Goal: Task Accomplishment & Management: Complete application form

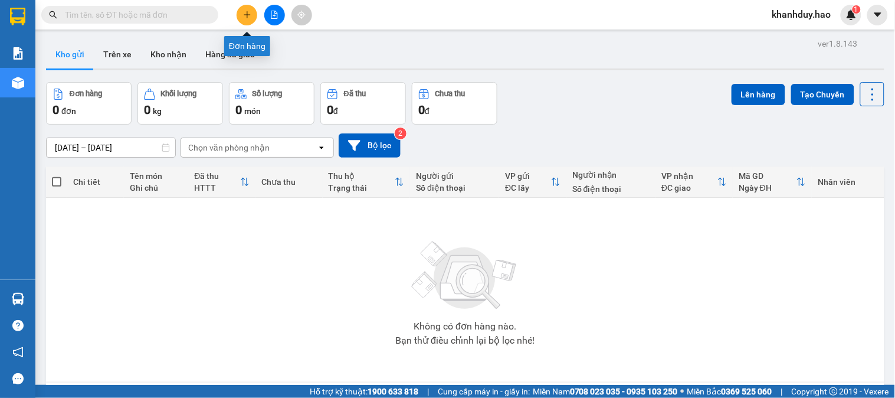
click at [243, 14] on icon "plus" at bounding box center [247, 15] width 8 height 8
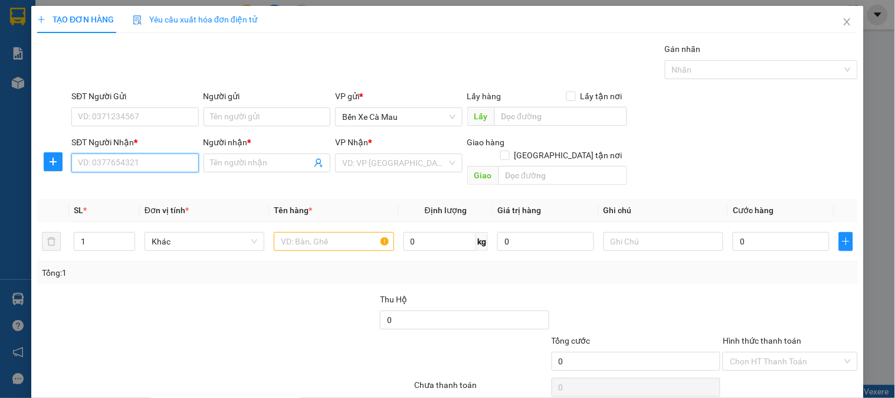
click at [162, 163] on input "SĐT Người Nhận *" at bounding box center [134, 162] width 127 height 19
click at [158, 192] on div "0852551257 - Nghĩa" at bounding box center [134, 186] width 112 height 13
type input "0852551257"
type input "Nghĩa"
type input "60.000"
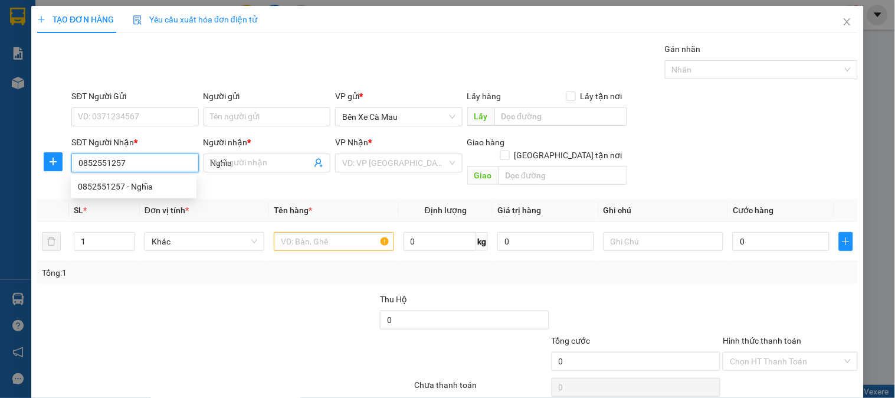
type input "60.000"
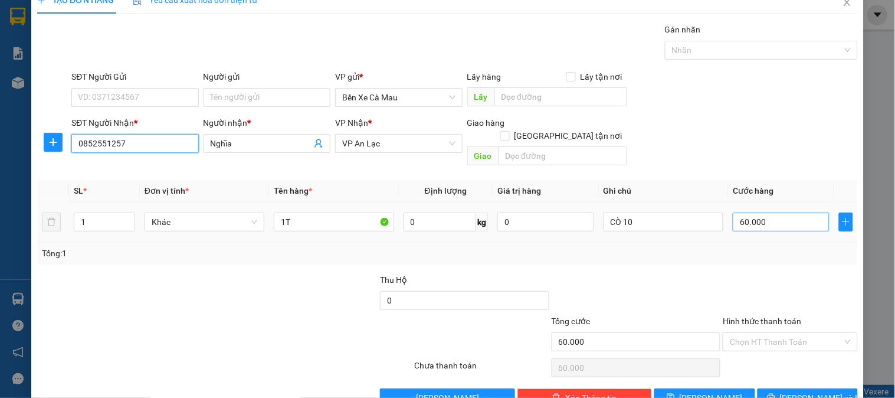
scroll to position [38, 0]
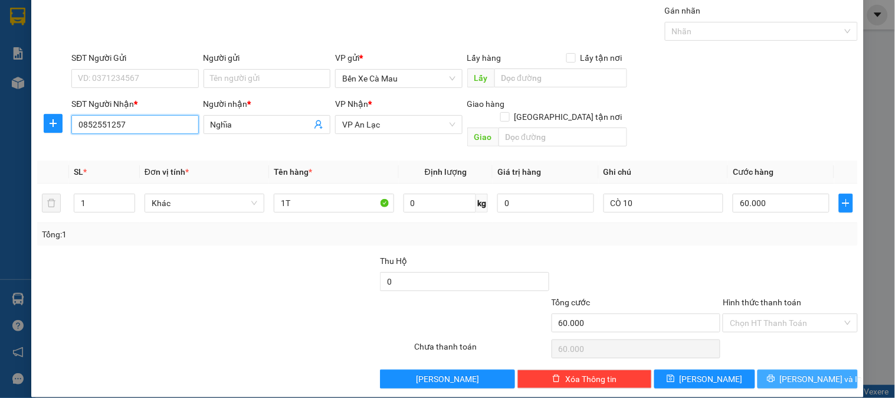
type input "0852551257"
click at [775, 374] on icon "printer" at bounding box center [771, 378] width 8 height 8
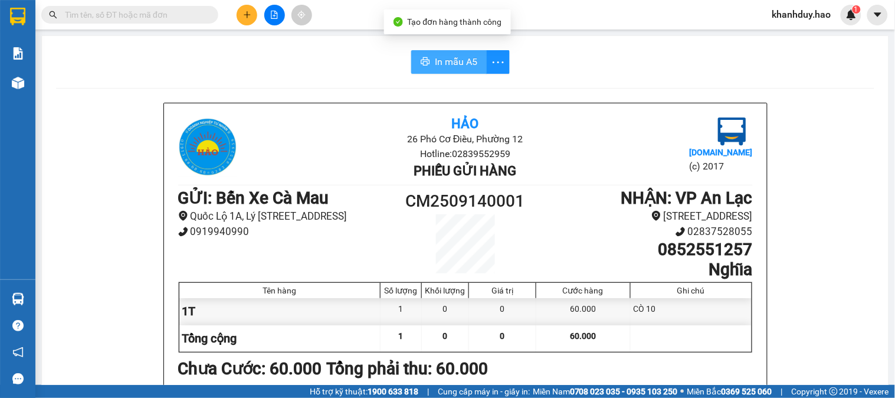
click at [463, 66] on span "In mẫu A5" at bounding box center [456, 61] width 42 height 15
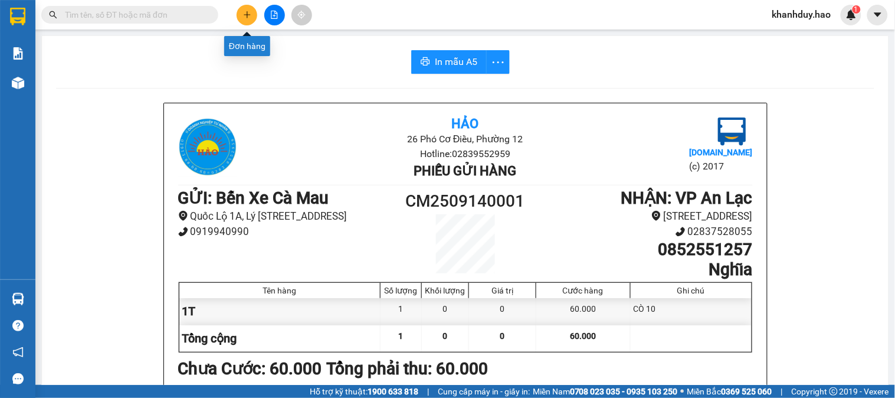
click at [245, 14] on icon "plus" at bounding box center [247, 14] width 6 height 1
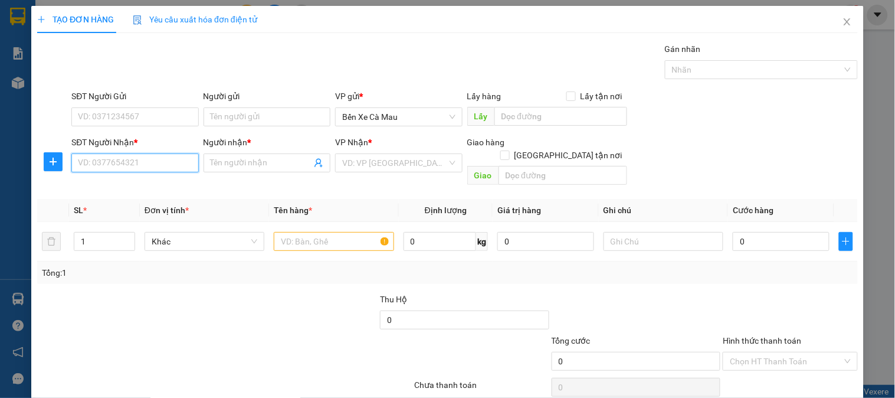
click at [167, 163] on input "SĐT Người Nhận *" at bounding box center [134, 162] width 127 height 19
type input "0835218615"
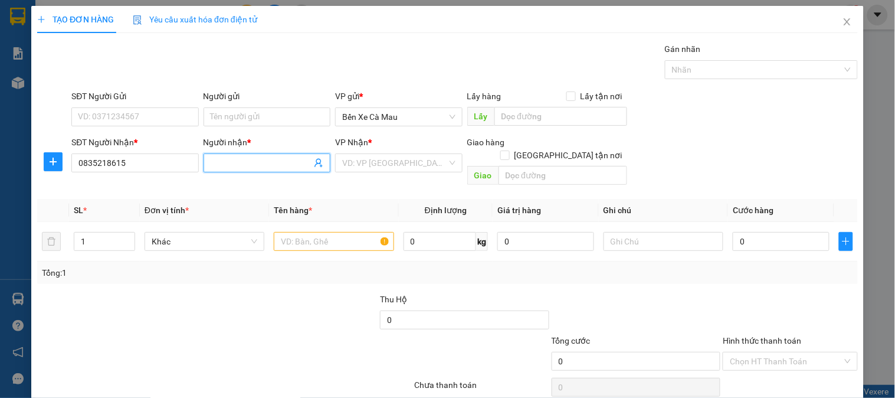
click at [241, 162] on input "Người nhận *" at bounding box center [261, 162] width 101 height 13
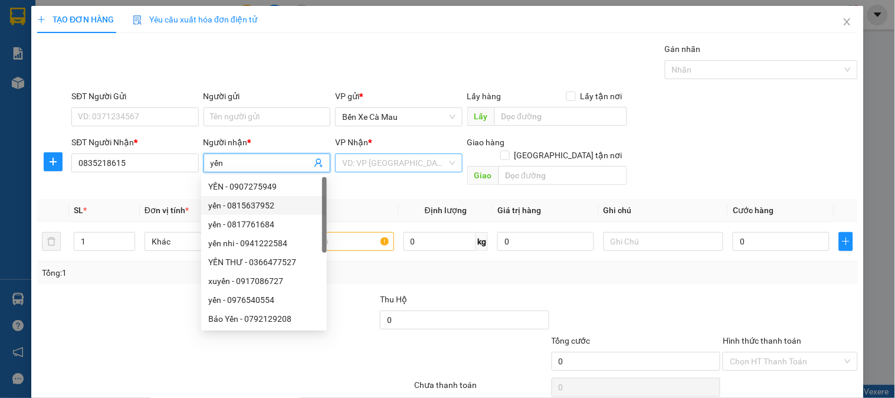
type input "yến"
click at [392, 160] on input "search" at bounding box center [394, 163] width 104 height 18
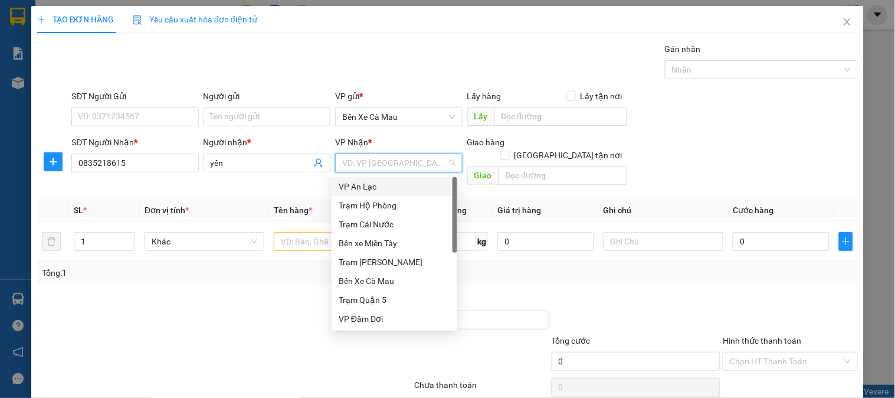
click at [392, 185] on div "VP An Lạc" at bounding box center [395, 186] width 112 height 13
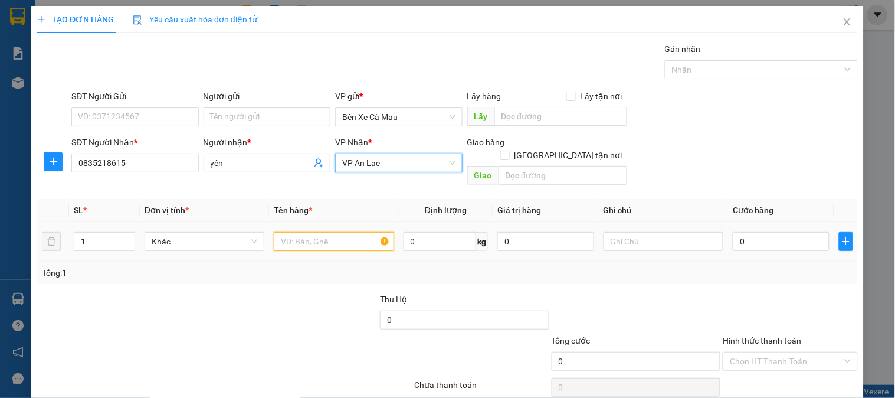
click at [330, 232] on input "text" at bounding box center [334, 241] width 120 height 19
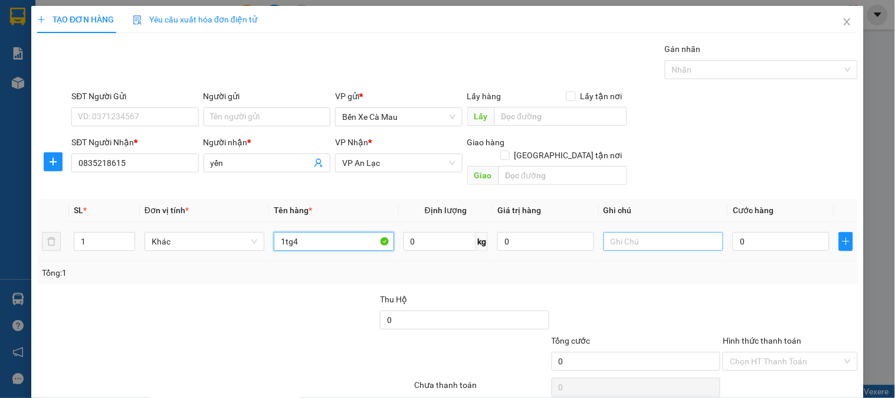
type input "1tg4"
click at [693, 232] on input "text" at bounding box center [664, 241] width 120 height 19
type input "cò10"
click at [793, 232] on input "0" at bounding box center [781, 241] width 97 height 19
type input "005"
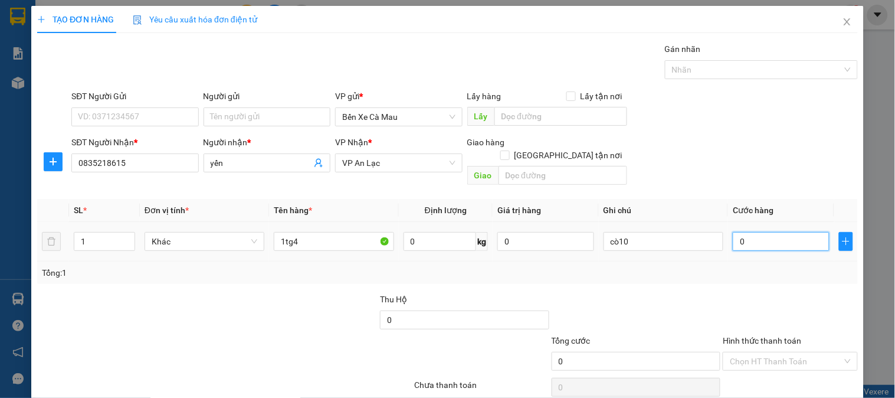
type input "5"
type input "0.050"
type input "50"
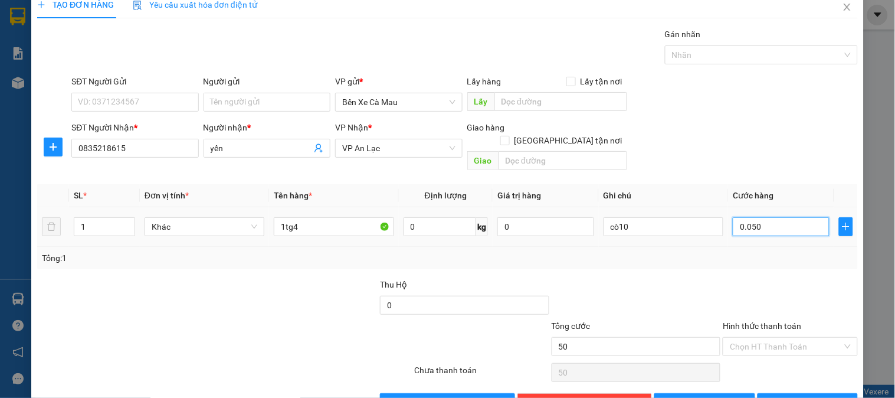
scroll to position [38, 0]
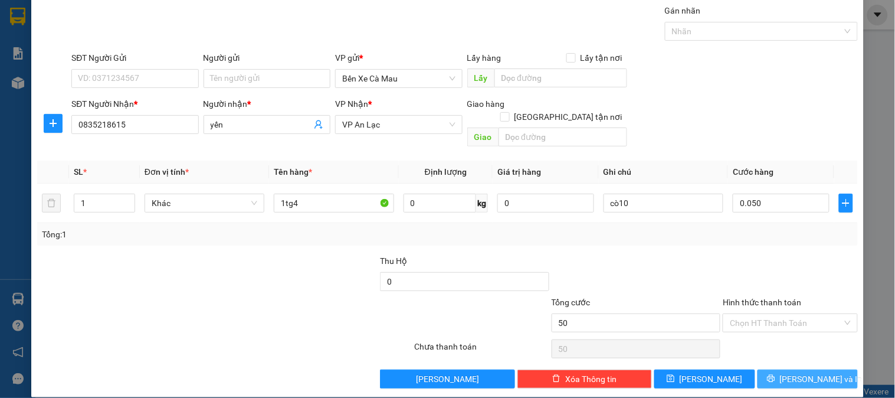
click at [774, 369] on button "[PERSON_NAME] và In" at bounding box center [808, 378] width 100 height 19
type input "50.000"
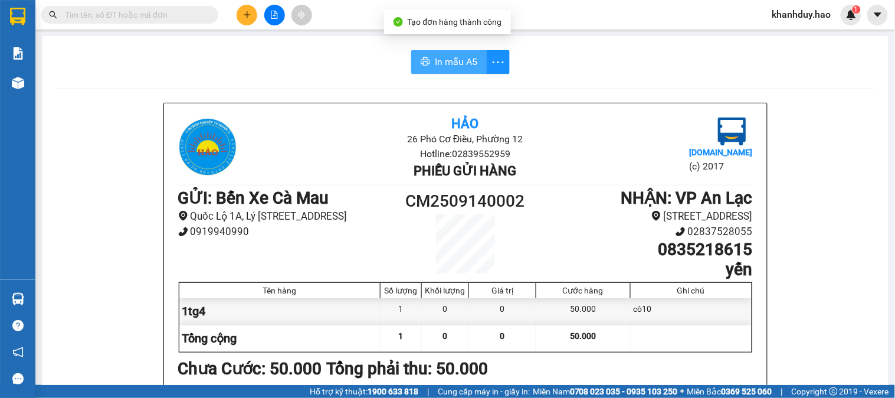
click at [465, 60] on span "In mẫu A5" at bounding box center [456, 61] width 42 height 15
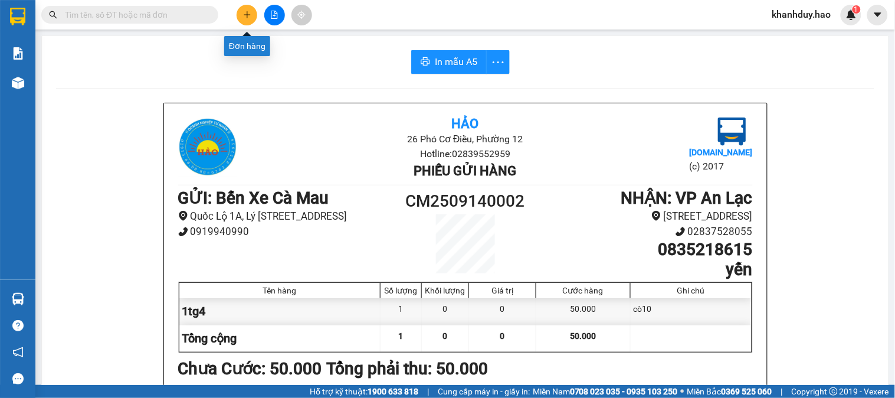
click at [248, 17] on icon "plus" at bounding box center [247, 15] width 8 height 8
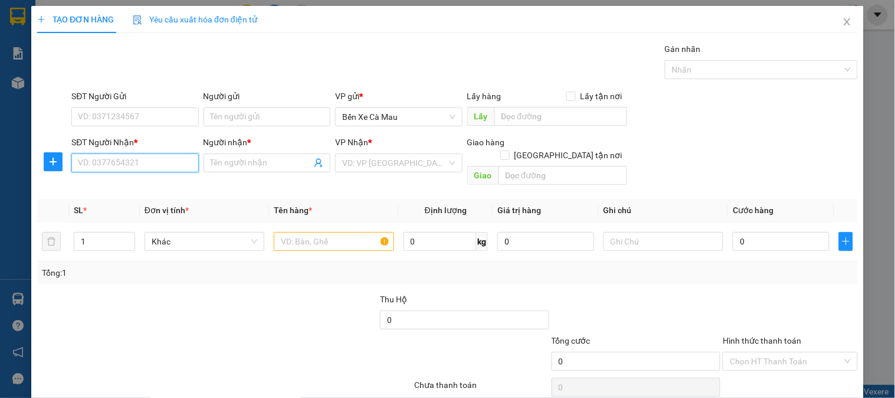
click at [150, 161] on input "SĐT Người Nhận *" at bounding box center [134, 162] width 127 height 19
click at [146, 190] on div "0782442483 - NHI" at bounding box center [134, 186] width 112 height 13
type input "0782442483"
type input "NHI"
type input "70.000"
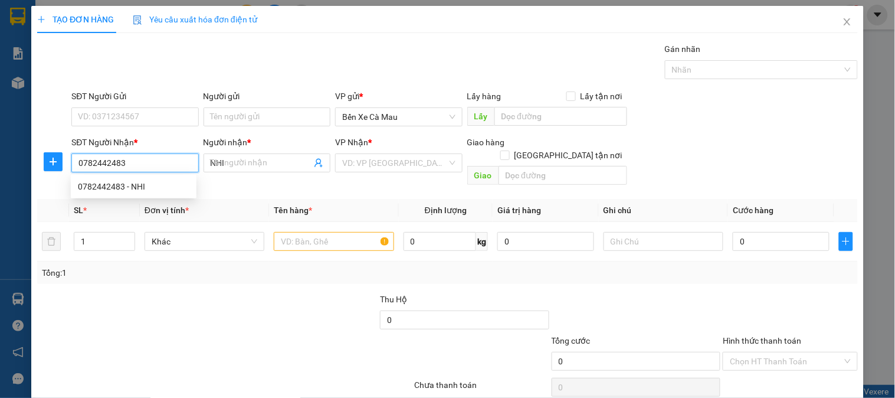
type input "70.000"
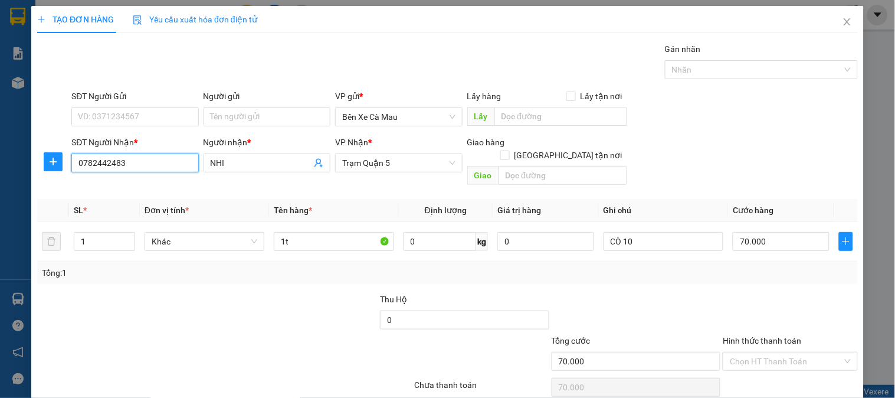
type input "0782442483"
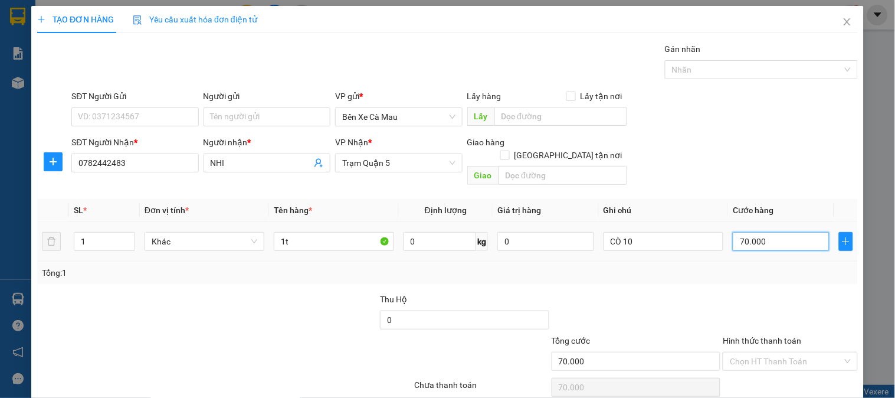
click at [766, 232] on input "70.000" at bounding box center [781, 241] width 97 height 19
type input "0"
type input "6"
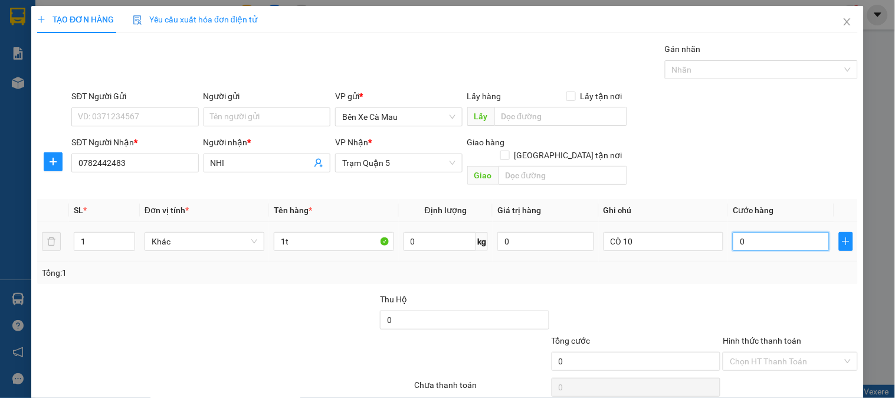
type input "6"
type input "006"
type input "60"
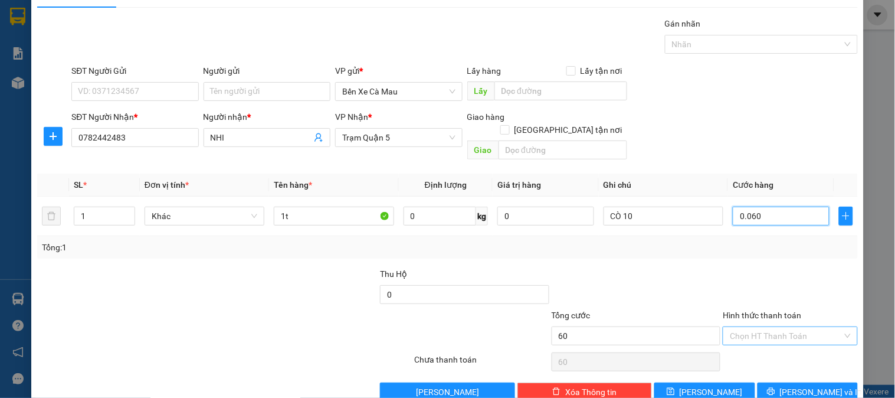
scroll to position [38, 0]
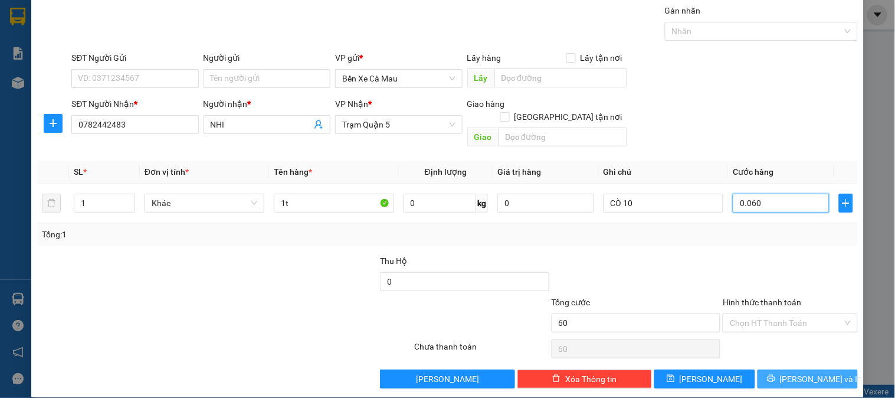
type input "0.060"
type input "60.000"
click at [768, 369] on button "[PERSON_NAME] và In" at bounding box center [808, 378] width 100 height 19
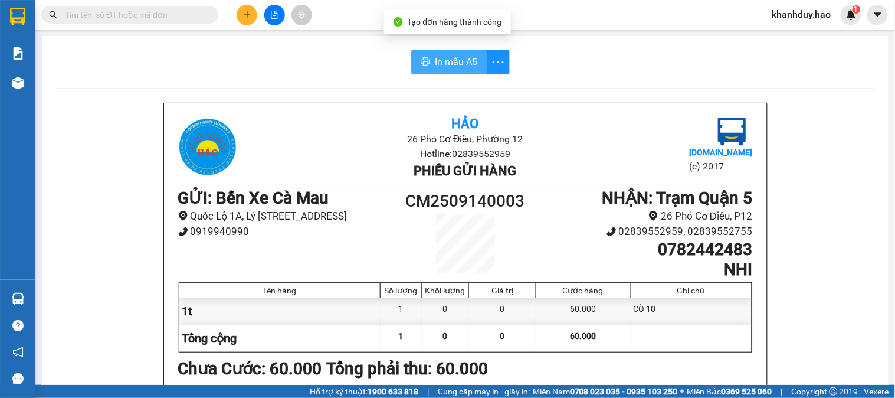
click at [470, 66] on span "In mẫu A5" at bounding box center [456, 61] width 42 height 15
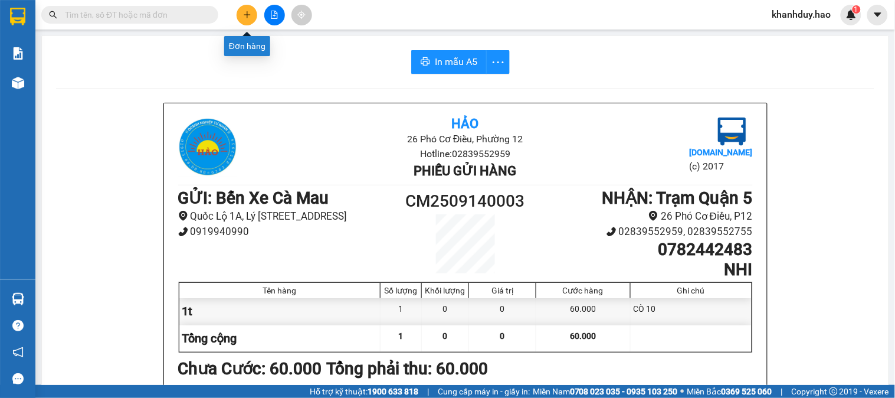
click at [238, 10] on button at bounding box center [247, 15] width 21 height 21
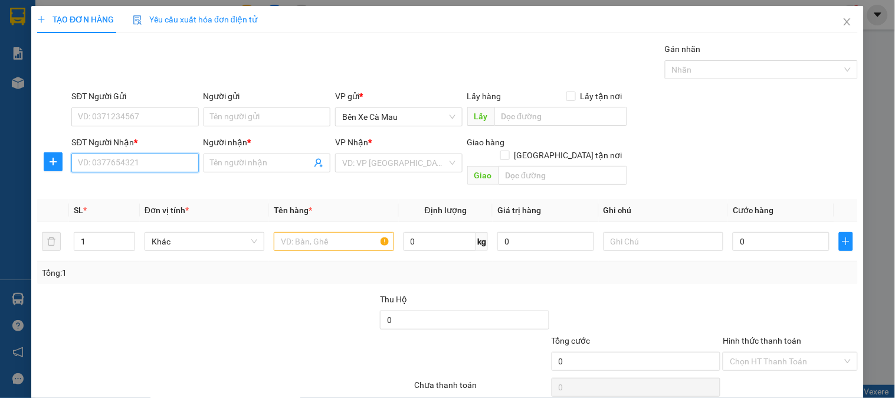
click at [160, 166] on input "SĐT Người Nhận *" at bounding box center [134, 162] width 127 height 19
click at [155, 181] on div "0902832255 - BỀN" at bounding box center [134, 186] width 112 height 13
type input "0902832255"
type input "BỀN"
type input "50.000"
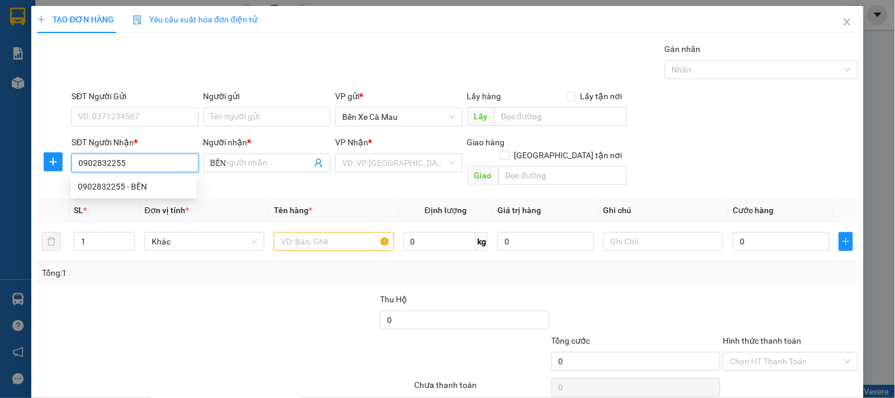
type input "50.000"
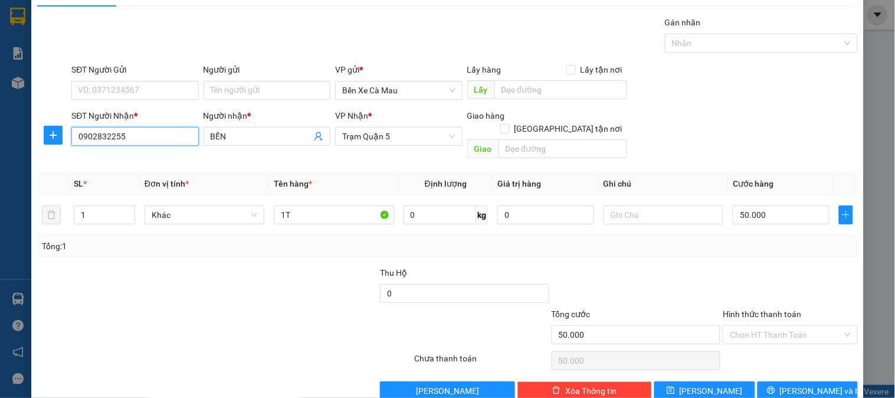
scroll to position [38, 0]
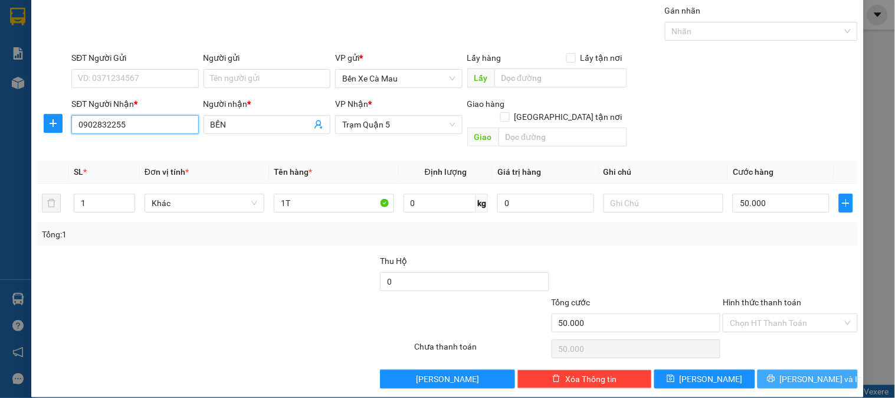
type input "0902832255"
click at [793, 372] on span "[PERSON_NAME] và In" at bounding box center [821, 378] width 83 height 13
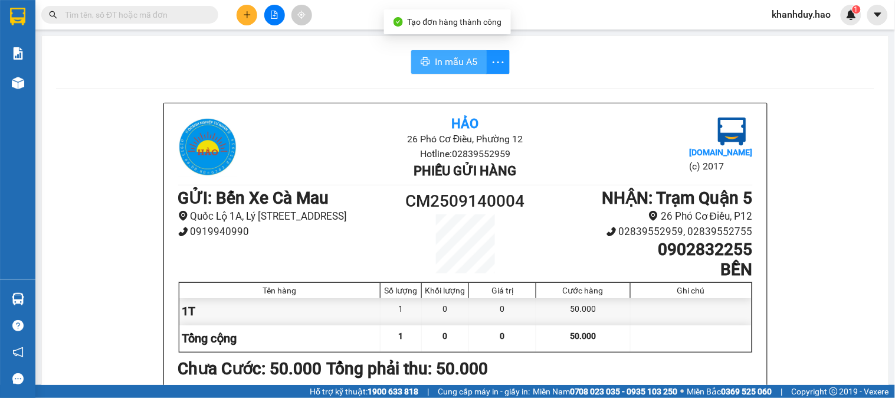
drag, startPoint x: 426, startPoint y: 54, endPoint x: 441, endPoint y: 54, distance: 15.4
click at [427, 54] on button "In mẫu A5" at bounding box center [449, 62] width 76 height 24
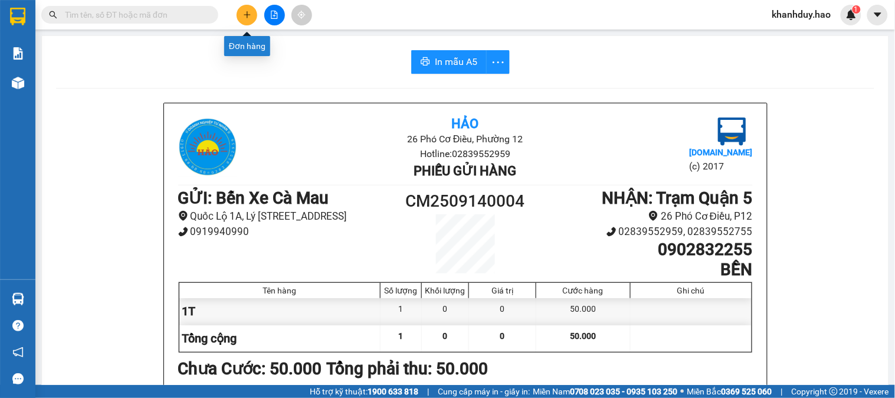
click at [250, 12] on icon "plus" at bounding box center [247, 15] width 8 height 8
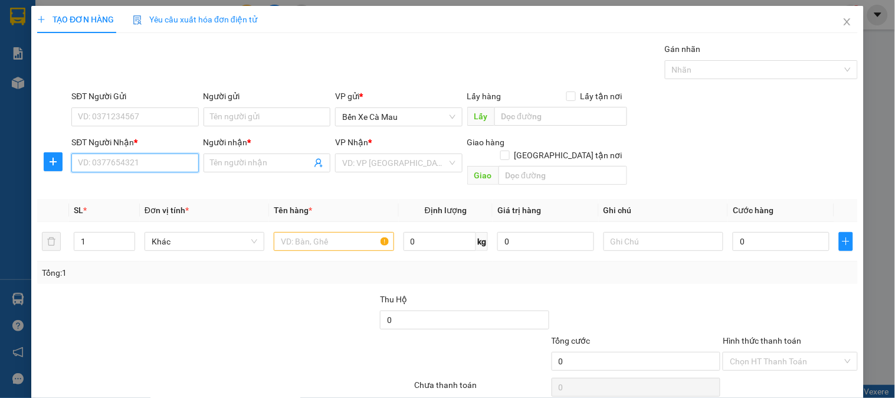
click at [113, 158] on input "SĐT Người Nhận *" at bounding box center [134, 162] width 127 height 19
type input "0902463124"
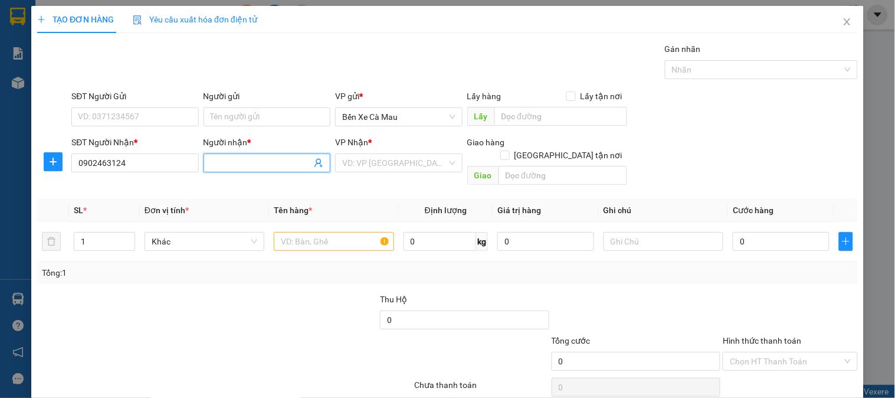
click at [263, 161] on input "Người nhận *" at bounding box center [261, 162] width 101 height 13
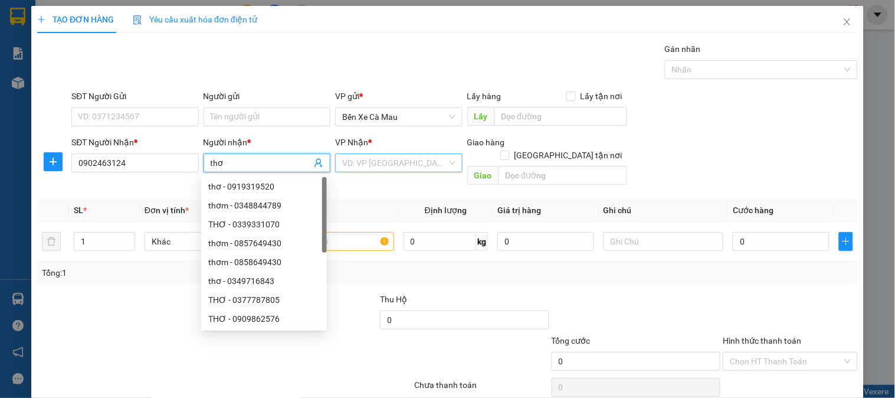
type input "thơ"
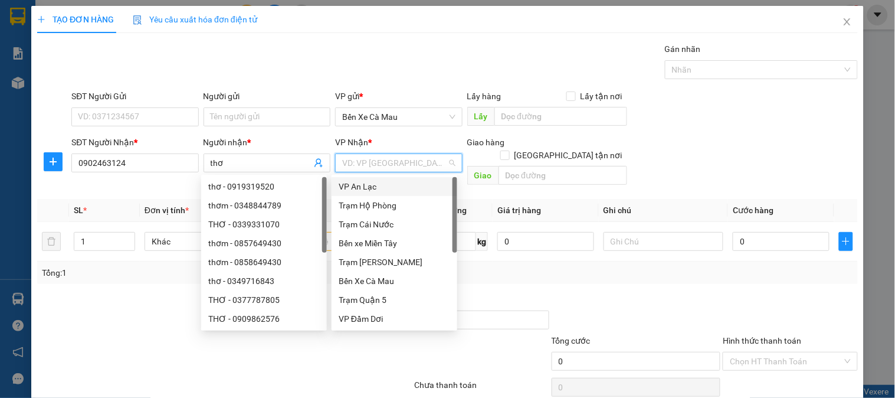
click at [361, 161] on input "search" at bounding box center [394, 163] width 104 height 18
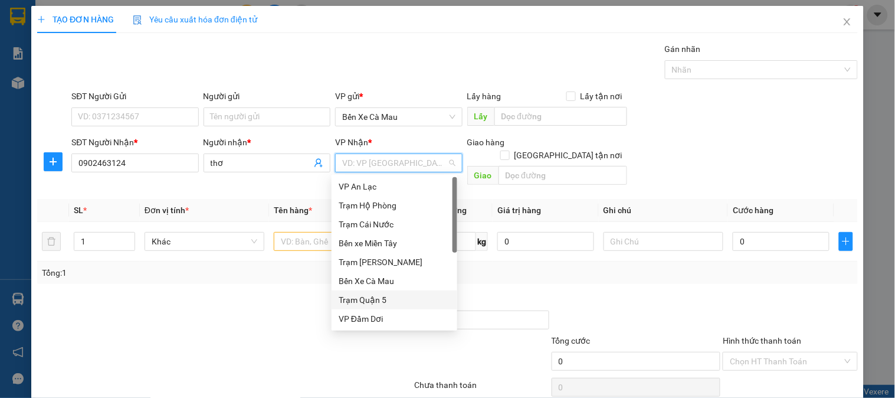
click at [355, 297] on div "Trạm Quận 5" at bounding box center [395, 299] width 112 height 13
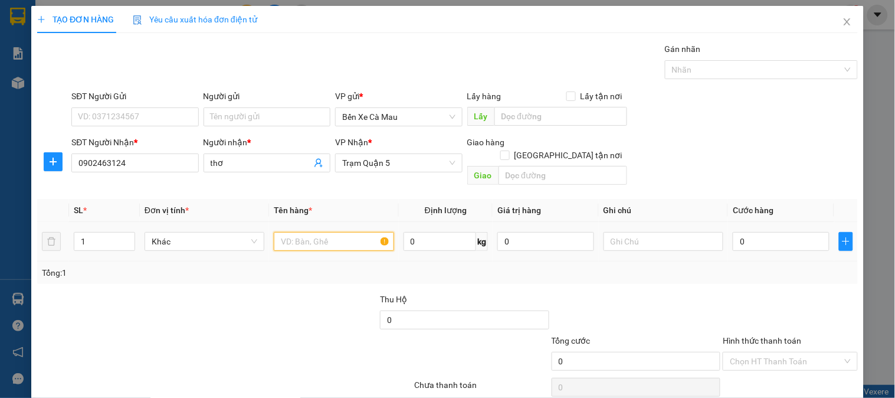
click at [294, 232] on input "text" at bounding box center [334, 241] width 120 height 19
type input "1t0.5"
click at [509, 150] on input "[GEOGRAPHIC_DATA] tận nơi" at bounding box center [504, 154] width 8 height 8
checkbox input "true"
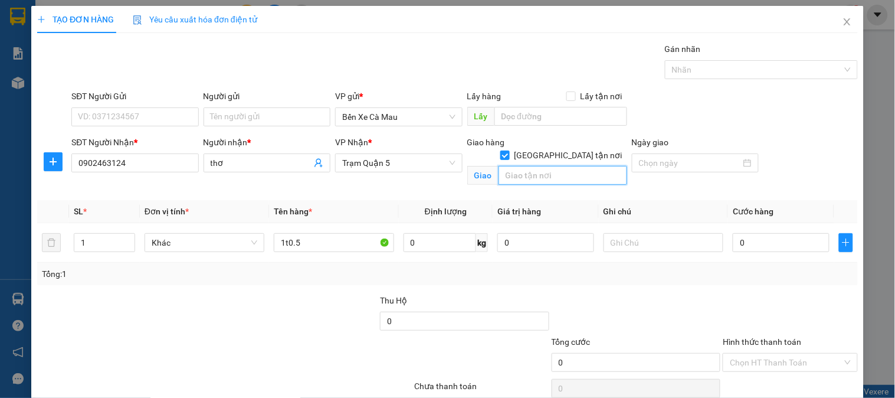
click at [549, 166] on input "text" at bounding box center [563, 175] width 129 height 19
type input "1426/20 nguyễn duy trinh p long trường q9"
click at [794, 238] on input "0" at bounding box center [781, 242] width 97 height 19
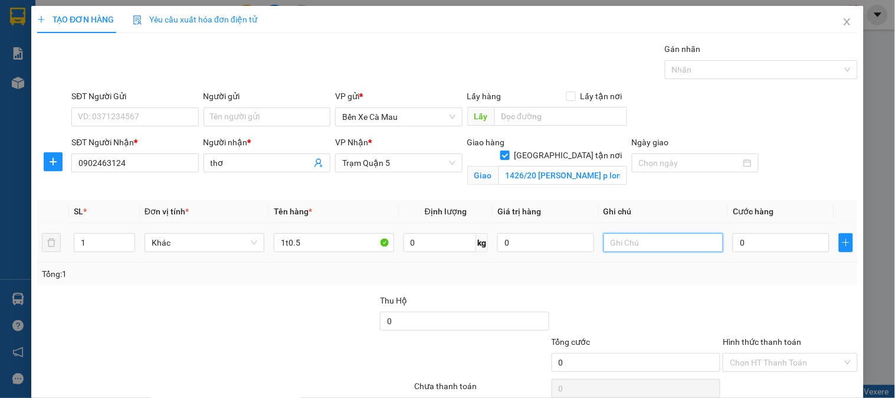
click at [663, 247] on input "text" at bounding box center [664, 242] width 120 height 19
type input "cò10"
click at [793, 247] on input "0" at bounding box center [781, 242] width 97 height 19
type input "006"
type input "6"
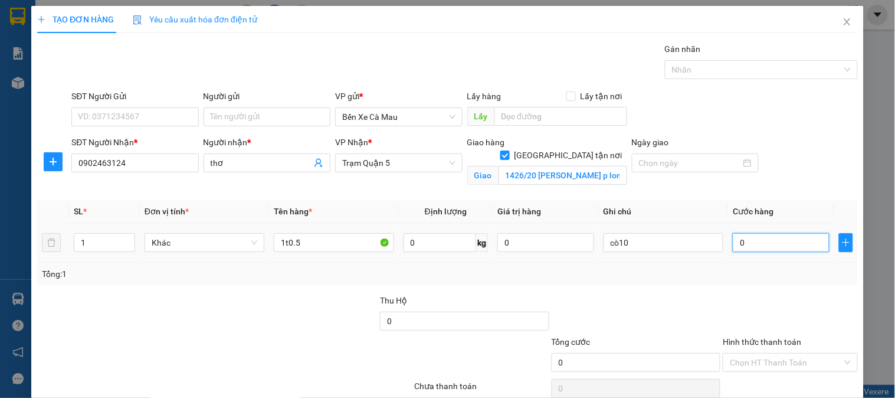
type input "6"
type input "0.060"
type input "60"
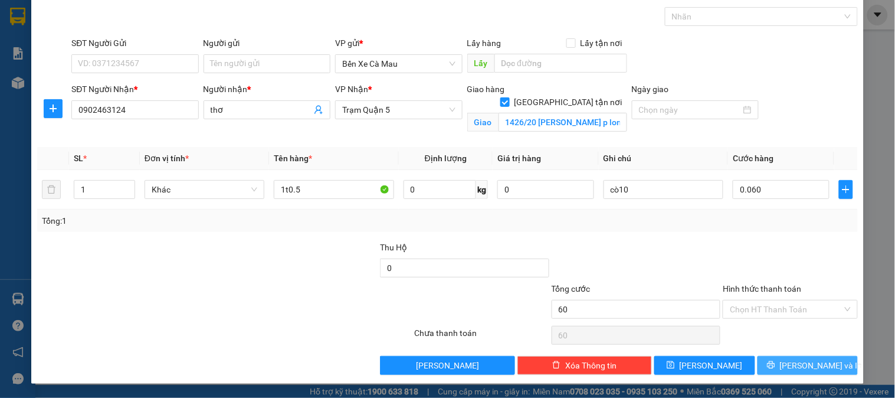
type input "60.000"
click at [768, 361] on button "[PERSON_NAME] và In" at bounding box center [808, 365] width 100 height 19
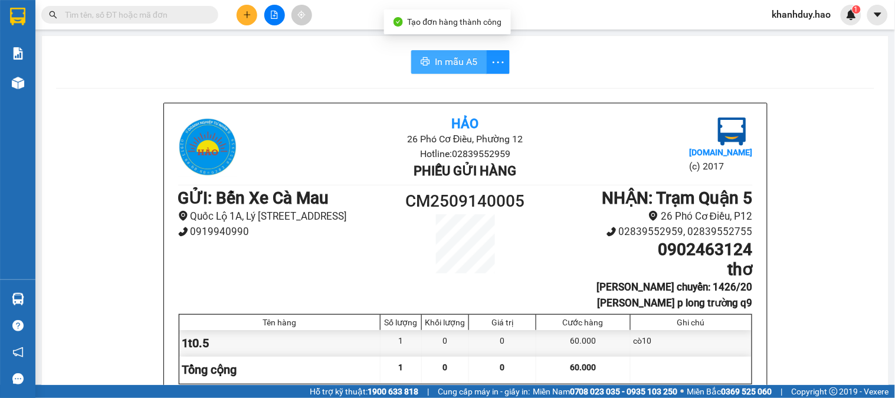
click at [455, 60] on span "In mẫu A5" at bounding box center [456, 61] width 42 height 15
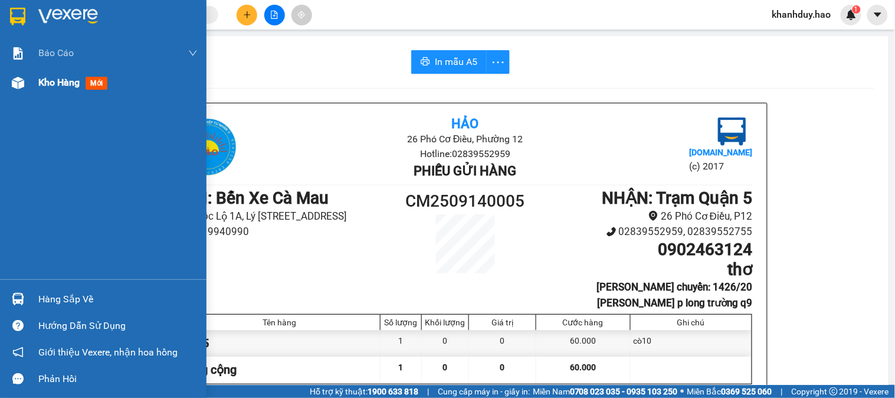
click at [59, 86] on span "Kho hàng" at bounding box center [58, 82] width 41 height 11
drag, startPoint x: 59, startPoint y: 86, endPoint x: 80, endPoint y: 71, distance: 25.9
click at [60, 85] on span "Kho hàng" at bounding box center [58, 82] width 41 height 11
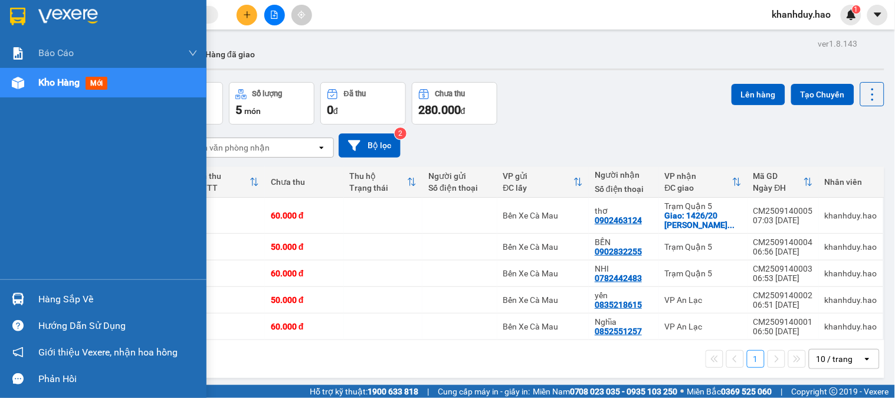
click at [45, 309] on div "Hàng sắp về" at bounding box center [103, 299] width 207 height 27
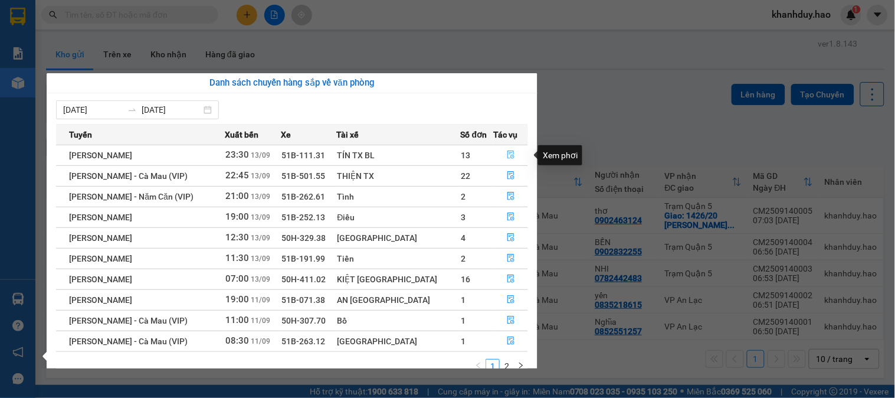
click at [500, 152] on button "button" at bounding box center [512, 155] width 34 height 19
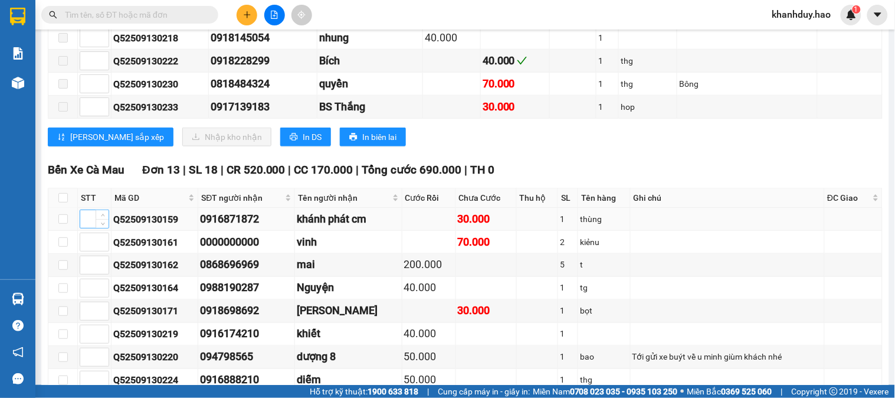
scroll to position [328, 0]
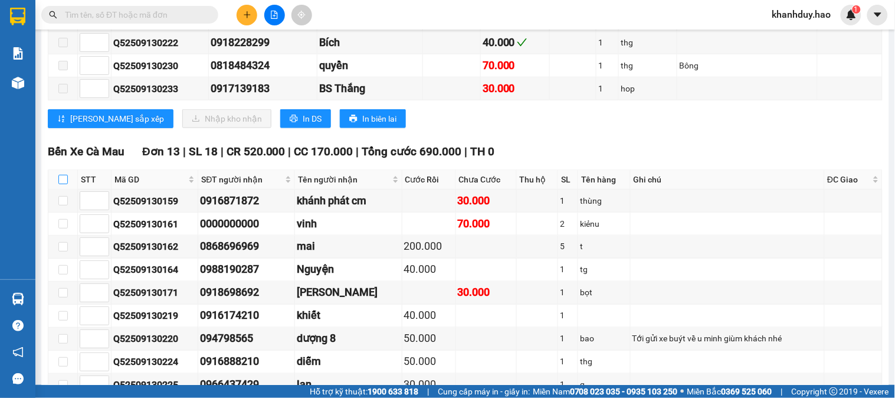
click at [64, 184] on input "checkbox" at bounding box center [62, 179] width 9 height 9
checkbox input "true"
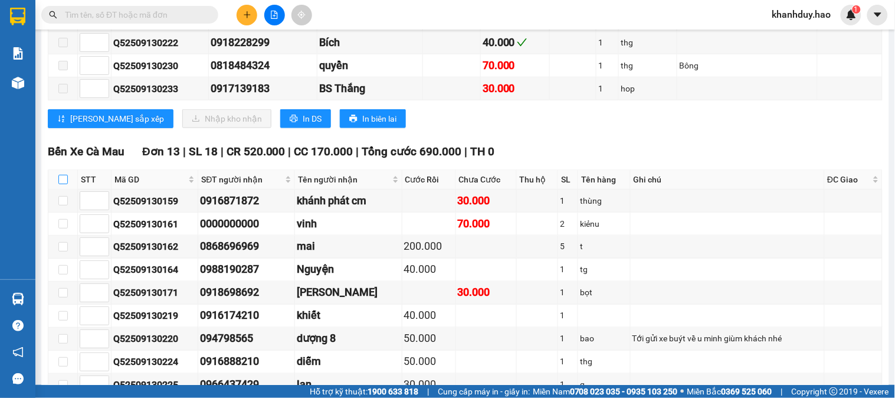
checkbox input "true"
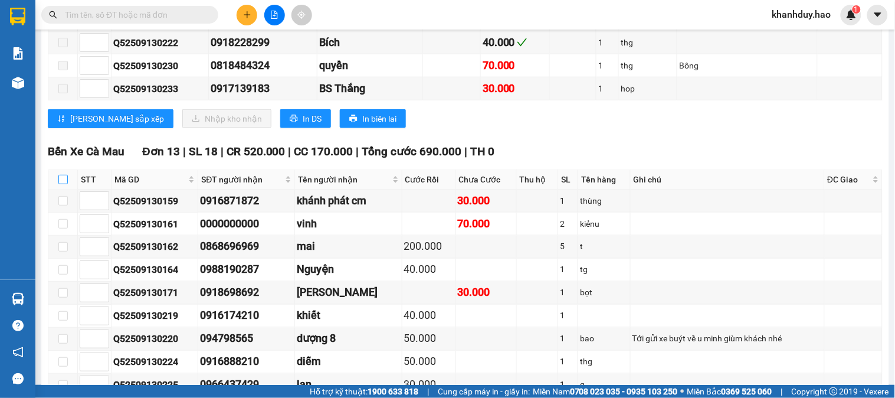
checkbox input "true"
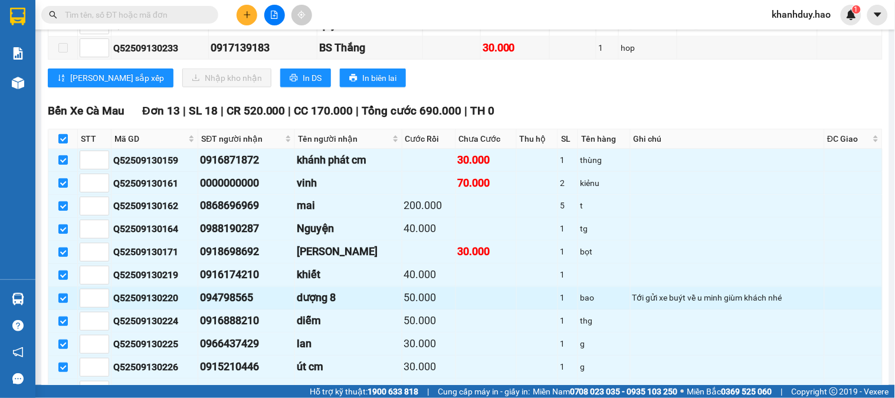
scroll to position [524, 0]
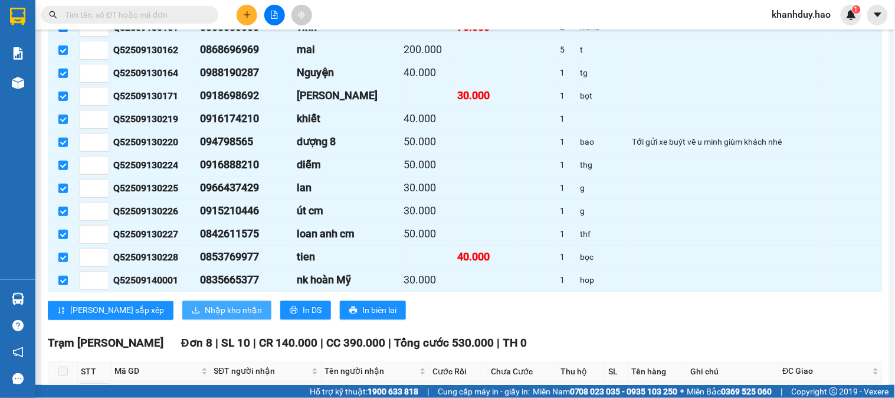
click at [205, 317] on span "Nhập kho nhận" at bounding box center [233, 310] width 57 height 13
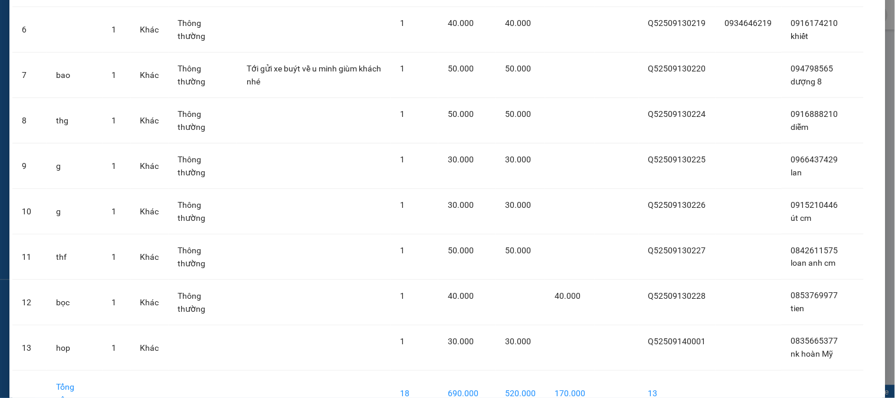
scroll to position [404, 0]
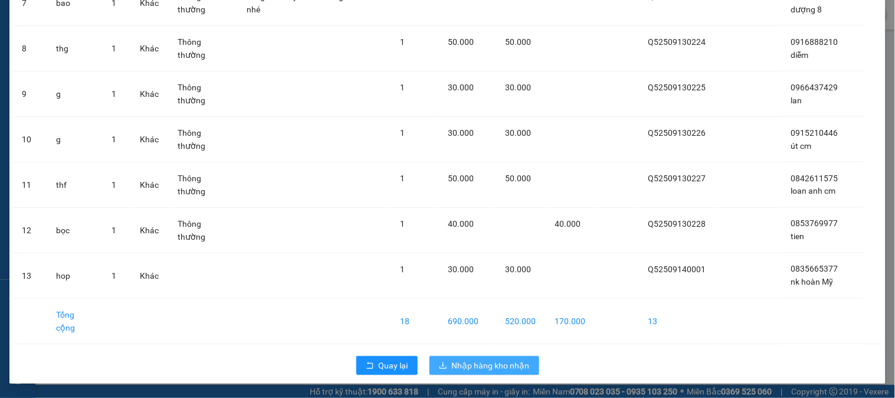
click at [474, 372] on button "Nhập hàng kho nhận" at bounding box center [485, 365] width 110 height 19
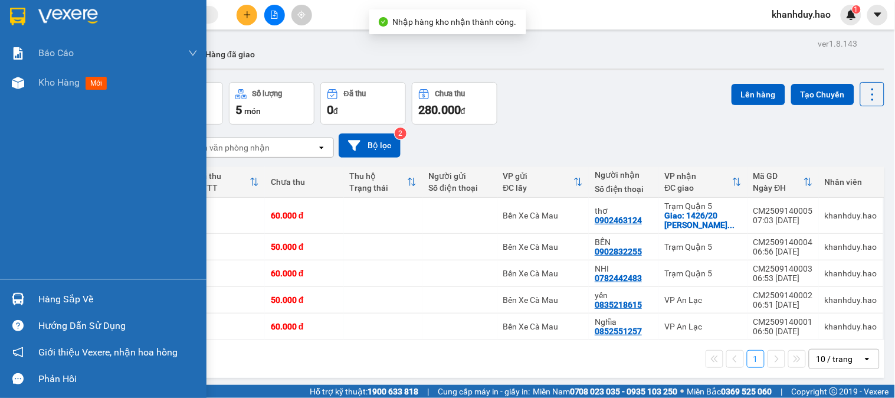
click at [37, 286] on div "Hàng sắp về" at bounding box center [103, 299] width 207 height 27
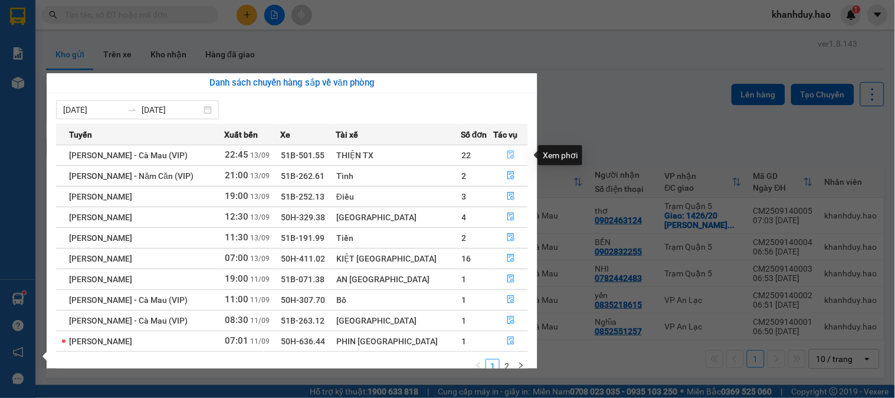
click at [505, 150] on button "button" at bounding box center [512, 155] width 34 height 19
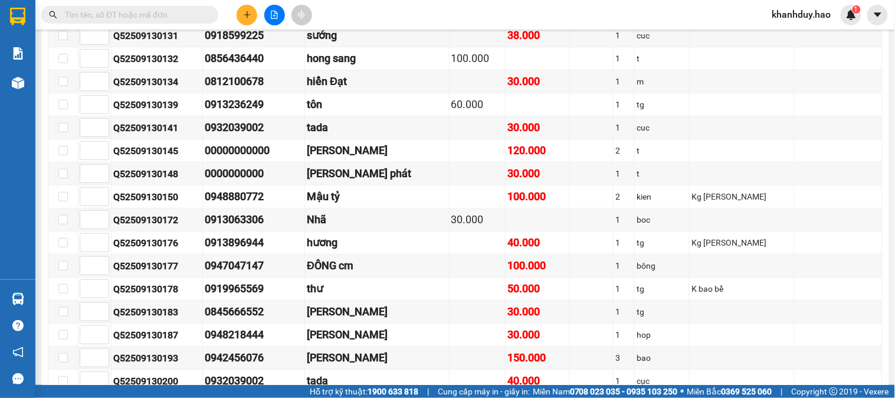
scroll to position [918, 0]
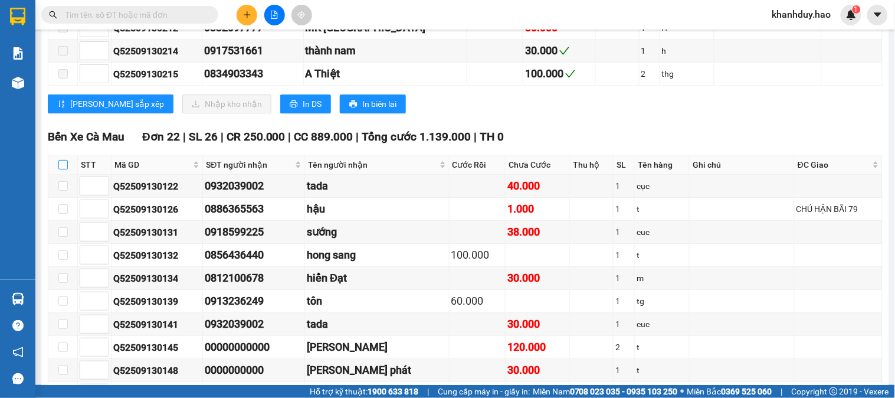
click at [67, 169] on input "checkbox" at bounding box center [62, 164] width 9 height 9
checkbox input "true"
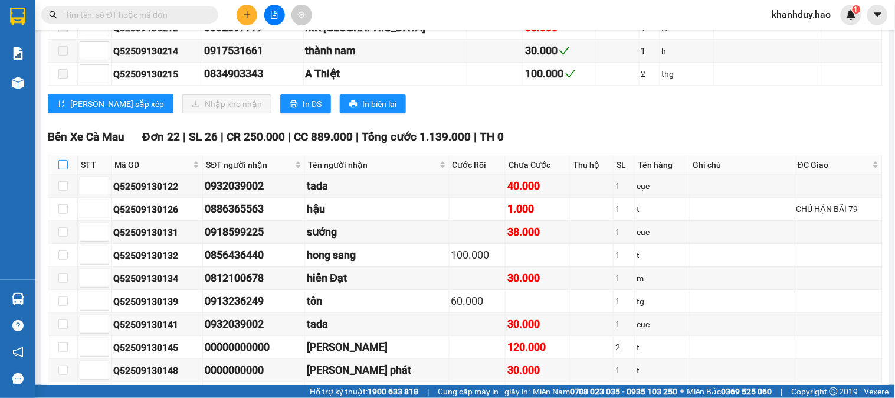
checkbox input "true"
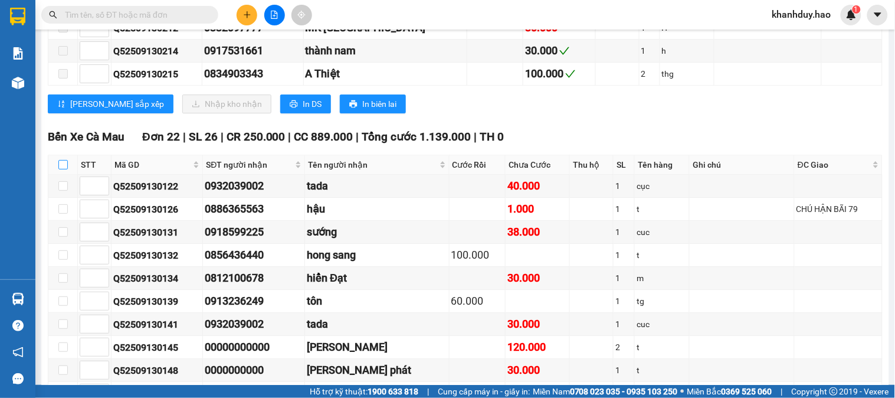
checkbox input "true"
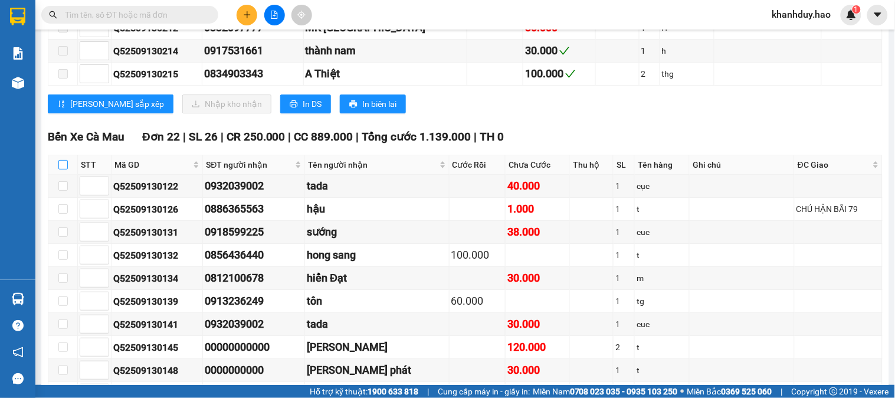
checkbox input "true"
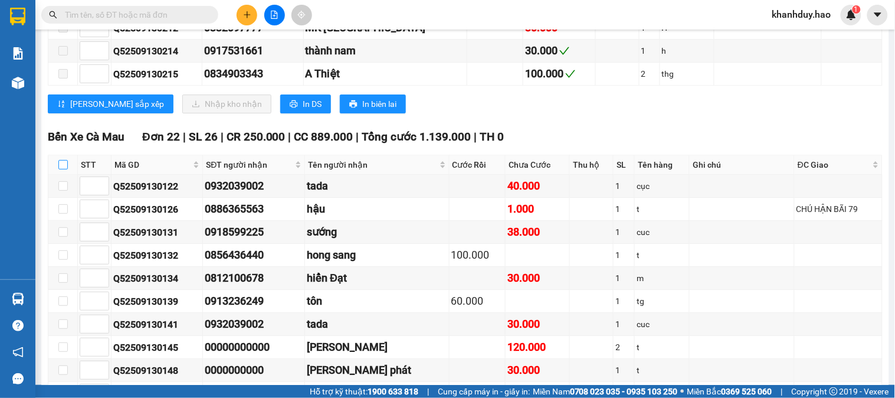
checkbox input "true"
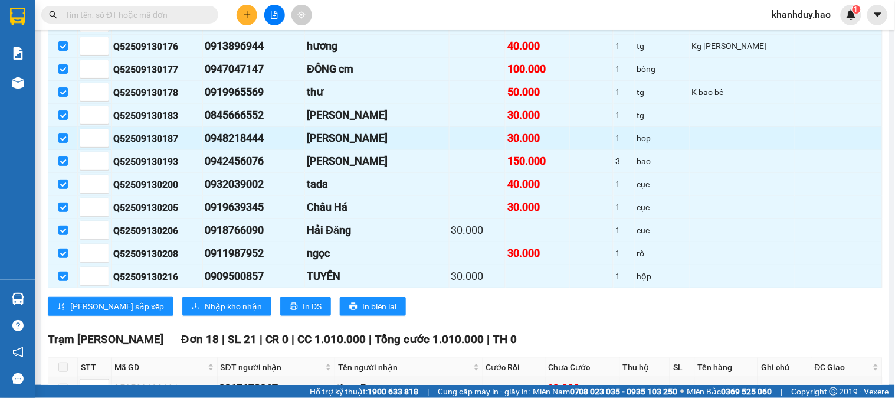
scroll to position [1311, 0]
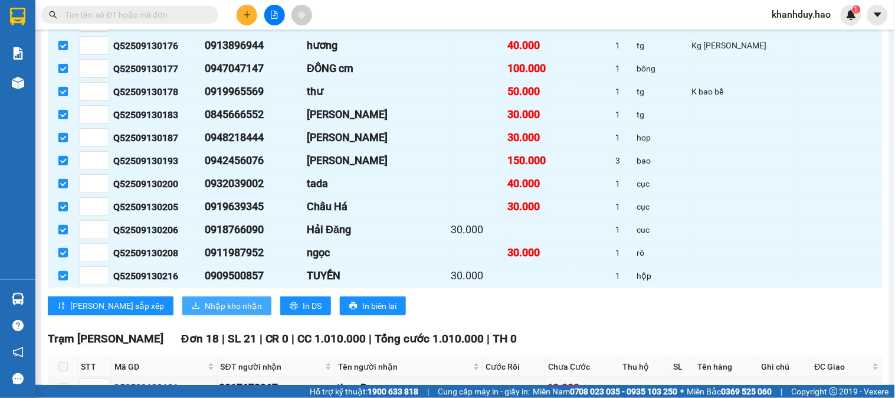
click at [205, 312] on span "Nhập kho nhận" at bounding box center [233, 305] width 57 height 13
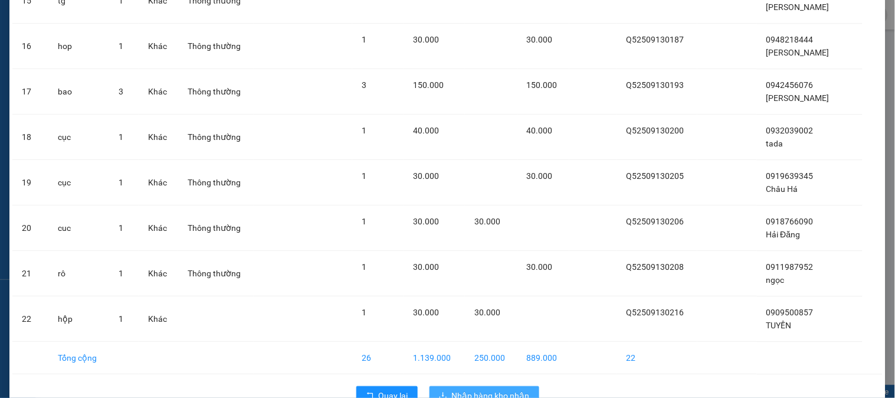
scroll to position [787, 0]
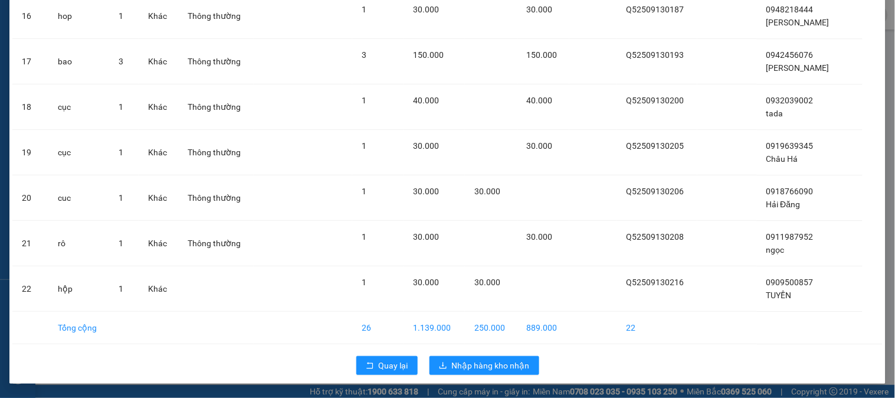
click at [475, 381] on div "Quay lại Nhập hàng kho nhận" at bounding box center [447, 365] width 870 height 31
click at [486, 361] on span "Nhập hàng kho nhận" at bounding box center [491, 365] width 78 height 13
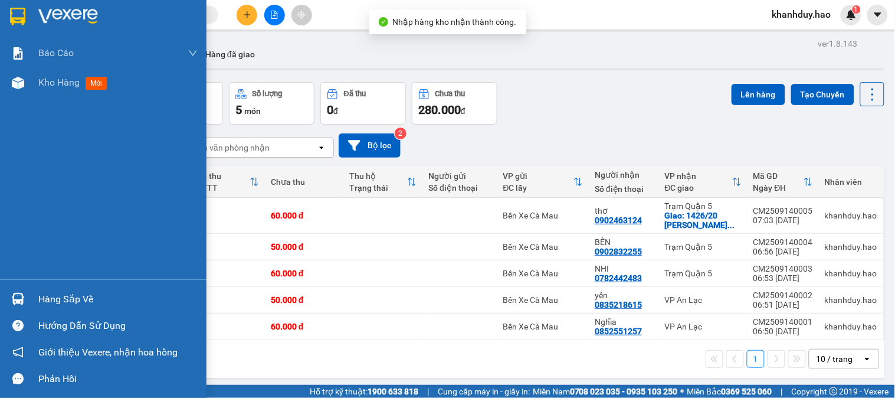
drag, startPoint x: 56, startPoint y: 299, endPoint x: 81, endPoint y: 296, distance: 25.5
click at [58, 299] on div "Hàng sắp về" at bounding box center [117, 299] width 159 height 18
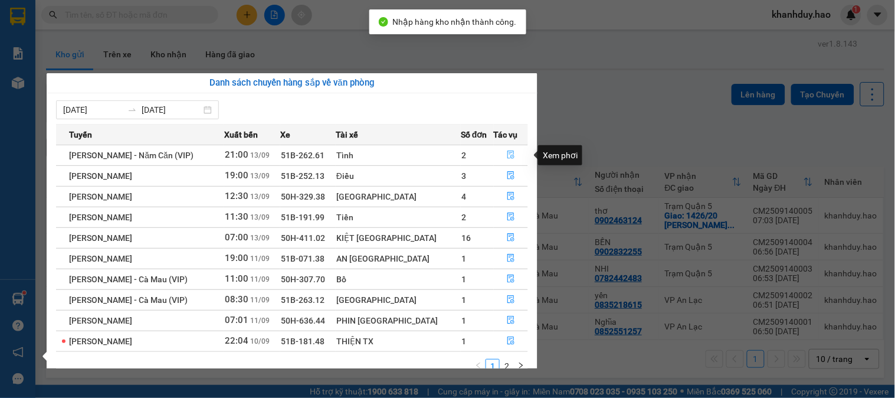
click at [507, 155] on icon "file-done" at bounding box center [511, 154] width 8 height 8
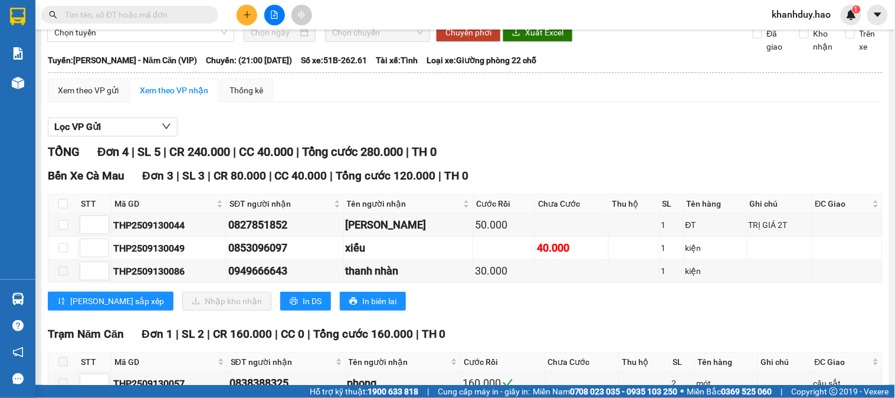
scroll to position [66, 0]
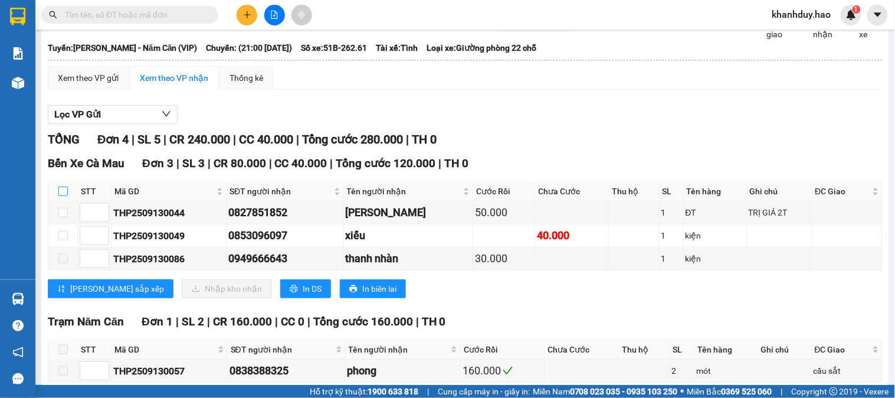
click at [62, 196] on input "checkbox" at bounding box center [62, 190] width 9 height 9
checkbox input "true"
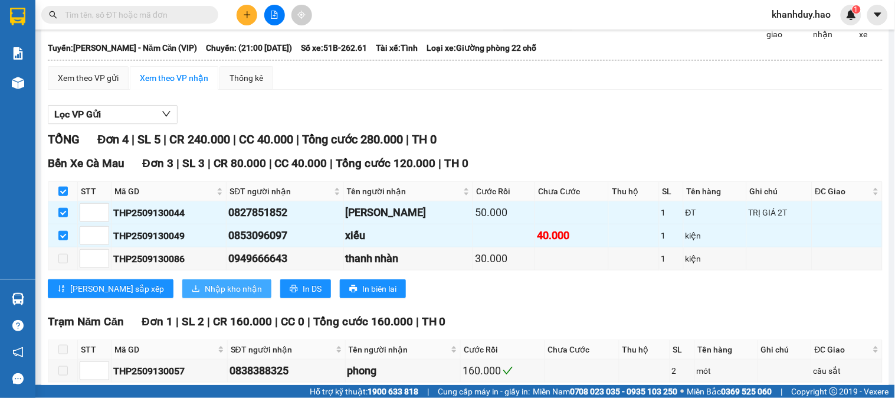
click at [205, 295] on span "Nhập kho nhận" at bounding box center [233, 288] width 57 height 13
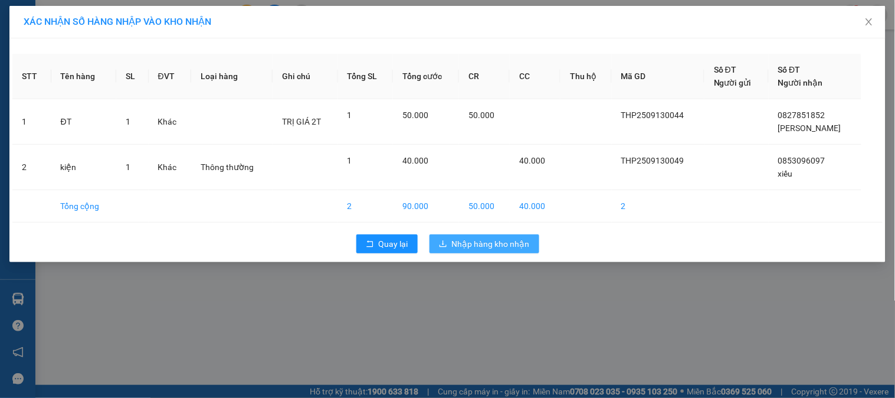
click at [453, 244] on span "Nhập hàng kho nhận" at bounding box center [491, 243] width 78 height 13
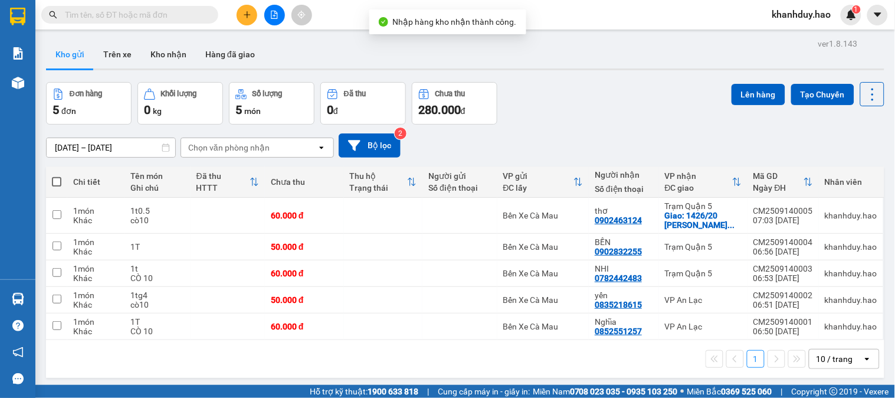
click at [50, 296] on td at bounding box center [56, 300] width 21 height 27
checkbox input "true"
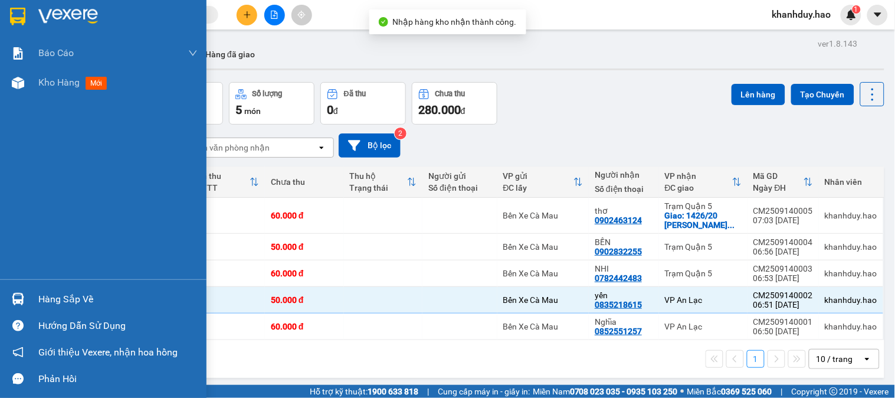
click at [40, 297] on div "Hàng sắp về" at bounding box center [117, 299] width 159 height 18
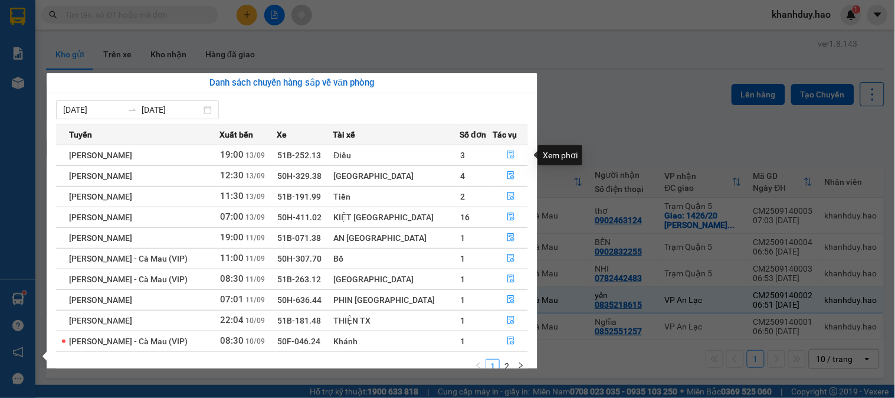
click at [507, 152] on icon "file-done" at bounding box center [511, 154] width 8 height 8
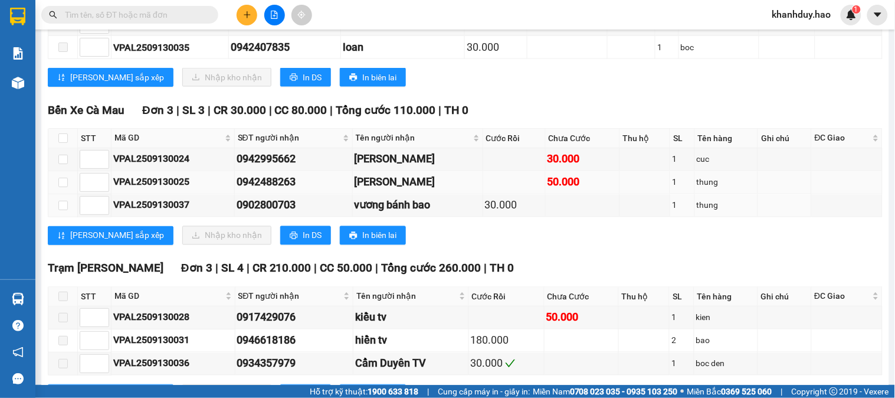
scroll to position [459, 0]
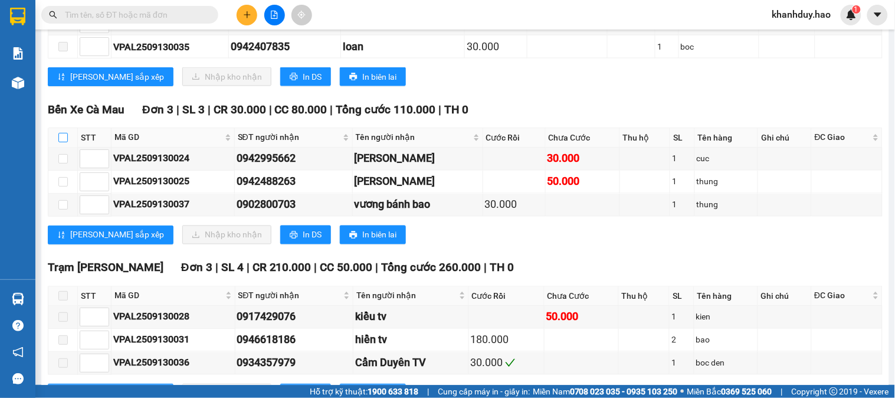
click at [61, 142] on input "checkbox" at bounding box center [62, 137] width 9 height 9
checkbox input "true"
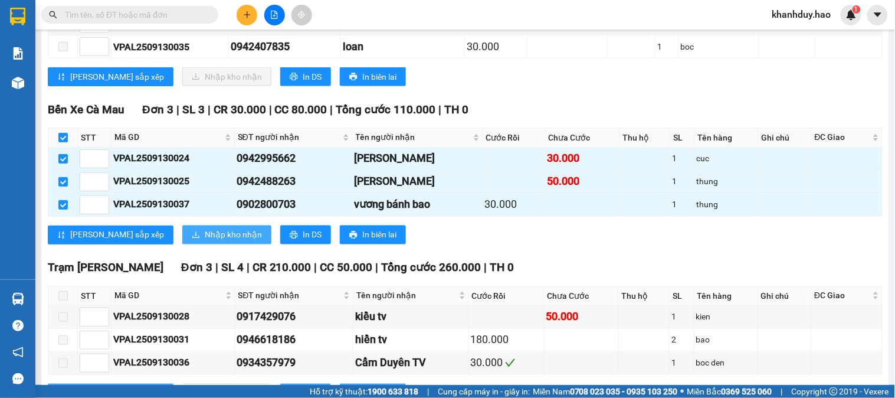
click at [205, 241] on span "Nhập kho nhận" at bounding box center [233, 234] width 57 height 13
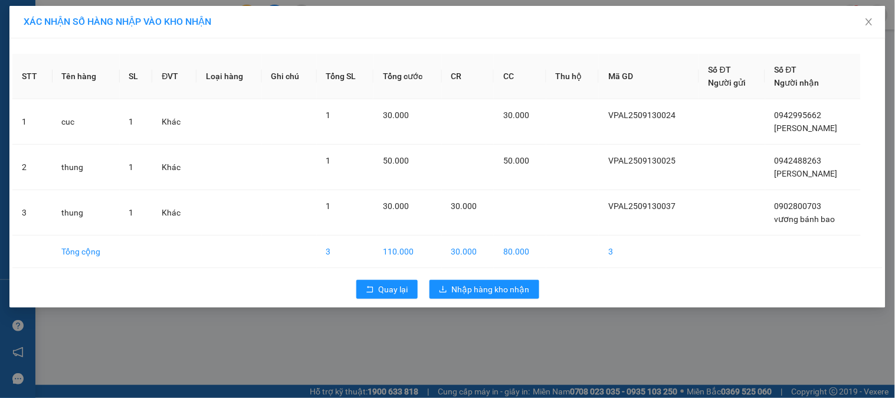
click at [510, 300] on div "Quay lại Nhập hàng kho nhận" at bounding box center [447, 289] width 870 height 31
click at [510, 298] on button "Nhập hàng kho nhận" at bounding box center [485, 289] width 110 height 19
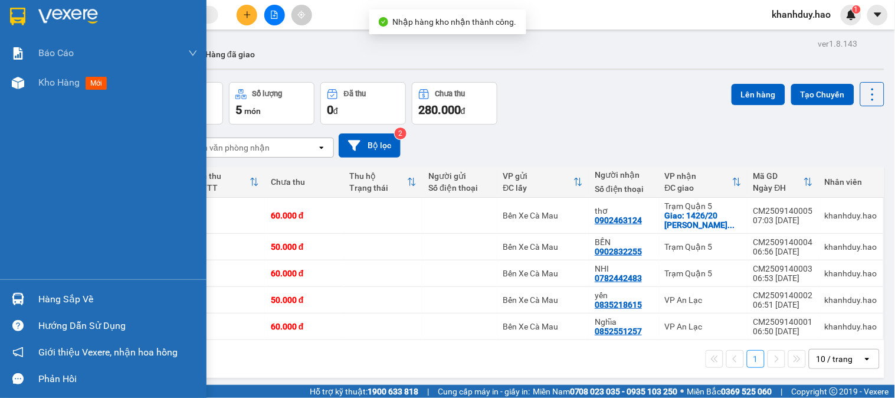
click at [37, 297] on div "Hàng sắp về" at bounding box center [103, 299] width 207 height 27
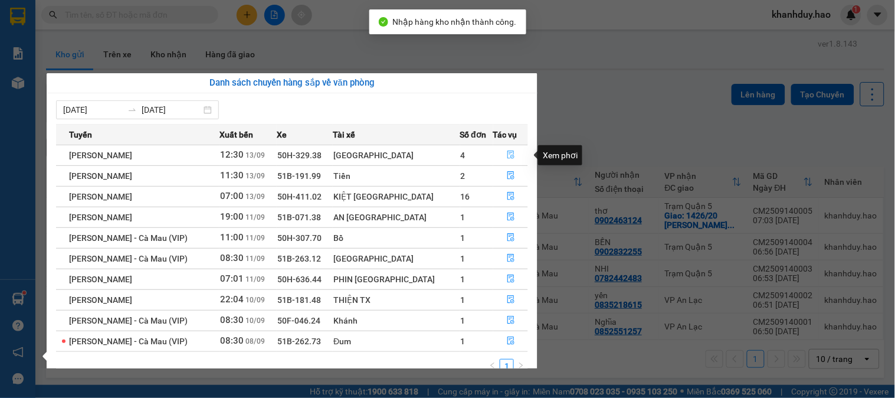
click at [508, 153] on icon "file-done" at bounding box center [511, 154] width 7 height 8
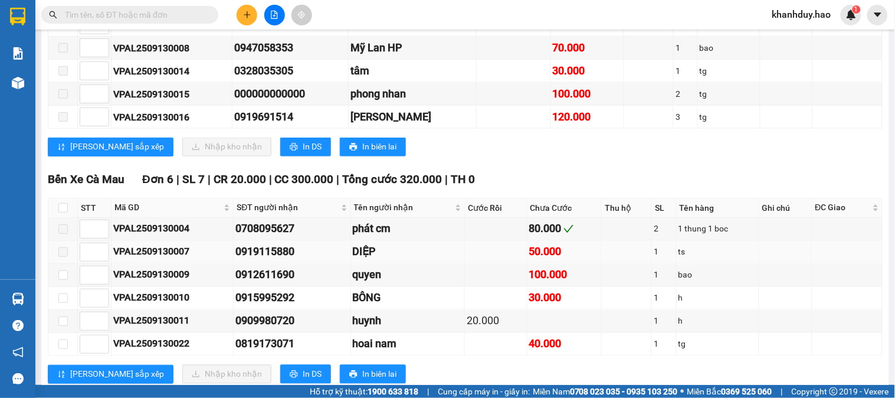
scroll to position [459, 0]
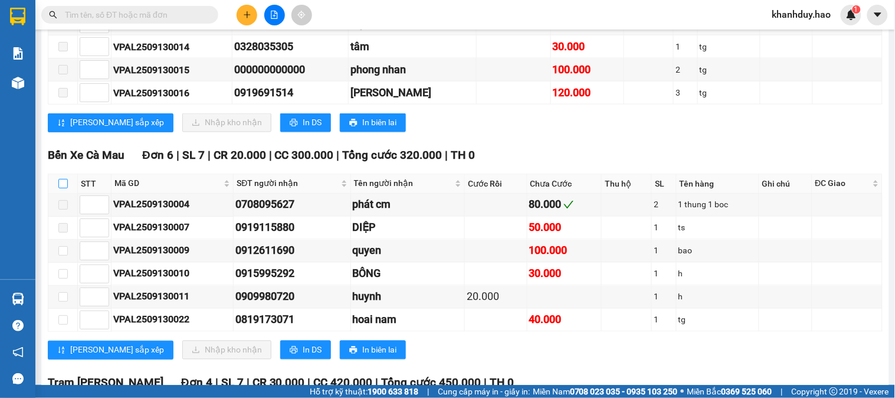
click at [64, 188] on input "checkbox" at bounding box center [62, 183] width 9 height 9
checkbox input "true"
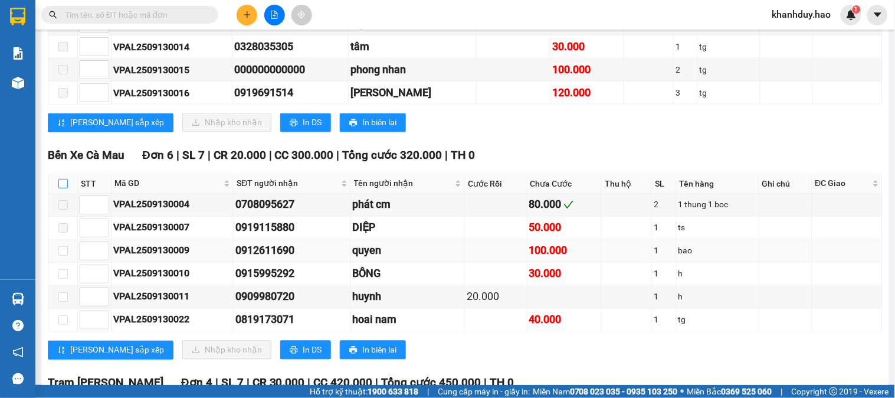
checkbox input "true"
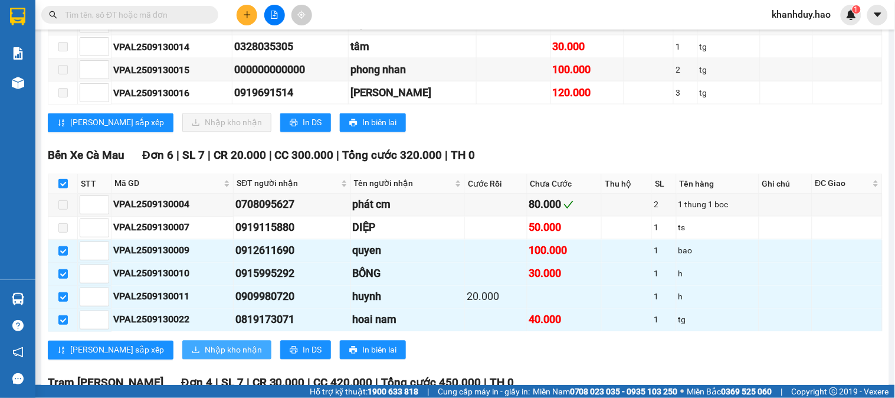
click at [205, 356] on span "Nhập kho nhận" at bounding box center [233, 349] width 57 height 13
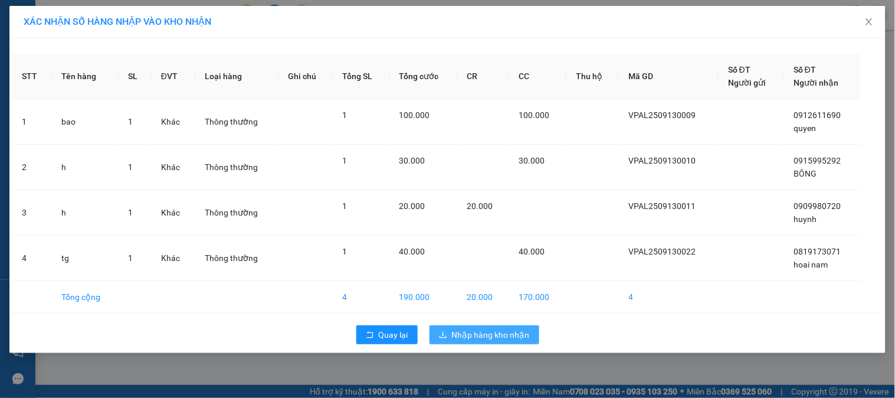
click at [473, 331] on span "Nhập hàng kho nhận" at bounding box center [491, 334] width 78 height 13
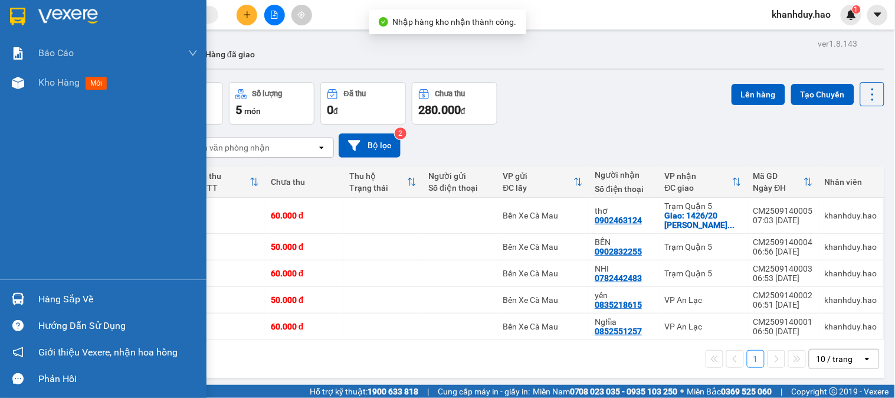
click at [6, 309] on div "Hàng sắp về" at bounding box center [103, 299] width 207 height 27
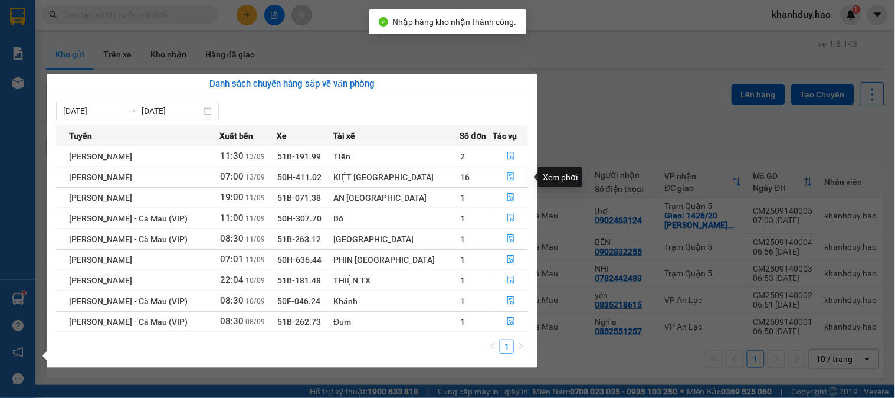
click at [508, 181] on icon "file-done" at bounding box center [511, 176] width 7 height 8
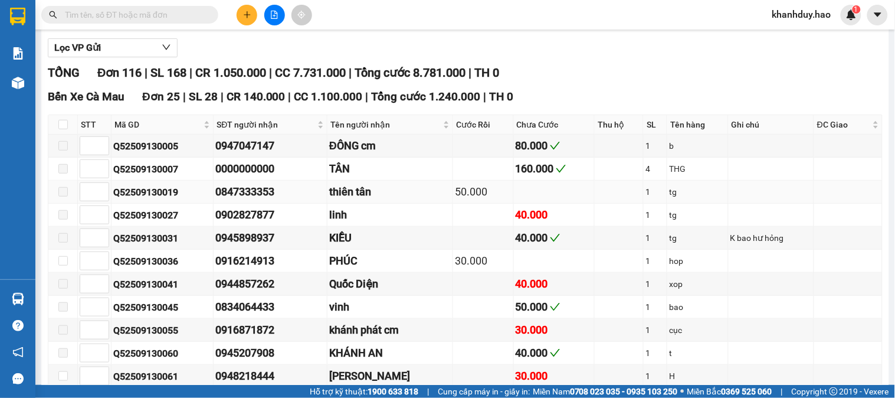
scroll to position [197, 0]
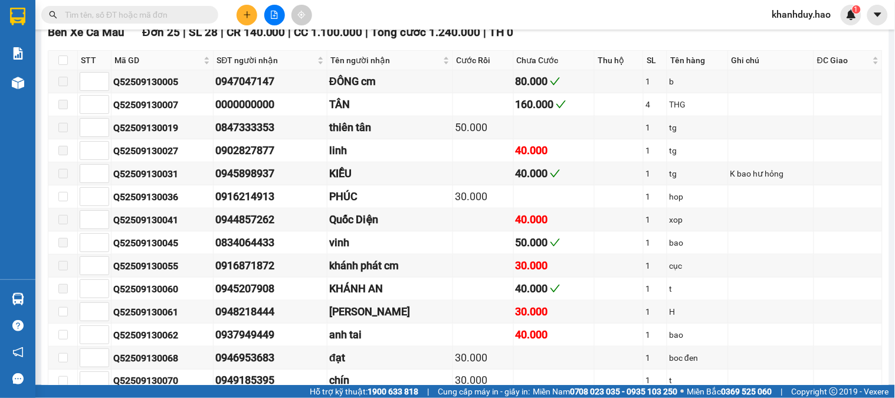
click at [71, 70] on th at bounding box center [63, 60] width 30 height 19
click at [62, 65] on input "checkbox" at bounding box center [62, 59] width 9 height 9
checkbox input "true"
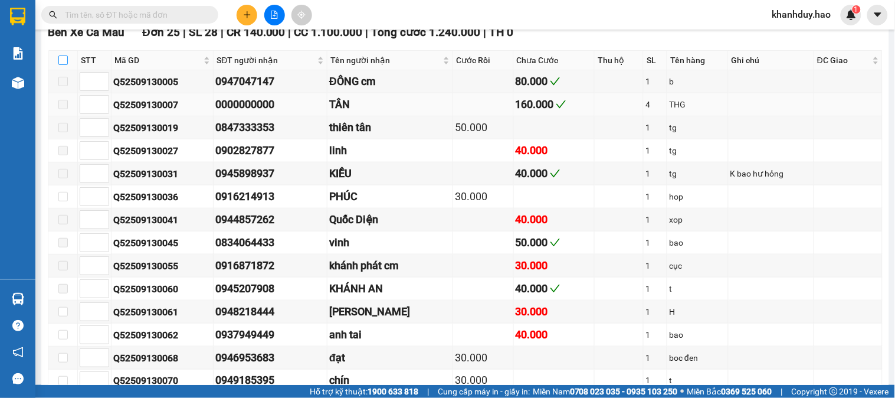
checkbox input "true"
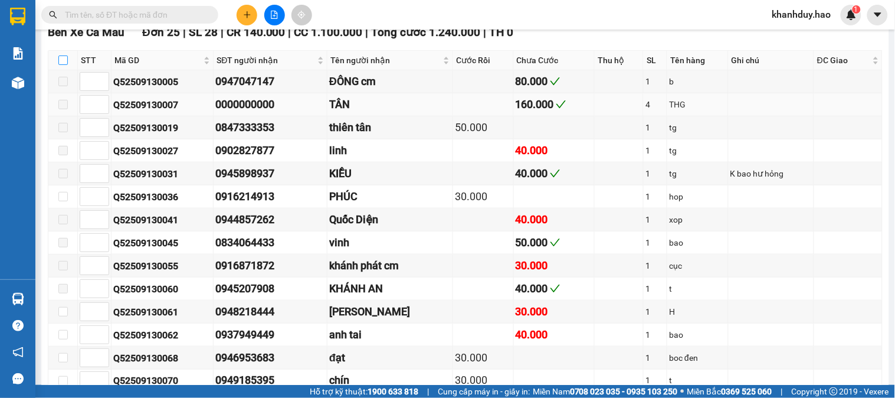
checkbox input "true"
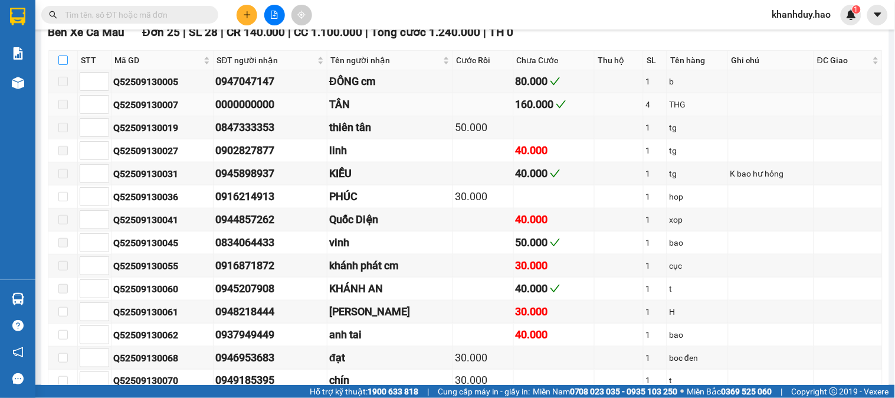
checkbox input "true"
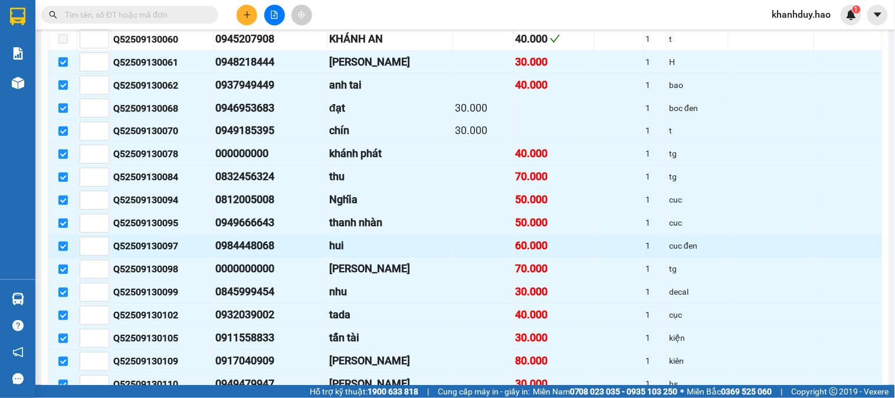
scroll to position [524, 0]
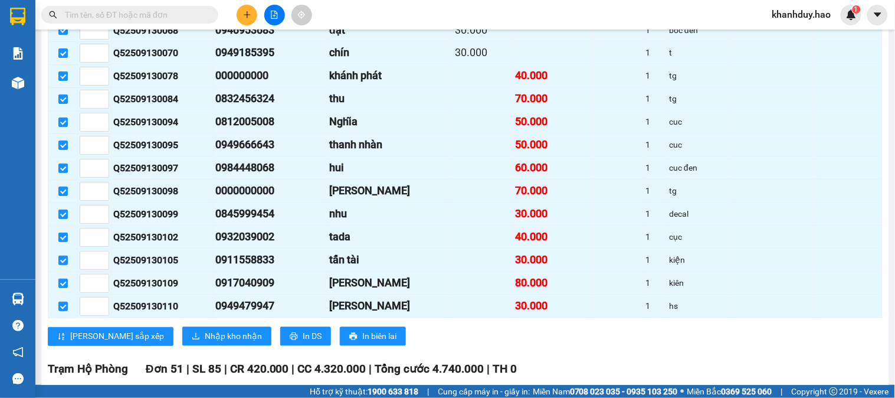
click at [190, 355] on div "Bến Xe Cà Mau Đơn 25 | SL 28 | CR 140.000 | CC 1.100.000 | Tổng cước 1.240.000 …" at bounding box center [465, 25] width 835 height 659
click at [205, 343] on span "Nhập kho nhận" at bounding box center [233, 336] width 57 height 13
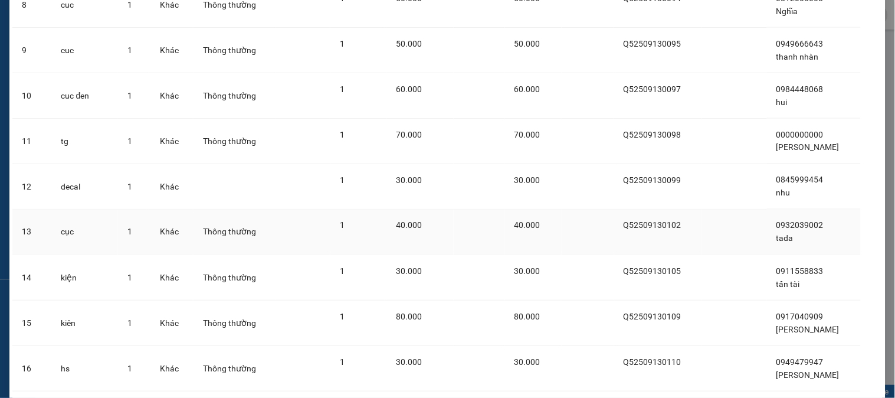
scroll to position [515, 0]
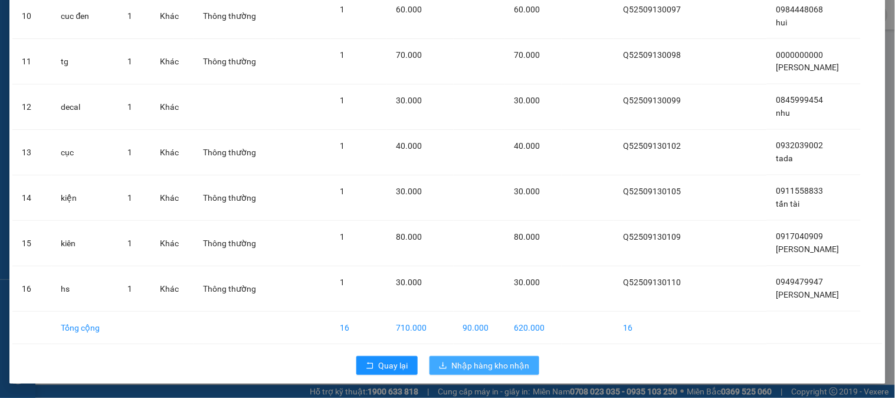
click at [480, 356] on button "Nhập hàng kho nhận" at bounding box center [485, 365] width 110 height 19
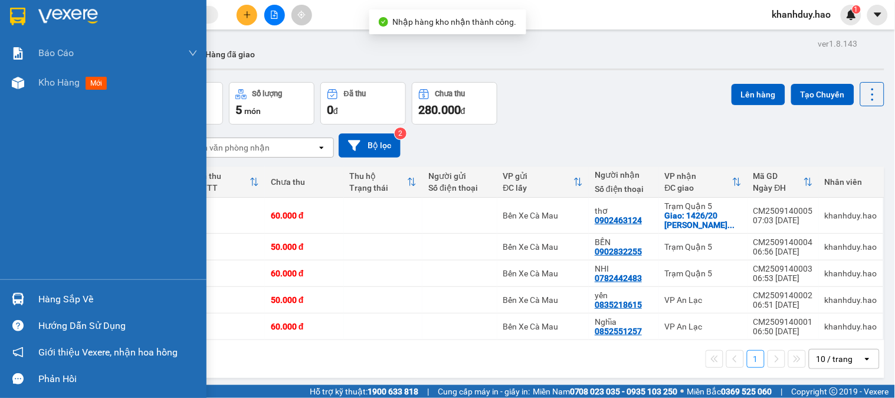
click at [19, 296] on img at bounding box center [18, 299] width 12 height 12
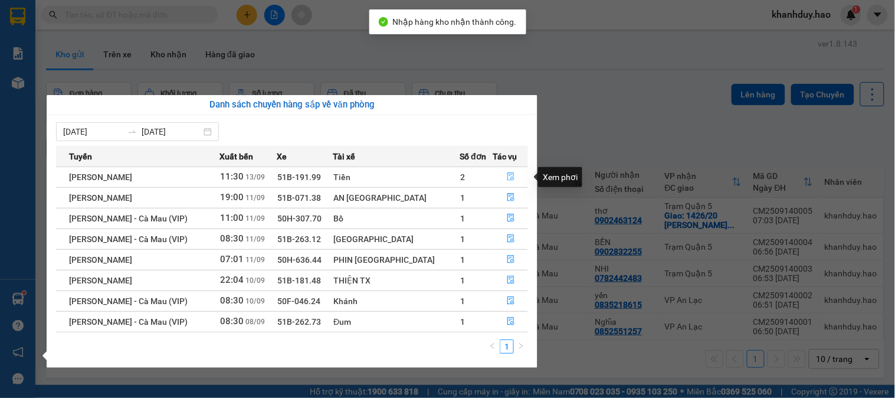
click at [507, 173] on icon "file-done" at bounding box center [511, 176] width 8 height 8
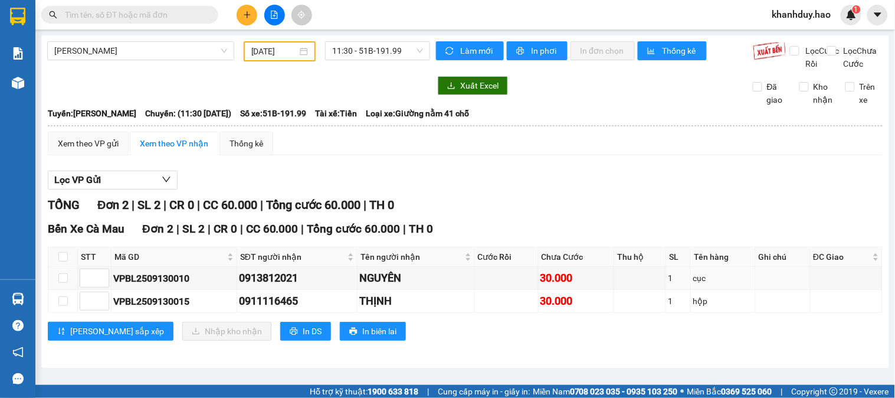
scroll to position [2, 0]
click at [60, 267] on th at bounding box center [63, 256] width 30 height 19
click at [69, 261] on th at bounding box center [63, 256] width 30 height 19
click at [55, 264] on th at bounding box center [63, 256] width 30 height 19
click at [59, 261] on input "checkbox" at bounding box center [62, 256] width 9 height 9
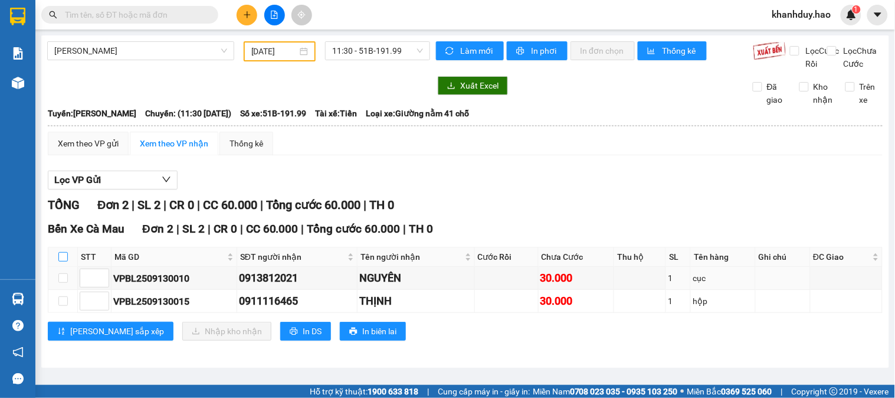
checkbox input "true"
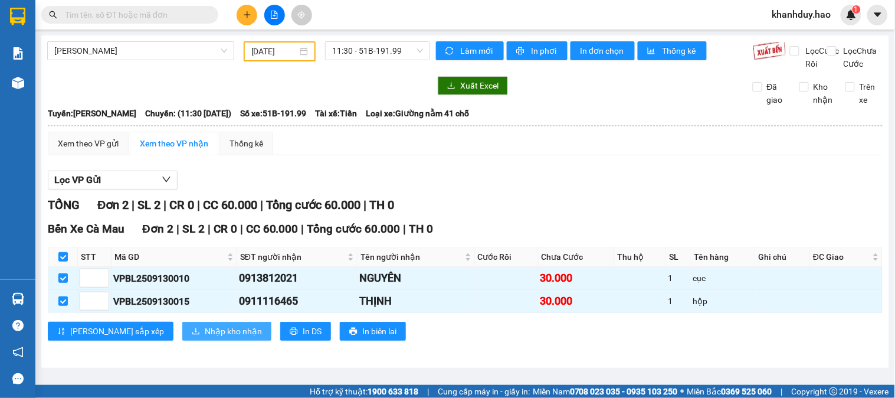
click at [205, 338] on span "Nhập kho nhận" at bounding box center [233, 331] width 57 height 13
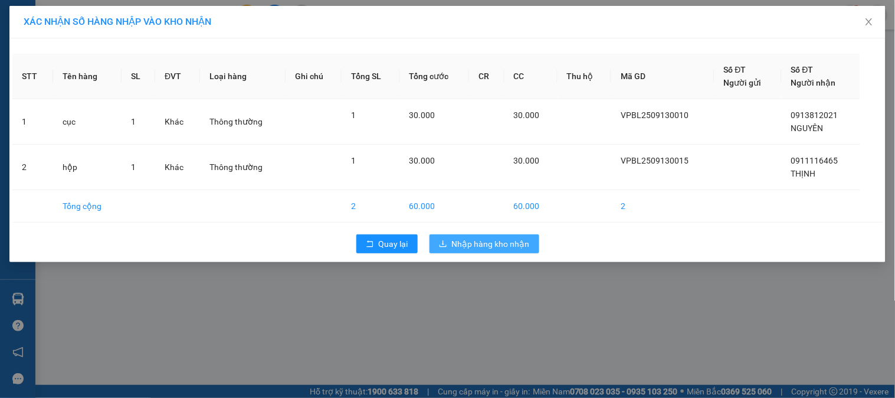
click at [490, 248] on span "Nhập hàng kho nhận" at bounding box center [491, 243] width 78 height 13
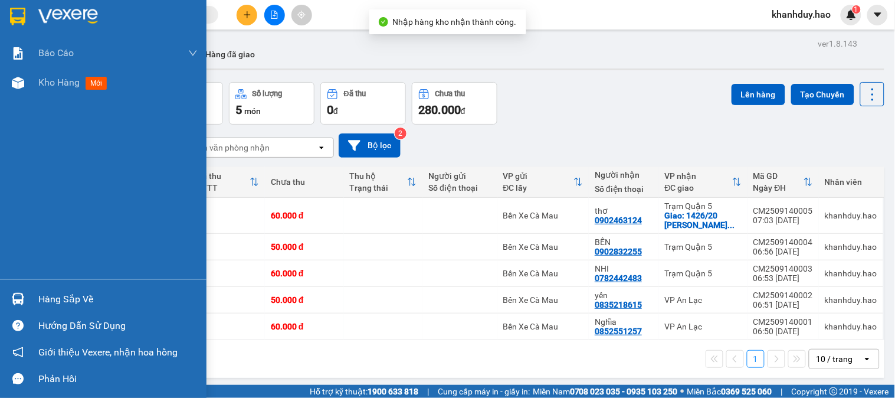
click at [16, 296] on img at bounding box center [18, 299] width 12 height 12
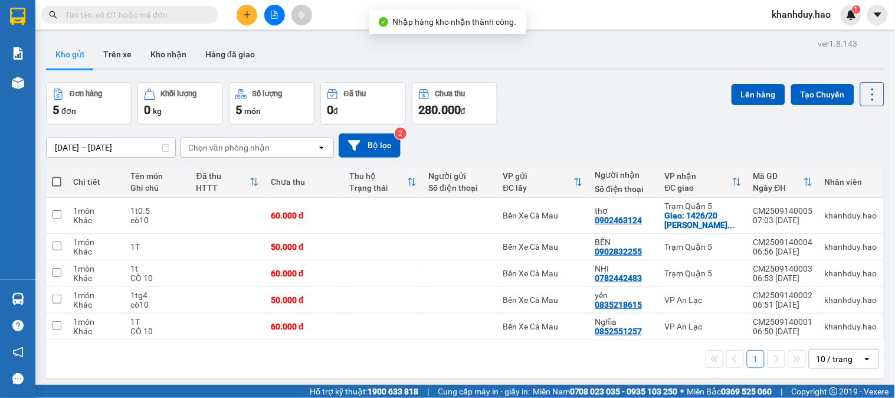
click at [644, 96] on section "Kết quả tìm kiếm ( 0 ) Bộ lọc No Data khanhduy.hao 1 Báo cáo BC tiền công nợ Bá…" at bounding box center [447, 199] width 895 height 398
click at [155, 57] on button "Kho nhận" at bounding box center [168, 54] width 55 height 28
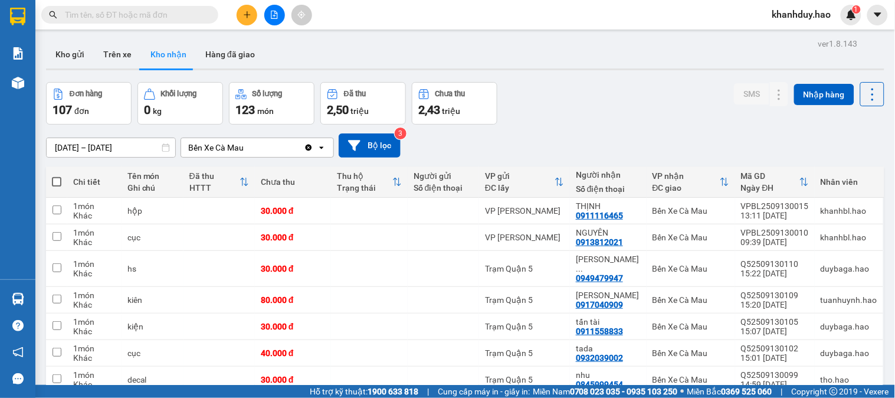
click at [138, 154] on div "ver 1.8.143 Kho gửi Trên xe Kho nhận Hàng đã giao Đơn hàng 107 đơn Khối lượng 0…" at bounding box center [465, 275] width 848 height 480
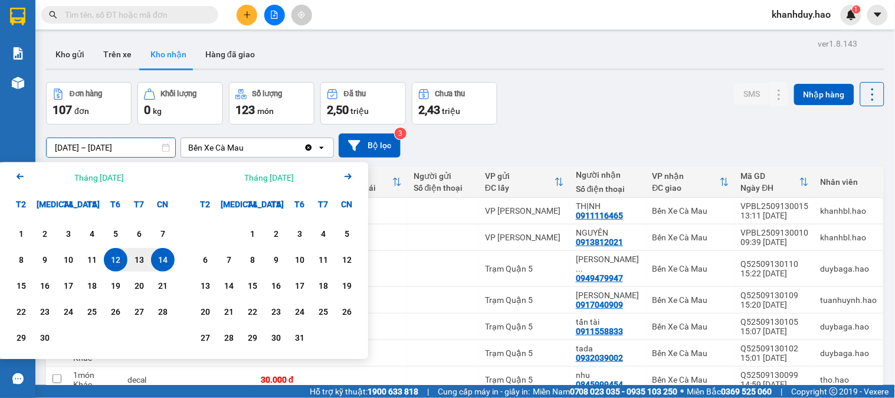
click at [119, 264] on div "12" at bounding box center [115, 260] width 17 height 14
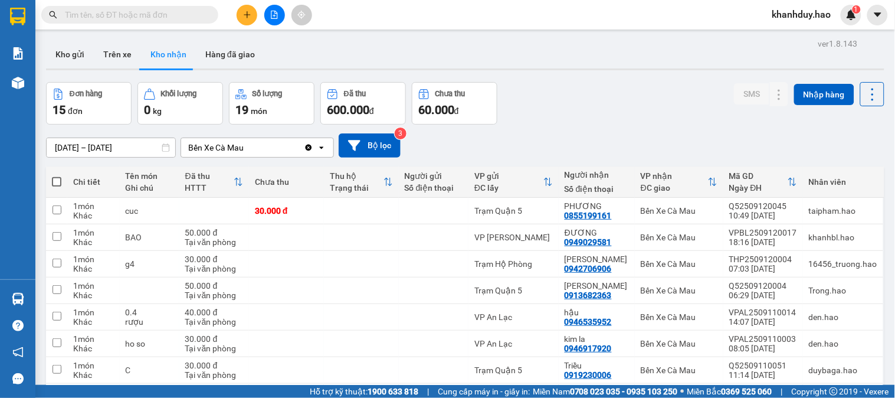
click at [246, 185] on th "Đã thu HTTT" at bounding box center [214, 181] width 70 height 31
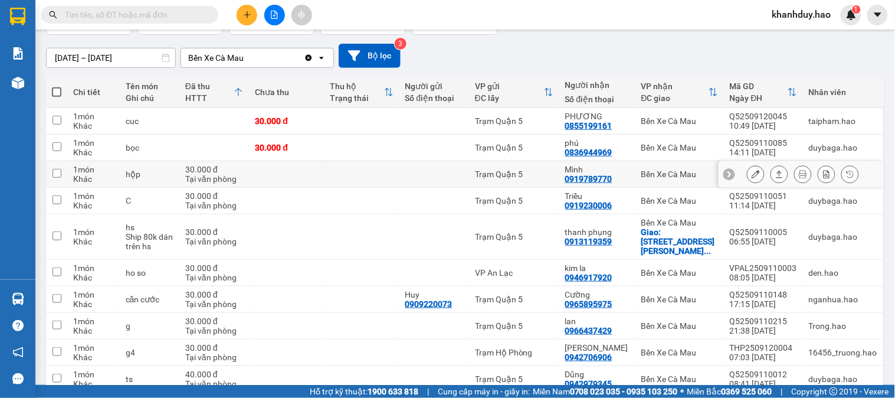
scroll to position [137, 0]
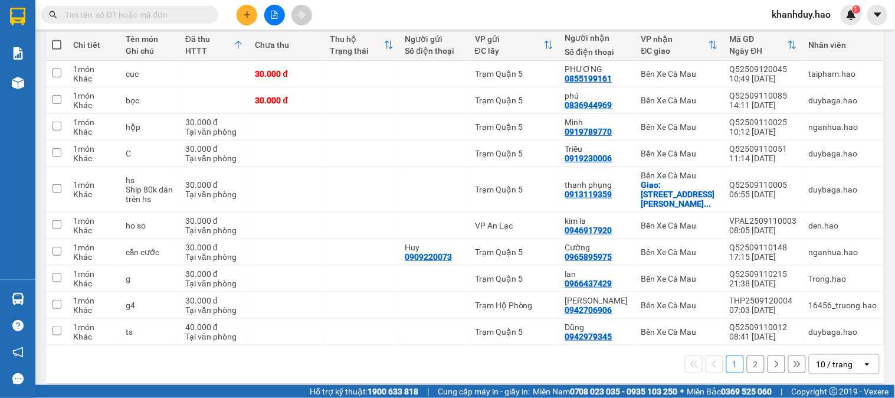
click at [842, 355] on div "10 / trang" at bounding box center [836, 364] width 53 height 19
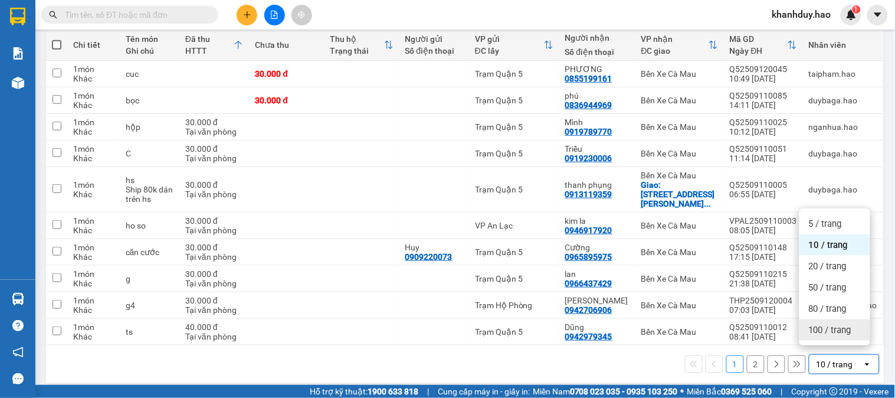
click at [842, 339] on div "100 / trang" at bounding box center [835, 329] width 71 height 21
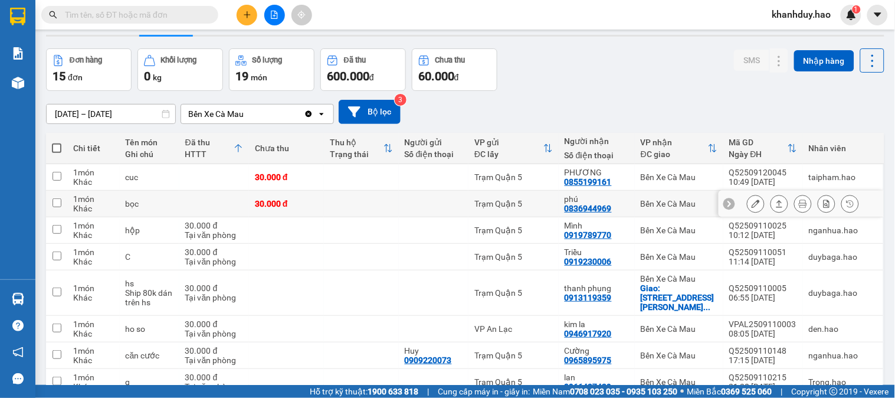
scroll to position [0, 0]
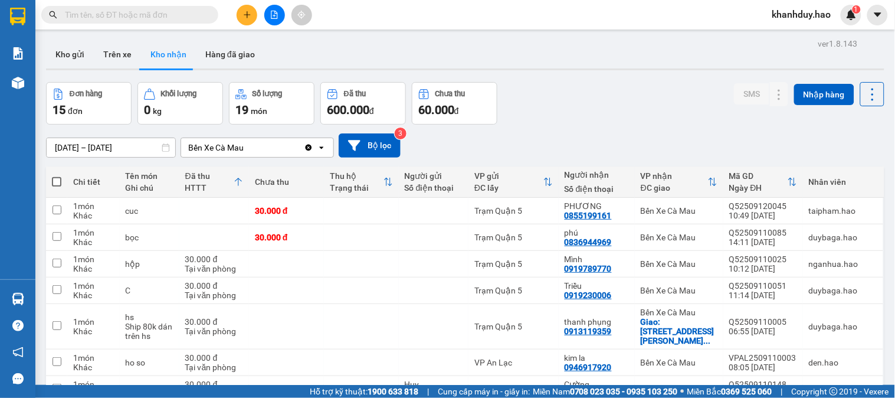
click at [134, 145] on input "12/09/2025 – 12/09/2025" at bounding box center [111, 147] width 129 height 19
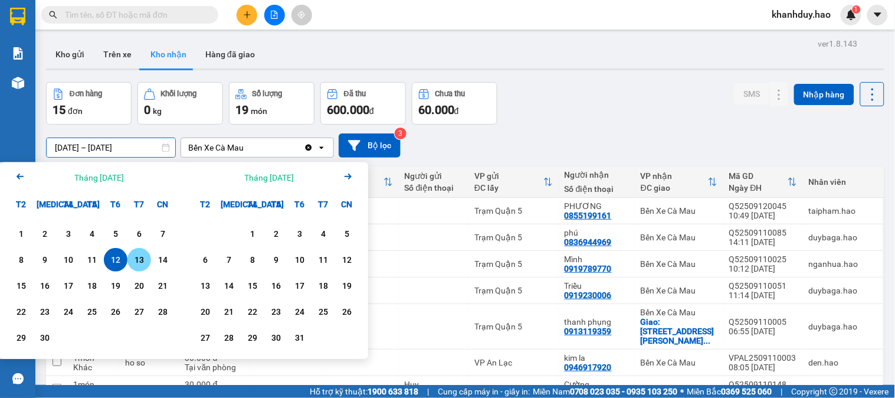
click at [142, 261] on div "13" at bounding box center [139, 260] width 17 height 14
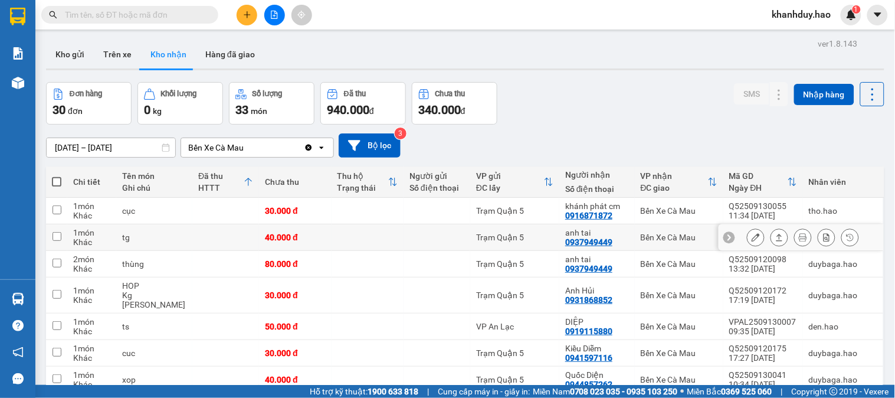
scroll to position [66, 0]
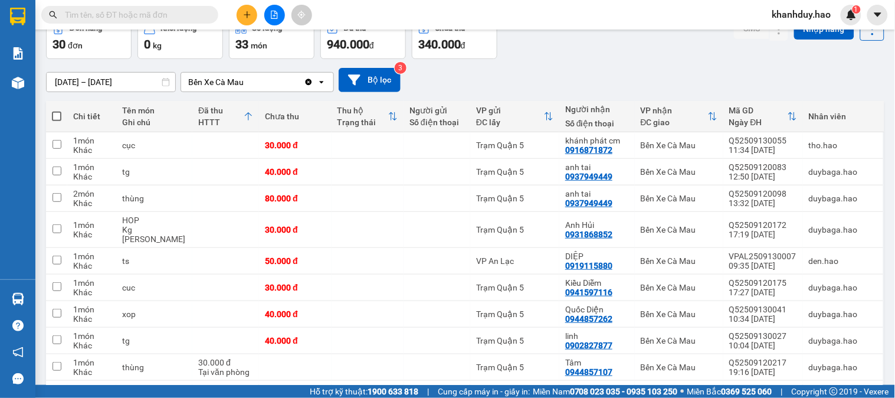
click at [106, 94] on div "13/09/2025 – 13/09/2025 Press the down arrow key to interact with the calendar …" at bounding box center [465, 80] width 839 height 42
click at [124, 84] on input "13/09/2025 – 13/09/2025" at bounding box center [111, 82] width 129 height 19
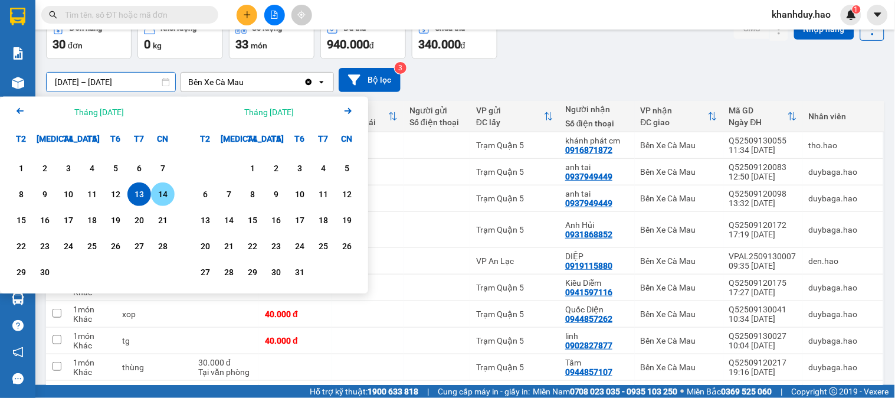
click at [158, 198] on div "14" at bounding box center [163, 194] width 17 height 14
type input "14/09/2025 – 14/09/2025"
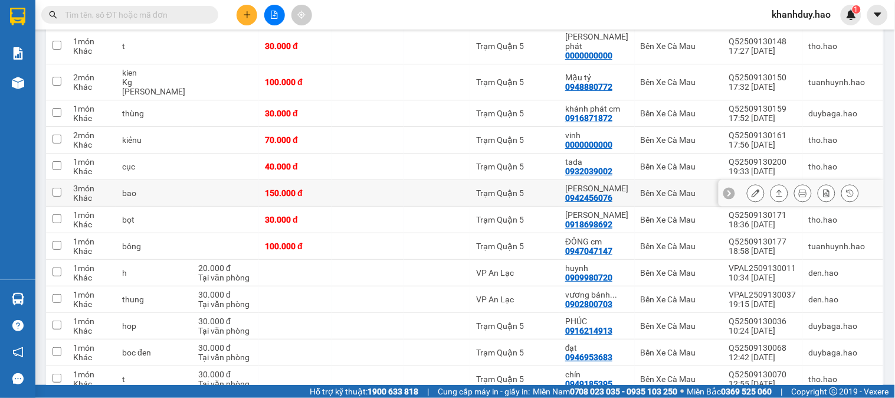
scroll to position [1090, 0]
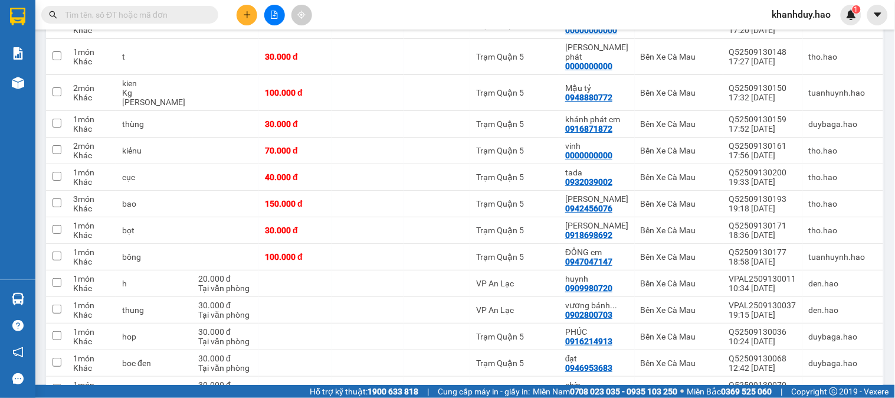
click at [189, 8] on input "text" at bounding box center [134, 14] width 139 height 13
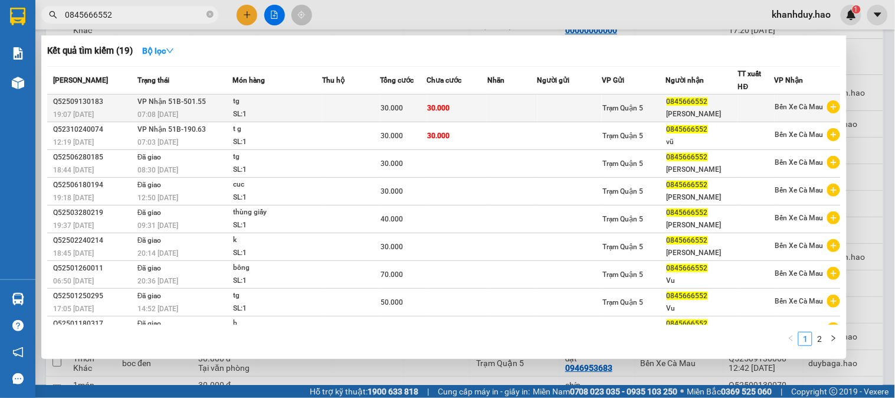
type input "0845666552"
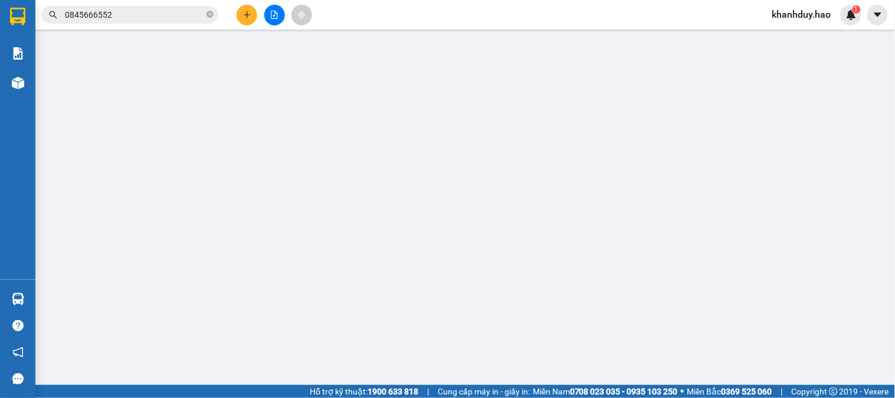
type input "0845666552"
type input "[PERSON_NAME]"
type input "30.000"
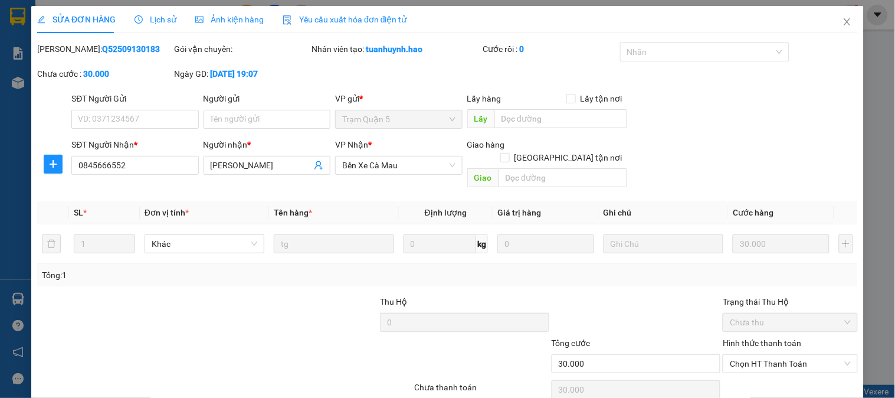
click at [209, 25] on div "Ảnh kiện hàng" at bounding box center [229, 19] width 68 height 13
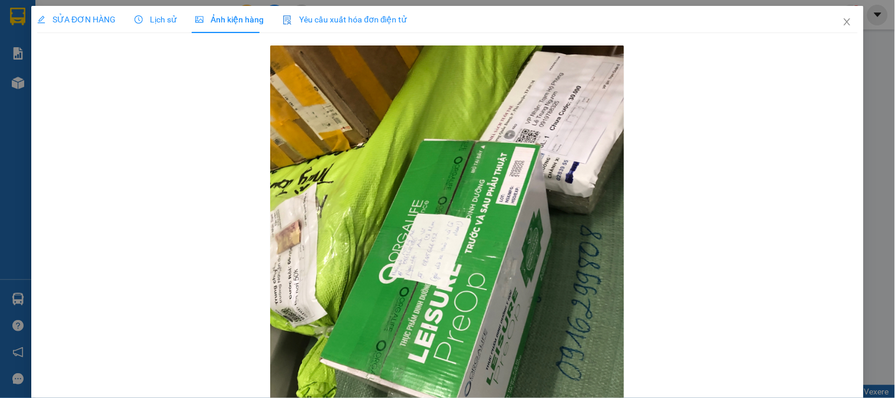
click at [36, 27] on div "SỬA ĐƠN HÀNG Lịch sử Ảnh kiện hàng Yêu cầu xuất hóa đơn điện tử Total Paid Fee …" at bounding box center [447, 268] width 833 height 524
click at [84, 24] on span "SỬA ĐƠN HÀNG" at bounding box center [76, 19] width 78 height 9
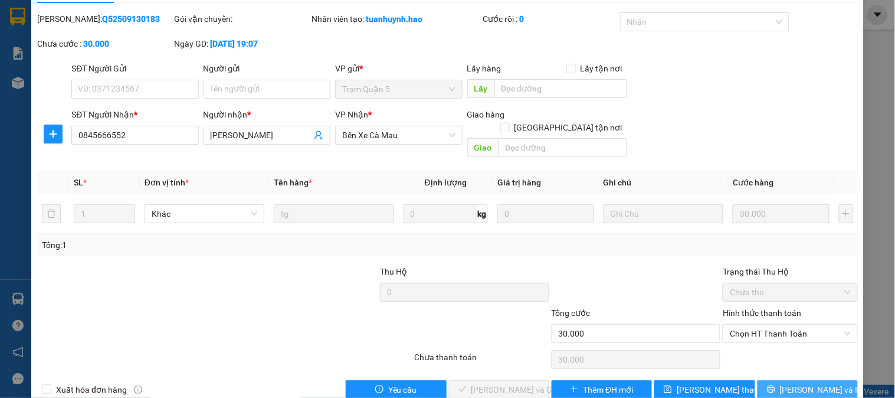
scroll to position [41, 0]
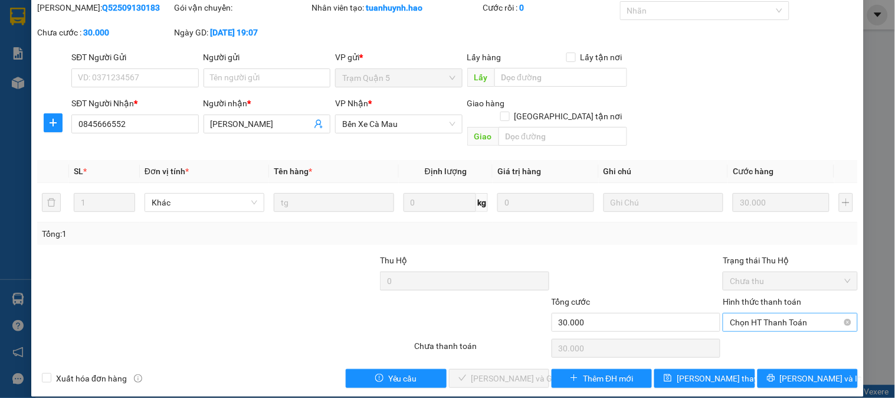
click at [777, 313] on span "Chọn HT Thanh Toán" at bounding box center [790, 322] width 120 height 18
click at [744, 332] on div "Tại văn phòng" at bounding box center [783, 332] width 119 height 13
type input "0"
click at [490, 372] on span "[PERSON_NAME] và Giao hàng" at bounding box center [528, 378] width 113 height 13
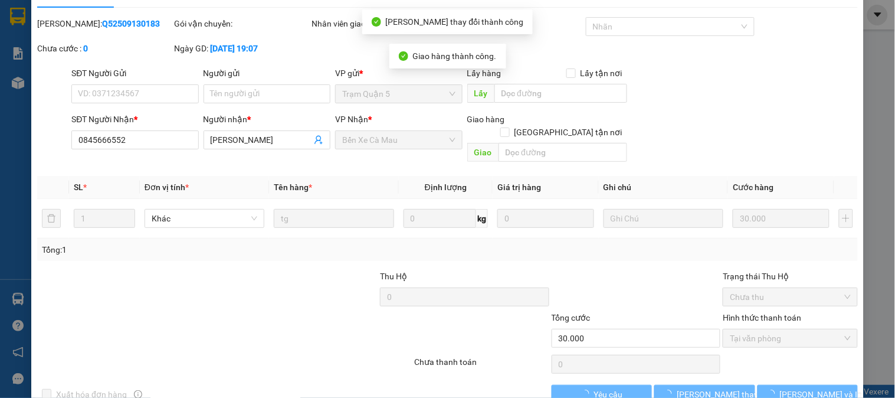
scroll to position [0, 0]
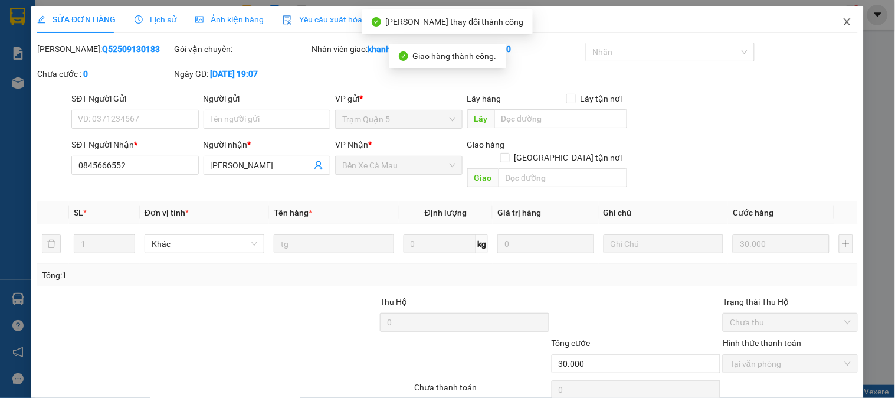
click at [846, 20] on span "Close" at bounding box center [847, 22] width 33 height 33
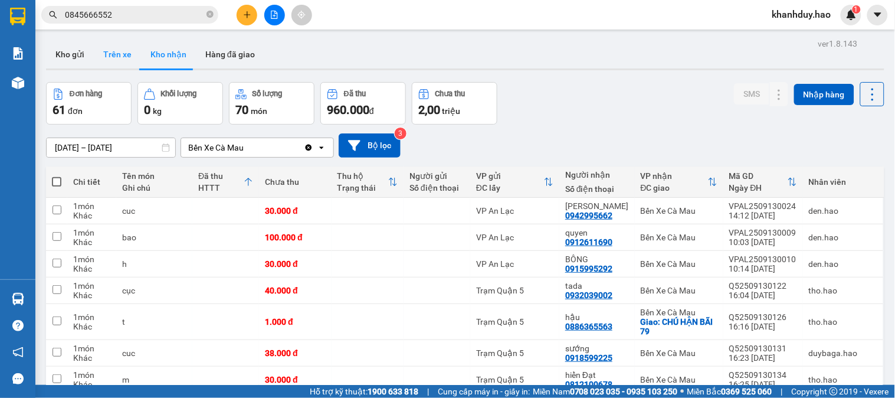
click at [112, 49] on button "Trên xe" at bounding box center [117, 54] width 47 height 28
type input "[DATE] – [DATE]"
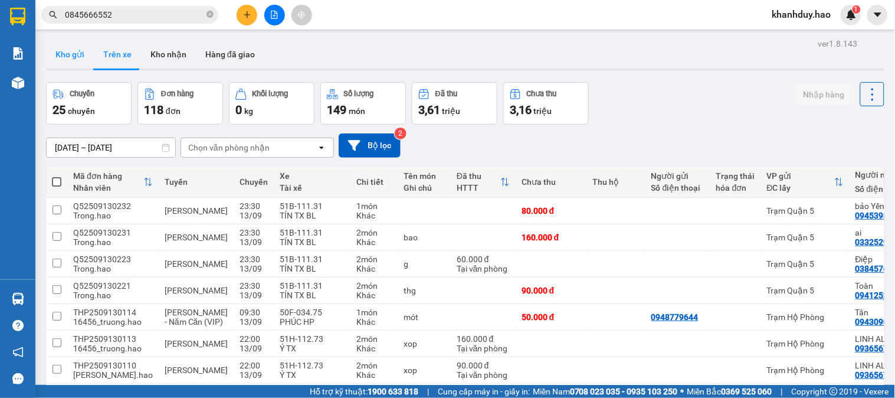
click at [46, 44] on button "Kho gửi" at bounding box center [70, 54] width 48 height 28
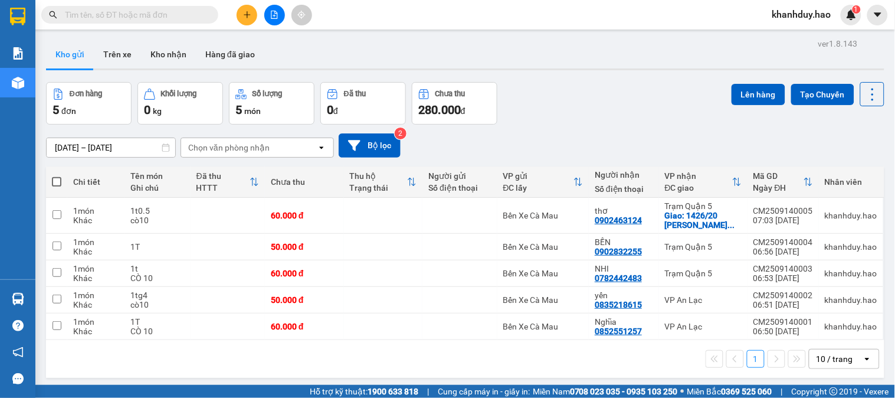
click at [255, 17] on button at bounding box center [247, 15] width 21 height 21
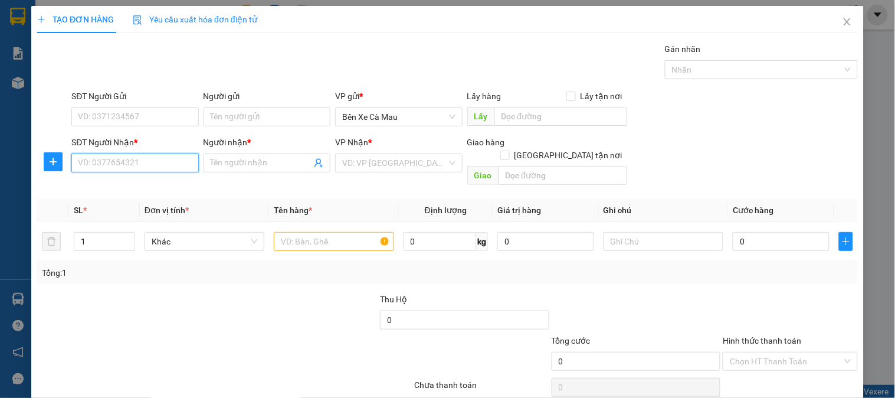
click at [146, 168] on input "SĐT Người Nhận *" at bounding box center [134, 162] width 127 height 19
click at [157, 184] on div "0918706707 - [PERSON_NAME]" at bounding box center [136, 186] width 116 height 13
type input "0918706707"
type input "chu"
type input "20.000"
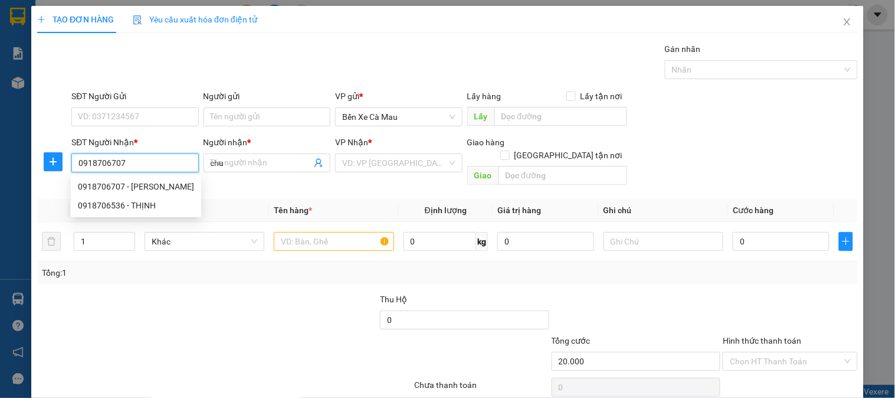
type input "20.000"
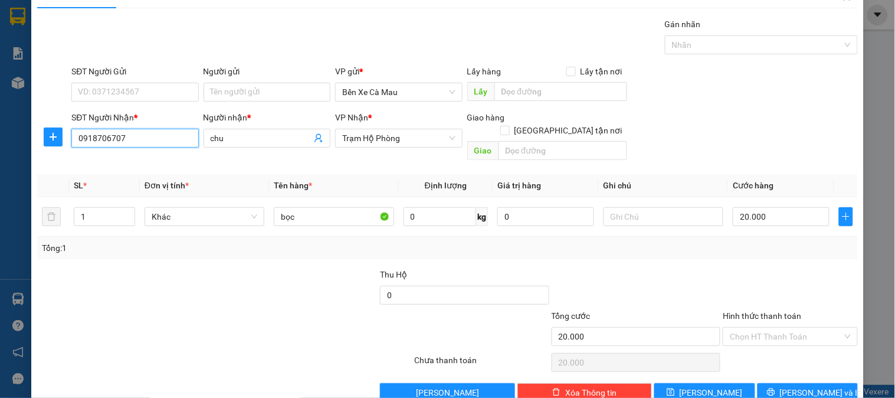
scroll to position [38, 0]
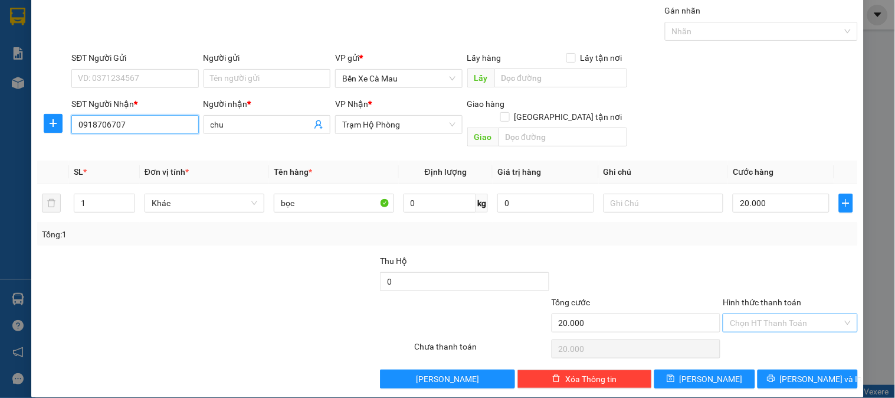
click at [820, 319] on div "Chọn HT Thanh Toán" at bounding box center [790, 322] width 135 height 19
type input "0918706707"
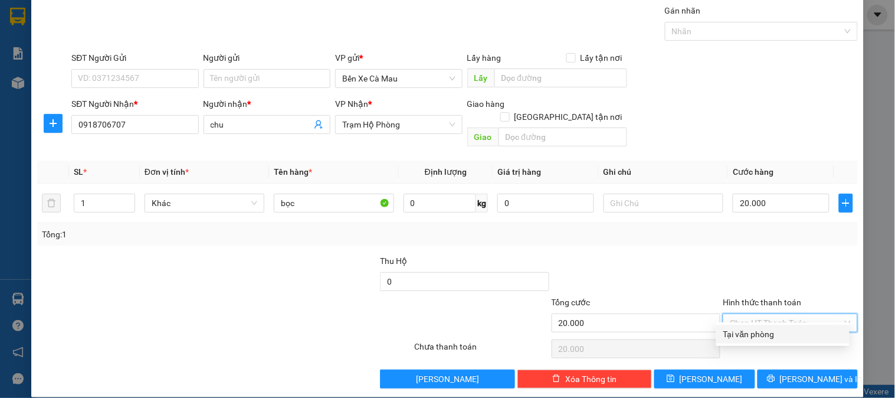
drag, startPoint x: 817, startPoint y: 310, endPoint x: 806, endPoint y: 334, distance: 26.1
click at [817, 314] on input "Hình thức thanh toán" at bounding box center [786, 323] width 112 height 18
click at [784, 335] on div "Tại văn phòng" at bounding box center [783, 334] width 119 height 13
type input "0"
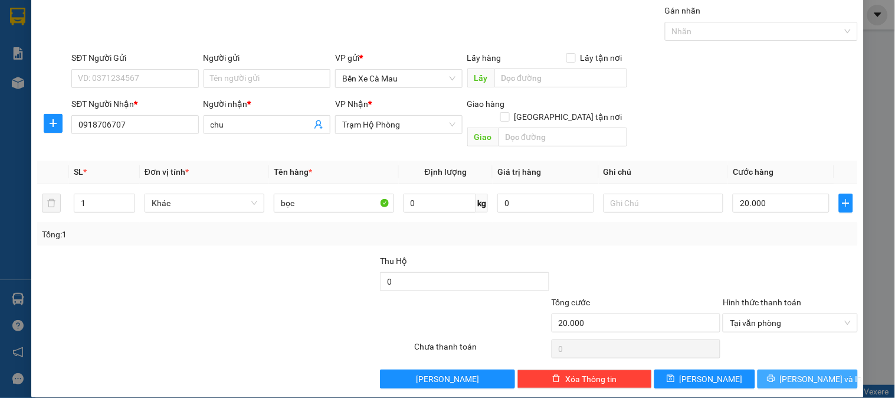
click at [774, 371] on button "[PERSON_NAME] và In" at bounding box center [808, 378] width 100 height 19
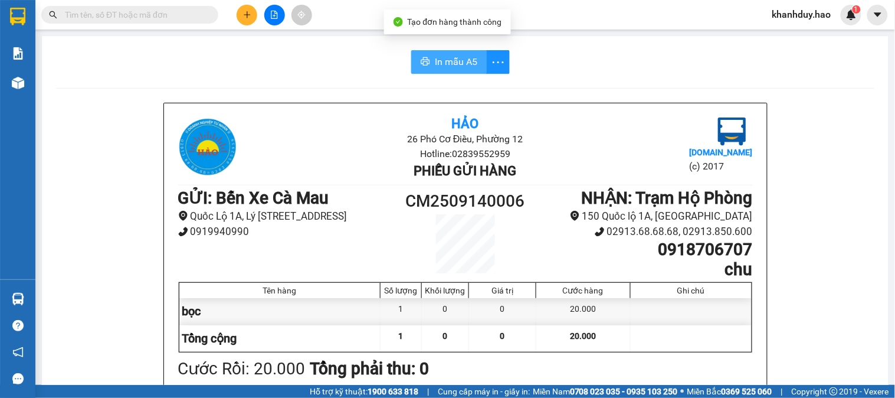
click at [437, 56] on span "In mẫu A5" at bounding box center [456, 61] width 42 height 15
click at [464, 61] on span "In mẫu A5" at bounding box center [456, 61] width 42 height 15
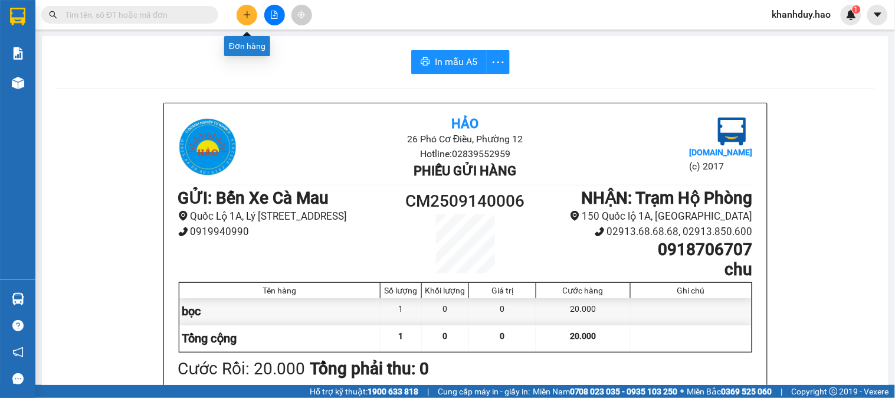
click at [244, 18] on icon "plus" at bounding box center [247, 15] width 8 height 8
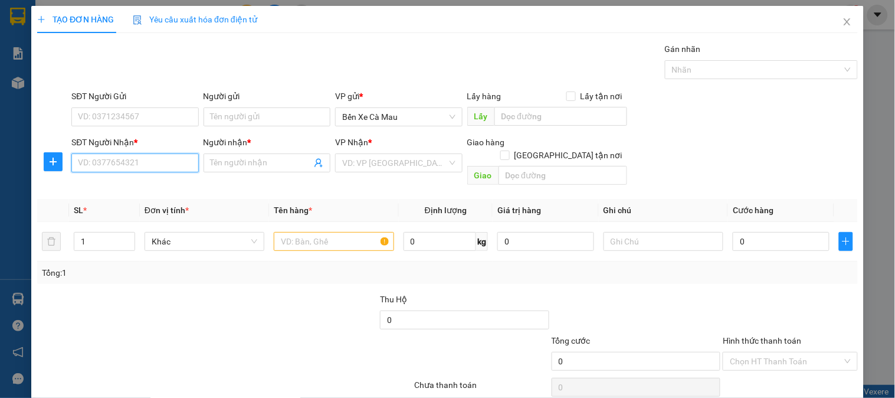
click at [175, 166] on input "SĐT Người Nhận *" at bounding box center [134, 162] width 127 height 19
click at [96, 181] on div "0937826353 - vũ" at bounding box center [134, 186] width 112 height 13
type input "0937826353"
type input "vũ"
type input "50.000"
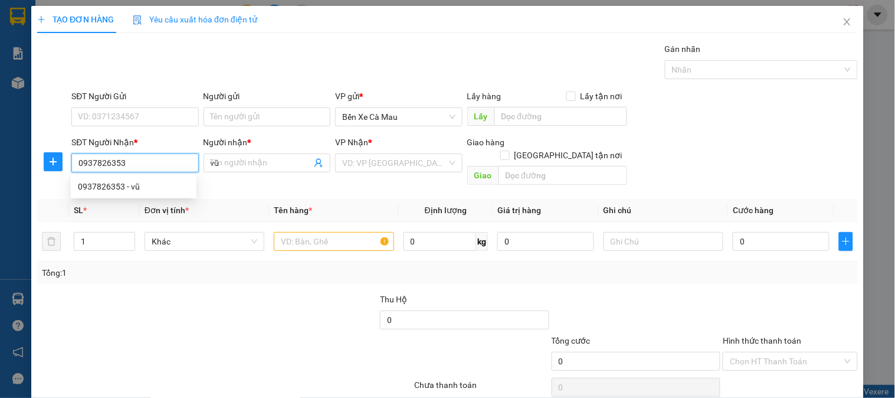
type input "50.000"
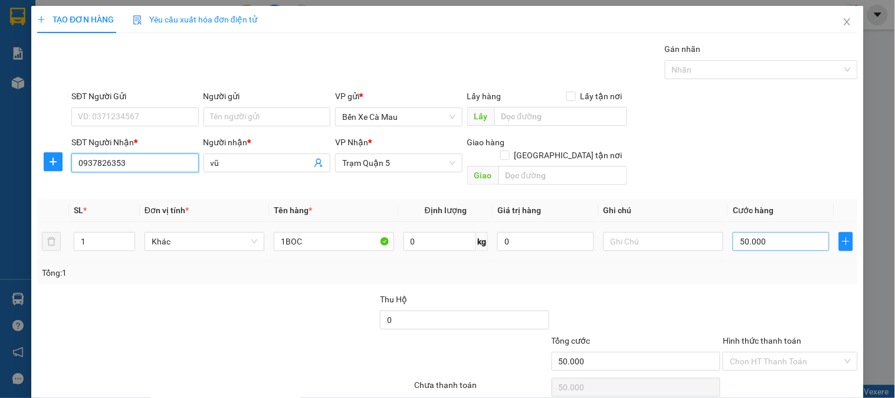
type input "0937826353"
click at [775, 232] on input "50.000" at bounding box center [781, 241] width 97 height 19
type input "0"
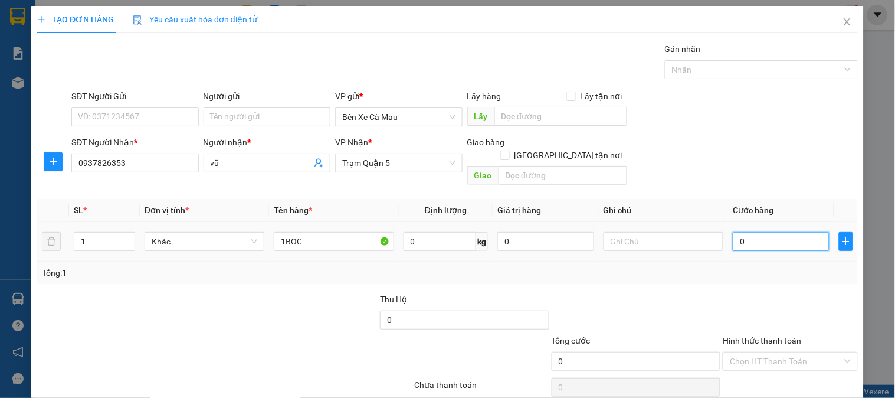
type input "3"
type input "0.030"
type input "30"
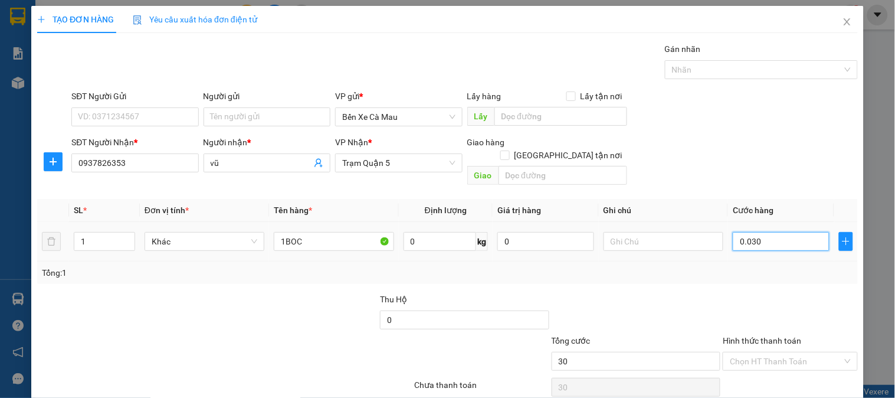
scroll to position [38, 0]
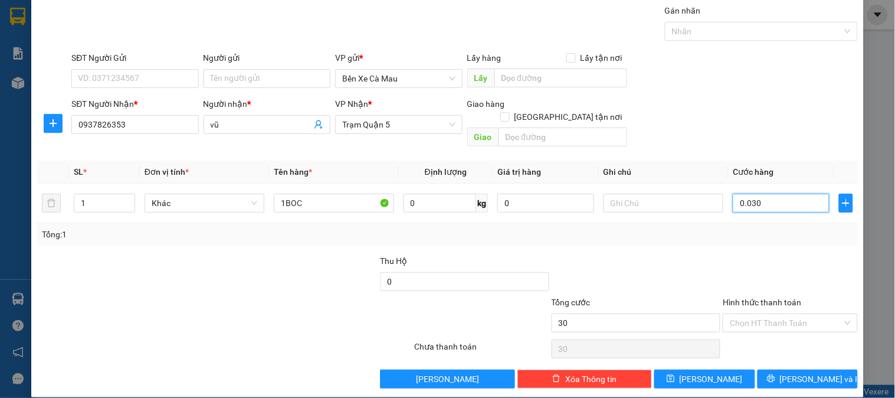
type input "0.030"
click at [778, 297] on label "Hình thức thanh toán" at bounding box center [762, 301] width 78 height 9
click at [778, 314] on input "Hình thức thanh toán" at bounding box center [786, 323] width 112 height 18
type input "30.000"
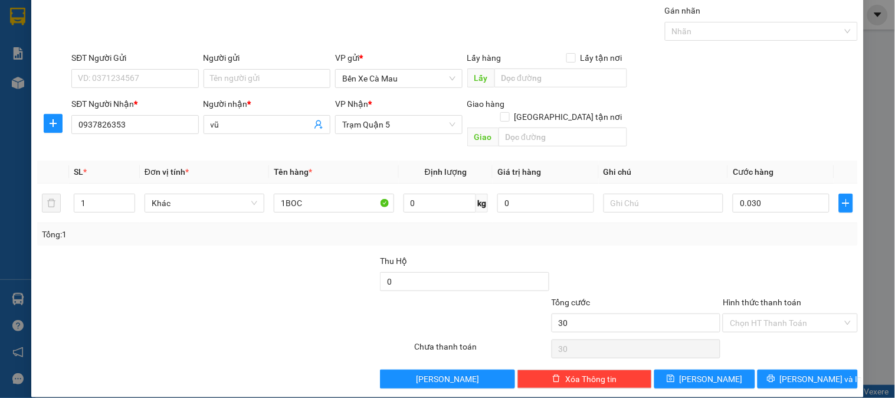
type input "30.000"
click at [780, 335] on div "Tại văn phòng" at bounding box center [783, 334] width 119 height 13
type input "0"
click at [775, 375] on icon "printer" at bounding box center [771, 379] width 8 height 8
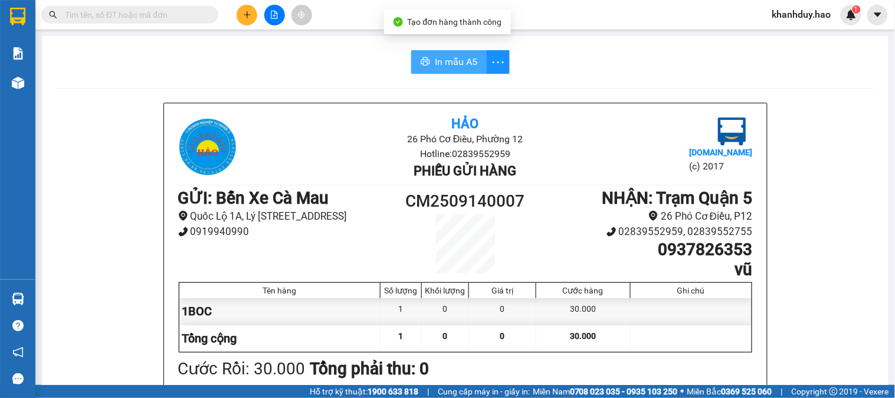
click at [445, 69] on button "In mẫu A5" at bounding box center [449, 62] width 76 height 24
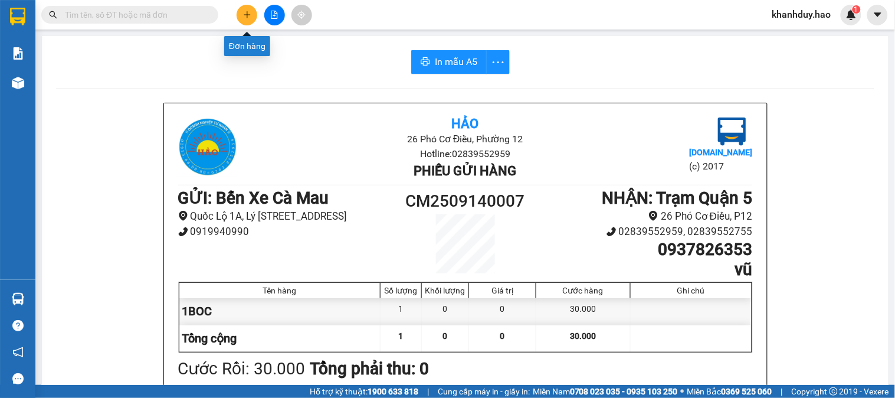
click at [254, 15] on button at bounding box center [247, 15] width 21 height 21
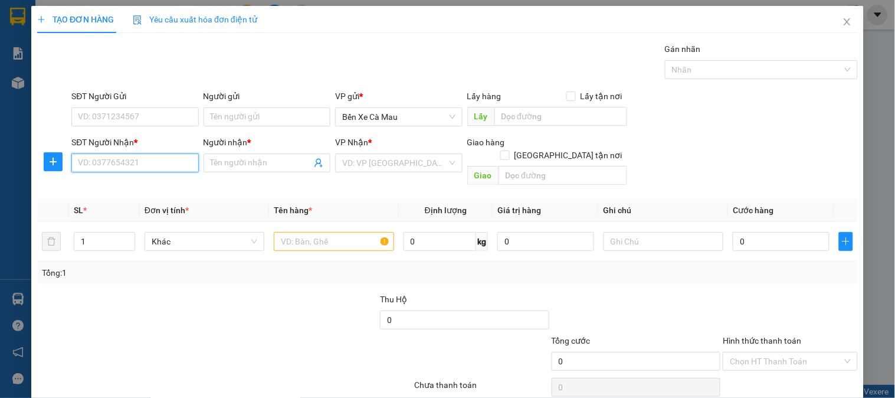
click at [153, 163] on input "SĐT Người Nhận *" at bounding box center [134, 162] width 127 height 19
click at [145, 188] on div "0939111010 - NGHỊ" at bounding box center [134, 186] width 112 height 13
type input "0939111010"
type input "NGHỊ"
type input "30.000"
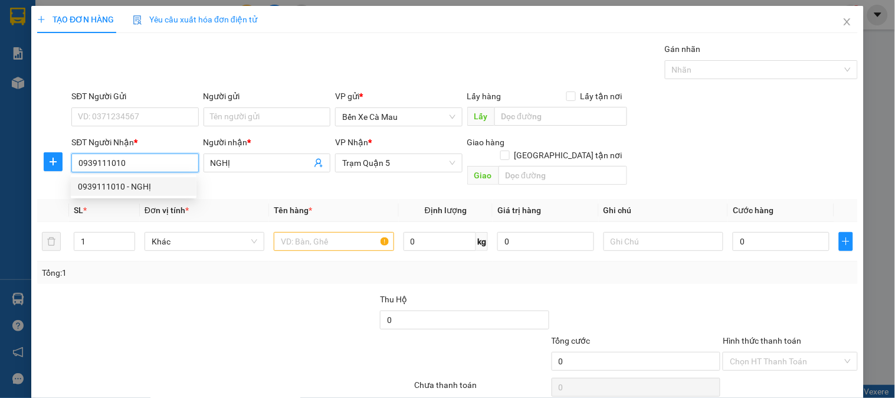
type input "30.000"
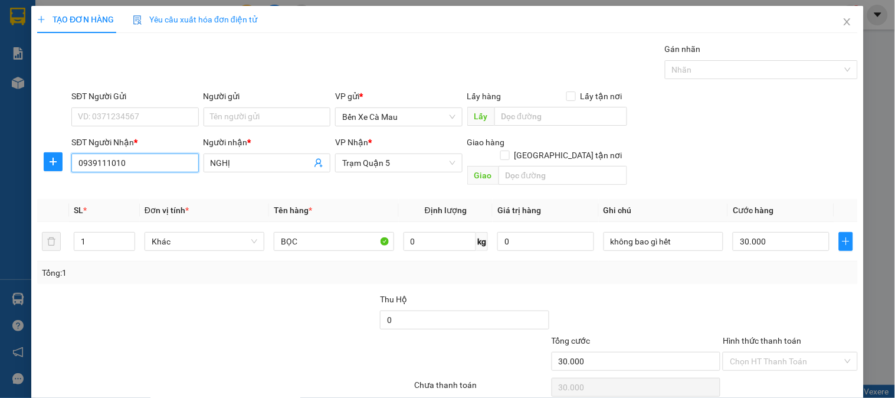
type input "0939111010"
click at [762, 336] on label "Hình thức thanh toán" at bounding box center [762, 340] width 78 height 9
click at [762, 352] on input "Hình thức thanh toán" at bounding box center [786, 361] width 112 height 18
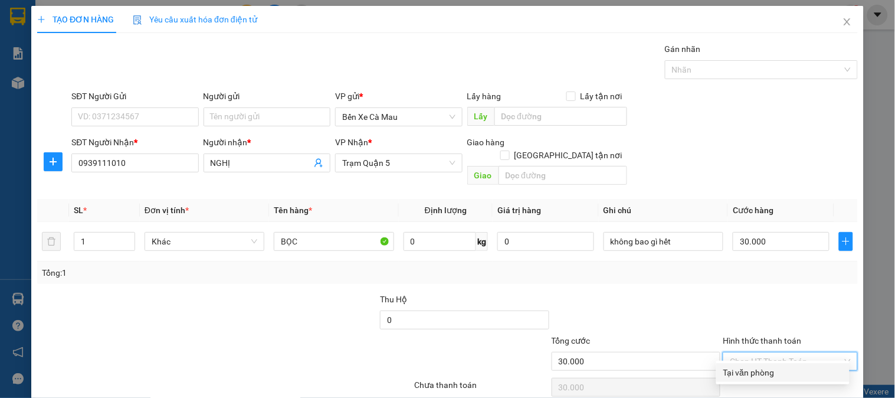
click at [763, 366] on div "Tại văn phòng" at bounding box center [783, 372] width 119 height 13
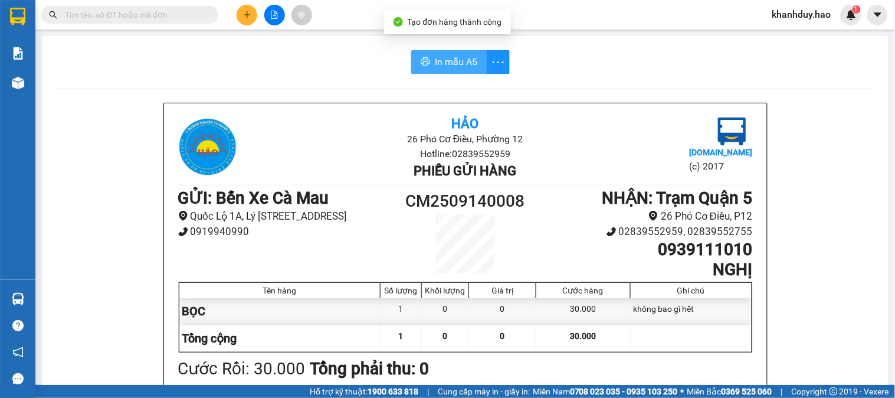
click at [463, 61] on span "In mẫu A5" at bounding box center [456, 61] width 42 height 15
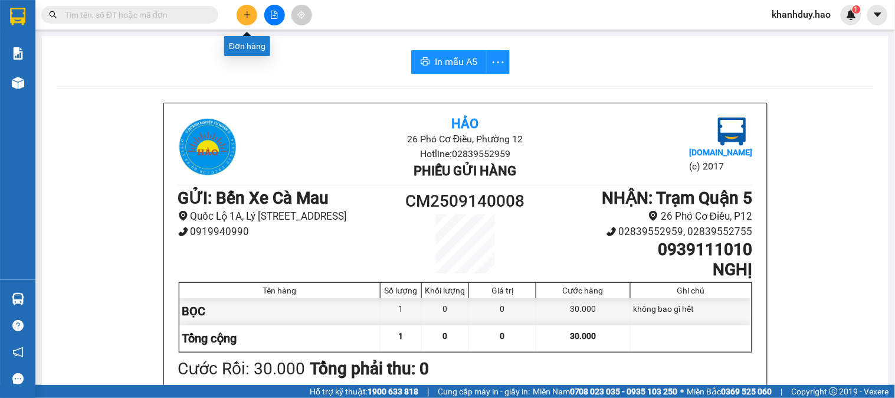
click at [248, 17] on icon "plus" at bounding box center [247, 15] width 8 height 8
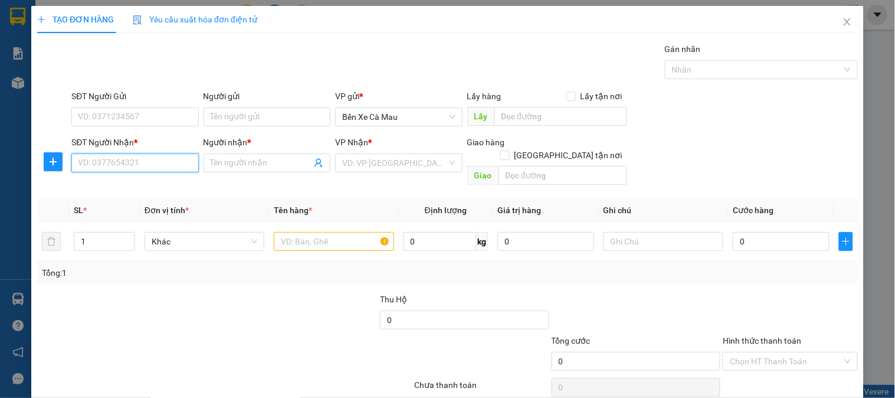
click at [168, 168] on input "SĐT Người Nhận *" at bounding box center [134, 162] width 127 height 19
type input "0829777526"
click at [162, 189] on div "0829777526 - QUÝ" at bounding box center [134, 186] width 112 height 13
type input "QUÝ"
type input "40.000"
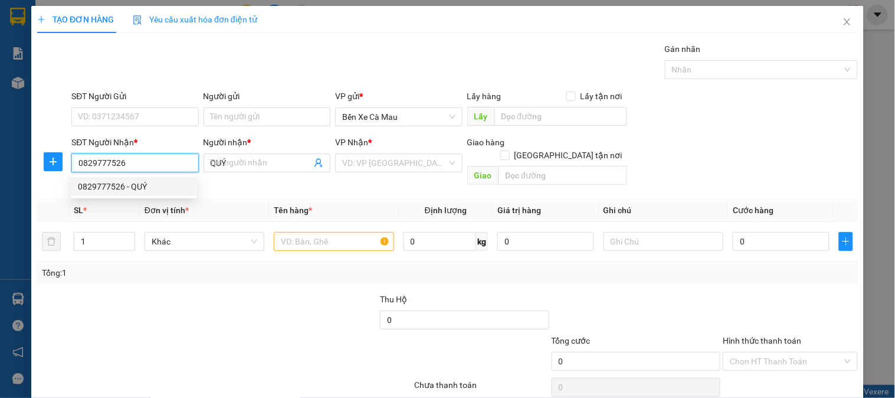
type input "40.000"
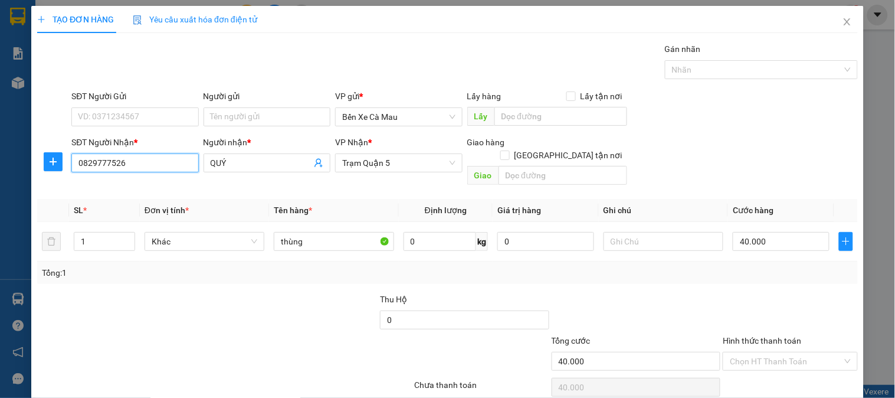
type input "0829777526"
click at [762, 336] on label "Hình thức thanh toán" at bounding box center [762, 340] width 78 height 9
click at [762, 352] on input "Hình thức thanh toán" at bounding box center [786, 361] width 112 height 18
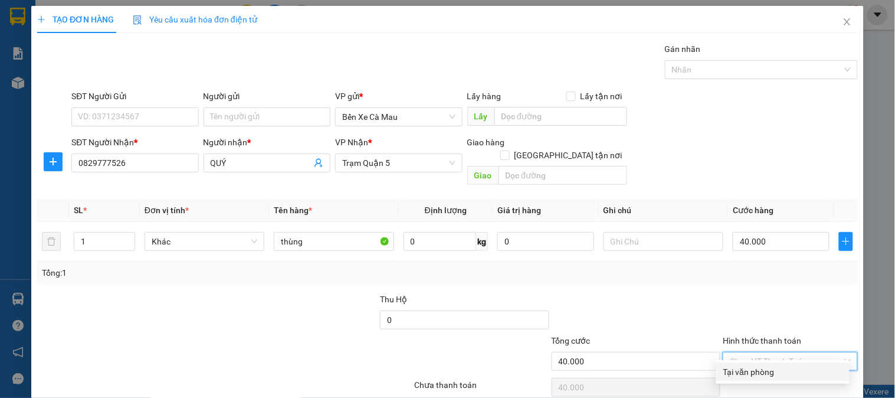
click at [754, 368] on div "Tại văn phòng" at bounding box center [783, 371] width 119 height 13
type input "0"
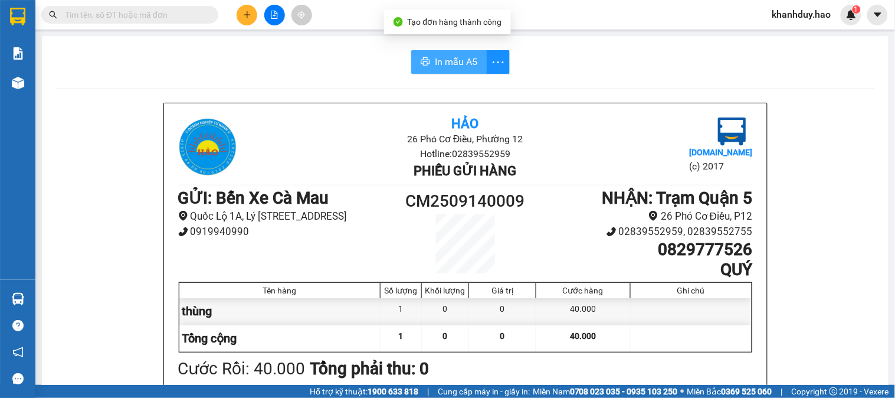
click at [435, 60] on span "In mẫu A5" at bounding box center [456, 61] width 42 height 15
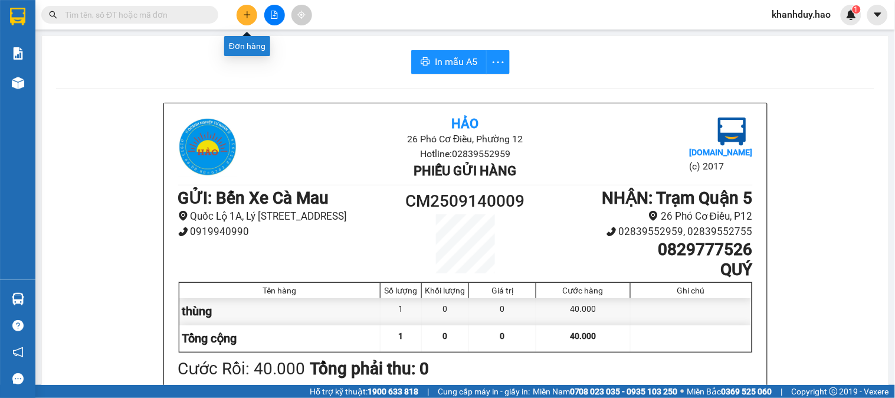
click at [251, 16] on icon "plus" at bounding box center [247, 15] width 8 height 8
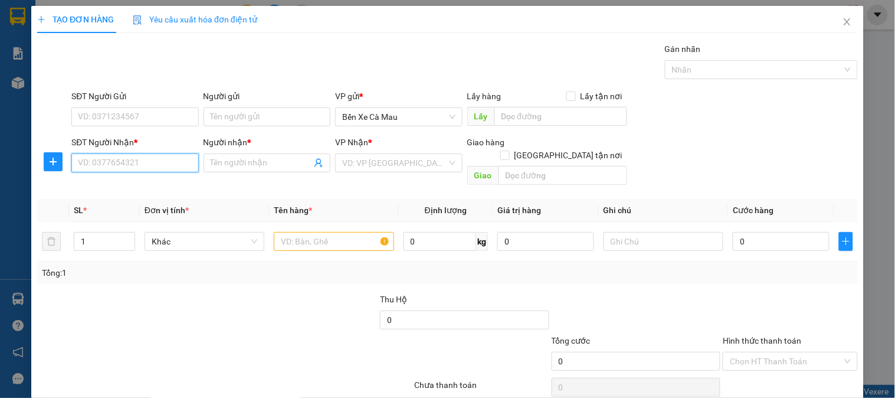
click at [165, 158] on input "SĐT Người Nhận *" at bounding box center [134, 162] width 127 height 19
type input "0792971876"
click at [238, 165] on input "Người nhận *" at bounding box center [261, 162] width 101 height 13
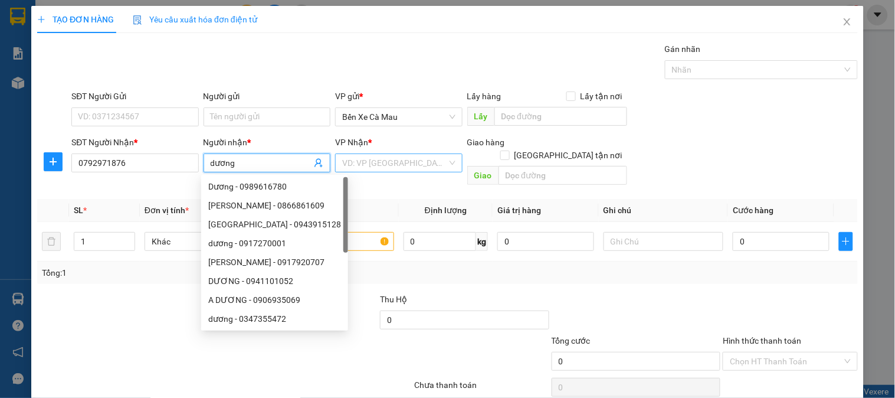
type input "dương"
click at [363, 158] on input "search" at bounding box center [394, 163] width 104 height 18
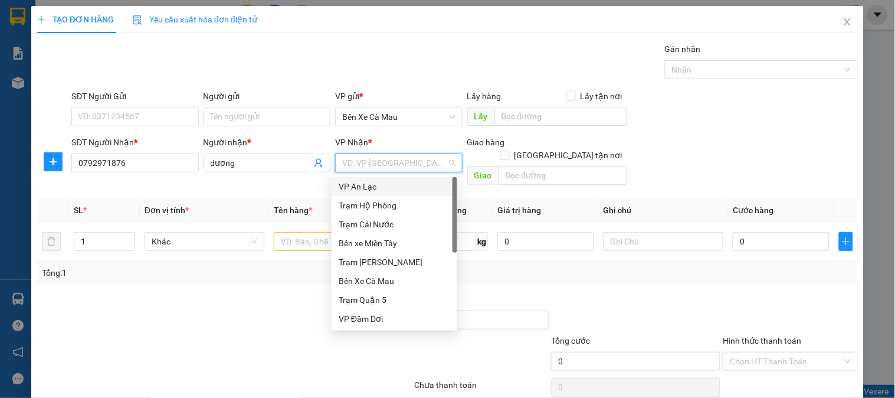
click at [381, 185] on div "VP An Lạc" at bounding box center [395, 186] width 112 height 13
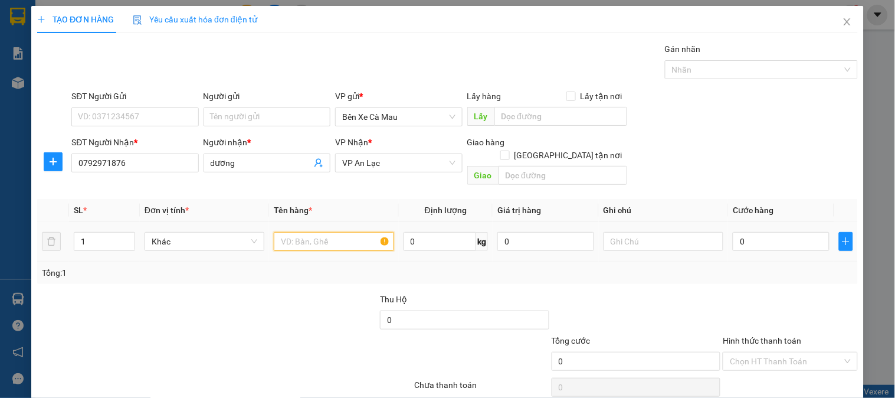
click at [332, 232] on input "text" at bounding box center [334, 241] width 120 height 19
type input "1t0.5"
click at [655, 233] on input "text" at bounding box center [664, 241] width 120 height 19
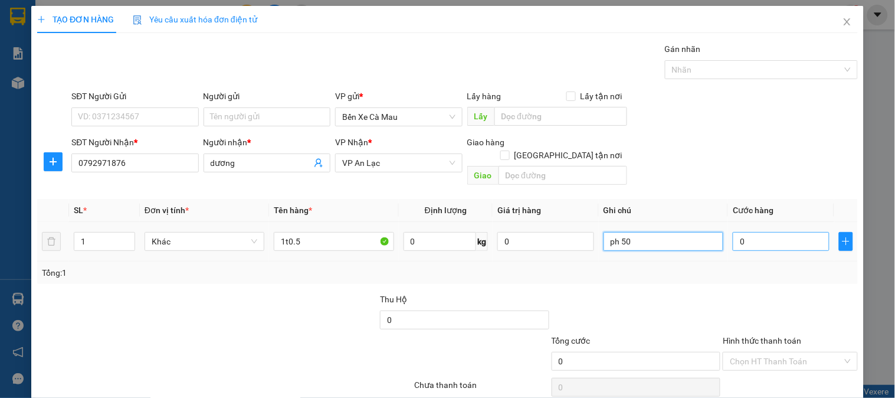
type input "ph 50"
click at [775, 232] on input "0" at bounding box center [781, 241] width 97 height 19
type input "0"
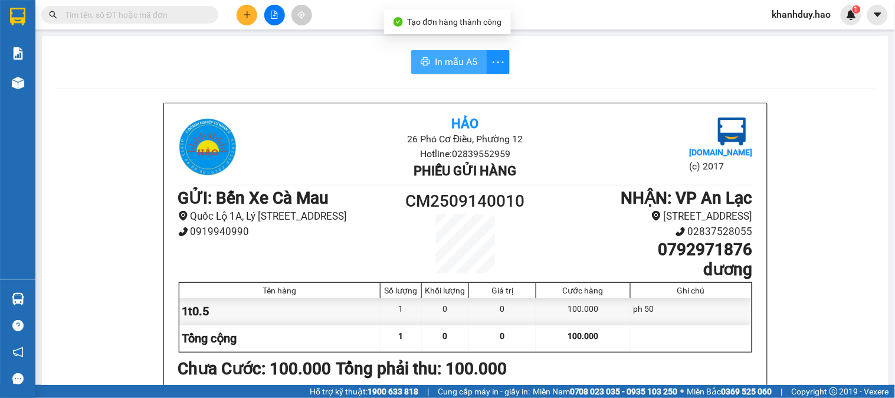
click at [441, 55] on span "In mẫu A5" at bounding box center [456, 61] width 42 height 15
click at [169, 14] on input "text" at bounding box center [134, 14] width 139 height 13
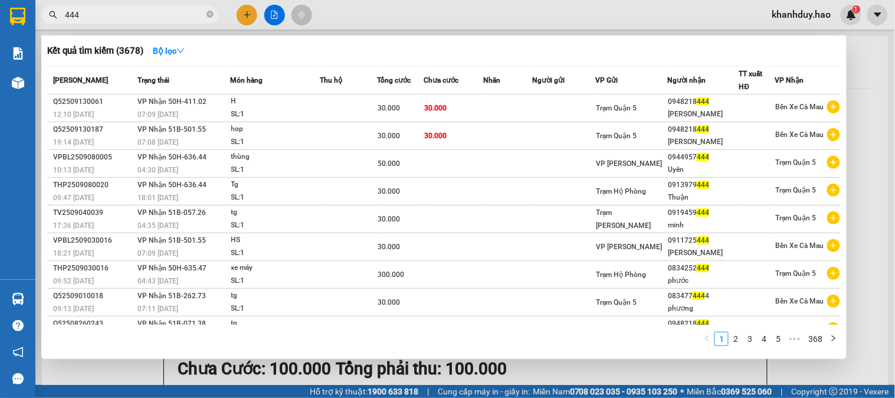
type input "444"
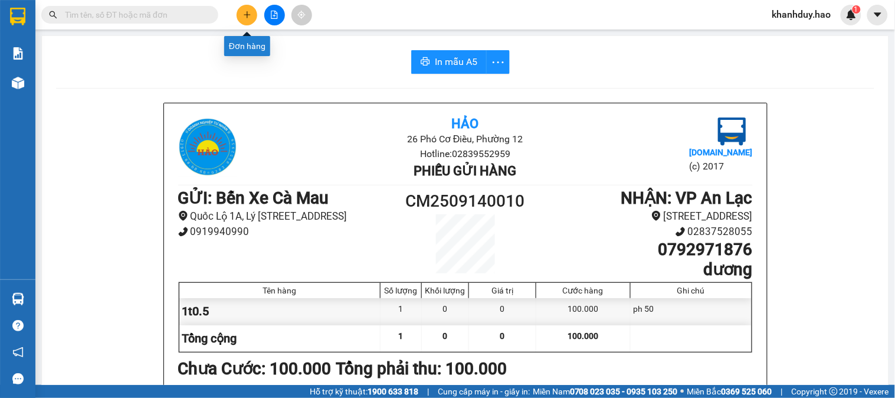
click at [252, 9] on button at bounding box center [247, 15] width 21 height 21
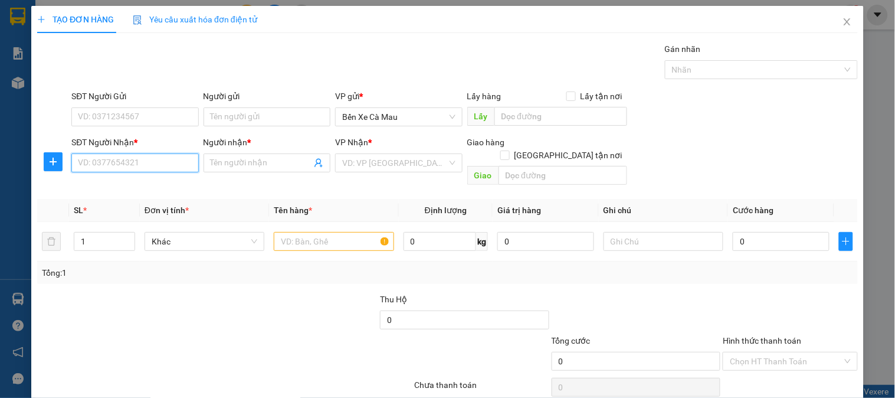
click at [139, 166] on input "SĐT Người Nhận *" at bounding box center [134, 162] width 127 height 19
type input "0917478748"
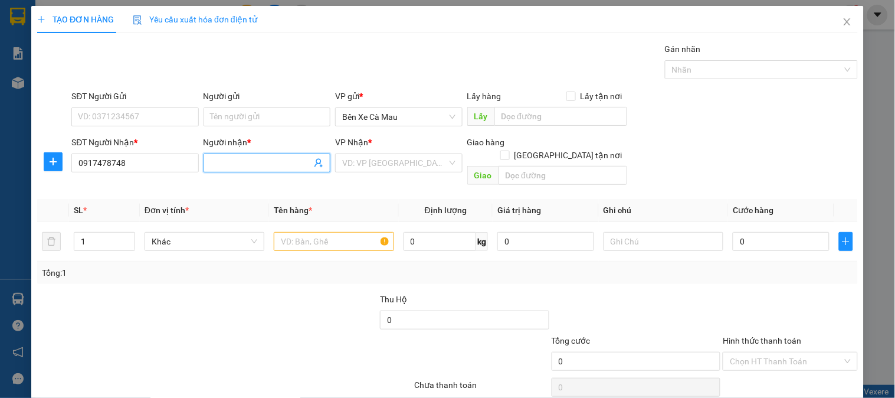
click at [220, 167] on input "Người nhận *" at bounding box center [261, 162] width 101 height 13
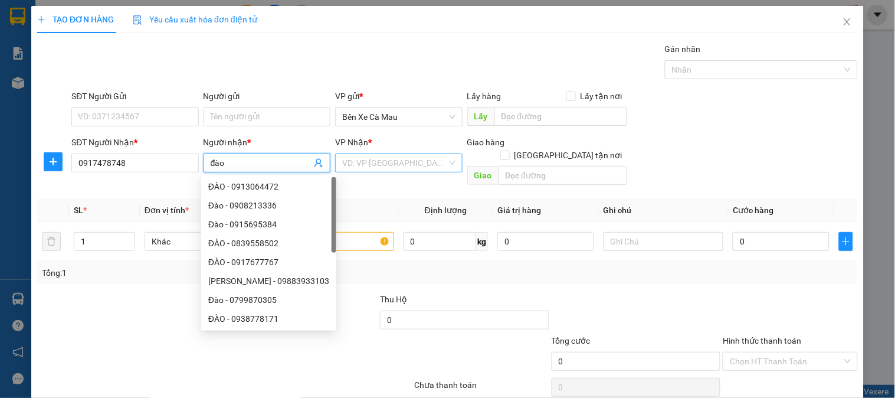
type input "đào"
click at [420, 162] on input "search" at bounding box center [394, 163] width 104 height 18
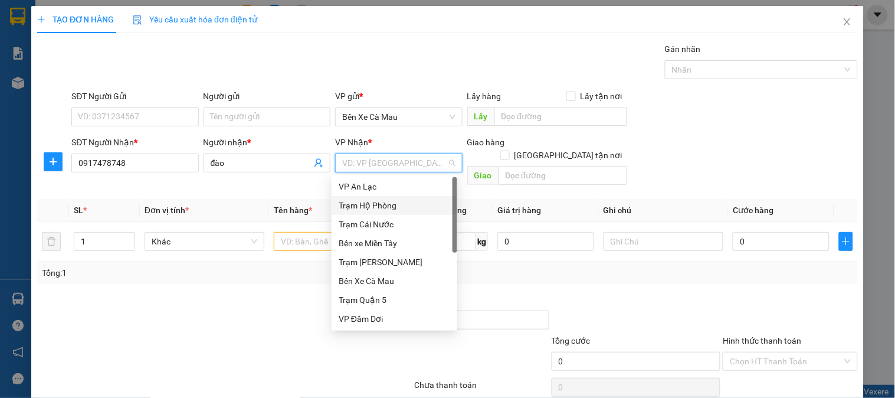
click at [384, 205] on div "Trạm Hộ Phòng" at bounding box center [395, 205] width 112 height 13
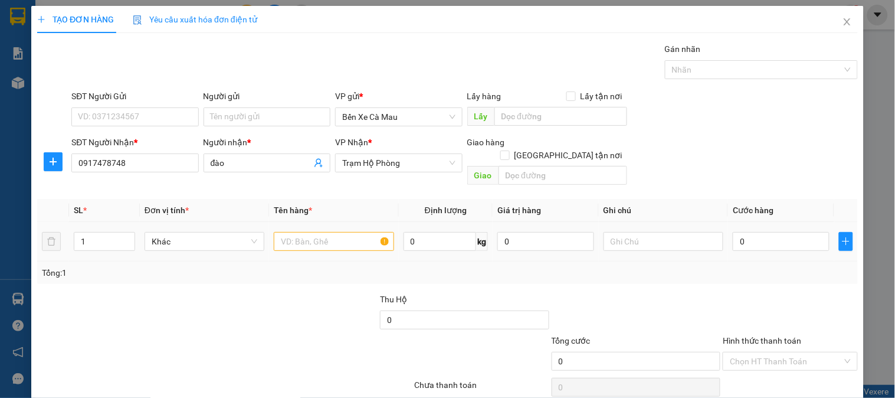
click at [351, 222] on td at bounding box center [333, 242] width 129 height 40
click at [313, 234] on input "text" at bounding box center [334, 241] width 120 height 19
type input "h"
click at [793, 232] on input "0" at bounding box center [781, 241] width 97 height 19
type input "2"
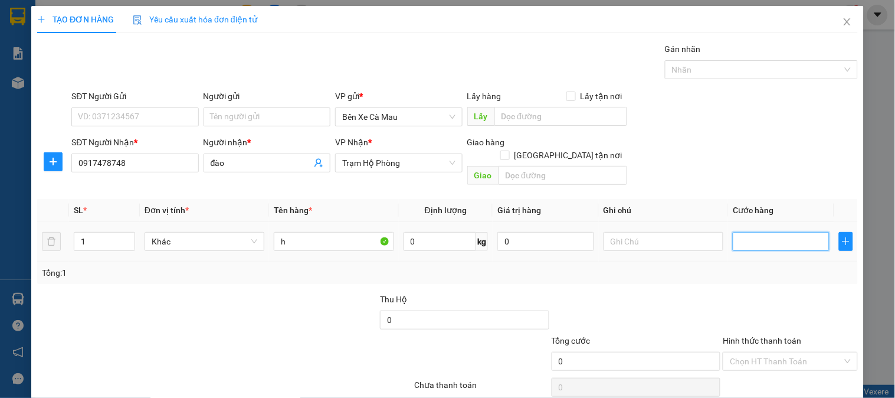
type input "2"
type input "20"
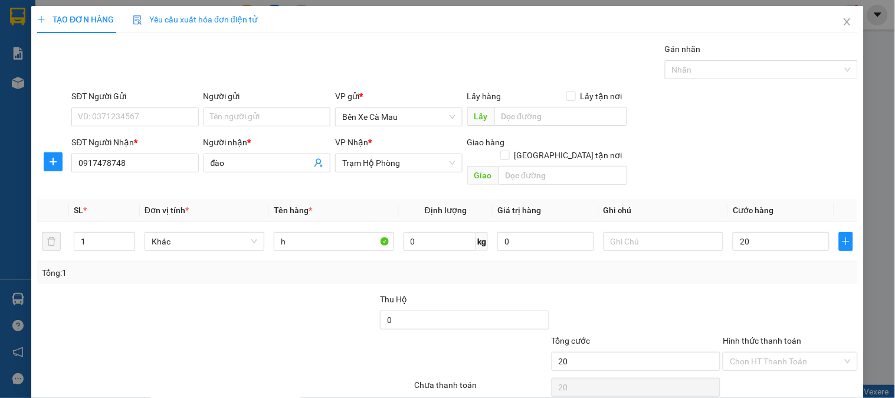
click at [794, 266] on div "Tổng: 1" at bounding box center [447, 272] width 811 height 13
type input "20.000"
click at [783, 352] on input "Hình thức thanh toán" at bounding box center [786, 361] width 112 height 18
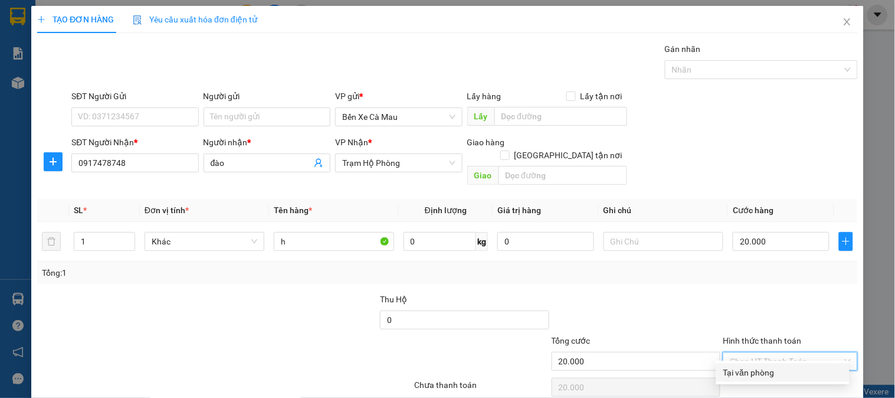
click at [777, 323] on div "Transit Pickup Surcharge Ids Transit Deliver Surcharge Ids Transit Deliver Surc…" at bounding box center [447, 234] width 821 height 384
click at [778, 352] on input "Hình thức thanh toán" at bounding box center [786, 361] width 112 height 18
click at [773, 366] on div "Tại văn phòng" at bounding box center [783, 372] width 119 height 13
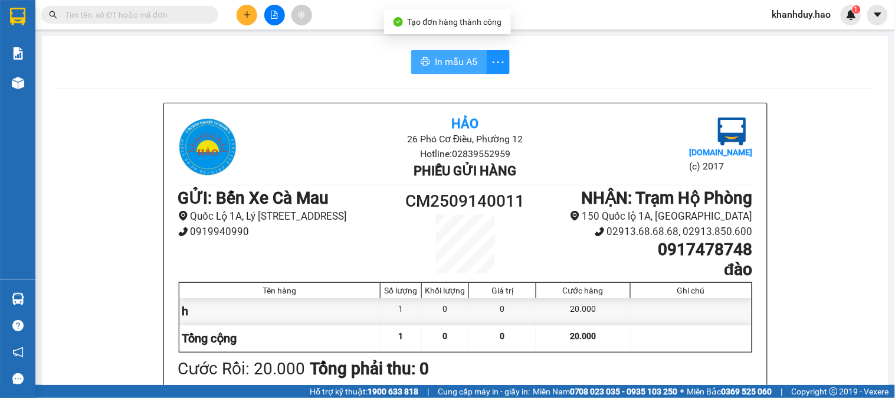
click at [444, 66] on span "In mẫu A5" at bounding box center [456, 61] width 42 height 15
click at [178, 9] on input "text" at bounding box center [134, 14] width 139 height 13
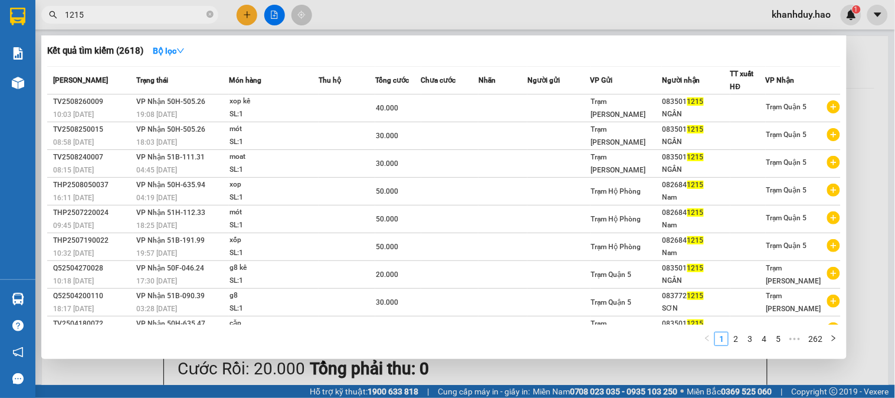
type input "1215"
click at [895, 189] on div at bounding box center [447, 199] width 895 height 398
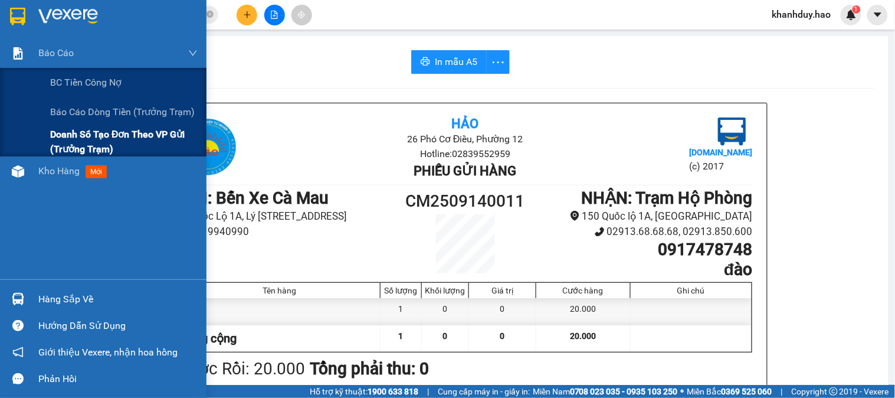
drag, startPoint x: 152, startPoint y: 136, endPoint x: 156, endPoint y: 129, distance: 9.0
click at [151, 136] on span "Doanh số tạo đơn theo VP gửi (trưởng trạm)" at bounding box center [124, 142] width 148 height 30
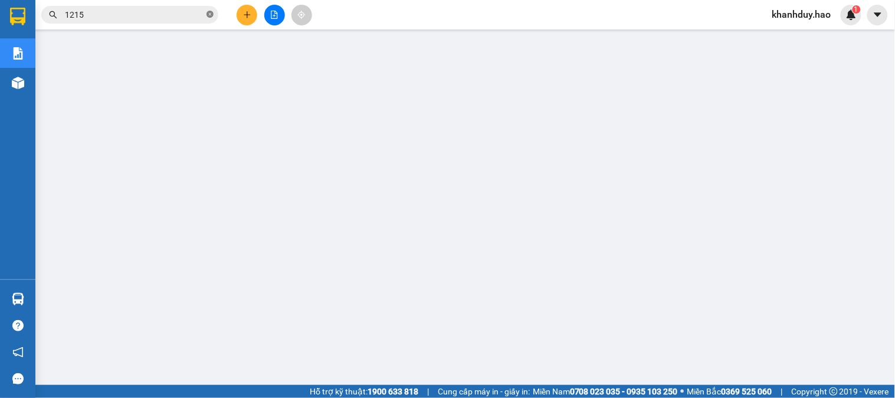
click at [211, 13] on icon "close-circle" at bounding box center [210, 14] width 7 height 7
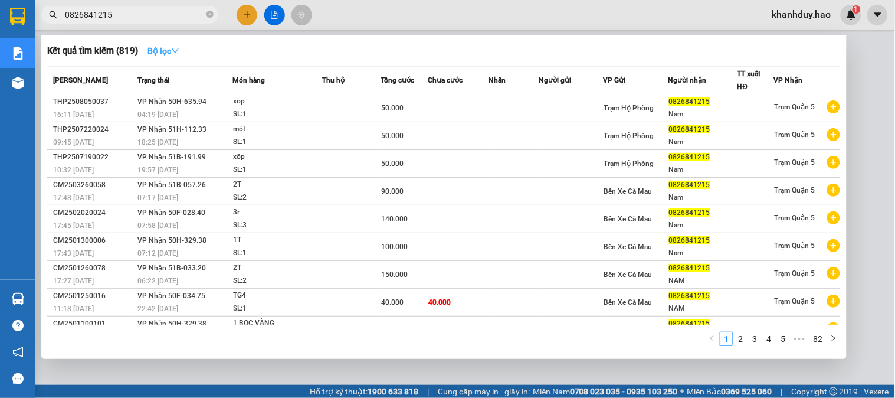
type input "0826841215"
click at [166, 55] on strong "Bộ lọc" at bounding box center [164, 50] width 32 height 9
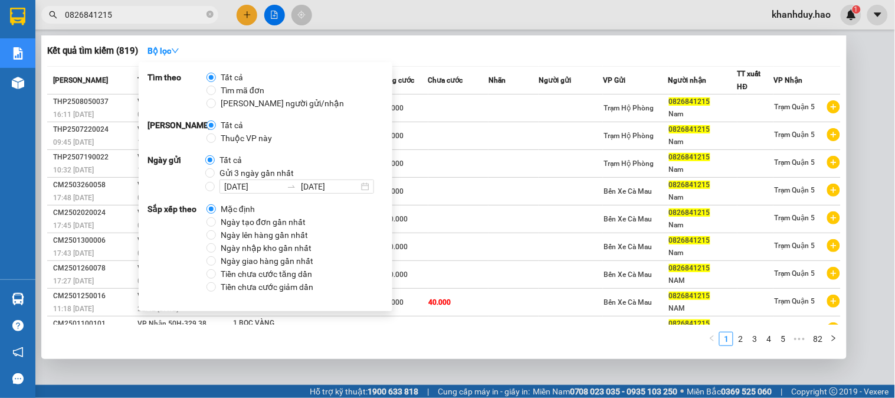
click at [234, 140] on span "Thuộc VP này" at bounding box center [246, 138] width 61 height 13
click at [216, 140] on input "Thuộc VP này" at bounding box center [211, 137] width 9 height 9
radio input "true"
radio input "false"
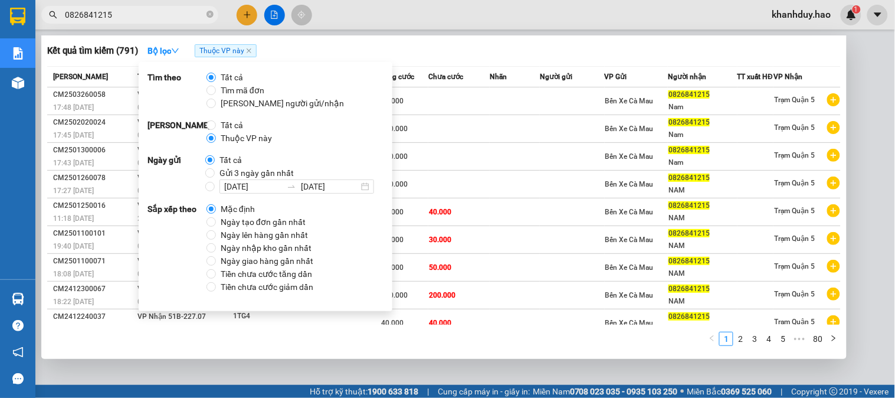
click at [238, 174] on span "Gửi 3 ngày gần nhất" at bounding box center [257, 172] width 84 height 13
click at [215, 174] on input "Gửi 3 ngày gần nhất" at bounding box center [209, 172] width 9 height 9
radio input "true"
radio input "false"
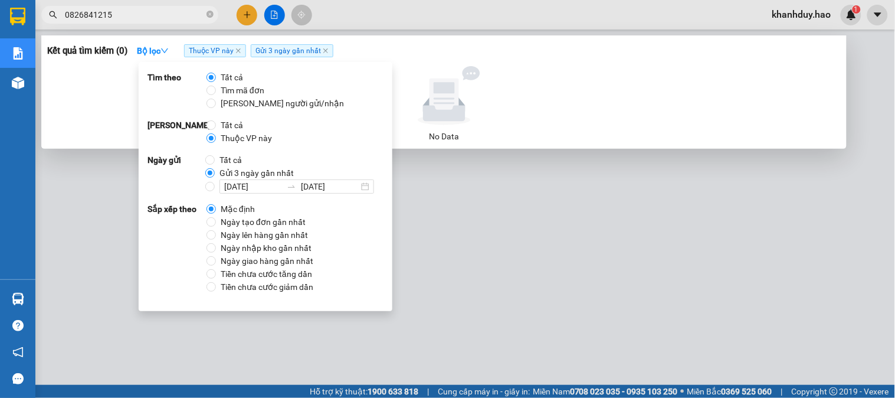
click at [237, 219] on span "Ngày tạo đơn gần nhất" at bounding box center [263, 221] width 94 height 13
click at [216, 219] on input "Ngày tạo đơn gần nhất" at bounding box center [211, 221] width 9 height 9
radio input "true"
radio input "false"
click at [420, 50] on icon "close" at bounding box center [422, 51] width 6 height 6
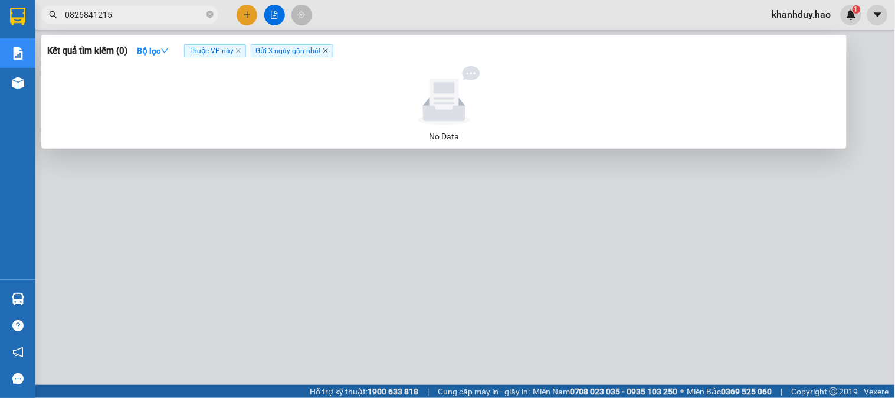
click at [327, 53] on icon "close" at bounding box center [325, 50] width 5 height 5
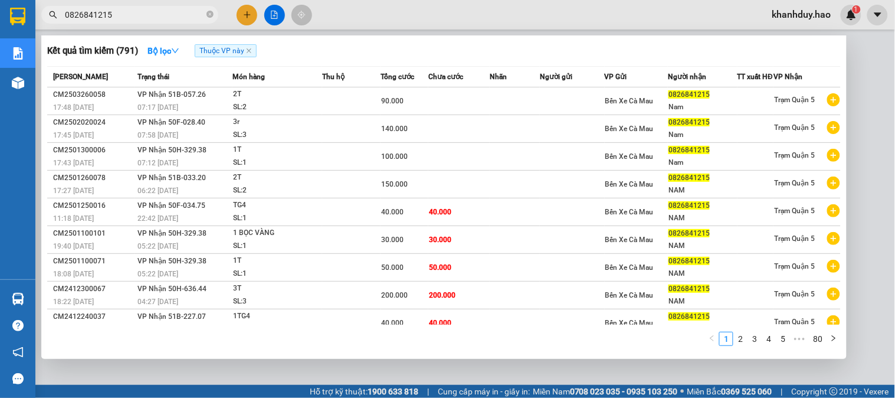
click at [253, 52] on span "Thuộc VP này" at bounding box center [226, 50] width 62 height 13
click at [251, 52] on icon "close" at bounding box center [249, 50] width 5 height 5
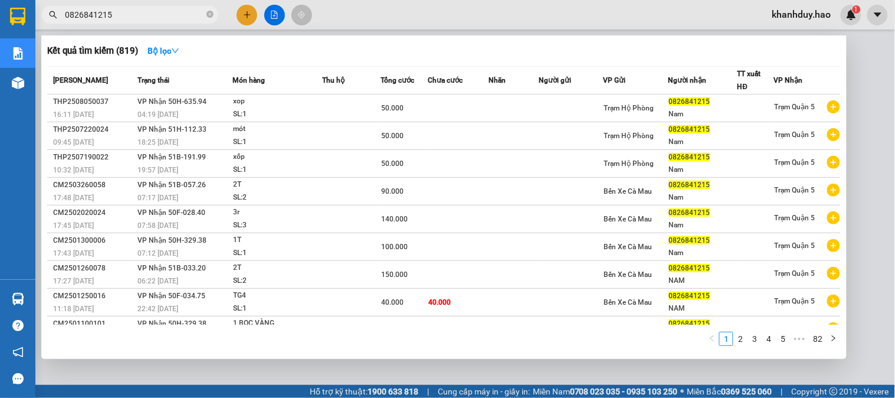
click at [152, 18] on input "0826841215" at bounding box center [134, 14] width 139 height 13
click at [895, 94] on div at bounding box center [447, 199] width 895 height 398
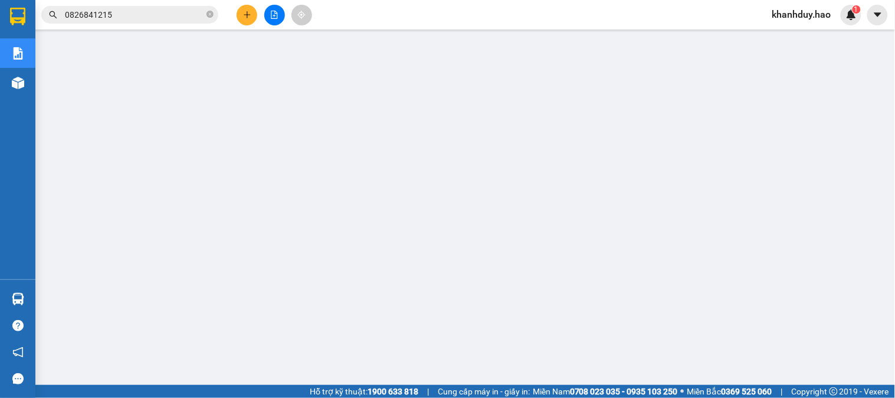
click at [214, 16] on span "0826841215" at bounding box center [129, 15] width 177 height 18
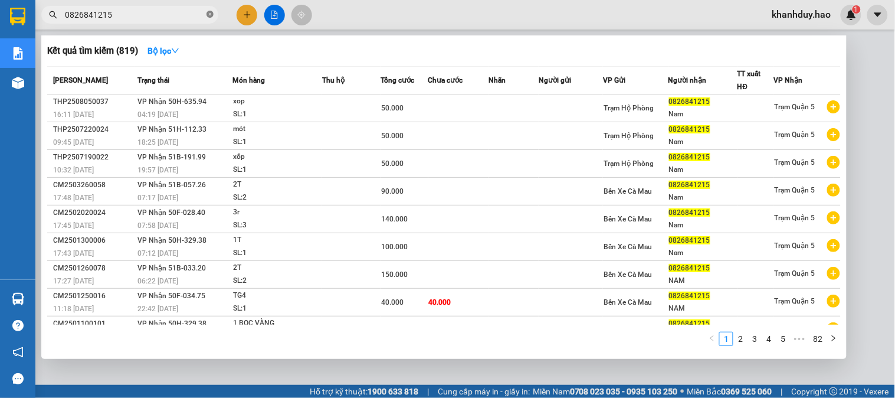
click at [213, 14] on icon "close-circle" at bounding box center [210, 14] width 7 height 7
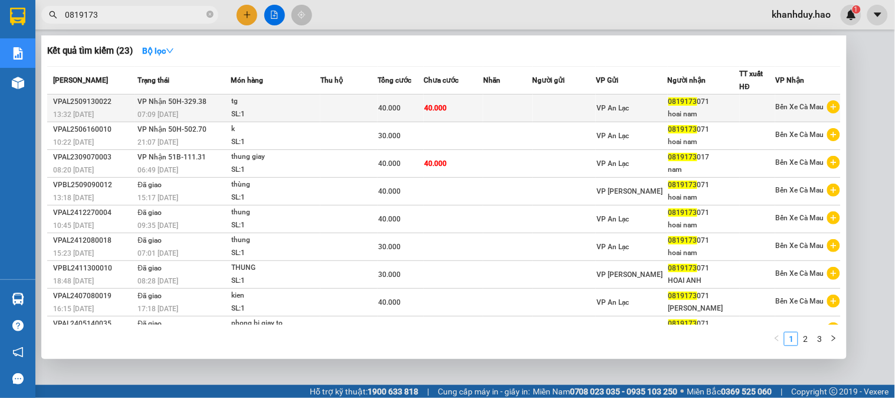
type input "0819173"
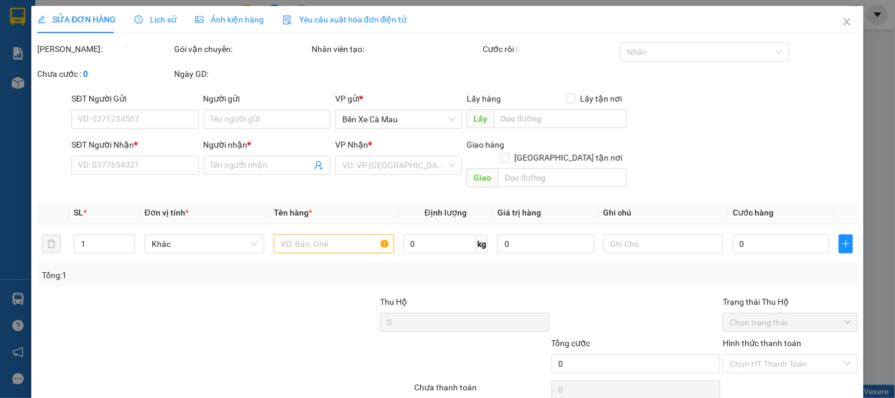
click at [249, 15] on span "Ảnh kiện hàng" at bounding box center [229, 19] width 68 height 9
type input "0819173071"
type input "hoai nam"
type input "40.000"
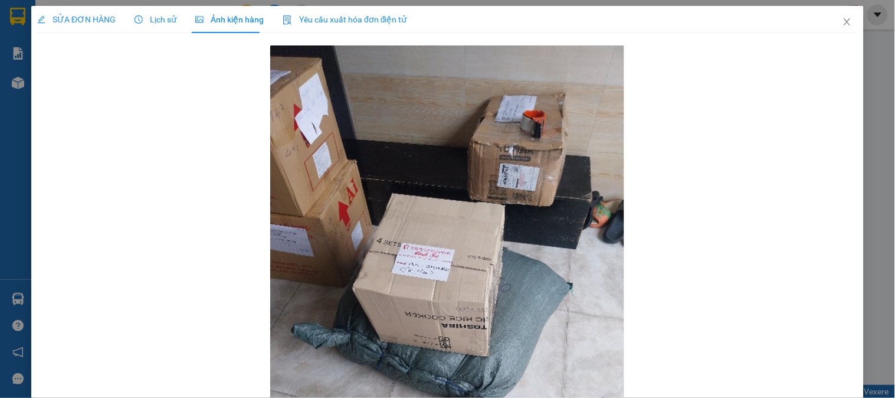
click at [61, 5] on div "SỬA ĐƠN HÀNG Lịch sử Ảnh kiện hàng Yêu cầu xuất hóa đơn điện tử Total Paid Fee …" at bounding box center [447, 199] width 895 height 398
drag, startPoint x: 66, startPoint y: 14, endPoint x: 374, endPoint y: 85, distance: 316.1
click at [67, 15] on span "SỬA ĐƠN HÀNG" at bounding box center [76, 19] width 78 height 9
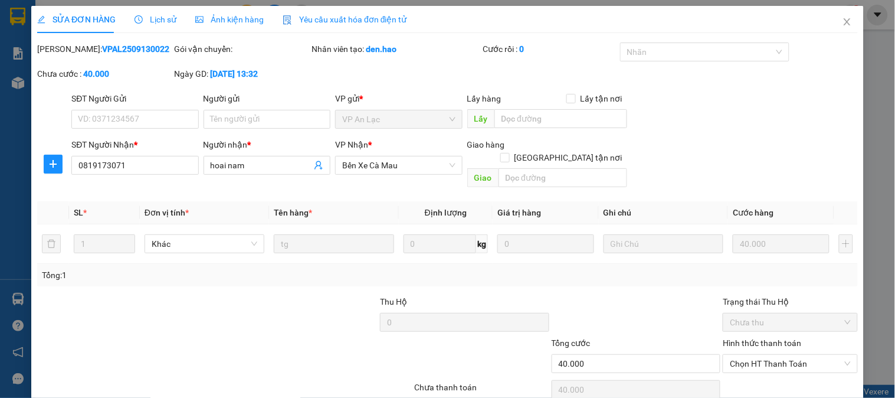
drag, startPoint x: 760, startPoint y: 309, endPoint x: 760, endPoint y: 321, distance: 11.8
click at [760, 355] on span "Chọn HT Thanh Toán" at bounding box center [790, 364] width 120 height 18
click at [753, 365] on div "Tại văn phòng" at bounding box center [782, 374] width 133 height 19
type input "0"
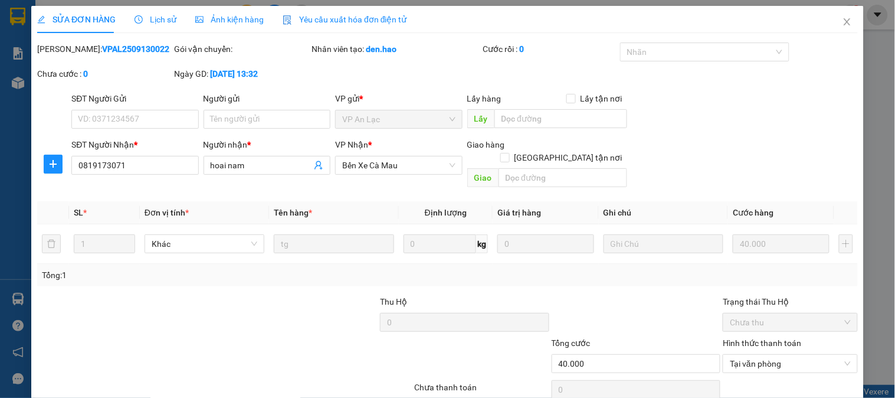
click at [844, 16] on span "Close" at bounding box center [847, 22] width 33 height 33
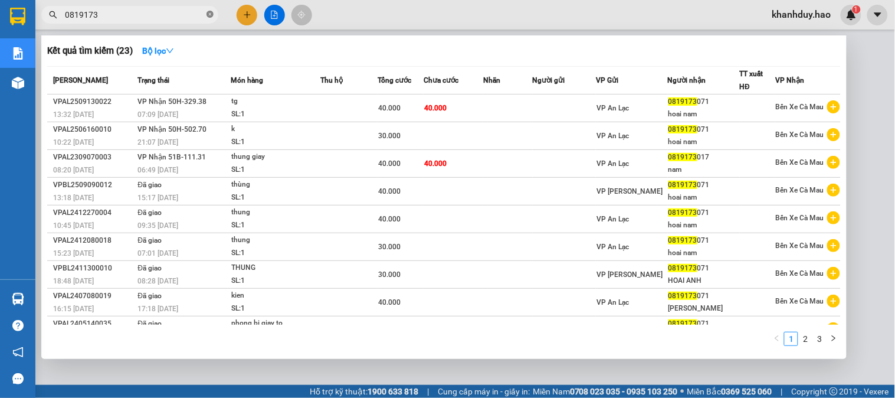
click at [209, 12] on icon "close-circle" at bounding box center [210, 14] width 7 height 7
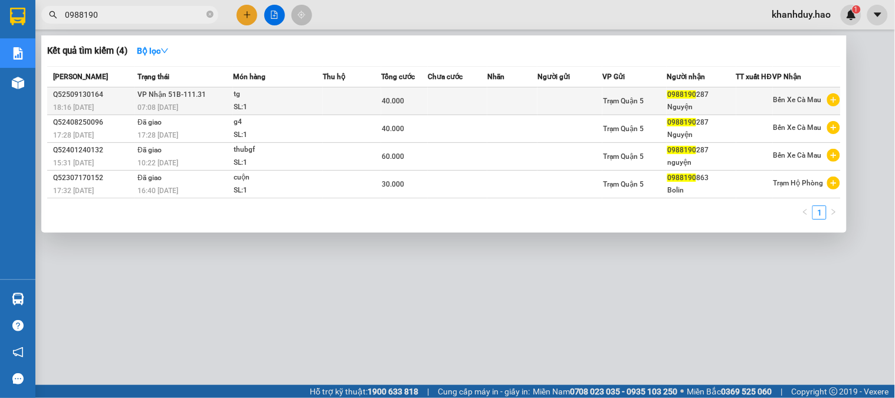
type input "0988190"
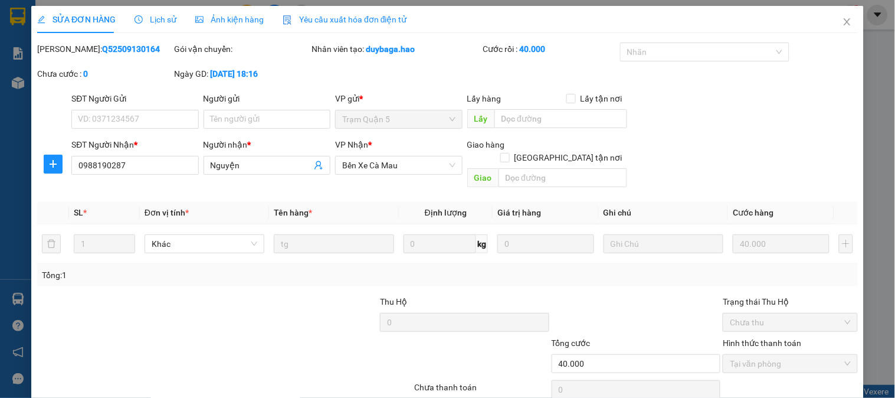
click at [209, 18] on span "Ảnh kiện hàng" at bounding box center [229, 19] width 68 height 9
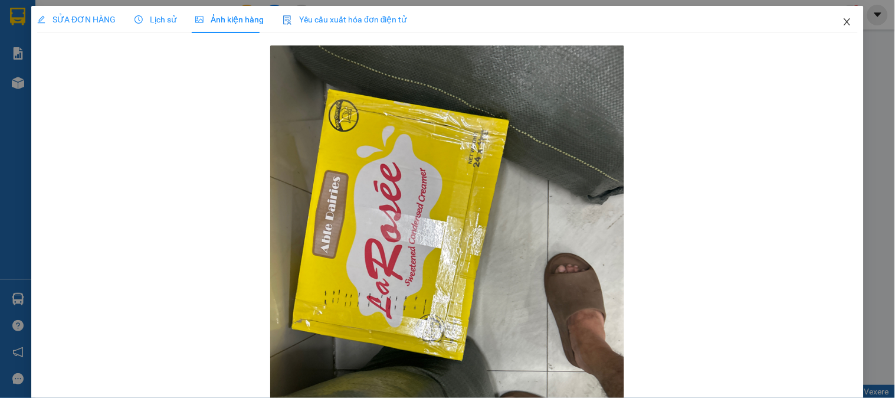
click at [843, 26] on icon "close" at bounding box center [847, 21] width 9 height 9
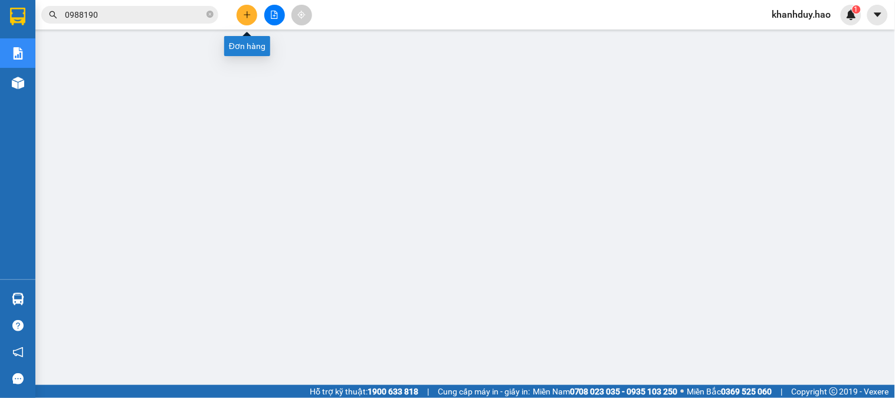
click at [245, 18] on icon "plus" at bounding box center [247, 15] width 8 height 8
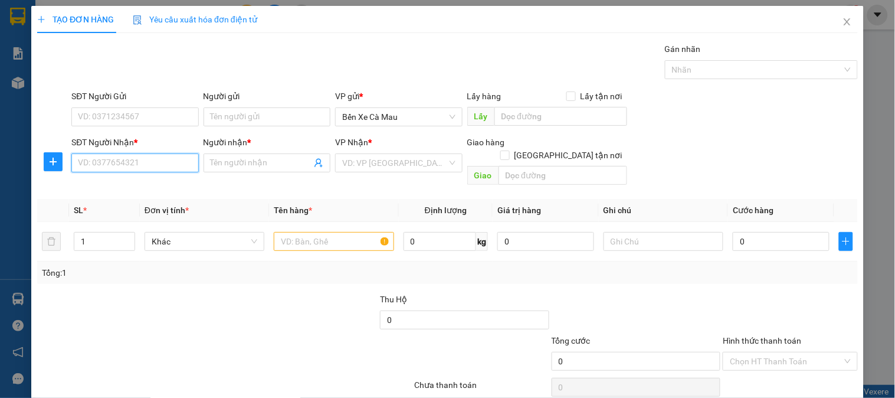
click at [168, 168] on input "SĐT Người Nhận *" at bounding box center [134, 162] width 127 height 19
click at [129, 188] on div "0917606686 - chiêu" at bounding box center [134, 186] width 112 height 13
type input "0917606686"
type input "chiêu"
type input "30.000"
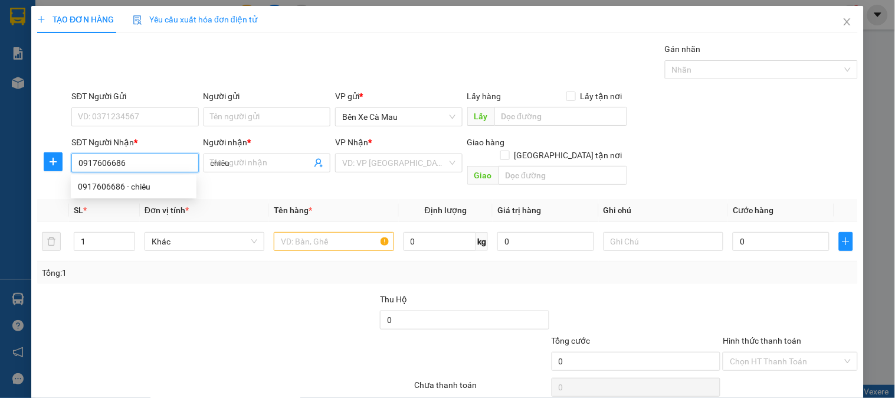
type input "30.000"
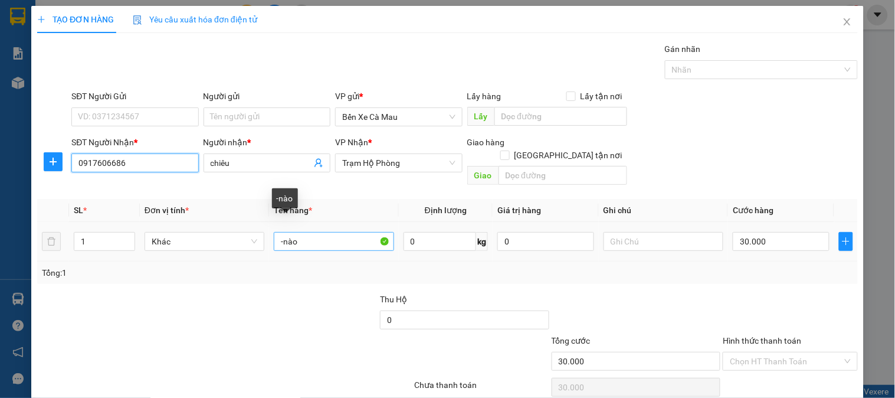
type input "0917606686"
click at [313, 232] on input "-nào" at bounding box center [334, 241] width 120 height 19
type input "-"
type input "1 bao tră"
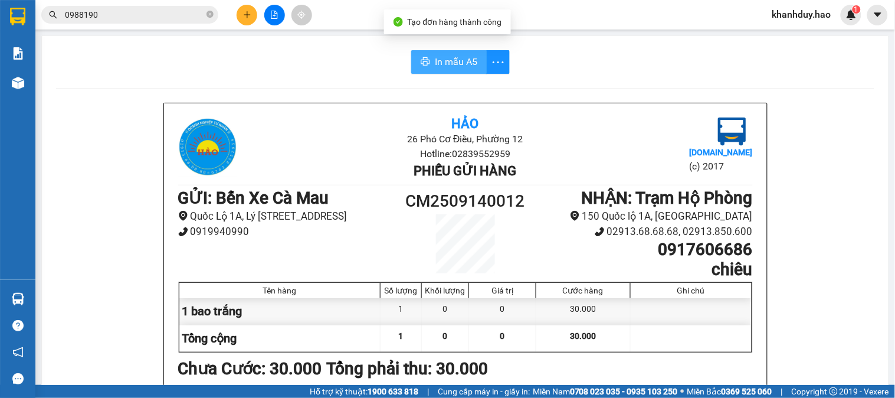
click at [464, 57] on span "In mẫu A5" at bounding box center [456, 61] width 42 height 15
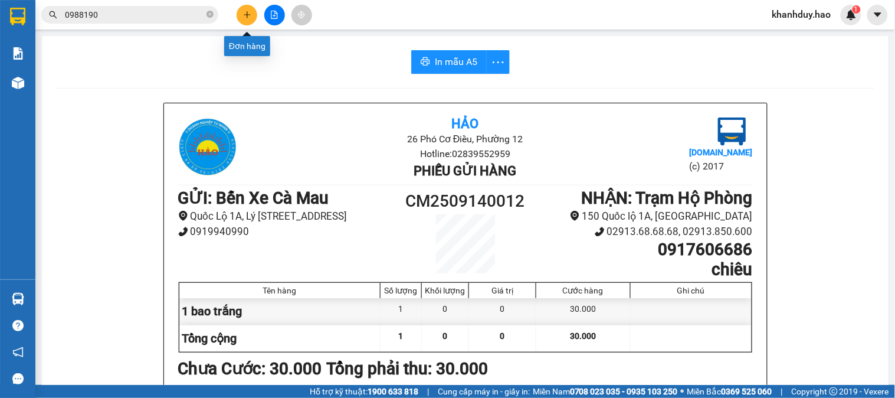
click at [243, 12] on icon "plus" at bounding box center [247, 15] width 8 height 8
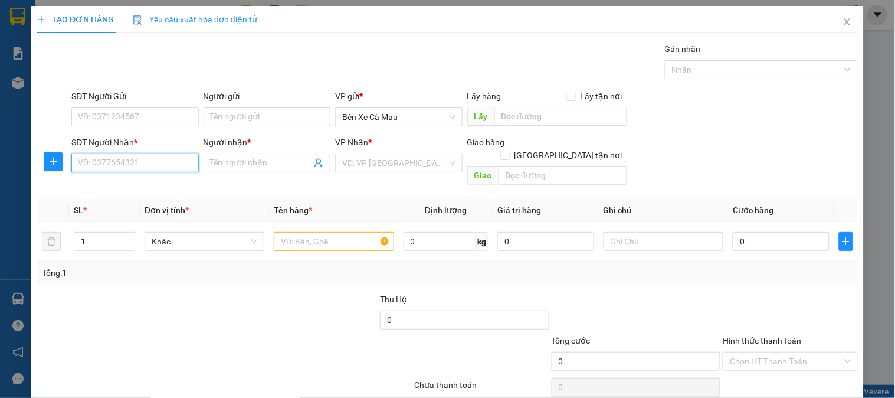
click at [162, 162] on input "SĐT Người Nhận *" at bounding box center [134, 162] width 127 height 19
click at [174, 184] on div "0944153881 - HỦ TIẾU GỎ" at bounding box center [134, 186] width 112 height 13
type input "0944153881"
type input "HỦ TIẾU GỎ"
type input "40.000"
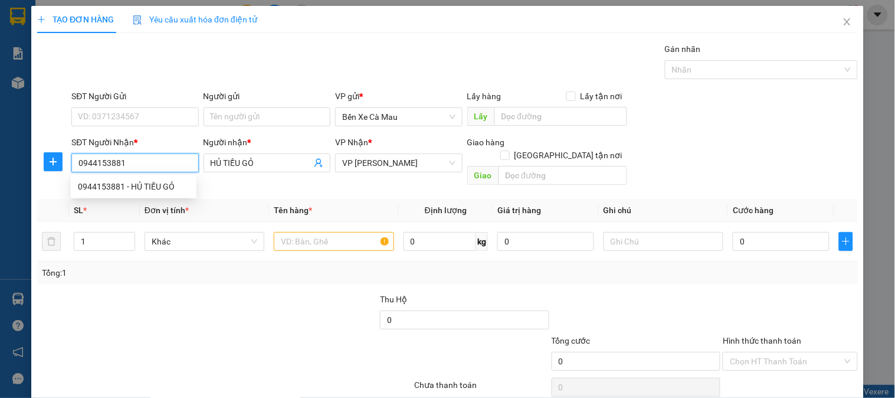
type input "40.000"
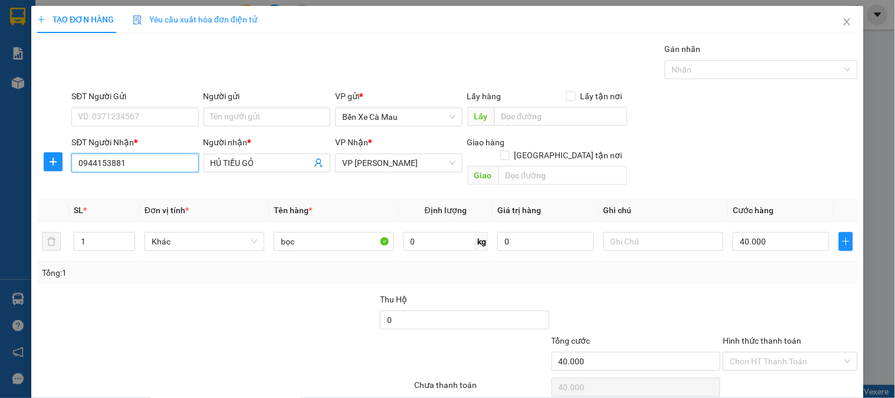
type input "0944153881"
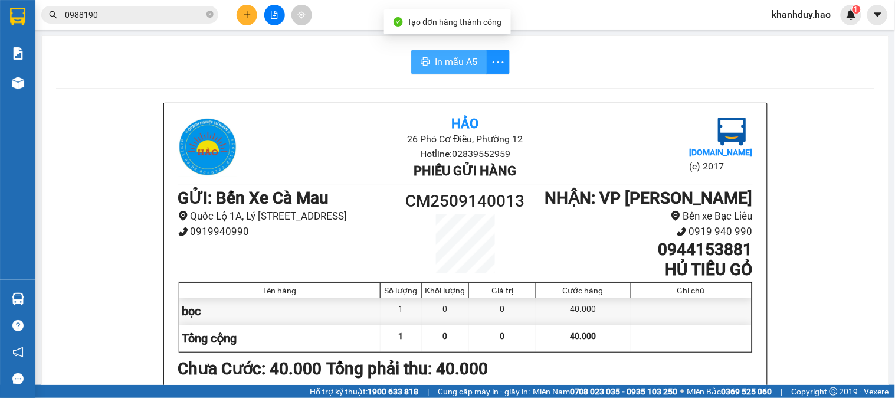
click at [451, 57] on span "In mẫu A5" at bounding box center [456, 61] width 42 height 15
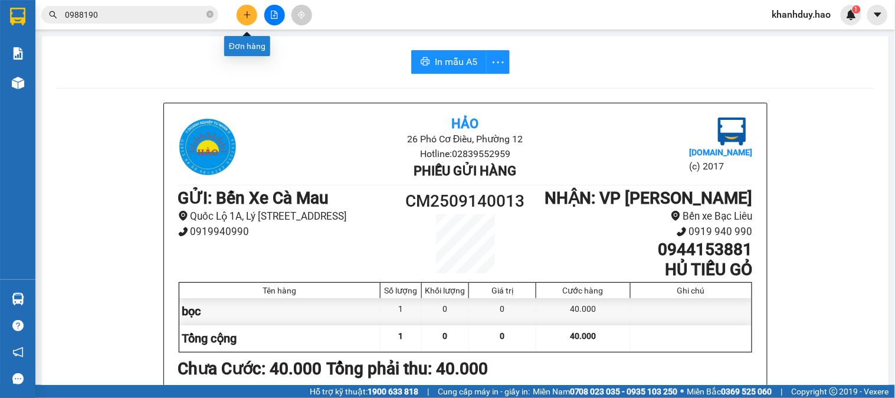
click at [245, 18] on icon "plus" at bounding box center [247, 15] width 8 height 8
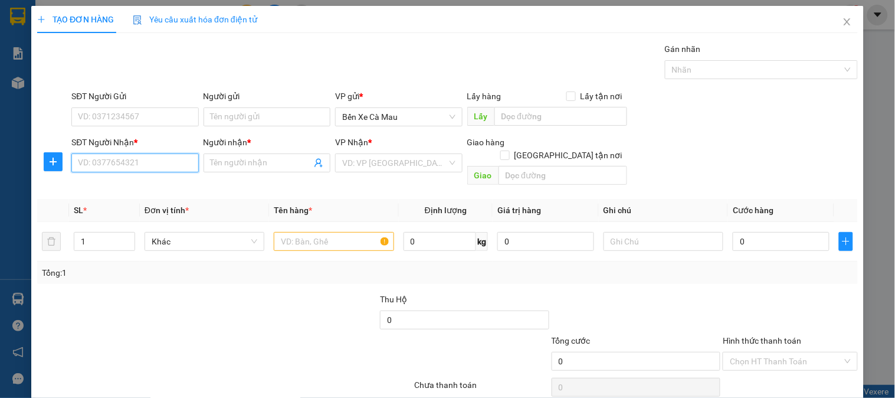
click at [162, 169] on input "SĐT Người Nhận *" at bounding box center [134, 162] width 127 height 19
type input "0818711626"
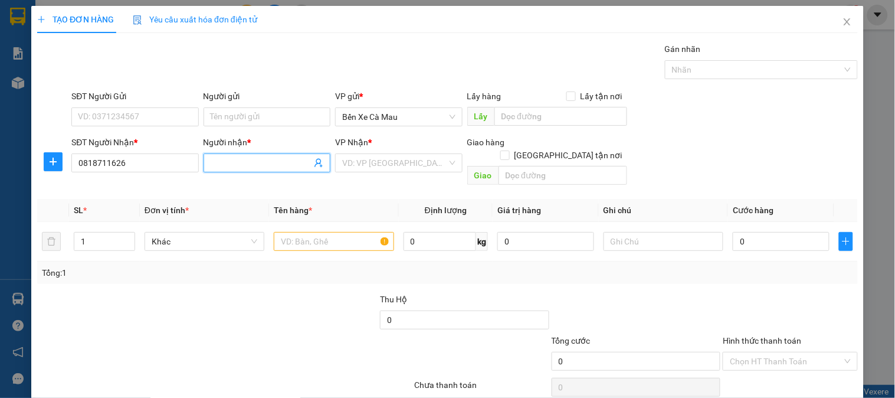
click at [263, 167] on input "Người nhận *" at bounding box center [261, 162] width 101 height 13
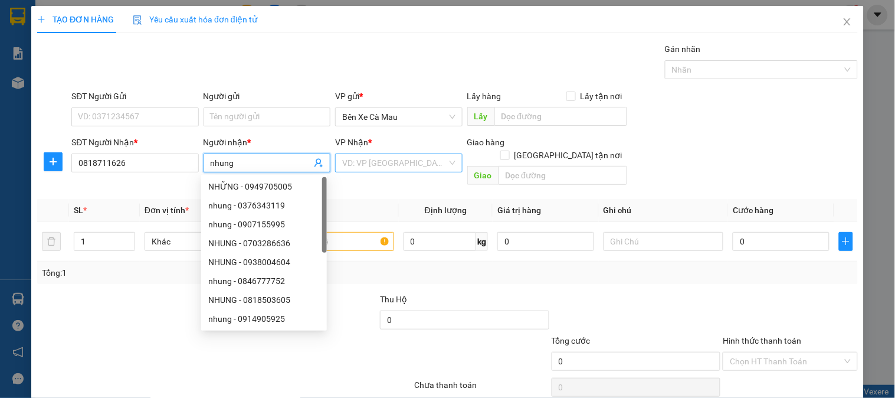
type input "nhung"
click at [390, 167] on input "search" at bounding box center [394, 163] width 104 height 18
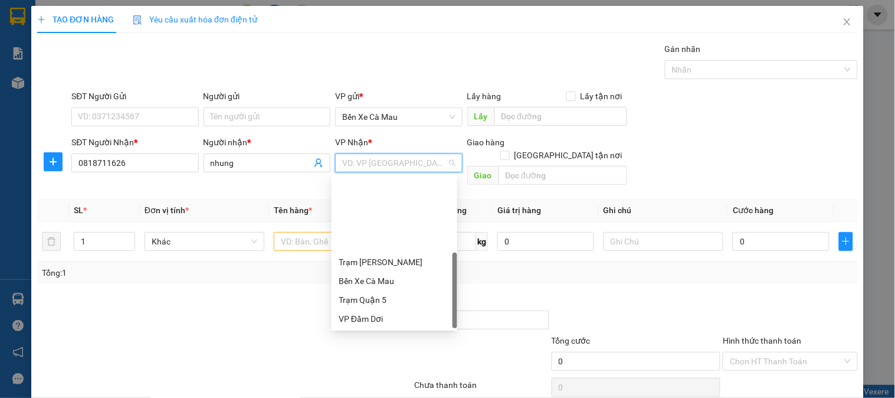
click at [372, 369] on div "VP [PERSON_NAME]" at bounding box center [395, 375] width 112 height 13
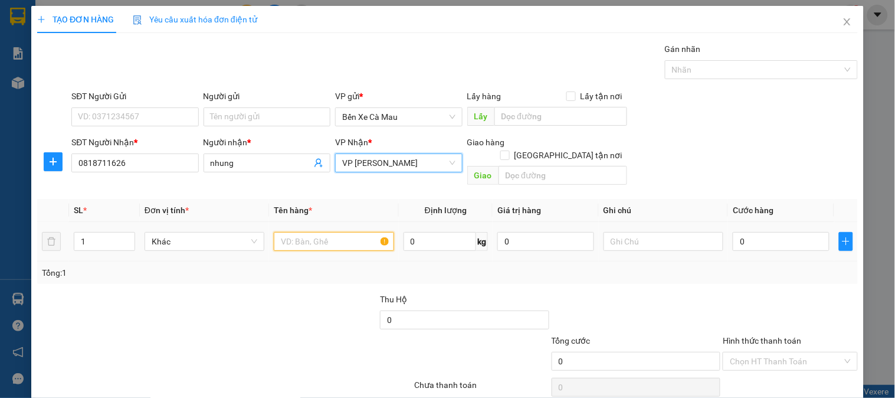
click at [312, 234] on input "text" at bounding box center [334, 241] width 120 height 19
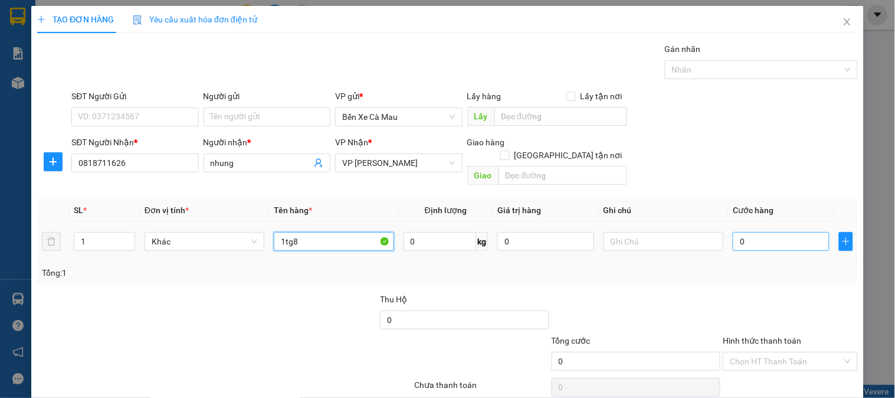
type input "1tg8"
click at [768, 237] on input "0" at bounding box center [781, 241] width 97 height 19
type input "003"
type input "3"
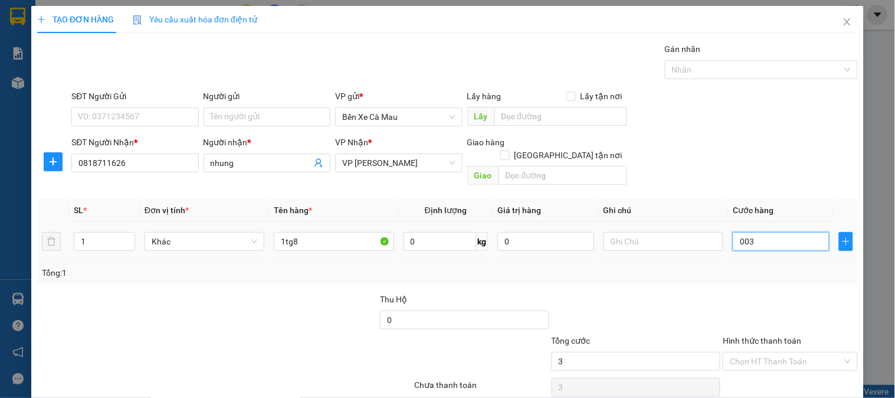
type input "0.030"
type input "30"
type input "30.000"
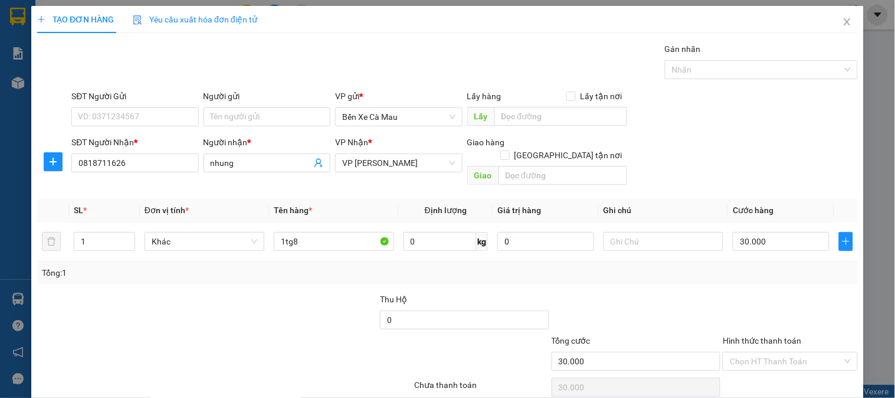
click at [772, 336] on label "Hình thức thanh toán" at bounding box center [762, 340] width 78 height 9
click at [772, 352] on input "Hình thức thanh toán" at bounding box center [786, 361] width 112 height 18
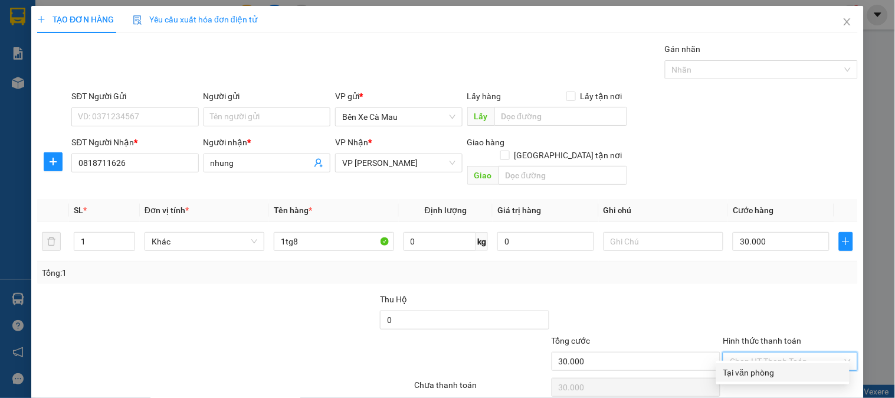
click at [764, 366] on div "Tại văn phòng" at bounding box center [783, 372] width 119 height 13
type input "0"
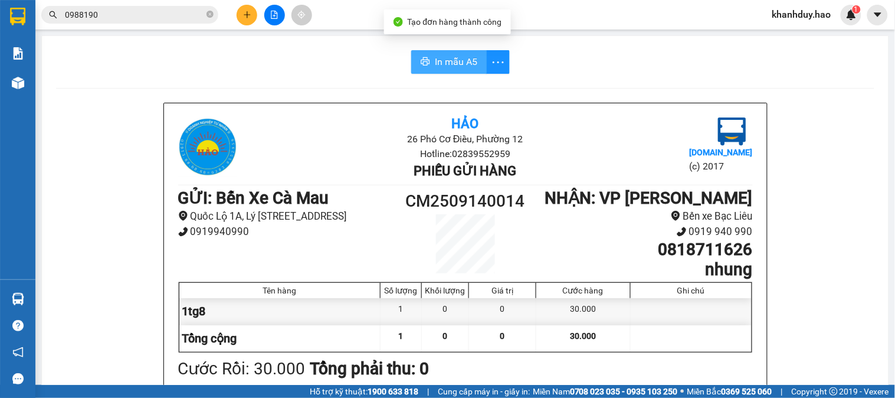
click at [421, 57] on icon "printer" at bounding box center [425, 61] width 9 height 9
click at [207, 11] on icon "close-circle" at bounding box center [210, 14] width 7 height 7
drag, startPoint x: 230, startPoint y: 384, endPoint x: 346, endPoint y: 408, distance: 118.7
click at [346, 397] on html "Kết quả tìm kiếm ( 4 ) Bộ lọc Mã ĐH Trạng thái Món hàng Thu hộ Tổng cước Chưa c…" at bounding box center [447, 199] width 895 height 398
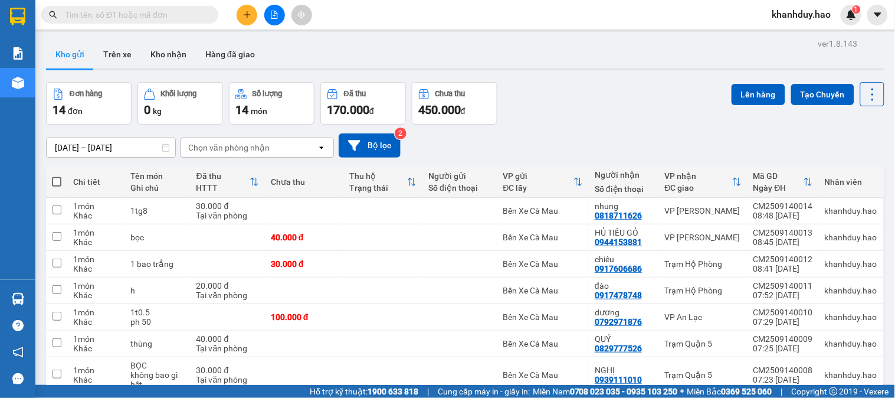
click at [233, 14] on div at bounding box center [274, 15] width 89 height 21
click at [250, 14] on icon "plus" at bounding box center [247, 15] width 8 height 8
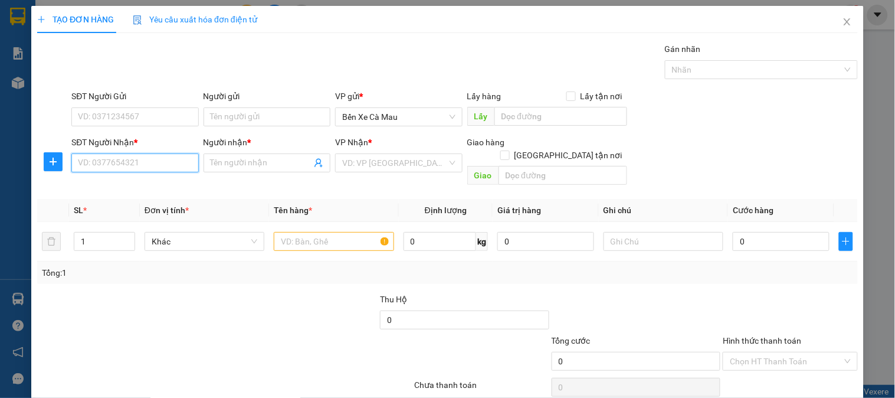
click at [150, 166] on input "SĐT Người Nhận *" at bounding box center [134, 162] width 127 height 19
type input "0945723351"
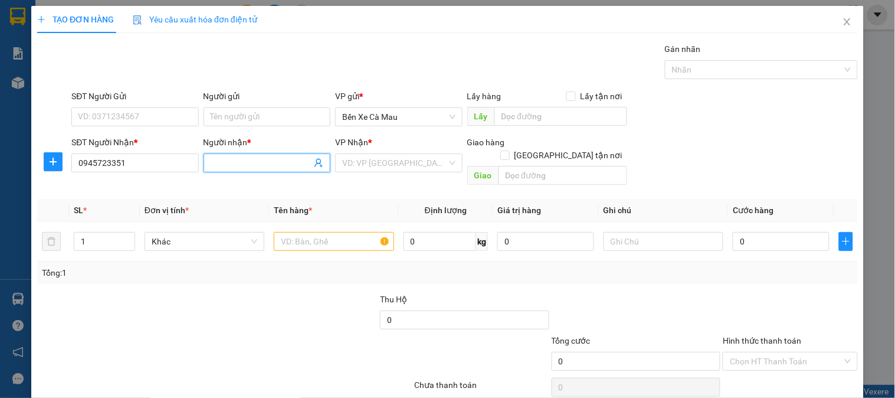
click at [249, 166] on input "Người nhận *" at bounding box center [261, 162] width 101 height 13
type input "t"
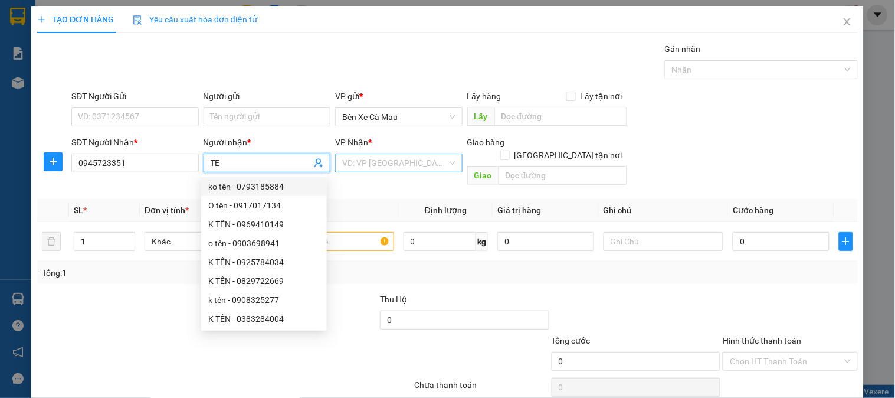
type input "TE"
click at [411, 156] on input "search" at bounding box center [394, 163] width 104 height 18
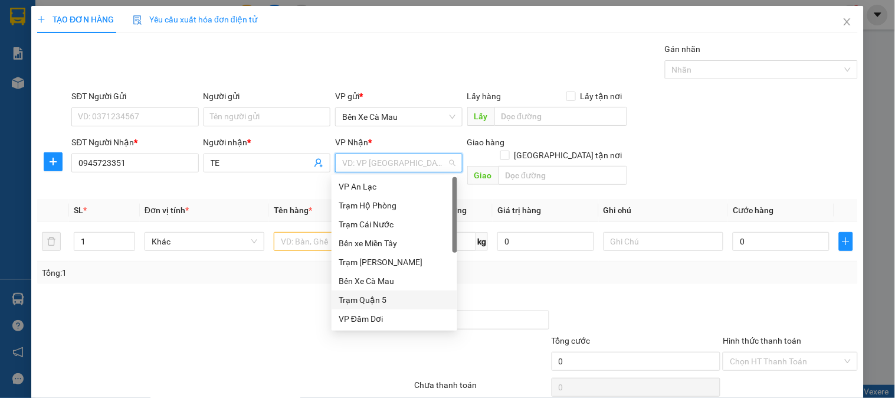
click at [389, 301] on div "Trạm Quận 5" at bounding box center [395, 299] width 112 height 13
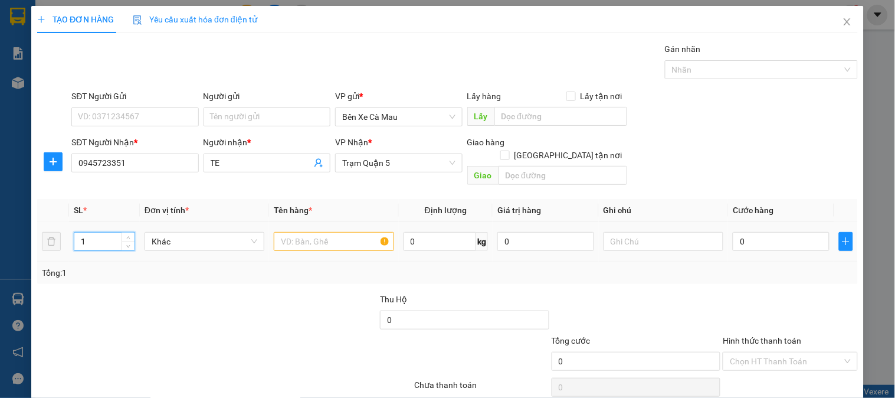
click at [111, 234] on input "1" at bounding box center [104, 242] width 60 height 18
type input "2"
click at [323, 232] on input "text" at bounding box center [334, 241] width 120 height 19
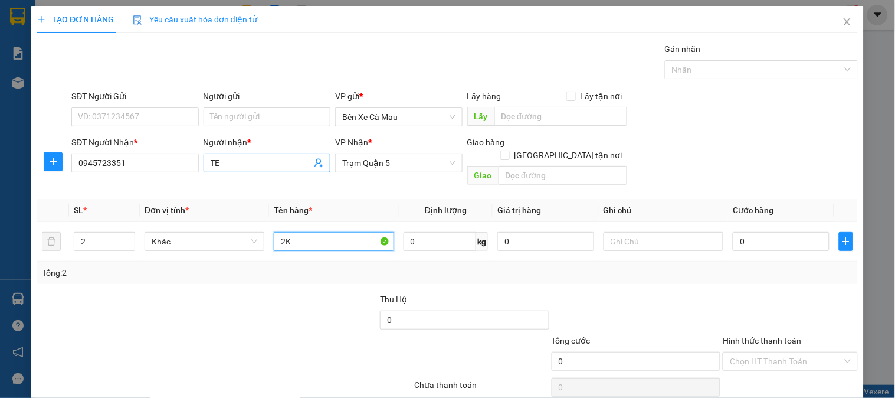
type input "2K"
click at [254, 161] on input "TE" at bounding box center [261, 162] width 101 height 13
type input "TẬT"
click at [158, 173] on div "SĐT Người Nhận * 0945723351" at bounding box center [134, 156] width 127 height 41
click at [843, 18] on icon "close" at bounding box center [847, 21] width 9 height 9
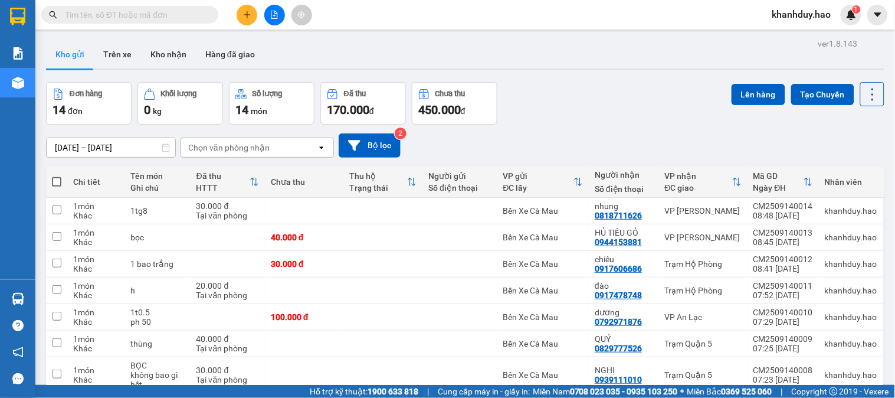
click at [254, 22] on div at bounding box center [274, 15] width 89 height 21
click at [254, 14] on button at bounding box center [247, 15] width 21 height 21
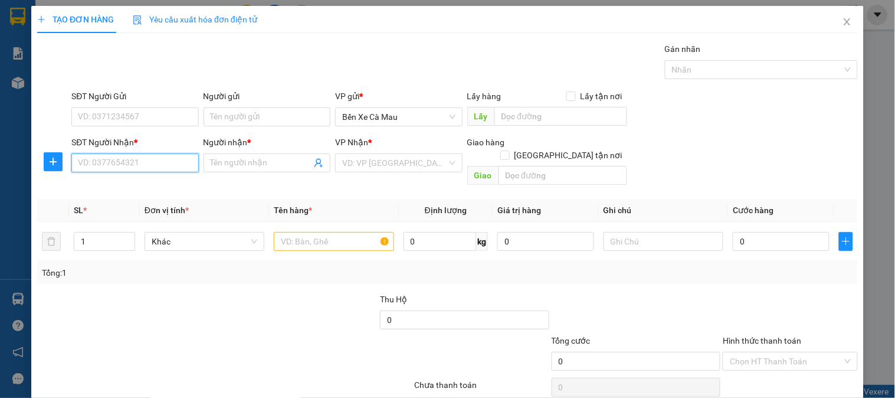
click at [161, 155] on input "SĐT Người Nhận *" at bounding box center [134, 162] width 127 height 19
click at [272, 152] on div "Người nhận *" at bounding box center [267, 145] width 127 height 18
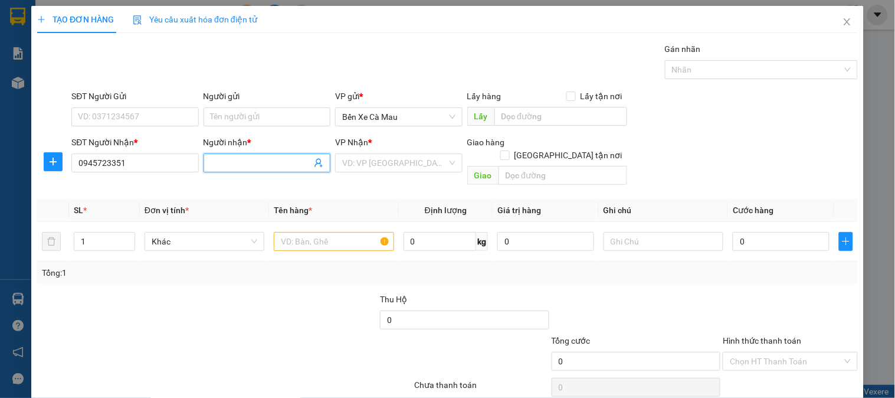
click at [270, 159] on input "Người nhận *" at bounding box center [261, 162] width 101 height 13
click at [127, 156] on input "094572335" at bounding box center [134, 162] width 127 height 19
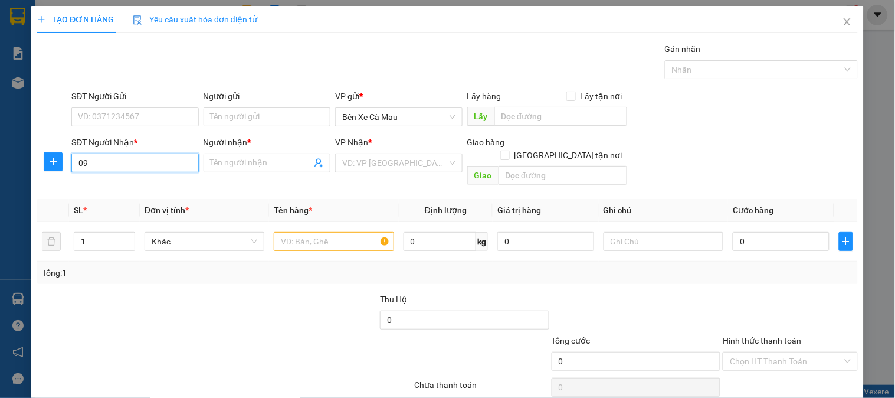
type input "0"
type input "0849030338"
click at [231, 163] on input "Người nhận *" at bounding box center [261, 162] width 101 height 13
click at [843, 24] on icon "close" at bounding box center [847, 21] width 9 height 9
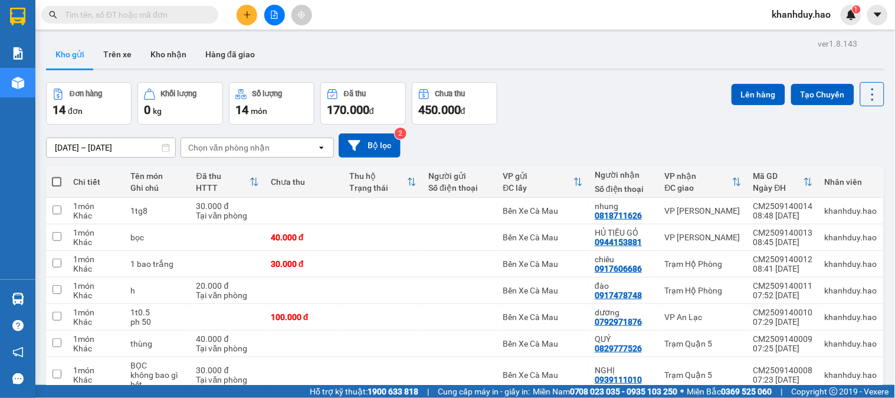
click at [221, 12] on div at bounding box center [115, 15] width 230 height 18
click at [242, 10] on button at bounding box center [247, 15] width 21 height 21
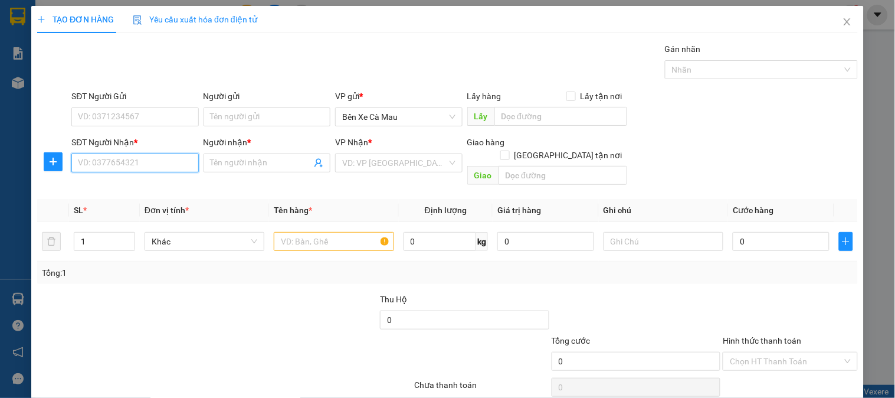
click at [155, 156] on input "SĐT Người Nhận *" at bounding box center [134, 162] width 127 height 19
click at [139, 182] on div "0938604569 - DƯƠNG" at bounding box center [134, 186] width 112 height 13
type input "0938604569"
type input "DƯƠNG"
type input "50.000"
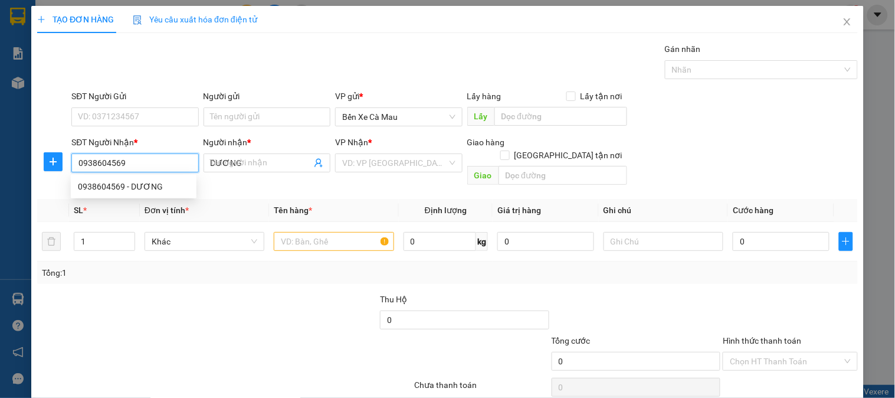
type input "50.000"
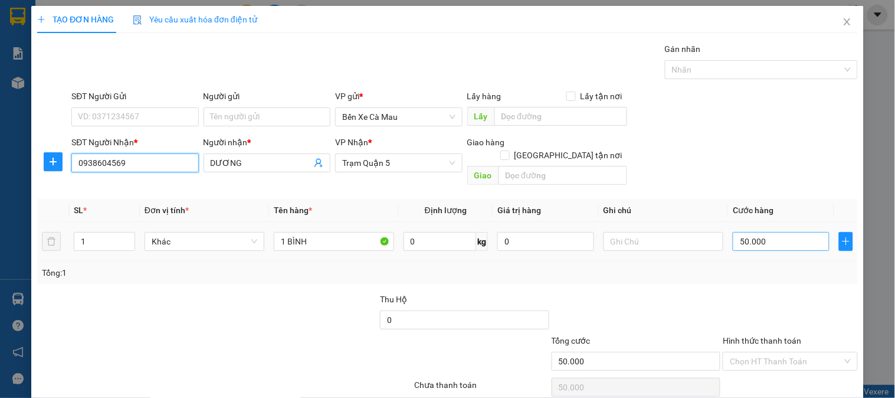
type input "0938604569"
click at [799, 234] on input "50.000" at bounding box center [781, 241] width 97 height 19
type input "0"
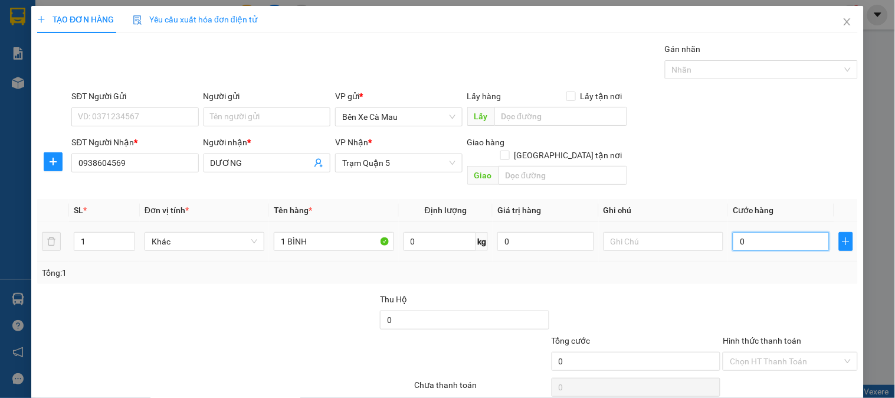
type input "1"
type input "001"
type input "10"
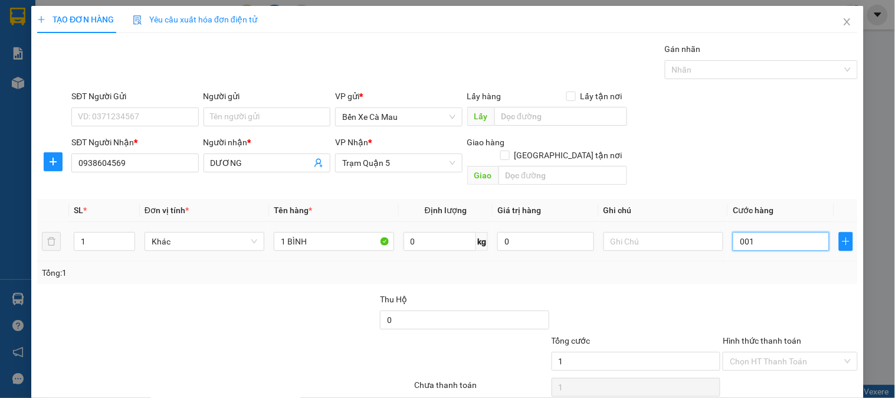
type input "0.010"
type input "100"
type input "00.100"
type input "100.000"
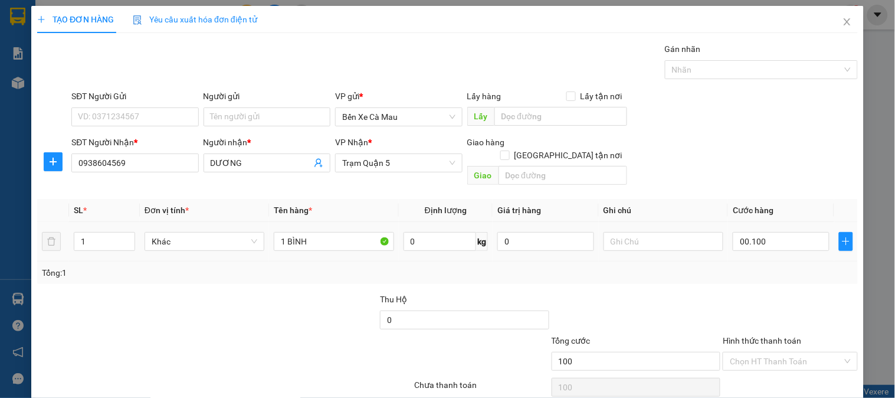
type input "100.000"
drag, startPoint x: 798, startPoint y: 184, endPoint x: 698, endPoint y: 268, distance: 130.7
click at [797, 188] on div "Transit Pickup Surcharge Ids Transit Deliver Surcharge Ids Transit Deliver Surc…" at bounding box center [447, 234] width 821 height 384
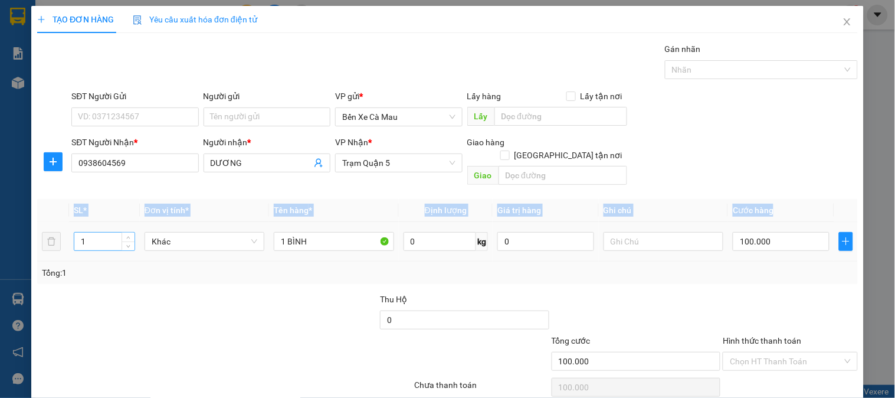
click at [95, 233] on input "1" at bounding box center [104, 242] width 60 height 18
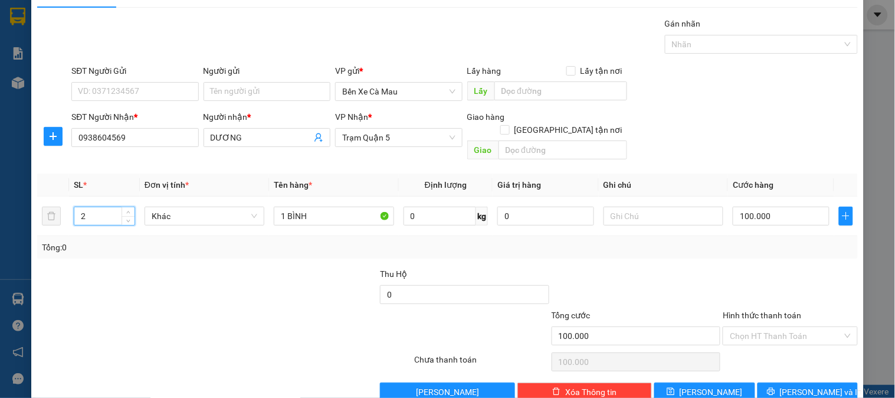
scroll to position [38, 0]
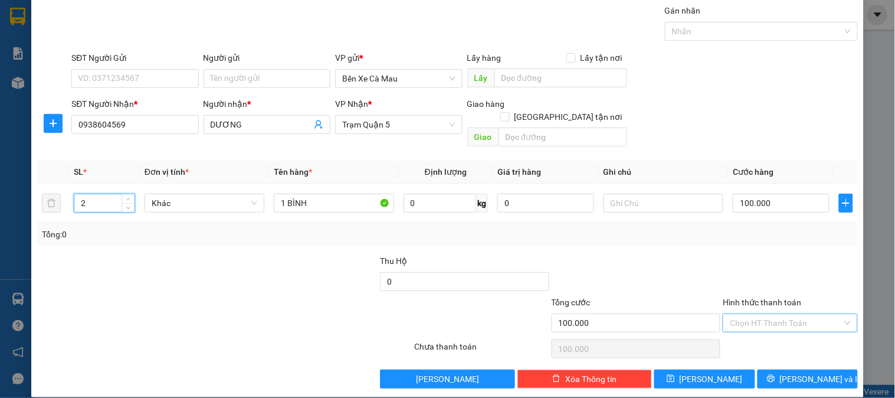
type input "2"
click at [778, 314] on input "Hình thức thanh toán" at bounding box center [786, 323] width 112 height 18
click at [773, 330] on div "Tại văn phòng" at bounding box center [783, 334] width 119 height 13
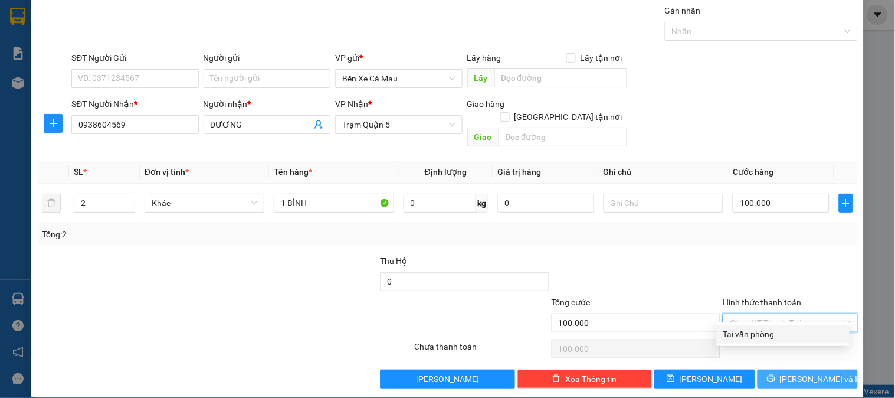
type input "0"
click at [787, 369] on button "[PERSON_NAME] và In" at bounding box center [808, 378] width 100 height 19
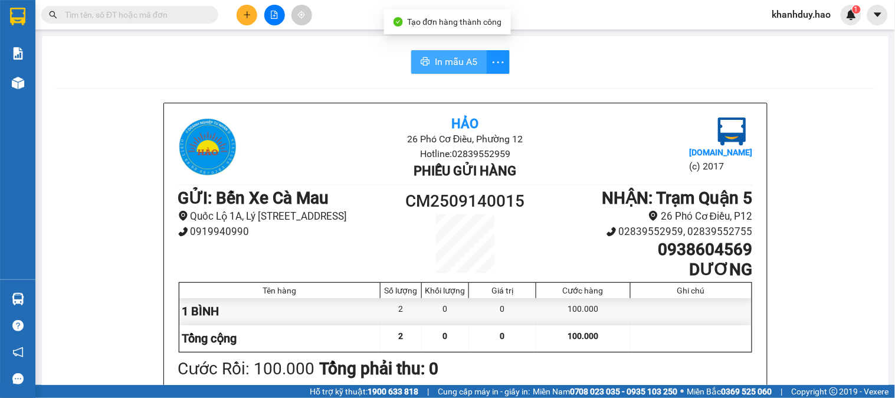
click at [441, 57] on span "In mẫu A5" at bounding box center [456, 61] width 42 height 15
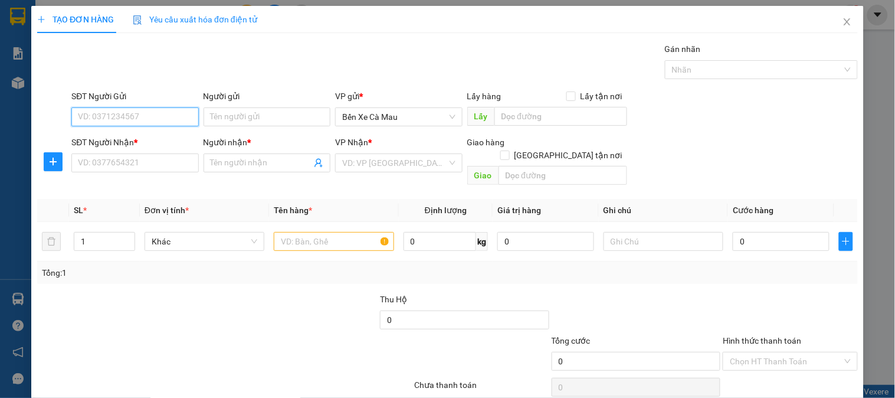
click at [174, 113] on input "SĐT Người Gửi" at bounding box center [134, 116] width 127 height 19
type input "0918182244"
click at [136, 138] on div "0918182244 - LINH" at bounding box center [134, 140] width 112 height 13
type input "LINH"
type input "0976963038"
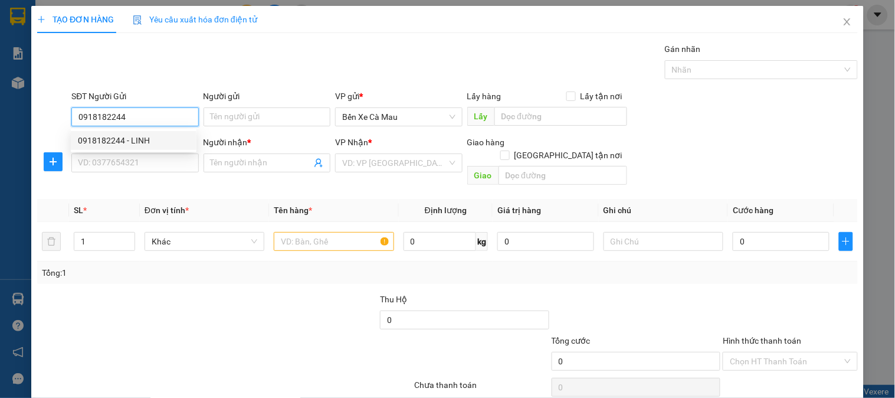
type input "TÂN"
checkbox input "true"
type input "TRẦN BÌNH TRỌNG P5 QUẬN BÌNH THẠNH"
type input "30.000"
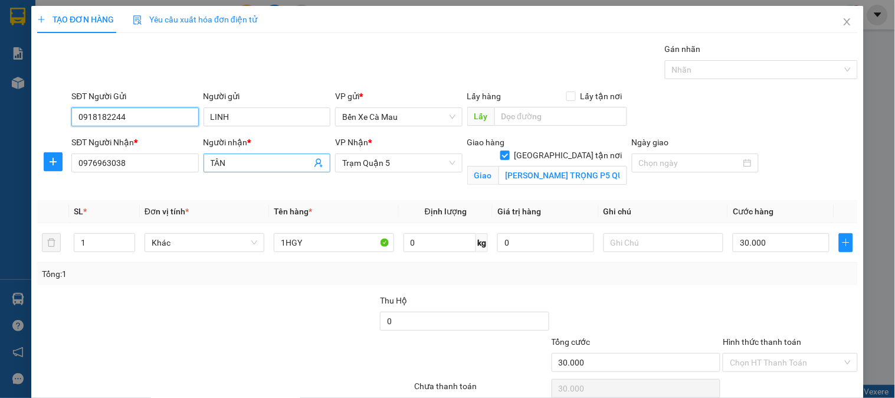
type input "0918182244"
click at [283, 160] on input "TÂN" at bounding box center [261, 162] width 101 height 13
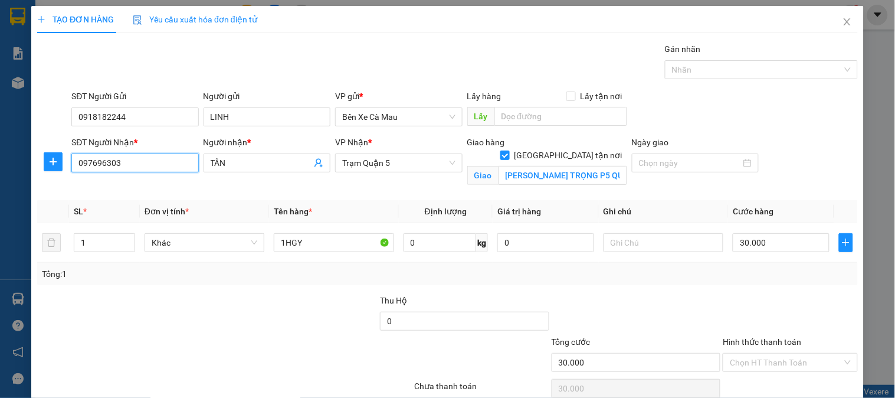
click at [131, 159] on input "097696303" at bounding box center [134, 162] width 127 height 19
type input "0"
type input "0817777168"
click at [160, 191] on div "0817777168 - DUY" at bounding box center [134, 186] width 112 height 13
type input "DUY"
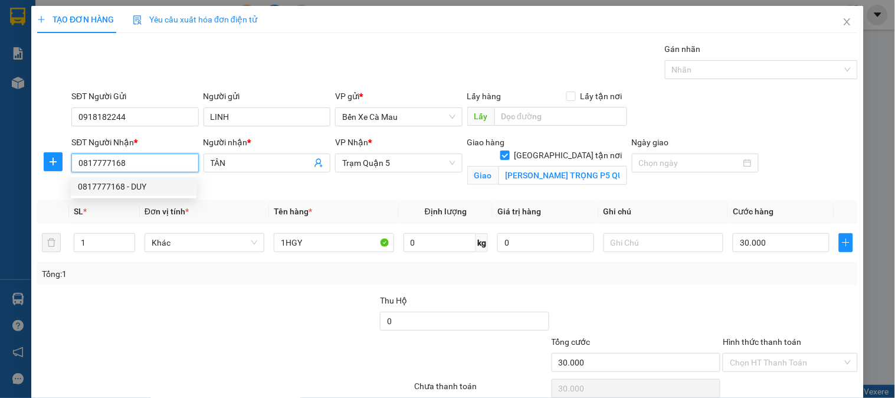
checkbox input "false"
type input "50.000"
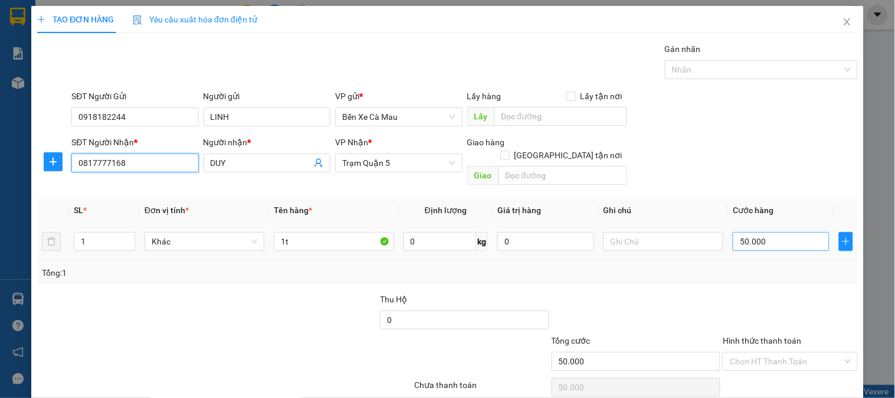
type input "0817777168"
click at [800, 232] on input "50.000" at bounding box center [781, 241] width 97 height 19
type input "0"
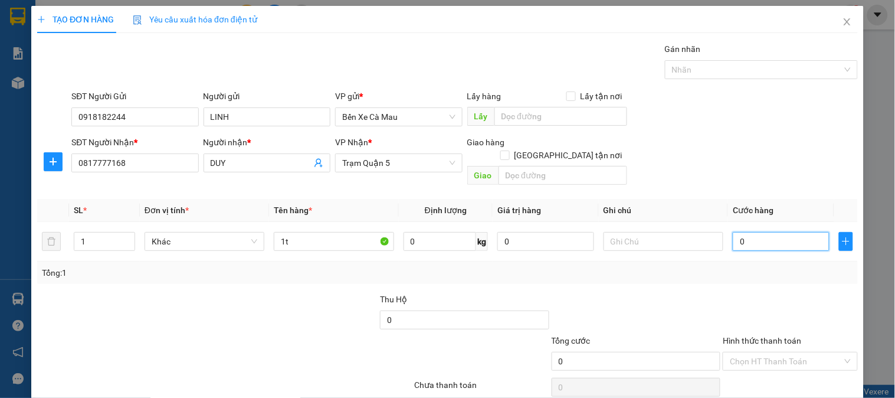
type input "1"
type input "001"
type input "13"
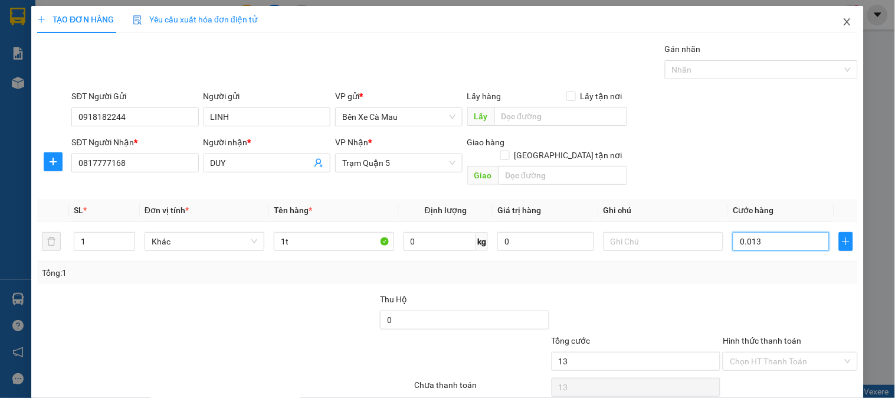
type input "00.130"
type input "130"
type input "00.130"
type input "130.000"
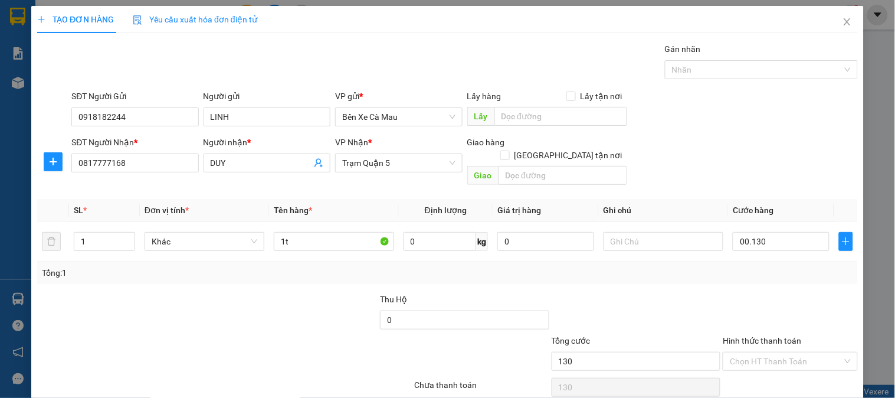
type input "130.000"
click at [700, 126] on div "SĐT Người Gửi 0918182244 Người gửi LINH VP gửi * Bến Xe Cà Mau Lấy hàng Lấy tận…" at bounding box center [464, 110] width 791 height 41
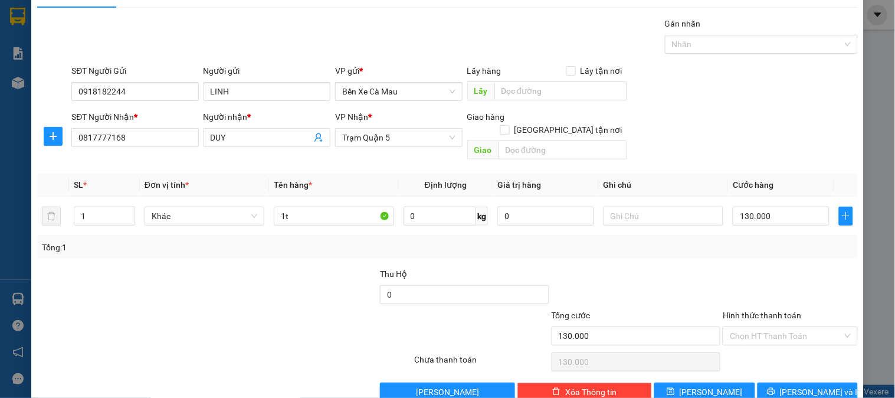
scroll to position [38, 0]
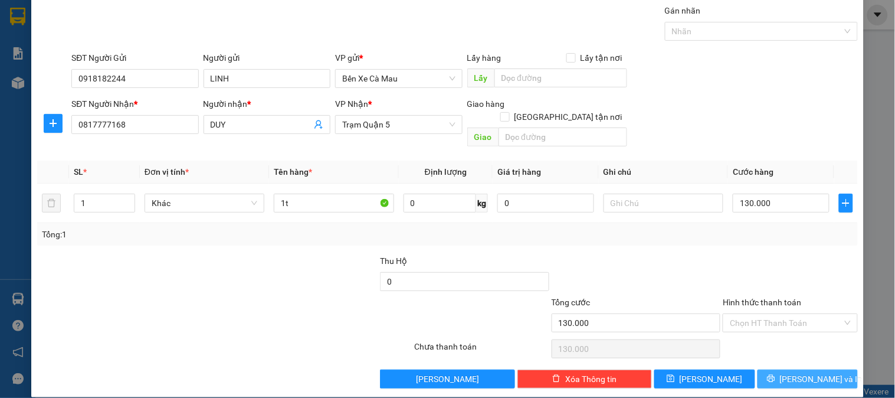
click at [824, 374] on button "[PERSON_NAME] và In" at bounding box center [808, 378] width 100 height 19
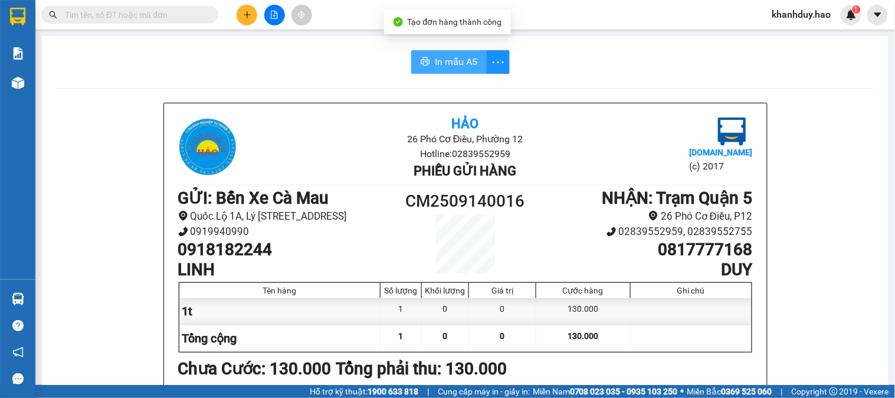
click at [450, 59] on span "In mẫu A5" at bounding box center [456, 61] width 42 height 15
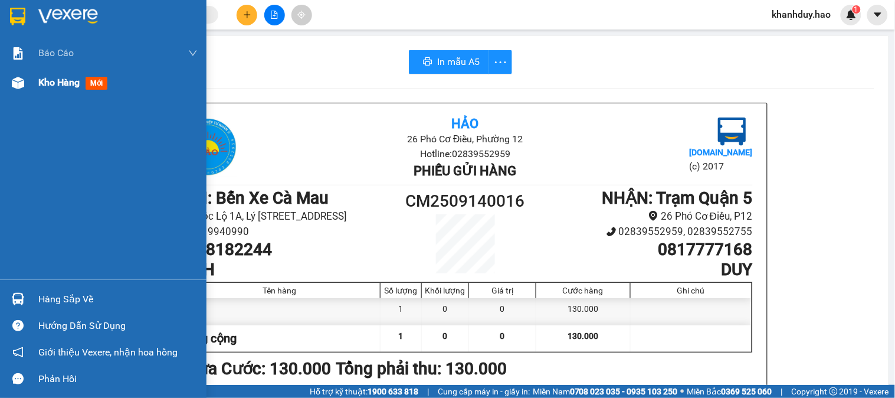
drag, startPoint x: 5, startPoint y: 79, endPoint x: 13, endPoint y: 77, distance: 8.4
click at [6, 79] on div "Kho hàng mới" at bounding box center [103, 83] width 207 height 30
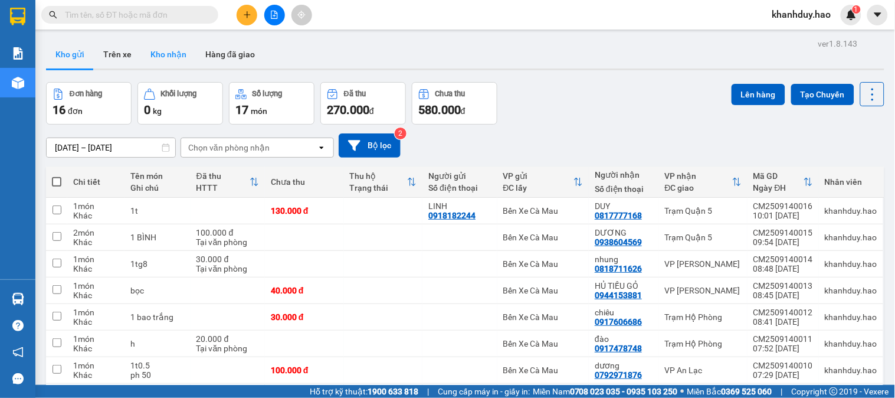
click at [161, 41] on button "Kho nhận" at bounding box center [168, 54] width 55 height 28
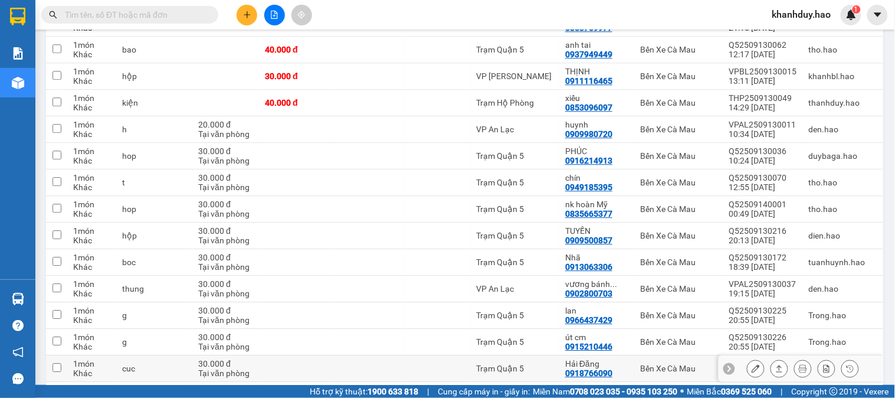
scroll to position [656, 0]
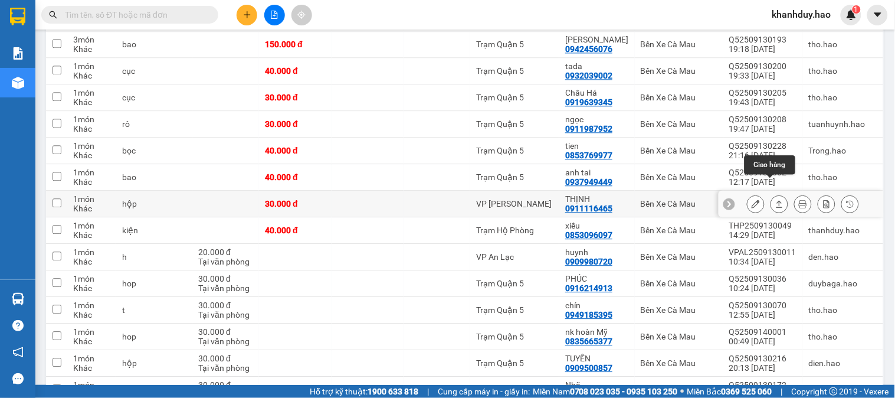
click at [777, 200] on icon at bounding box center [780, 203] width 6 height 7
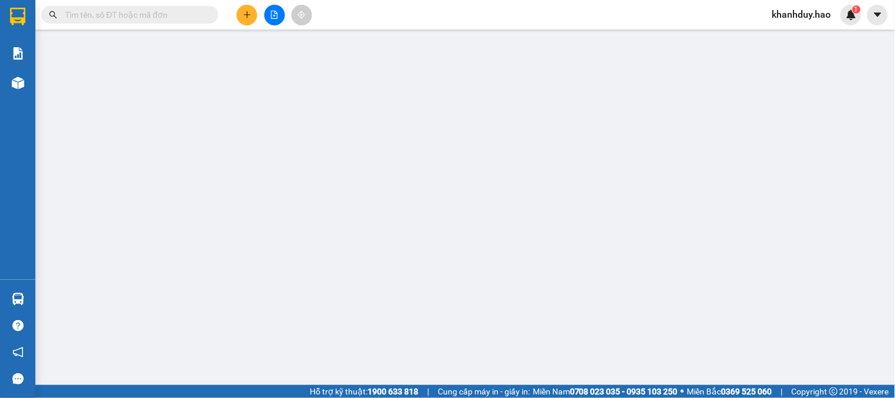
type input "0911116465"
type input "THỊNH"
type input "30.000"
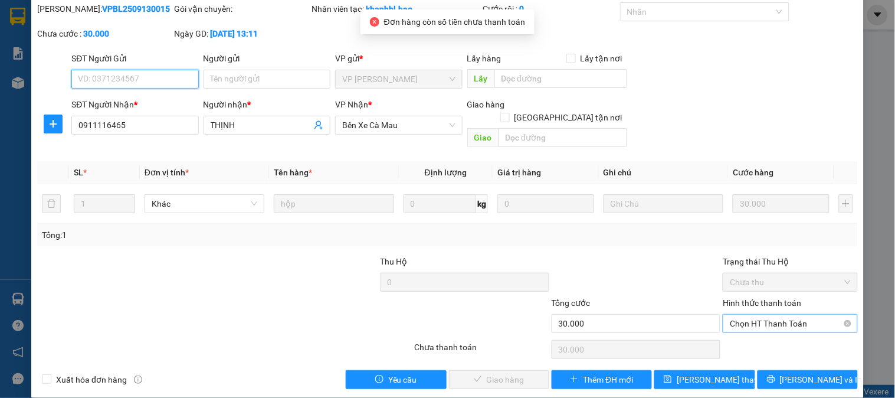
scroll to position [41, 0]
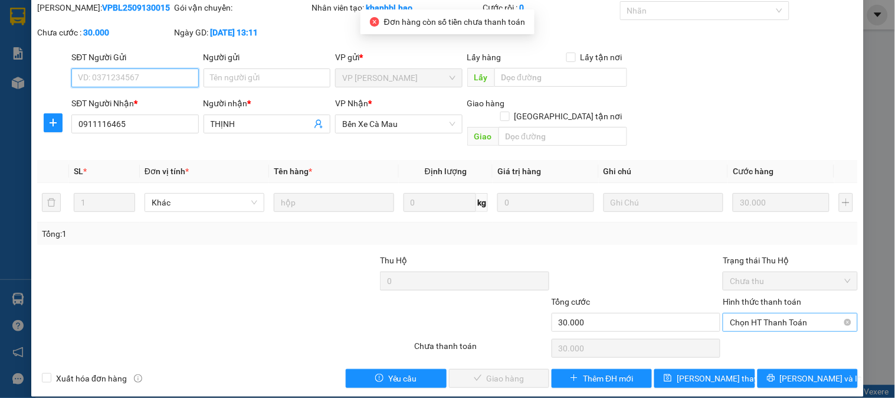
click at [760, 313] on span "Chọn HT Thanh Toán" at bounding box center [790, 322] width 120 height 18
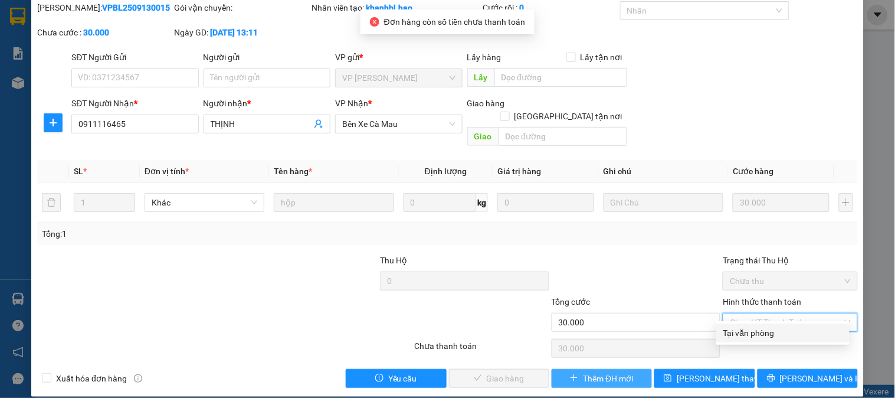
drag, startPoint x: 751, startPoint y: 333, endPoint x: 582, endPoint y: 361, distance: 171.1
click at [749, 333] on div "Tại văn phòng" at bounding box center [783, 332] width 119 height 13
type input "0"
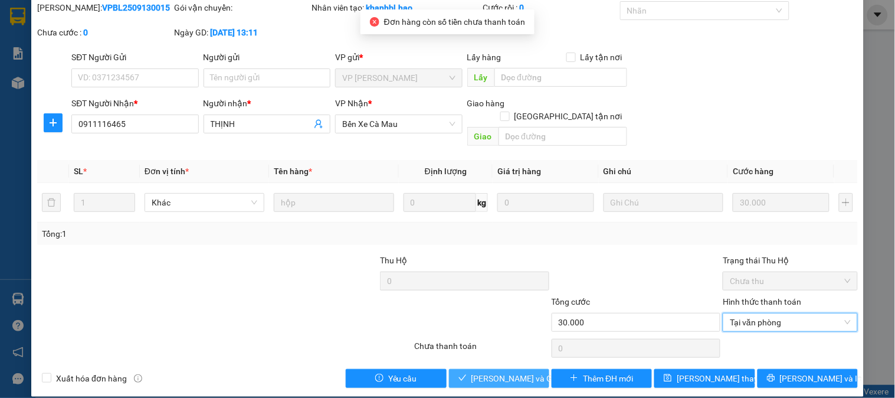
click at [460, 374] on icon "check" at bounding box center [463, 378] width 8 height 8
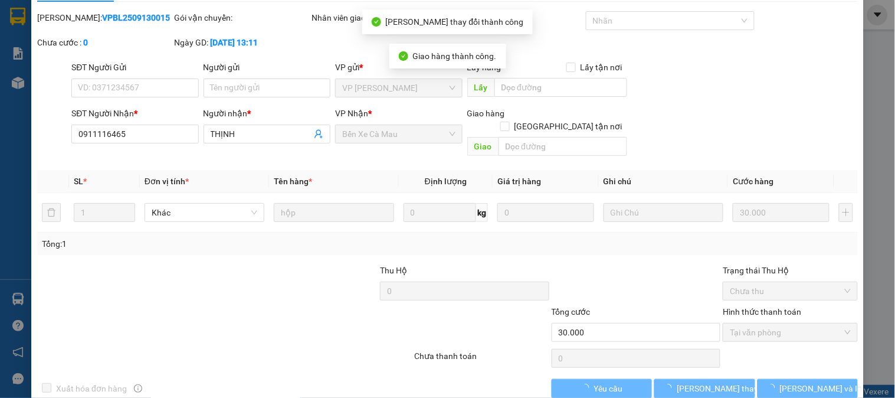
scroll to position [0, 0]
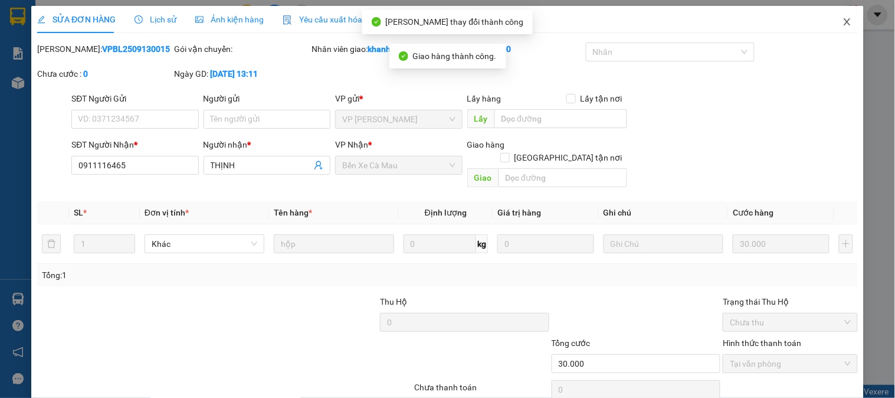
click at [841, 32] on span "Close" at bounding box center [847, 22] width 33 height 33
click at [839, 27] on div "Kết quả tìm kiếm ( 0 ) Bộ lọc No Data khanhduy.hao 1" at bounding box center [447, 15] width 895 height 30
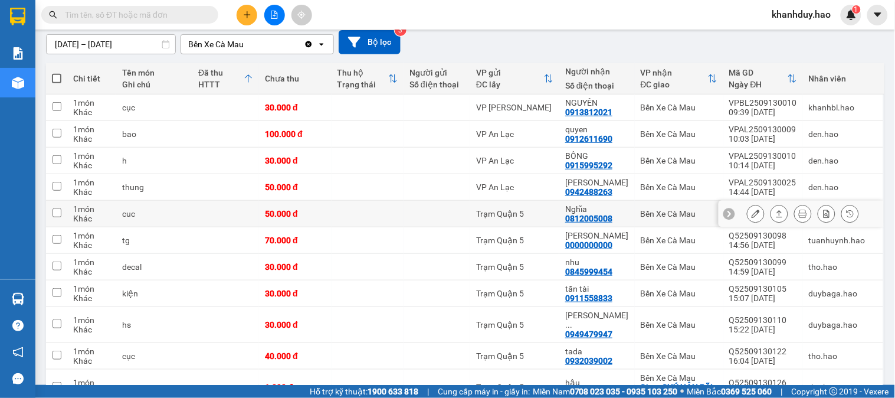
scroll to position [131, 0]
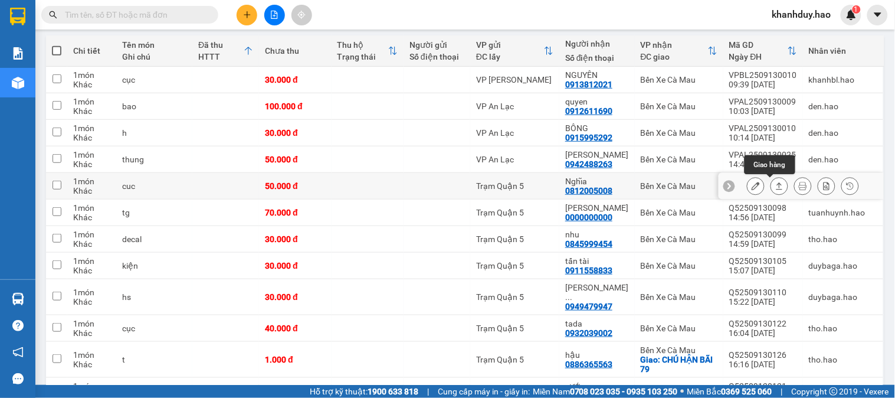
click at [771, 187] on button at bounding box center [779, 186] width 17 height 21
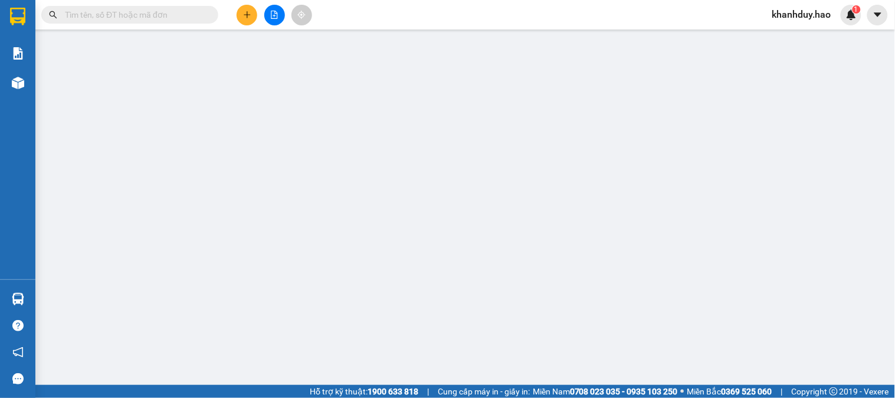
type input "0812005008"
type input "Nghĩa"
type input "50.000"
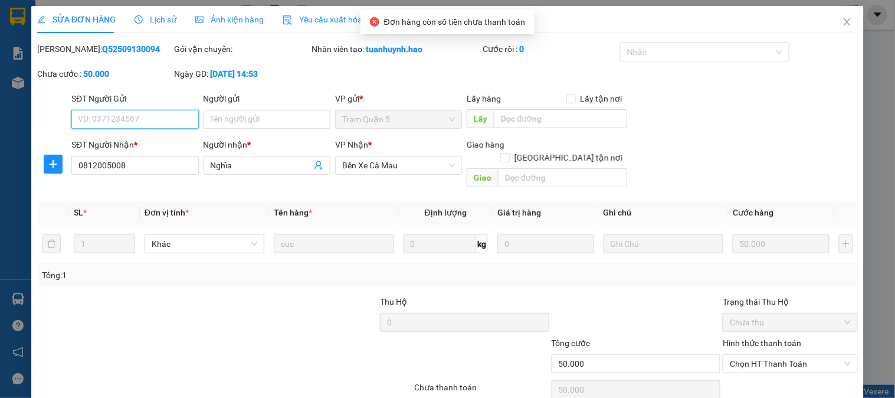
scroll to position [35, 0]
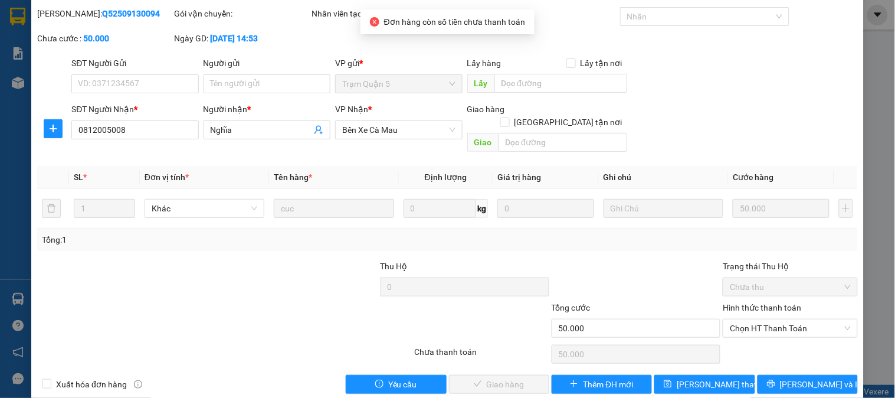
click at [765, 326] on div "Hình thức thanh toán Chọn HT Thanh Toán" at bounding box center [790, 321] width 135 height 41
click at [755, 319] on span "Chọn HT Thanh Toán" at bounding box center [790, 328] width 120 height 18
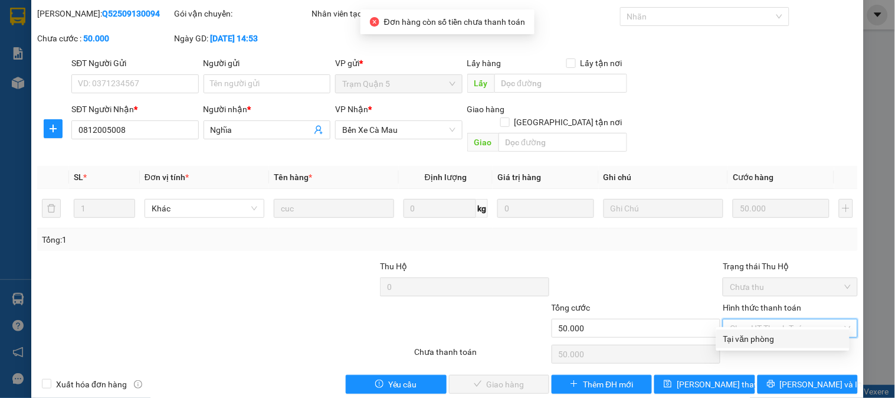
drag, startPoint x: 751, startPoint y: 332, endPoint x: 741, endPoint y: 337, distance: 11.6
click at [751, 332] on div "Tại văn phòng" at bounding box center [783, 338] width 119 height 13
type input "0"
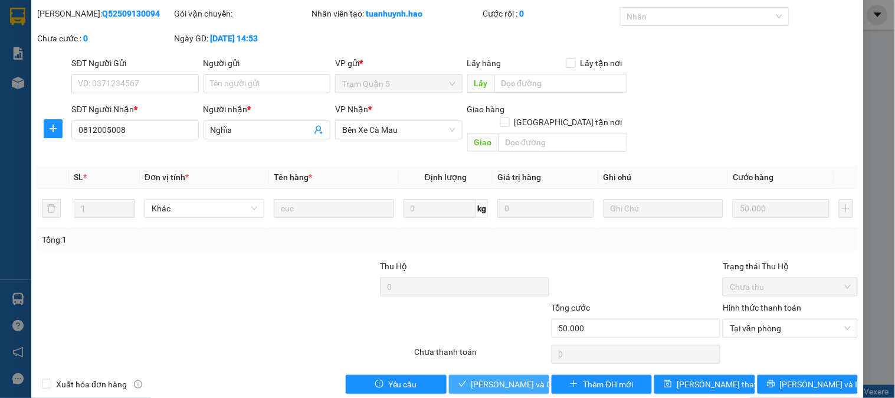
click at [474, 378] on span "[PERSON_NAME] và Giao hàng" at bounding box center [528, 384] width 113 height 13
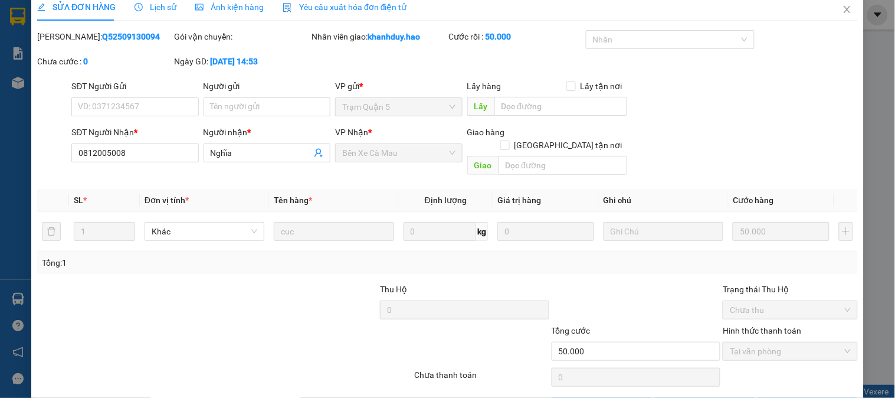
scroll to position [0, 0]
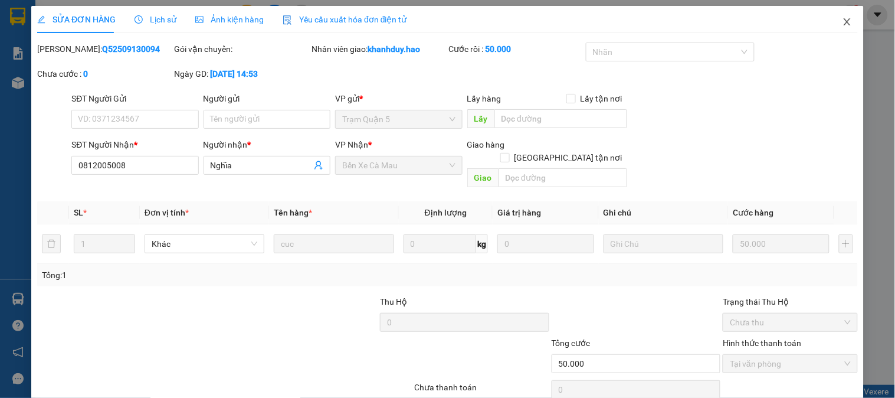
click at [843, 18] on icon "close" at bounding box center [847, 21] width 9 height 9
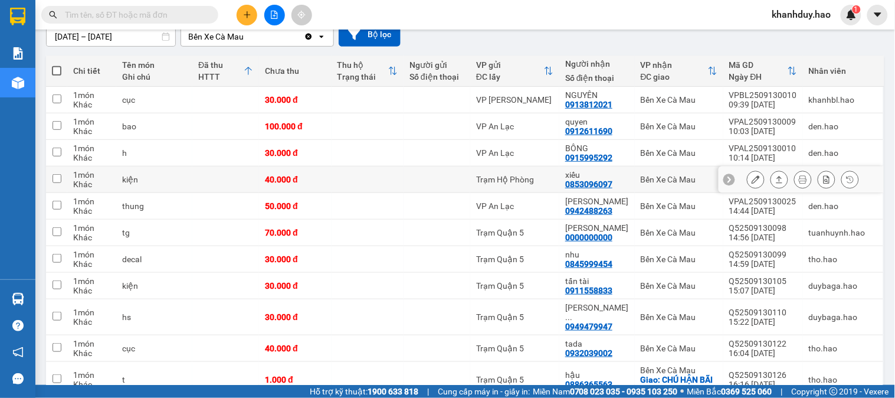
scroll to position [131, 0]
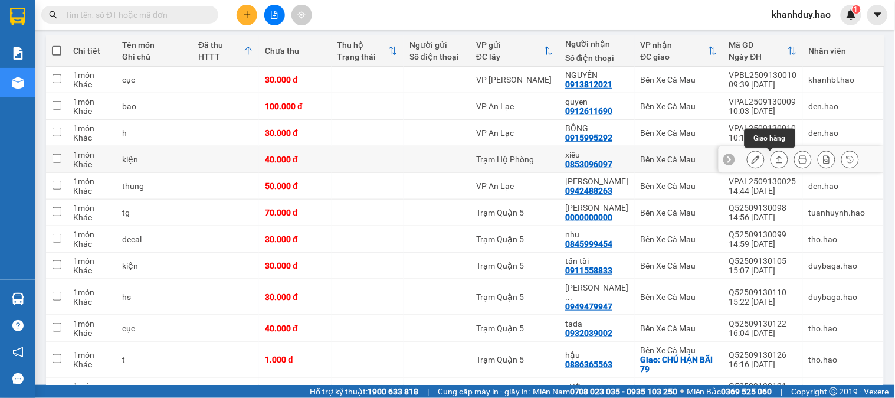
click at [776, 157] on button at bounding box center [779, 159] width 17 height 21
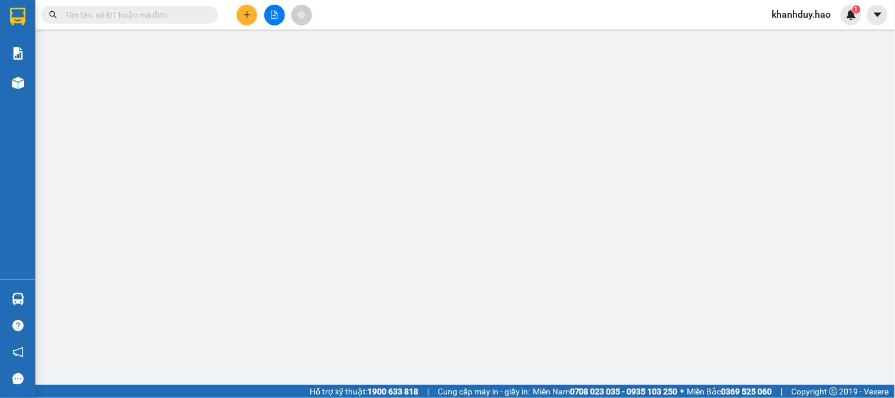
type input "0853096097"
type input "xiếu"
type input "40.000"
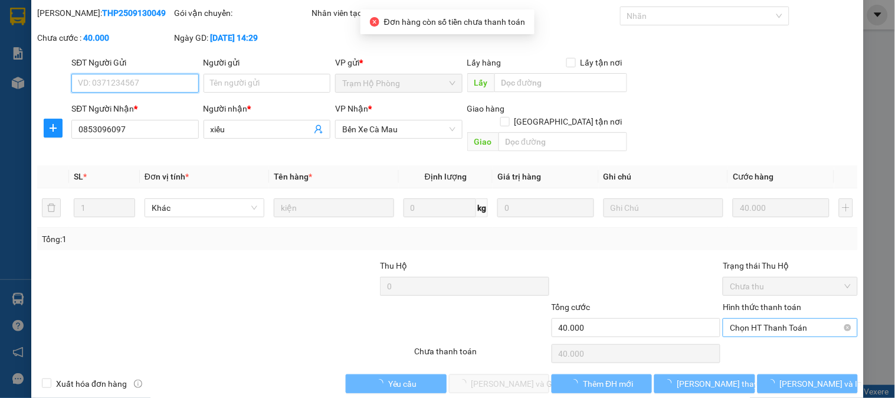
scroll to position [41, 0]
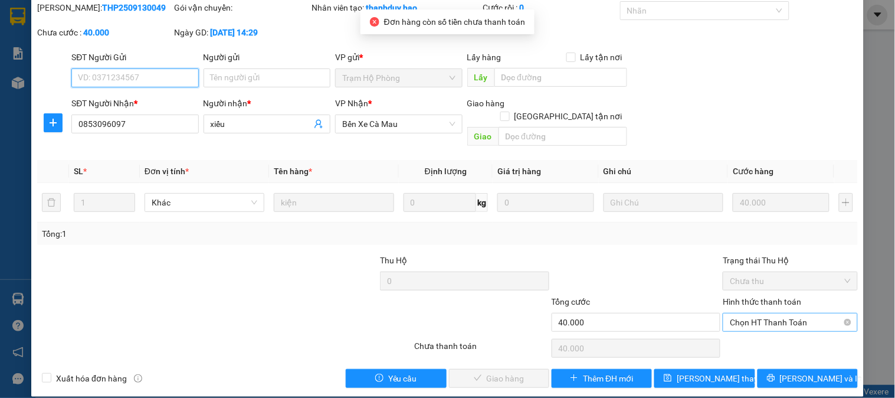
click at [746, 314] on span "Chọn HT Thanh Toán" at bounding box center [790, 322] width 120 height 18
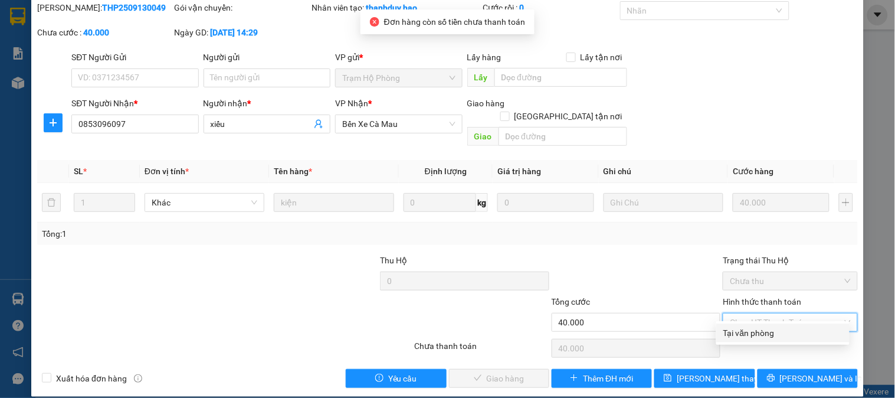
drag, startPoint x: 738, startPoint y: 332, endPoint x: 670, endPoint y: 337, distance: 68.6
click at [738, 332] on div "Tại văn phòng" at bounding box center [783, 332] width 119 height 13
type input "0"
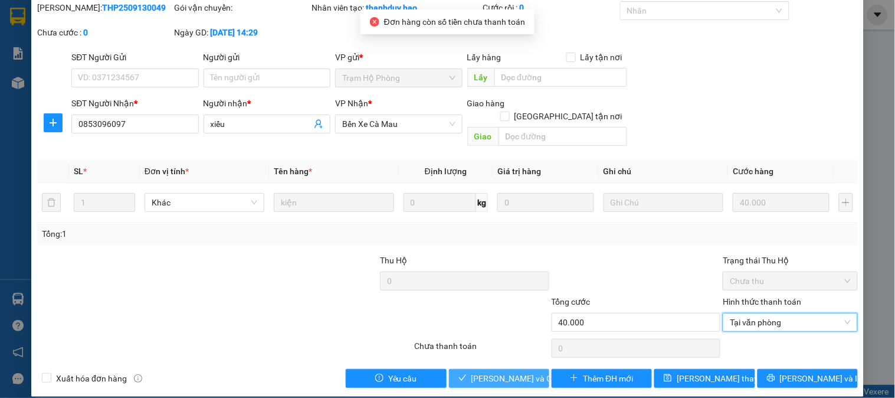
click at [464, 369] on button "[PERSON_NAME] và Giao hàng" at bounding box center [499, 378] width 100 height 19
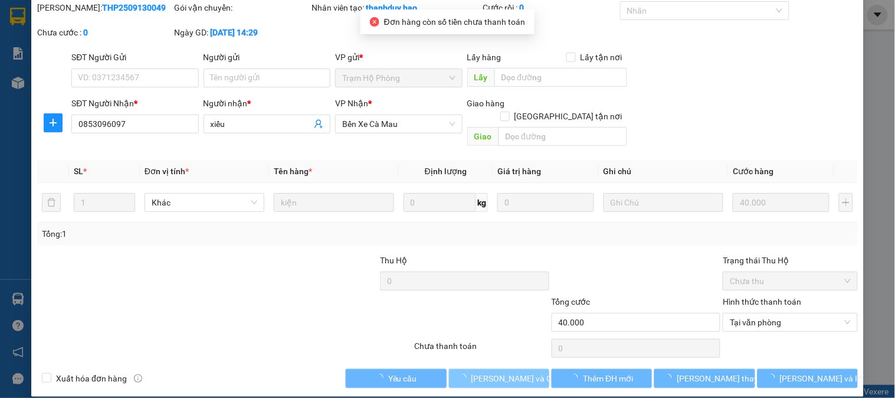
scroll to position [0, 0]
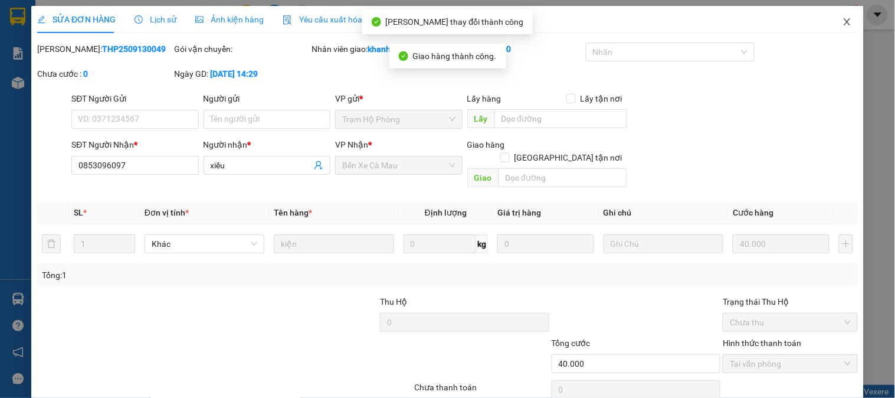
click at [837, 10] on span "Close" at bounding box center [847, 22] width 33 height 33
click at [837, 10] on span "khanhduy.hao" at bounding box center [802, 14] width 78 height 15
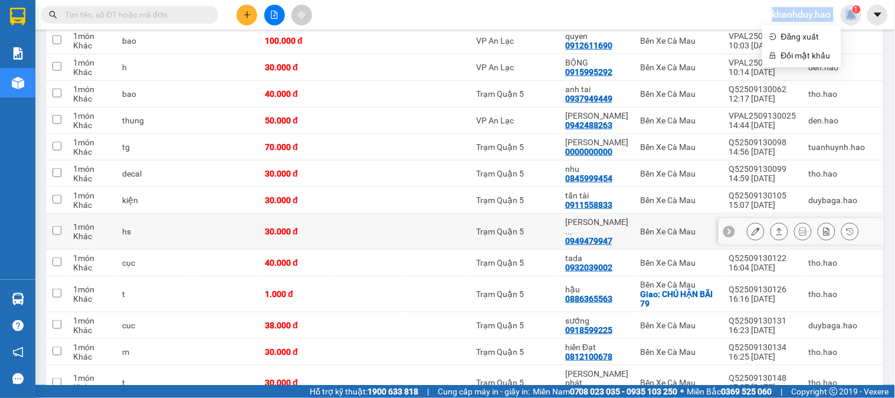
scroll to position [262, 0]
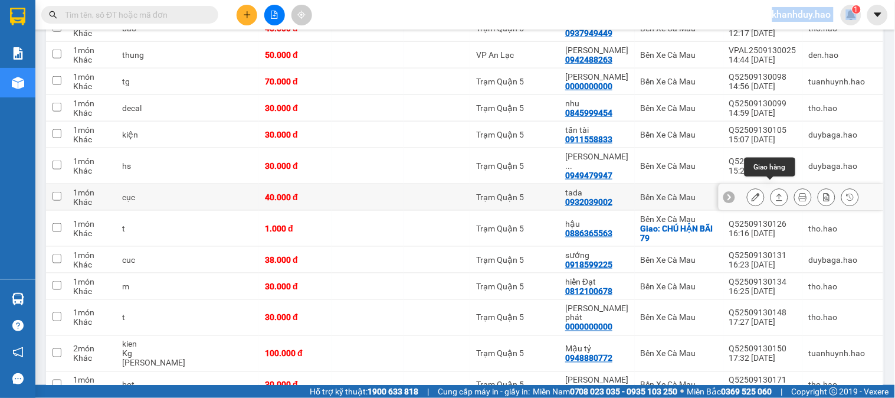
click at [775, 193] on icon at bounding box center [779, 197] width 8 height 8
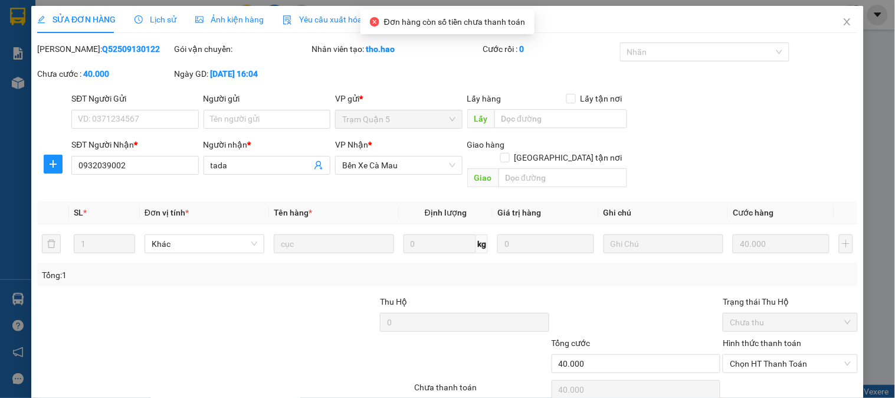
type input "0932039002"
type input "tada"
type input "40.000"
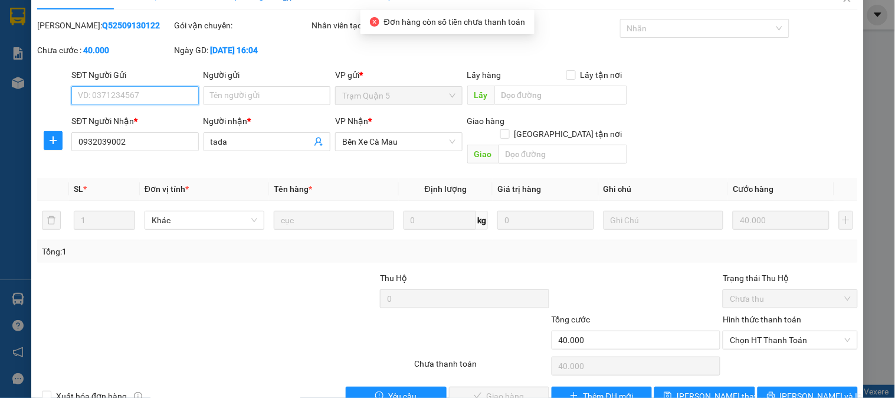
scroll to position [41, 0]
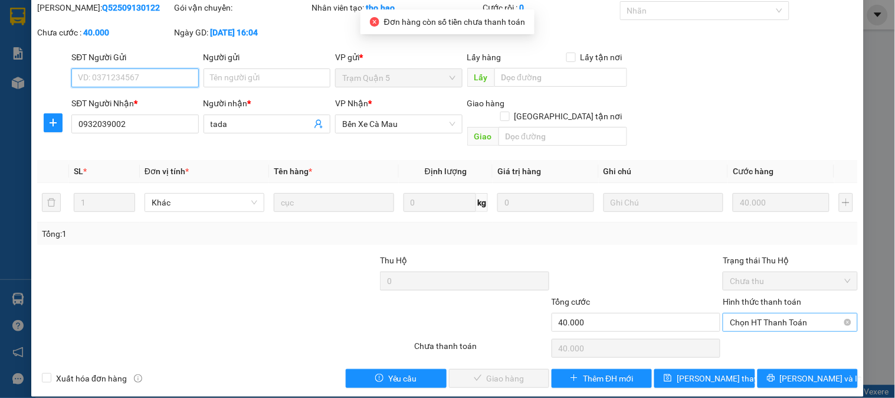
click at [764, 313] on span "Chọn HT Thanh Toán" at bounding box center [790, 322] width 120 height 18
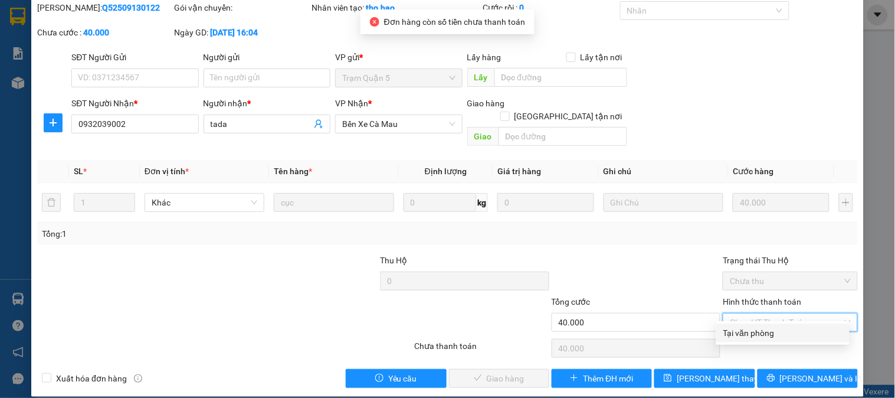
drag, startPoint x: 752, startPoint y: 333, endPoint x: 521, endPoint y: 351, distance: 232.0
click at [751, 333] on div "Tại văn phòng" at bounding box center [783, 332] width 119 height 13
type input "0"
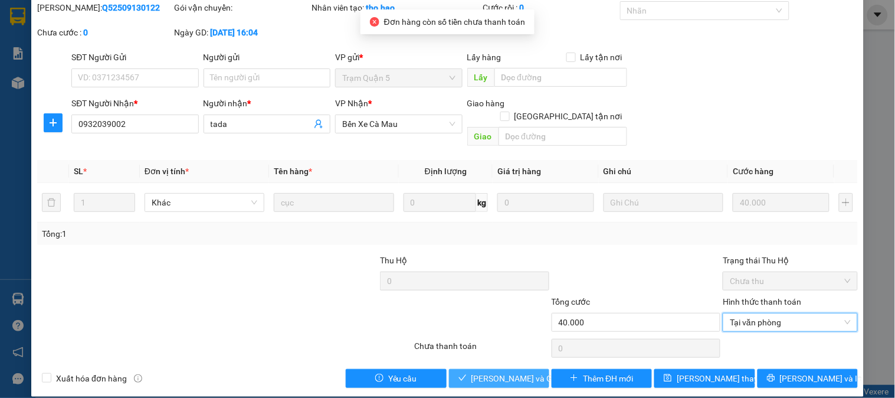
click at [510, 372] on span "[PERSON_NAME] và Giao hàng" at bounding box center [528, 378] width 113 height 13
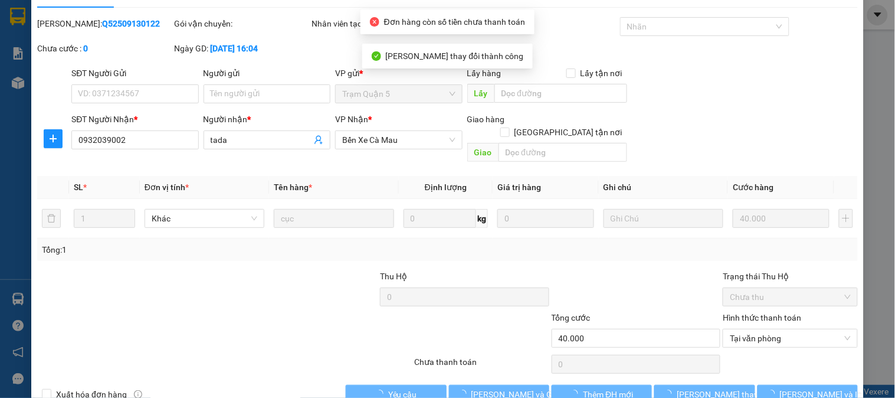
scroll to position [0, 0]
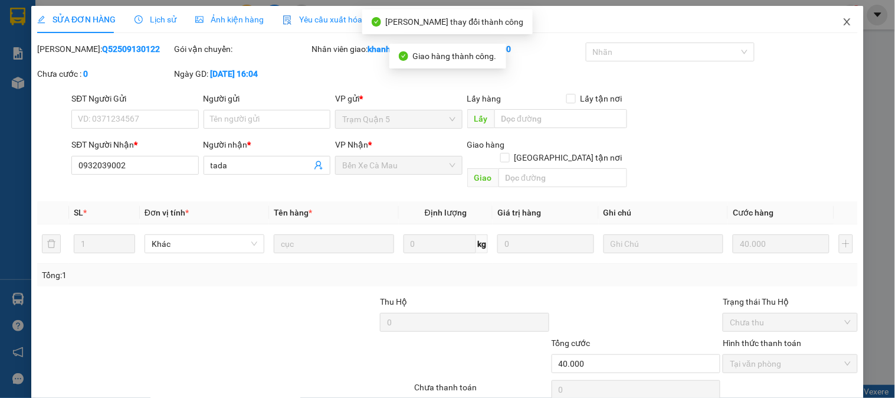
click at [843, 24] on icon "close" at bounding box center [847, 21] width 9 height 9
click at [841, 24] on div "khanhduy.hao 1" at bounding box center [812, 15] width 99 height 21
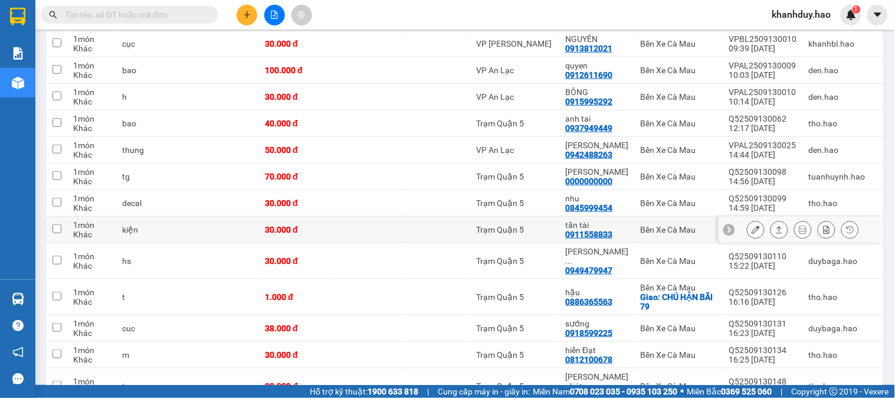
scroll to position [197, 0]
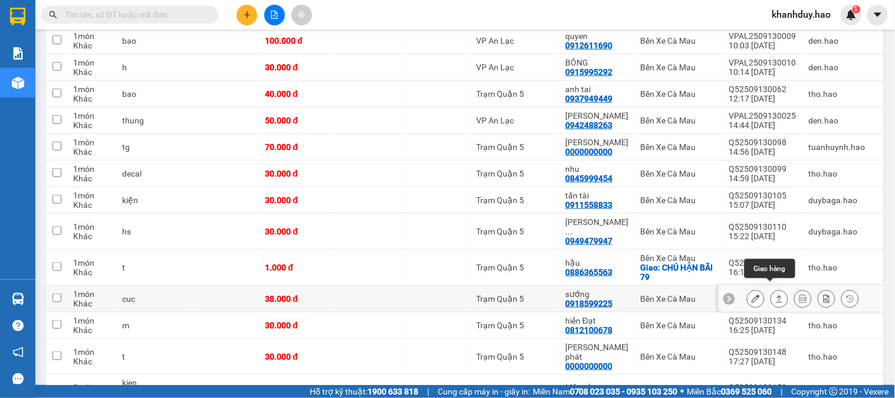
click at [775, 294] on icon at bounding box center [779, 298] width 8 height 8
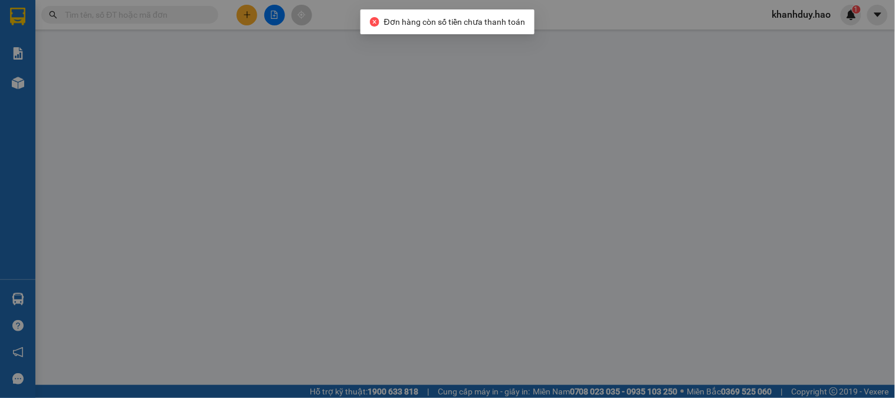
type input "0918599225"
type input "sướng"
type input "38.000"
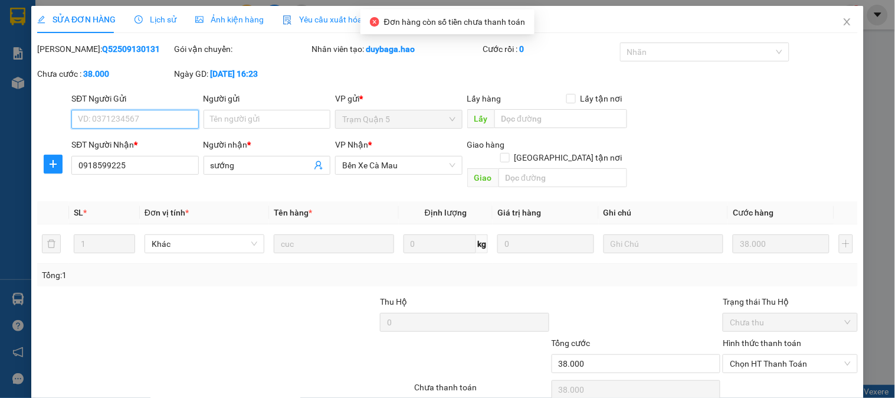
scroll to position [35, 0]
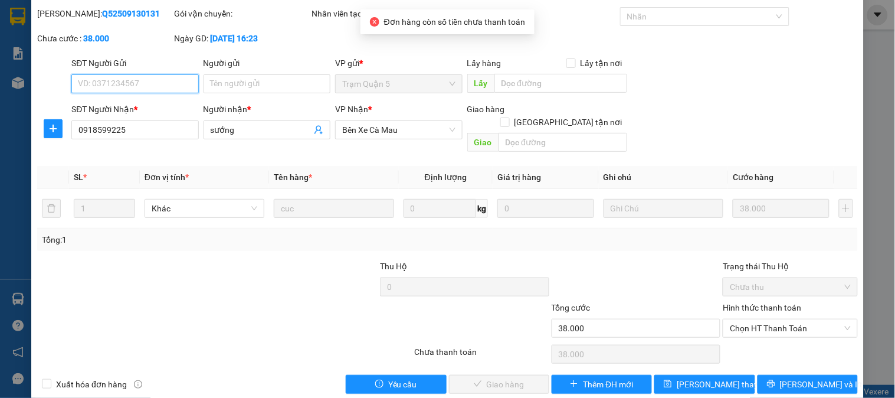
drag, startPoint x: 759, startPoint y: 307, endPoint x: 759, endPoint y: 326, distance: 18.9
click at [759, 319] on span "Chọn HT Thanh Toán" at bounding box center [790, 328] width 120 height 18
click at [759, 326] on div "Hình thức thanh toán Chọn HT Thanh Toán" at bounding box center [790, 321] width 135 height 41
click at [749, 319] on span "Chọn HT Thanh Toán" at bounding box center [790, 328] width 120 height 18
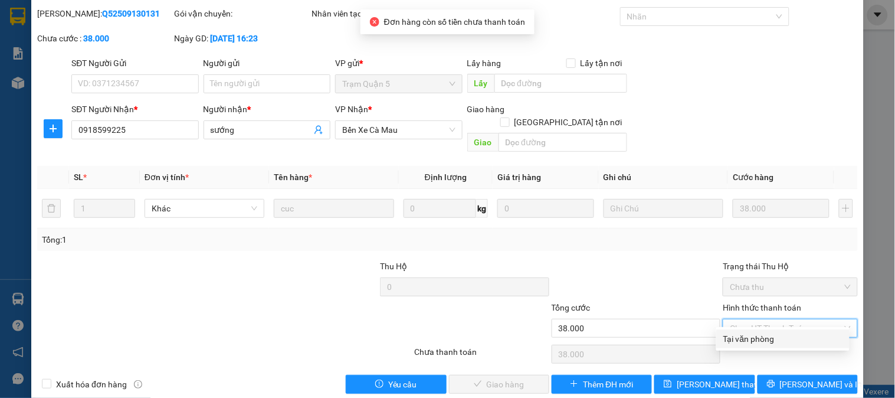
click at [745, 336] on div "Tại văn phòng" at bounding box center [783, 338] width 119 height 13
type input "0"
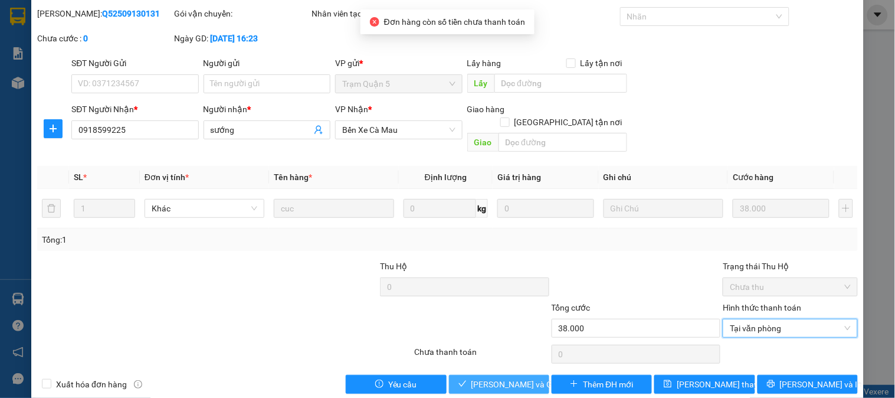
click at [518, 378] on span "[PERSON_NAME] và Giao hàng" at bounding box center [528, 384] width 113 height 13
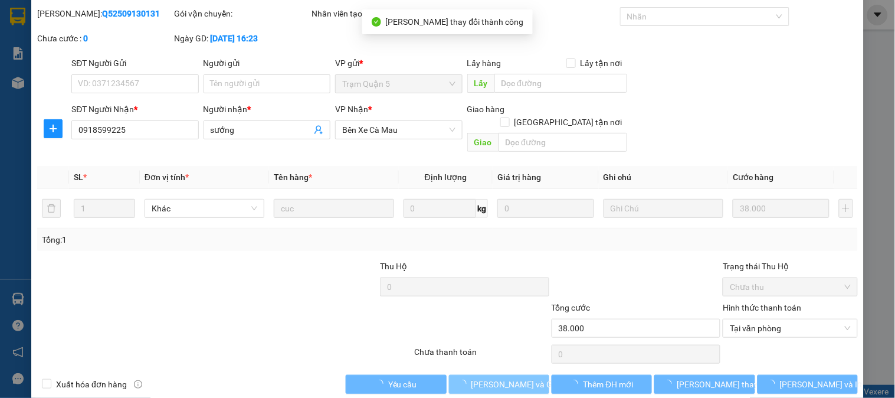
scroll to position [0, 0]
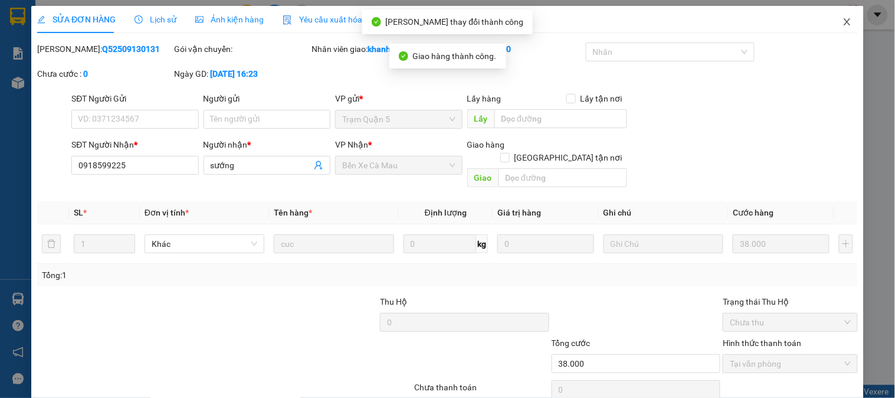
click at [845, 21] on span "Close" at bounding box center [847, 22] width 33 height 33
click at [845, 21] on div "1" at bounding box center [851, 15] width 21 height 21
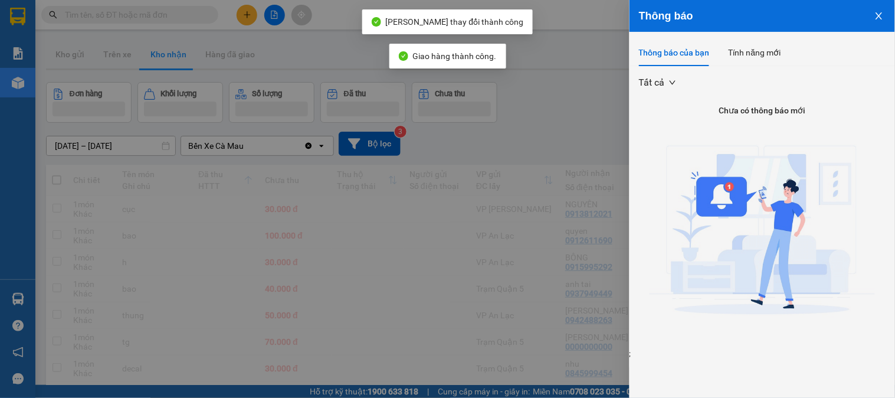
click at [500, 131] on div at bounding box center [447, 199] width 895 height 398
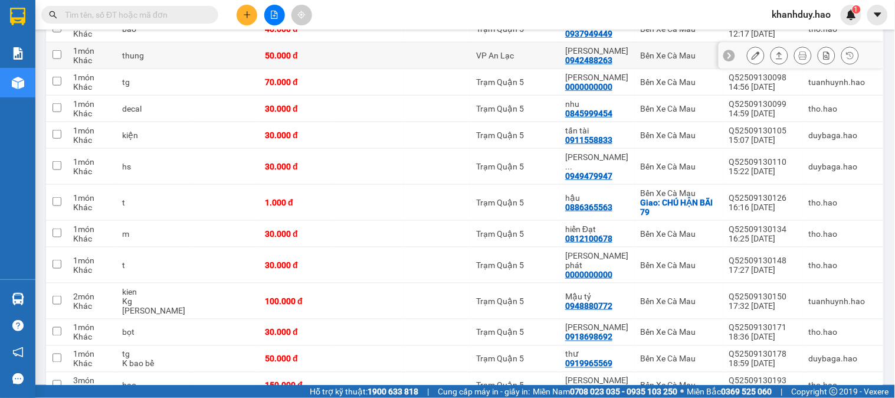
scroll to position [262, 0]
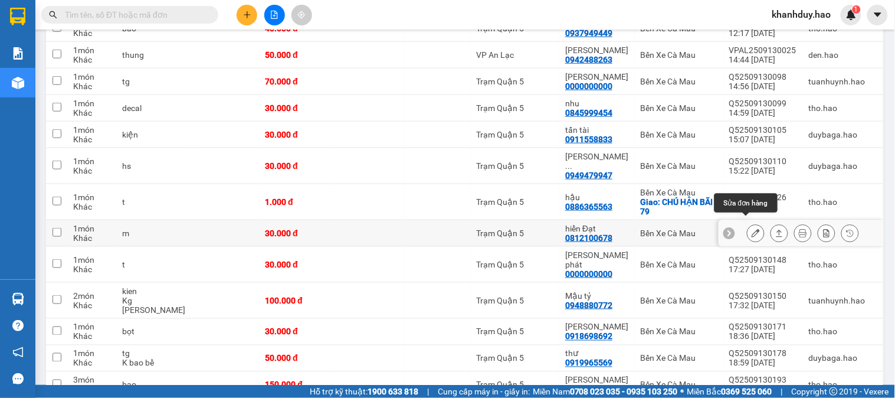
click at [775, 229] on icon at bounding box center [779, 233] width 8 height 8
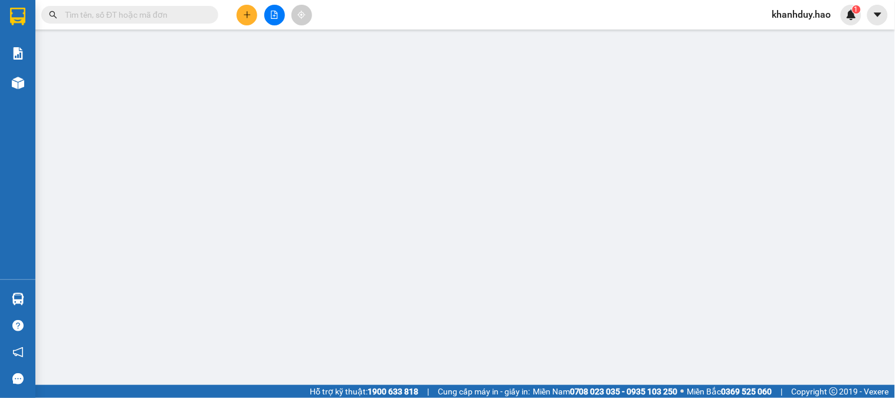
type input "0812100678"
type input "hiển Đạt"
type input "30.000"
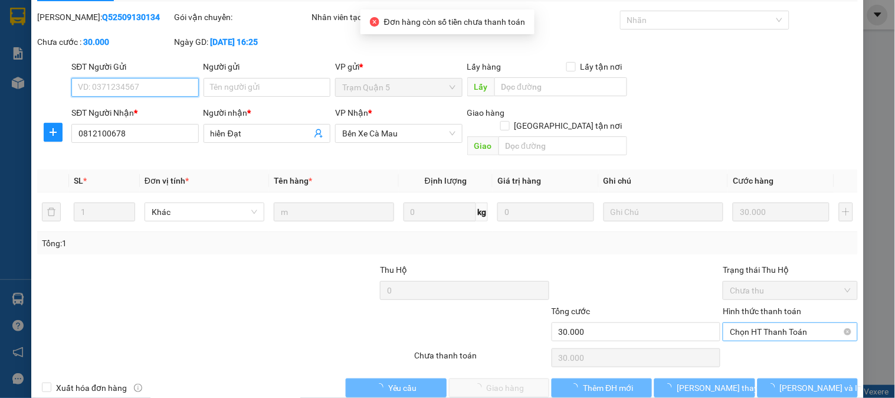
scroll to position [41, 0]
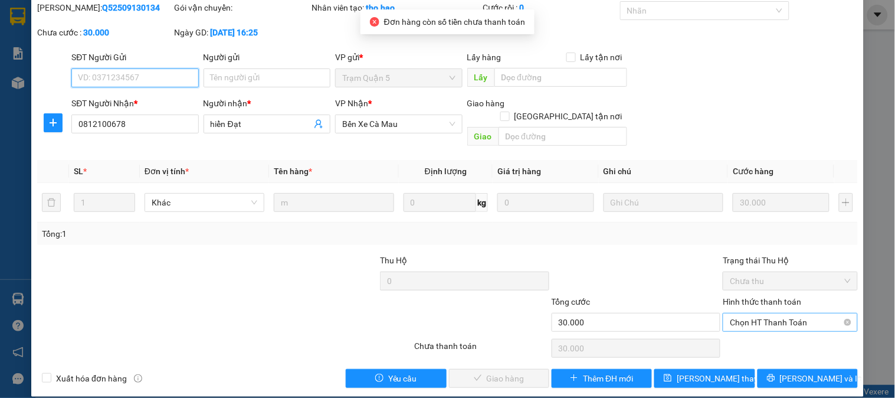
click at [758, 316] on span "Chọn HT Thanh Toán" at bounding box center [790, 322] width 120 height 18
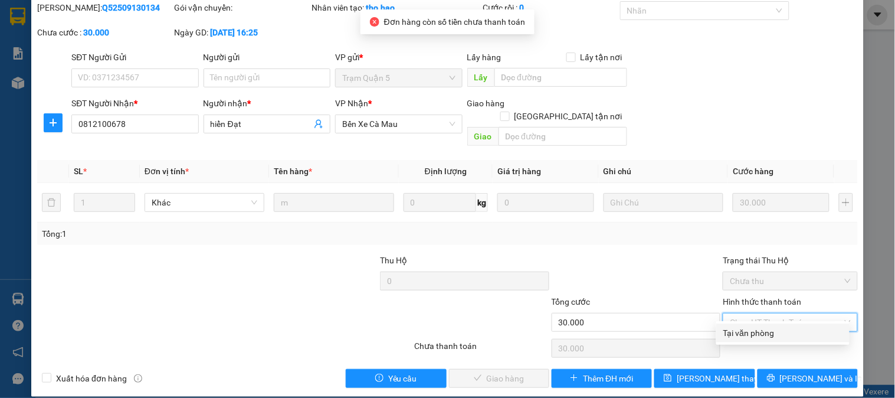
click at [752, 325] on div "Tại văn phòng" at bounding box center [782, 332] width 133 height 19
type input "0"
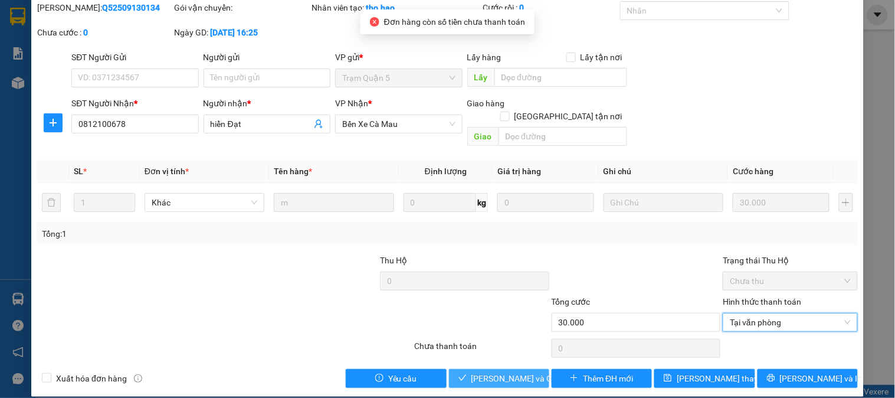
click at [504, 372] on span "[PERSON_NAME] và Giao hàng" at bounding box center [528, 378] width 113 height 13
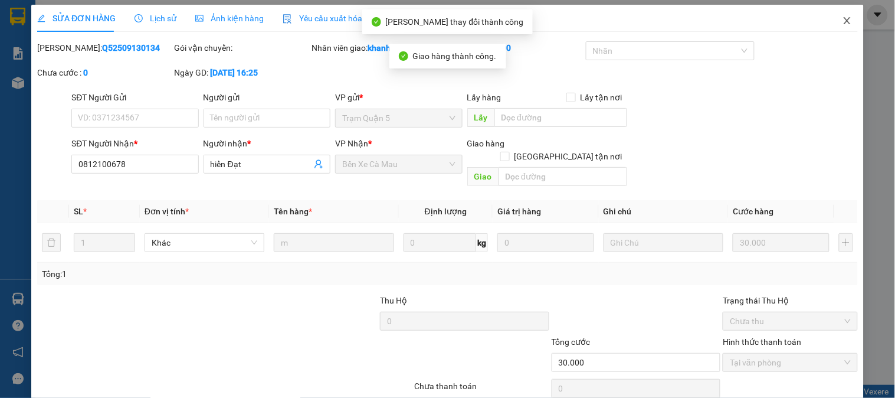
scroll to position [0, 0]
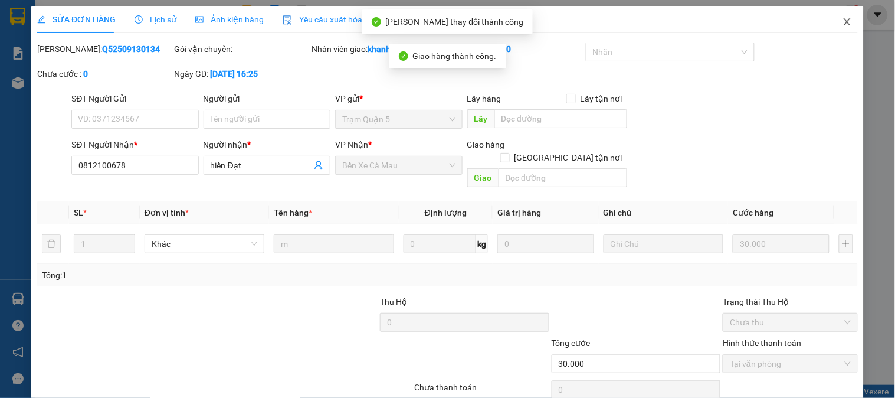
click at [839, 16] on span "Close" at bounding box center [847, 22] width 33 height 33
click at [839, 16] on span "khanhduy.hao" at bounding box center [802, 14] width 78 height 15
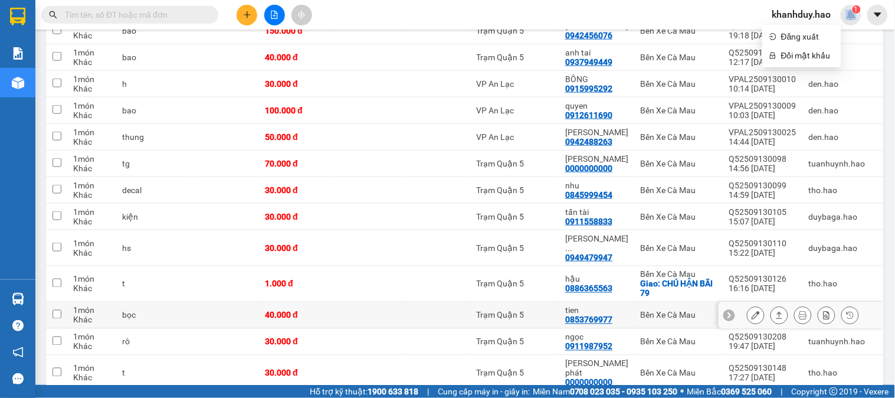
scroll to position [395, 0]
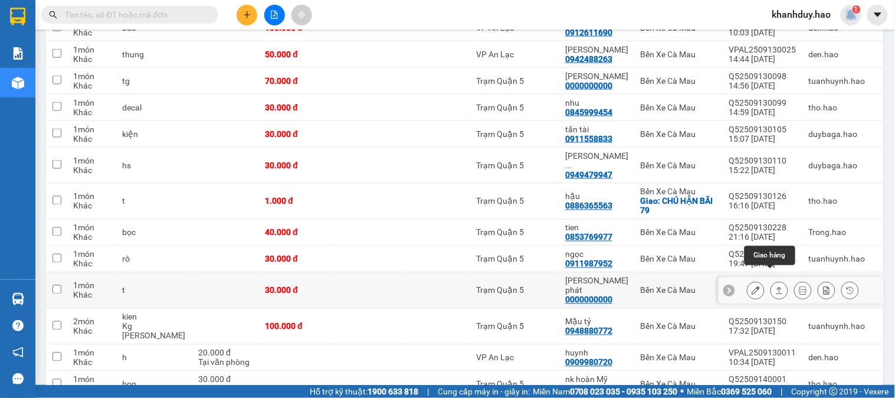
click at [777, 287] on icon at bounding box center [780, 290] width 6 height 7
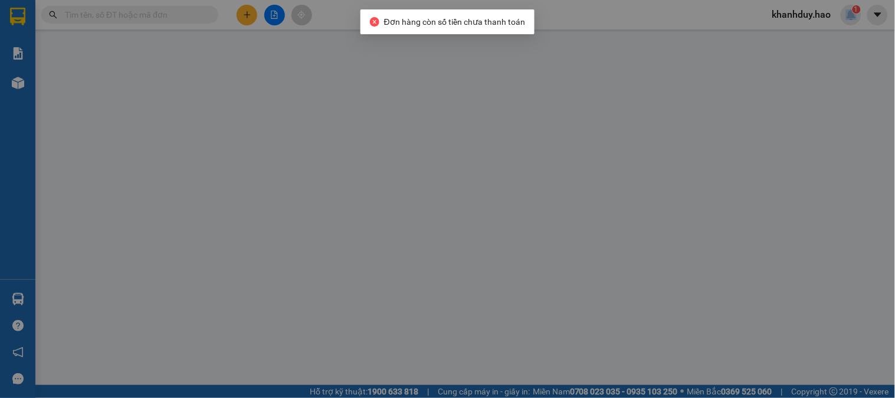
type input "0000000000"
type input "Khánh phát"
type input "30.000"
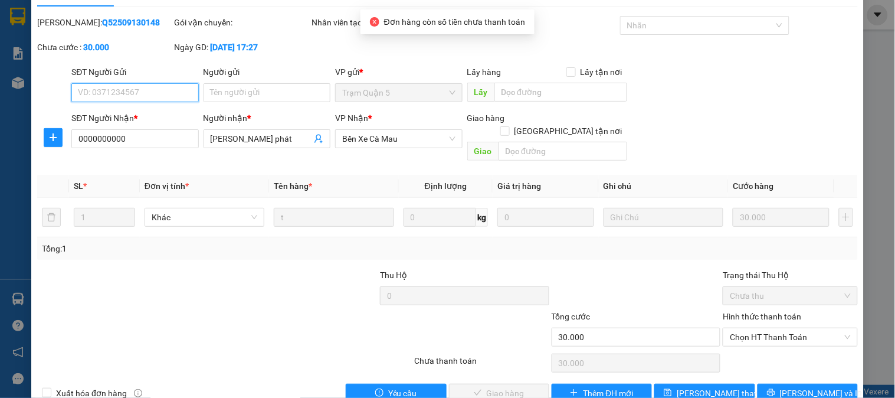
scroll to position [41, 0]
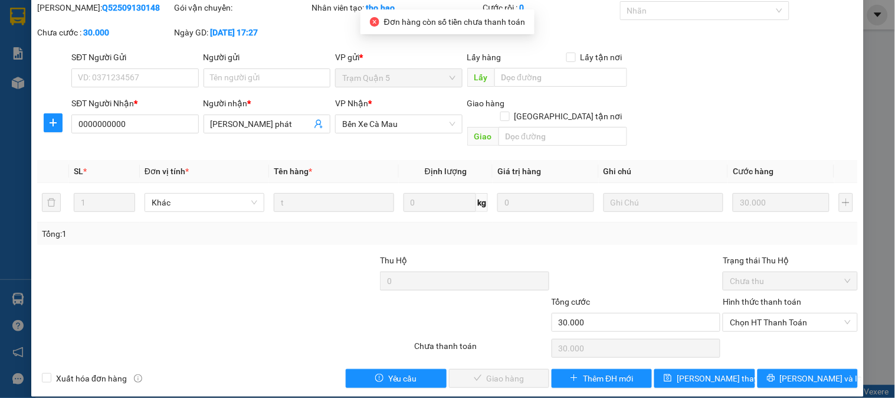
drag, startPoint x: 742, startPoint y: 319, endPoint x: 741, endPoint y: 340, distance: 21.3
click at [742, 321] on div "Hình thức thanh toán Chọn HT Thanh Toán" at bounding box center [790, 315] width 135 height 41
drag, startPoint x: 745, startPoint y: 307, endPoint x: 745, endPoint y: 319, distance: 11.8
click at [745, 313] on span "Chọn HT Thanh Toán" at bounding box center [790, 322] width 120 height 18
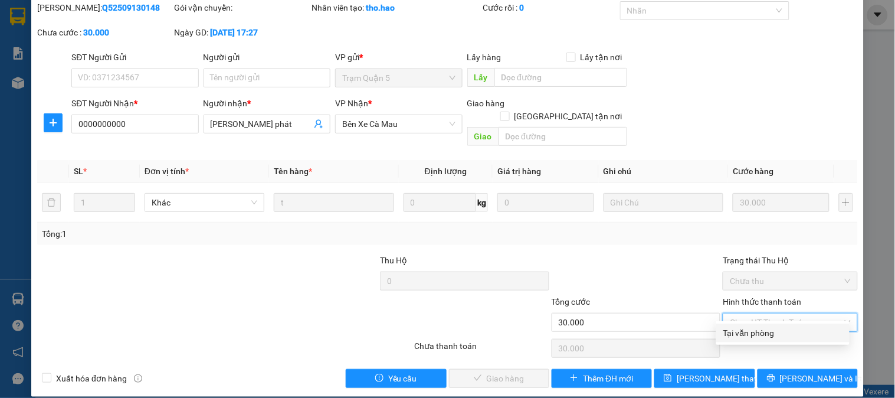
click at [744, 334] on div "Tại văn phòng" at bounding box center [783, 332] width 119 height 13
type input "0"
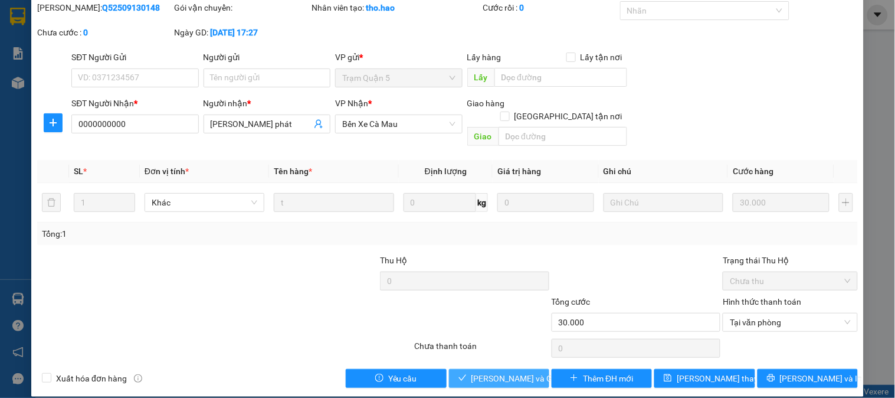
click at [523, 372] on span "[PERSON_NAME] và Giao hàng" at bounding box center [528, 378] width 113 height 13
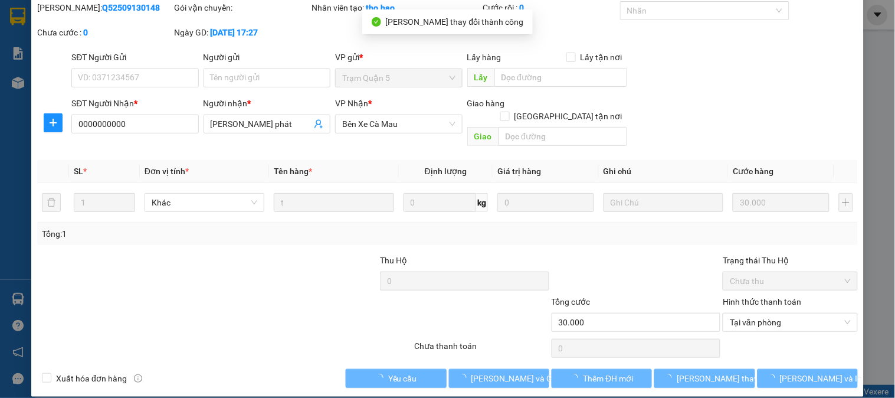
scroll to position [0, 0]
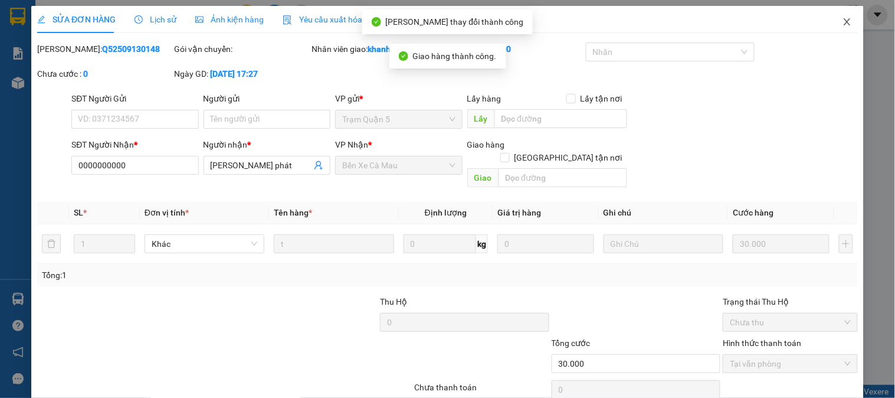
click at [833, 15] on span "Close" at bounding box center [847, 22] width 33 height 33
click at [833, 15] on span "khanhduy.hao" at bounding box center [802, 14] width 78 height 15
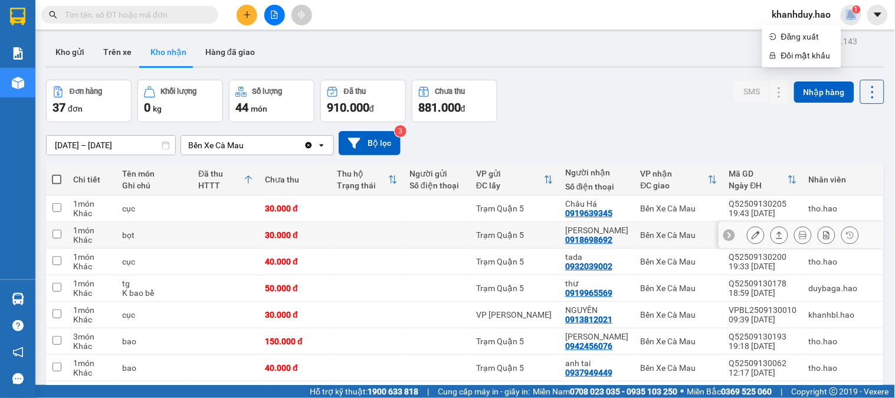
scroll to position [2, 0]
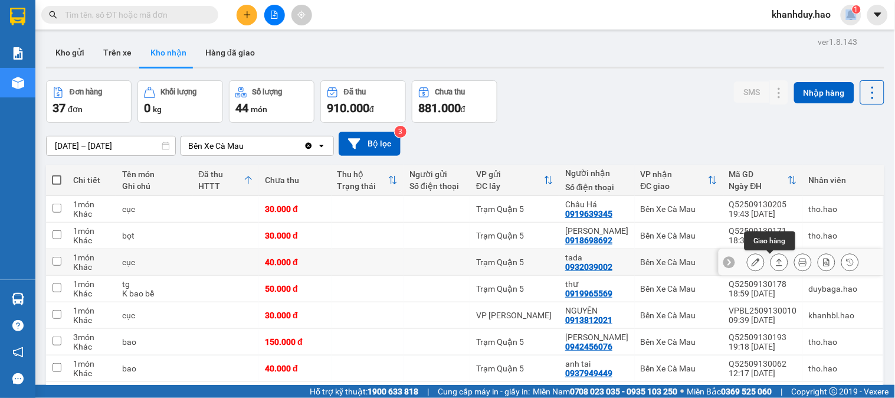
click at [775, 258] on icon at bounding box center [779, 262] width 8 height 8
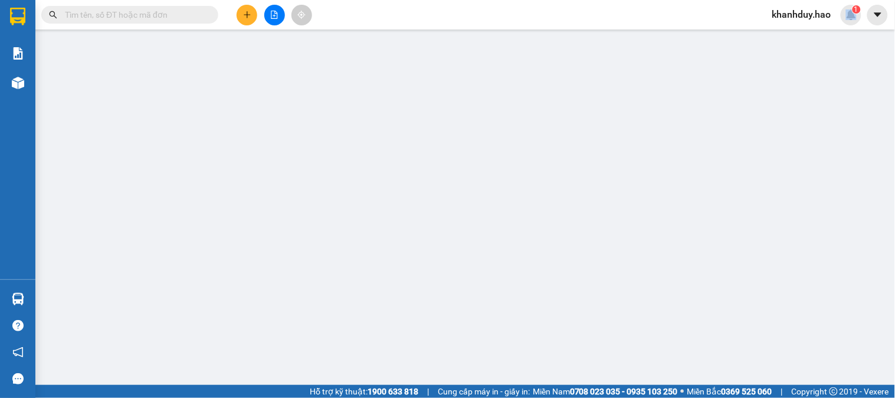
type input "0932039002"
type input "tada"
type input "40.000"
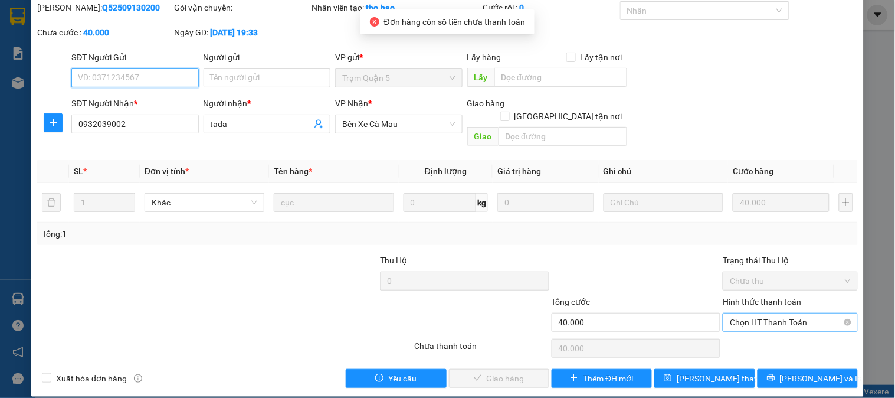
click at [763, 313] on span "Chọn HT Thanh Toán" at bounding box center [790, 322] width 120 height 18
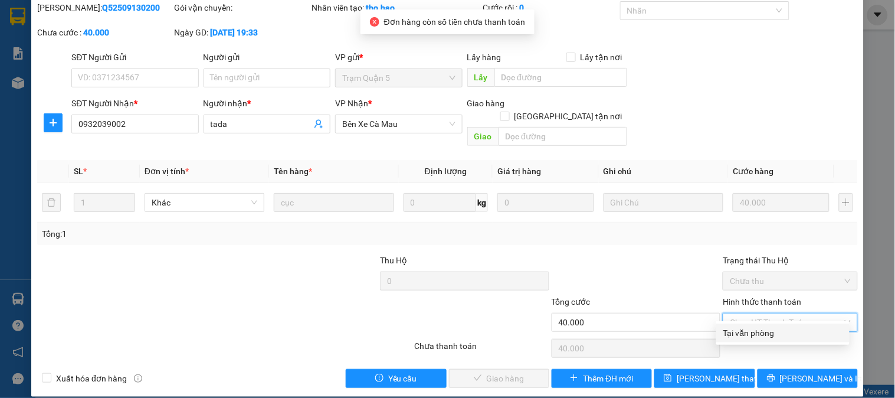
click at [757, 329] on div "Tại văn phòng" at bounding box center [783, 332] width 119 height 13
type input "0"
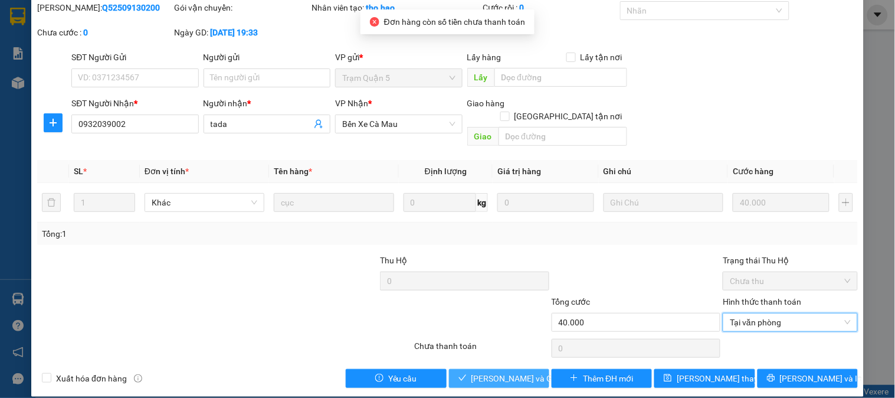
click at [517, 369] on button "[PERSON_NAME] và Giao hàng" at bounding box center [499, 378] width 100 height 19
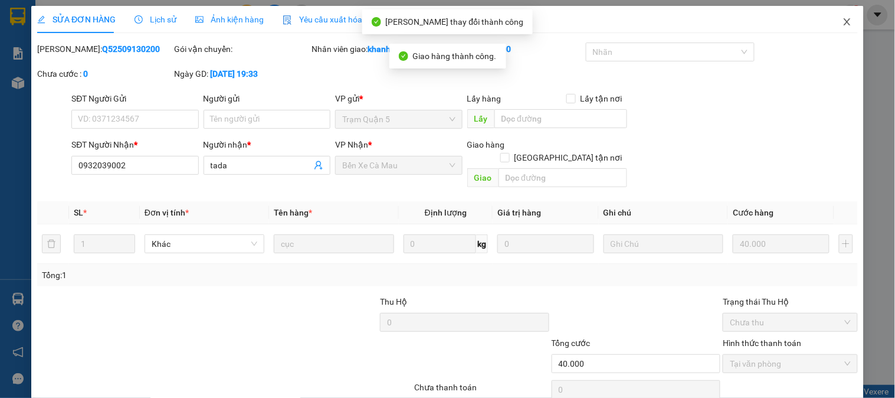
click at [843, 18] on icon "close" at bounding box center [847, 21] width 9 height 9
click at [840, 18] on span "khanhduy.hao" at bounding box center [802, 14] width 78 height 15
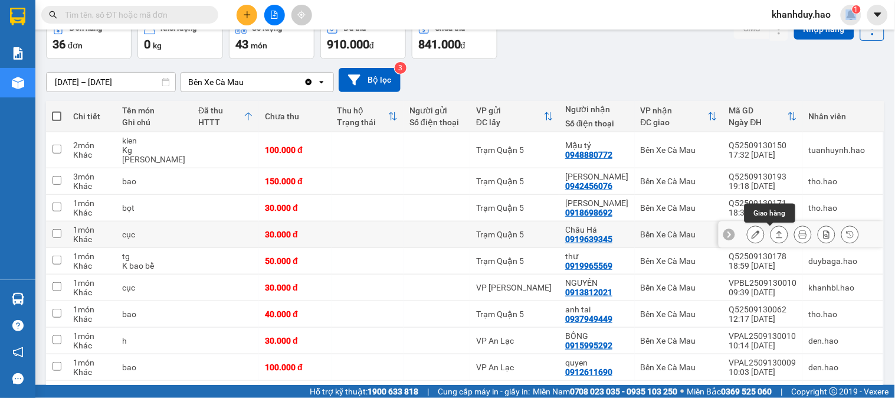
click at [775, 231] on icon at bounding box center [779, 234] width 8 height 8
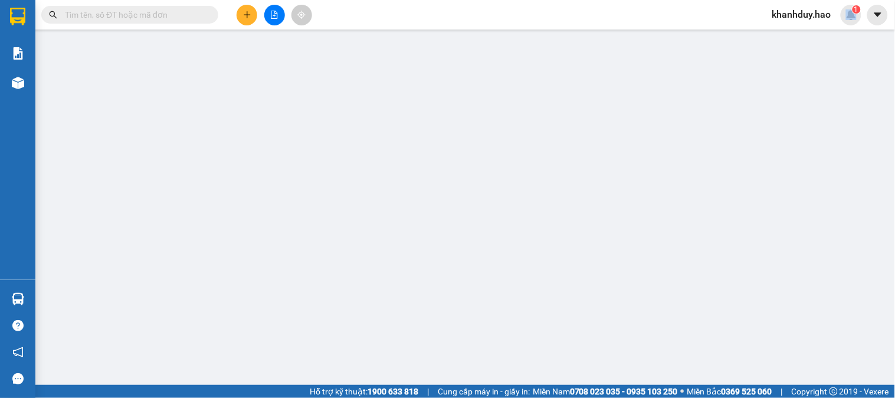
type input "0919639345"
type input "Châu Há"
type input "30.000"
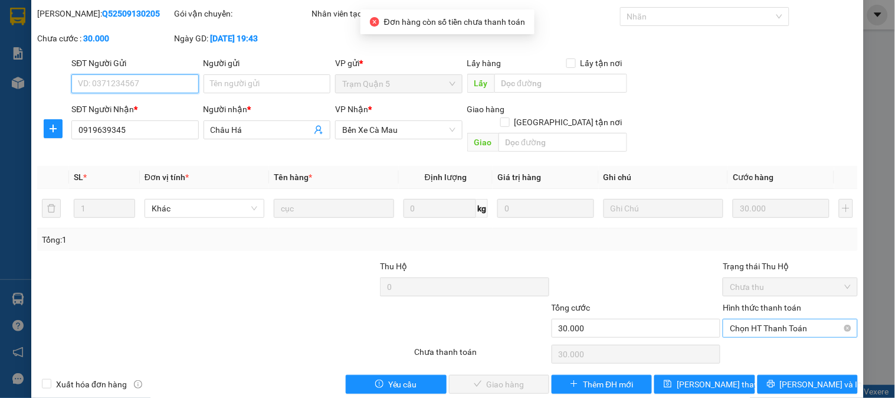
click at [777, 323] on span "Chọn HT Thanh Toán" at bounding box center [790, 328] width 120 height 18
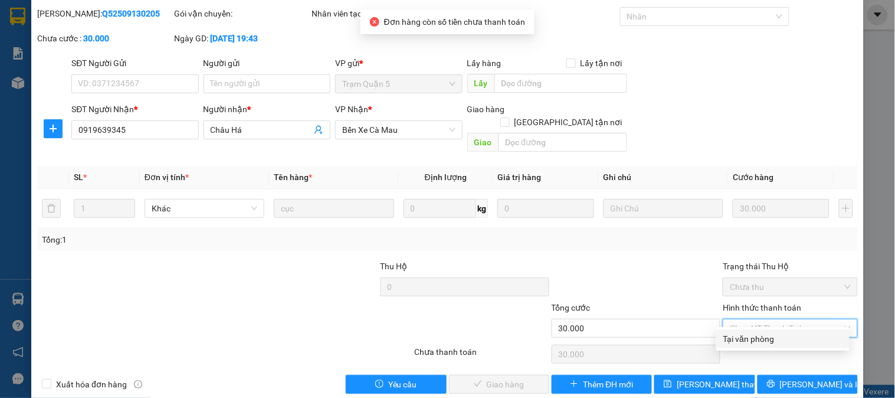
click at [769, 338] on div "Tại văn phòng" at bounding box center [783, 338] width 119 height 13
type input "0"
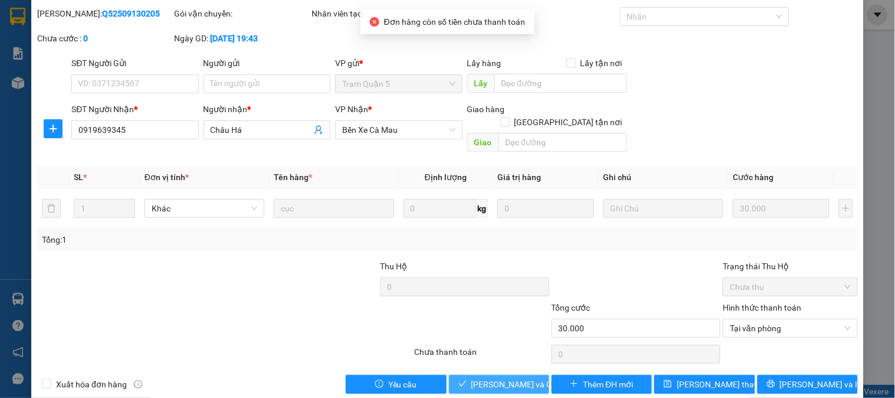
click at [508, 378] on span "[PERSON_NAME] và Giao hàng" at bounding box center [528, 384] width 113 height 13
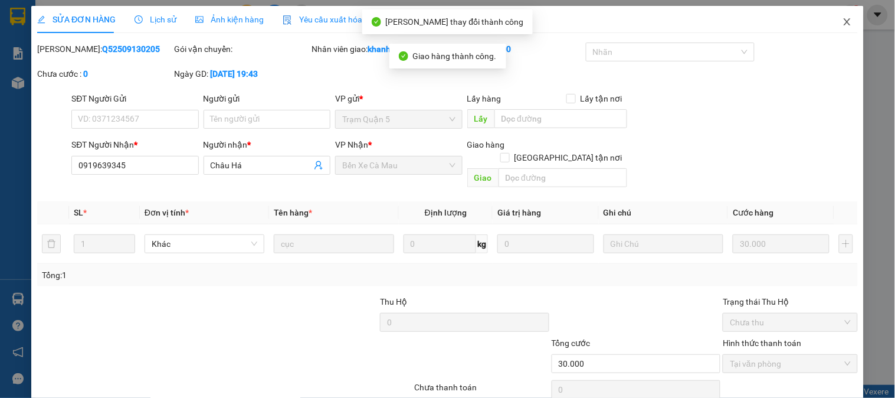
click at [846, 20] on span "Close" at bounding box center [847, 22] width 33 height 33
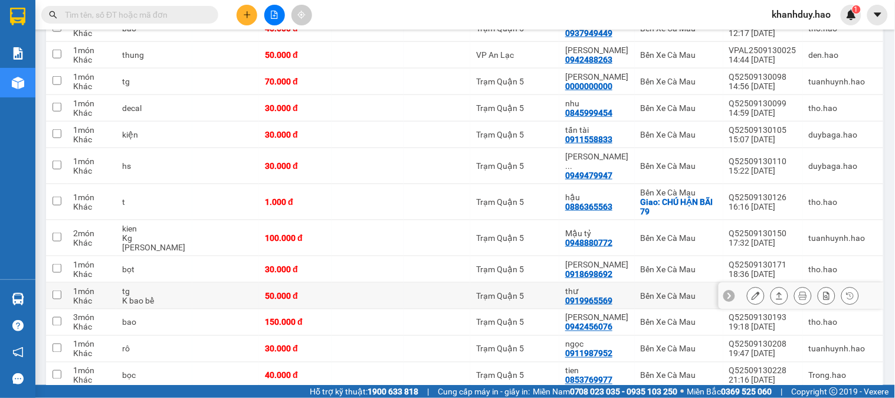
scroll to position [328, 0]
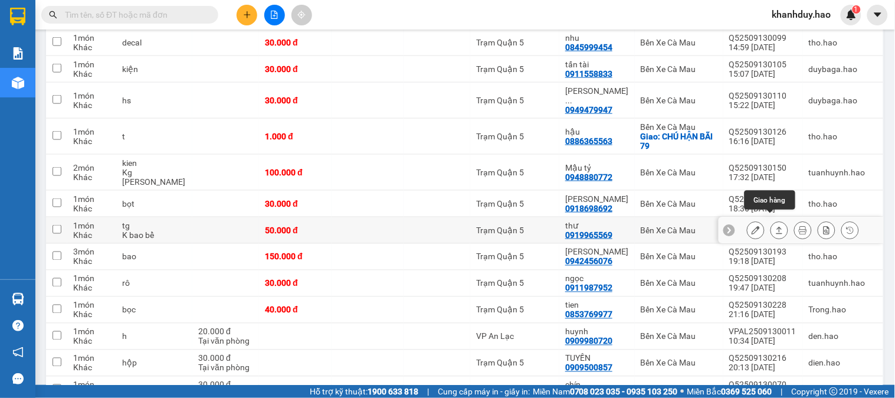
click at [777, 220] on button at bounding box center [779, 230] width 17 height 21
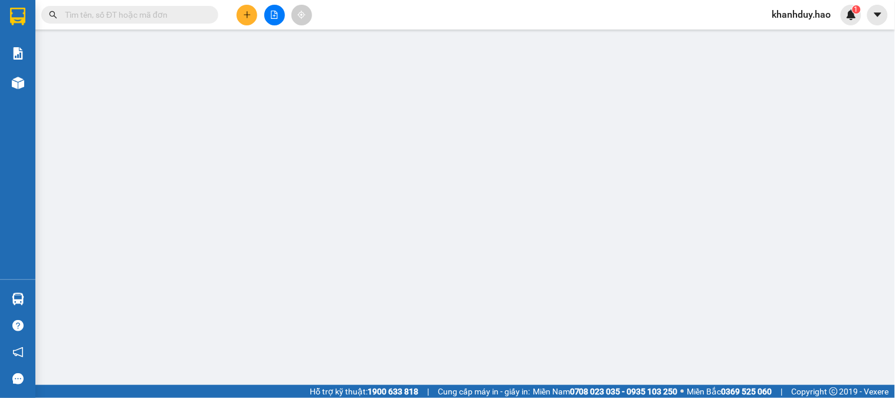
type input "0919965569"
type input "thư"
type input "50.000"
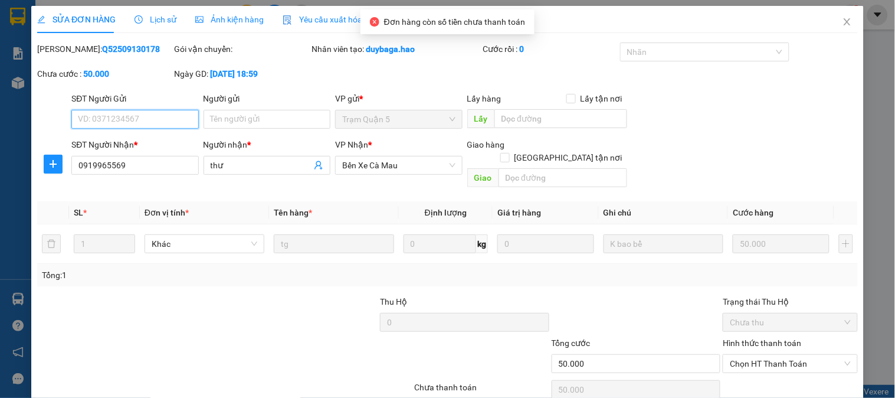
scroll to position [35, 0]
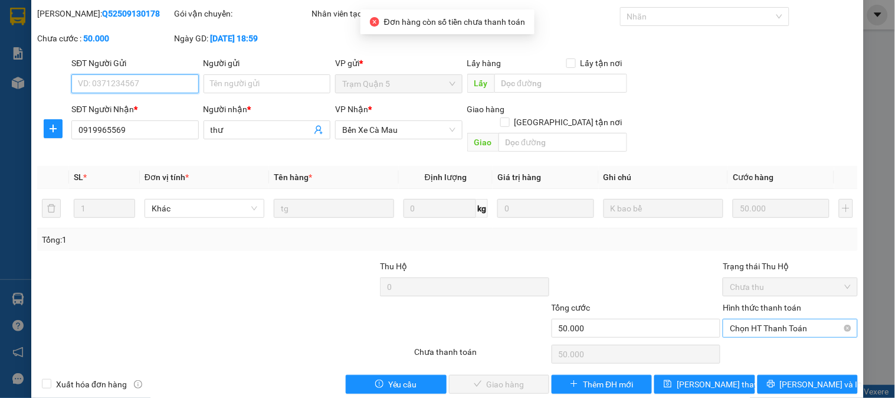
click at [777, 319] on div "Chọn HT Thanh Toán" at bounding box center [790, 328] width 135 height 19
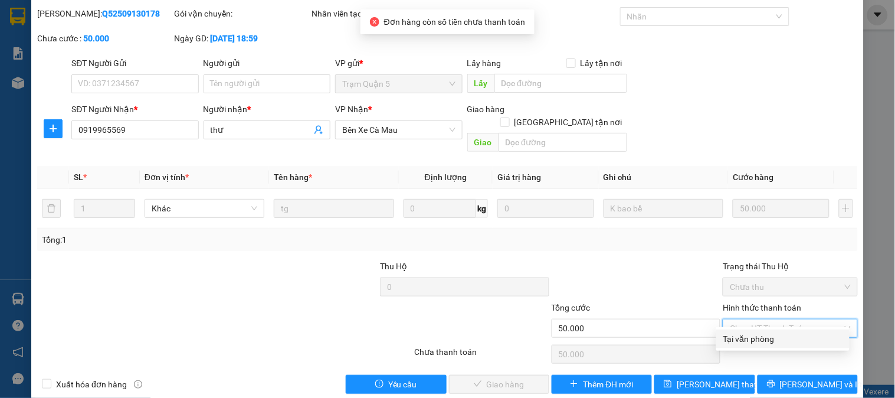
click at [760, 332] on div "Tại văn phòng" at bounding box center [783, 338] width 119 height 13
type input "0"
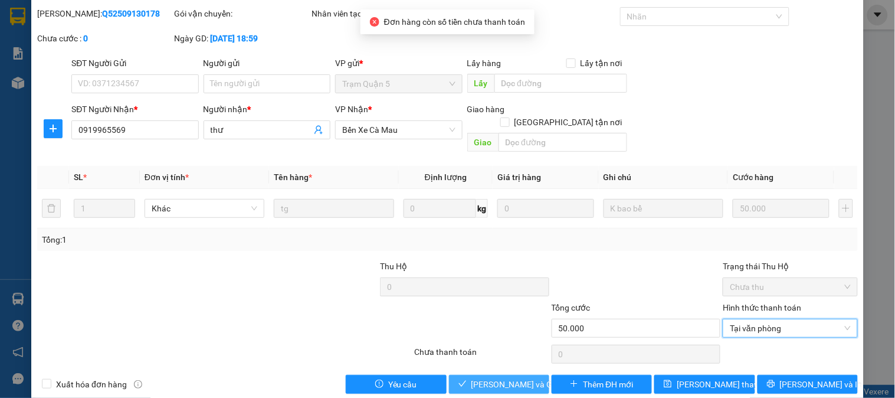
click at [508, 378] on span "[PERSON_NAME] và Giao hàng" at bounding box center [528, 384] width 113 height 13
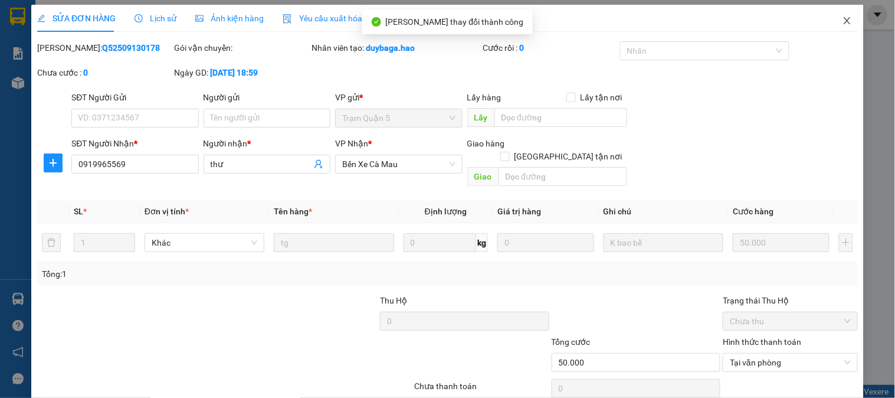
scroll to position [0, 0]
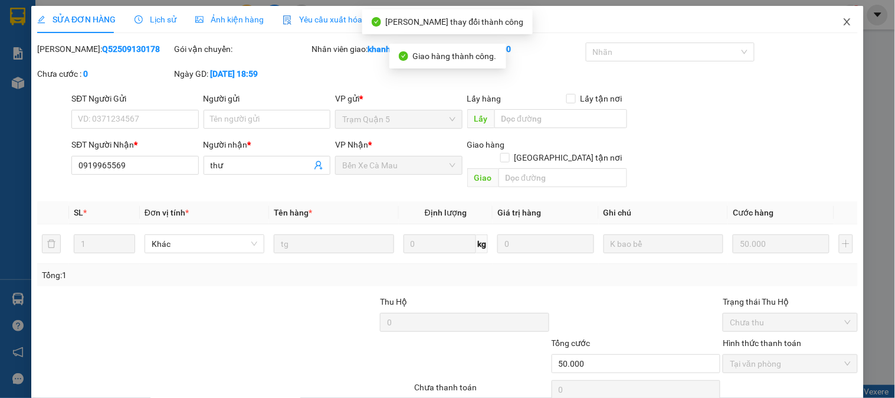
click at [831, 22] on span "Close" at bounding box center [847, 22] width 33 height 33
click at [832, 21] on span "khanhduy.hao" at bounding box center [802, 14] width 78 height 15
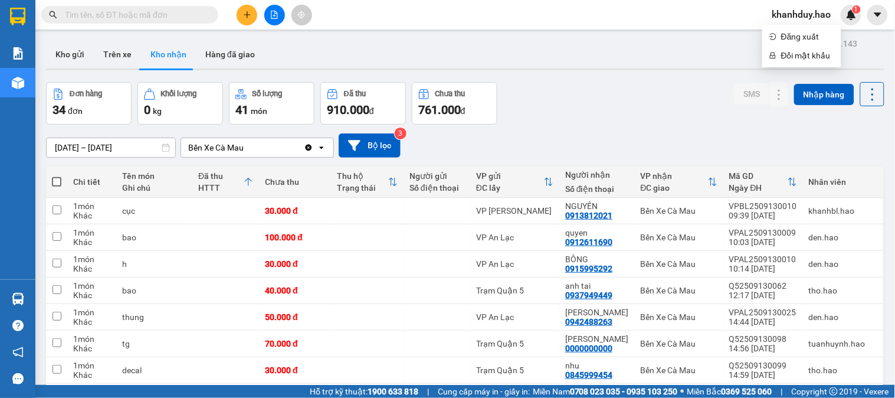
click at [148, 145] on input "14/09/2025 – 14/09/2025" at bounding box center [111, 147] width 129 height 19
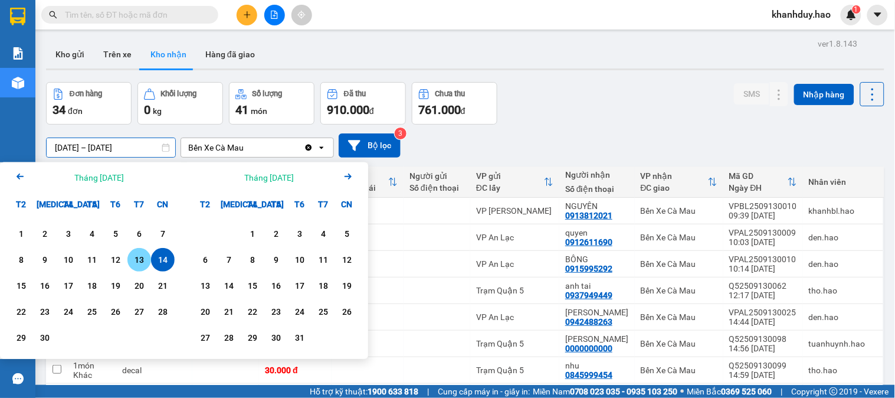
click at [133, 261] on div "13" at bounding box center [139, 260] width 17 height 14
type input "13/09/2025 – 13/09/2025"
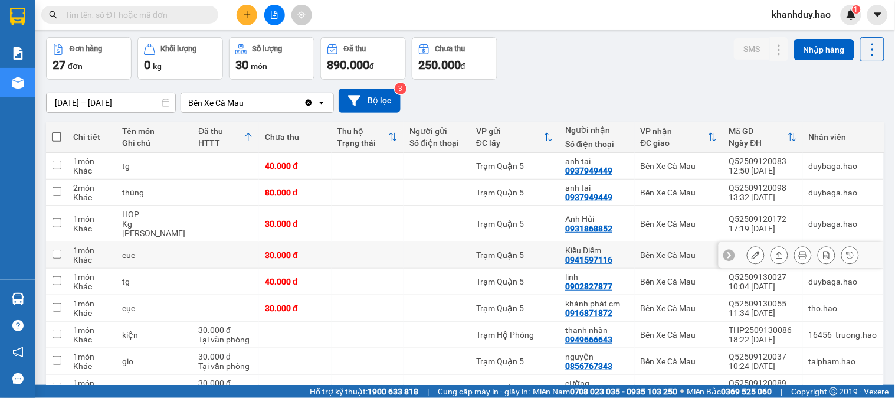
scroll to position [66, 0]
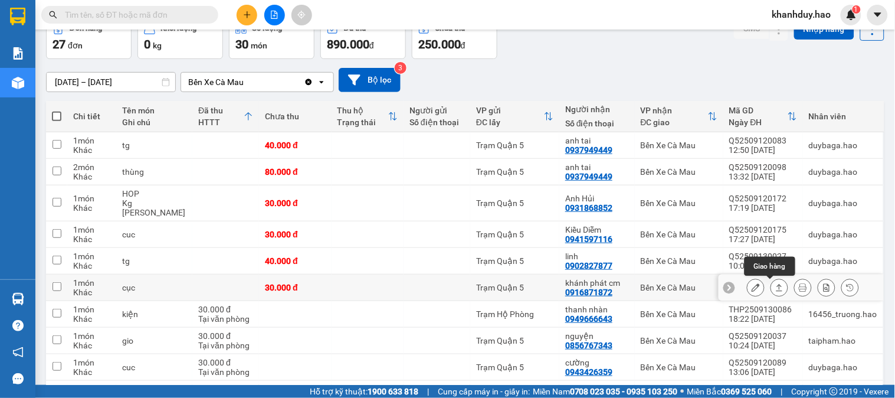
click at [777, 285] on icon at bounding box center [780, 287] width 6 height 7
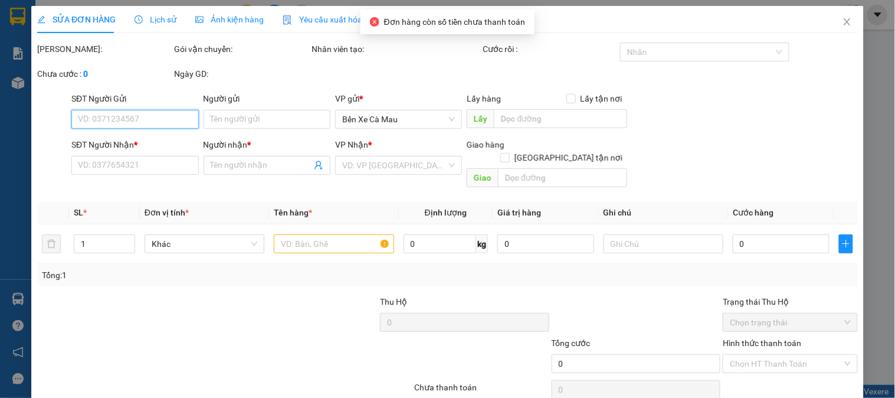
type input "0916871872"
type input "khánh phát cm"
type input "30.000"
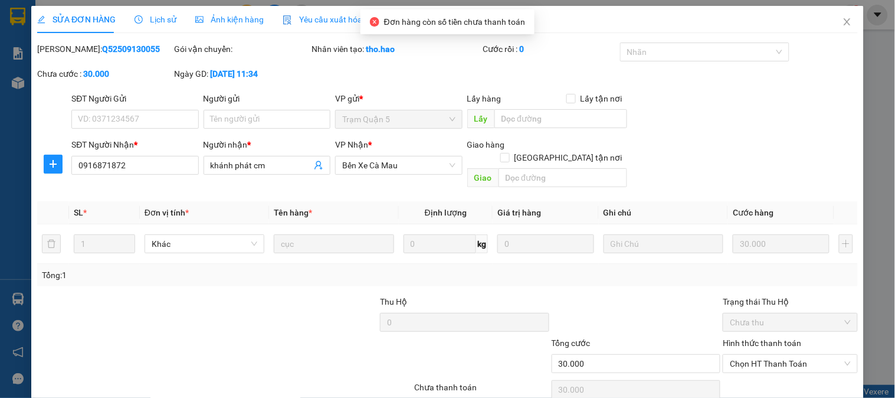
click at [233, 15] on span "Ảnh kiện hàng" at bounding box center [229, 19] width 68 height 9
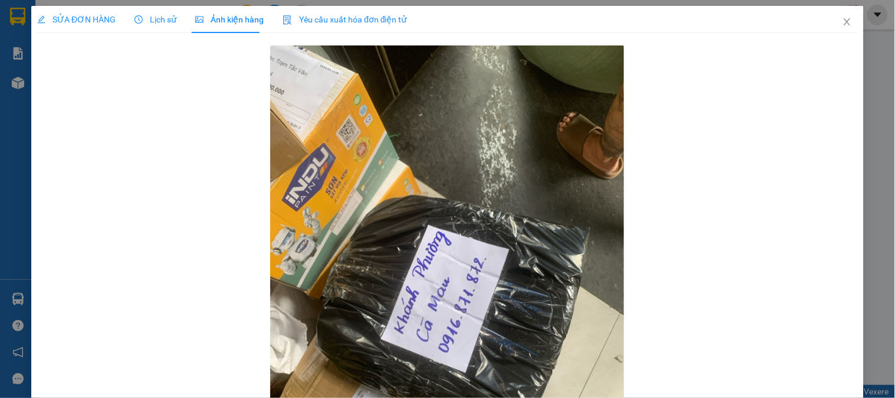
click at [91, 15] on span "SỬA ĐƠN HÀNG" at bounding box center [76, 19] width 78 height 9
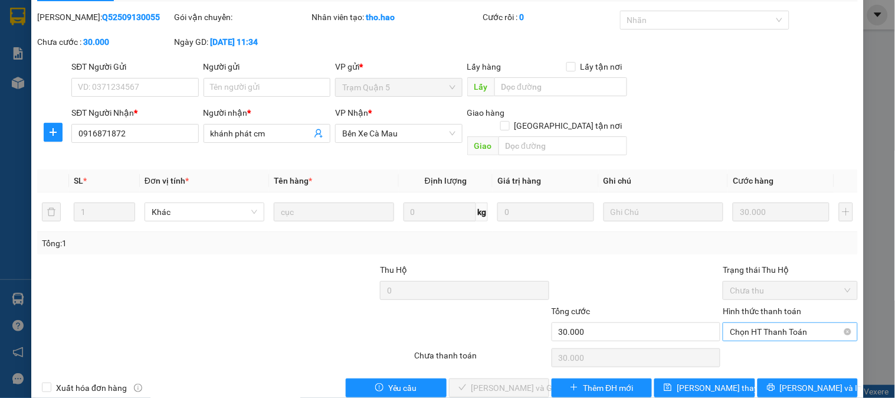
scroll to position [41, 0]
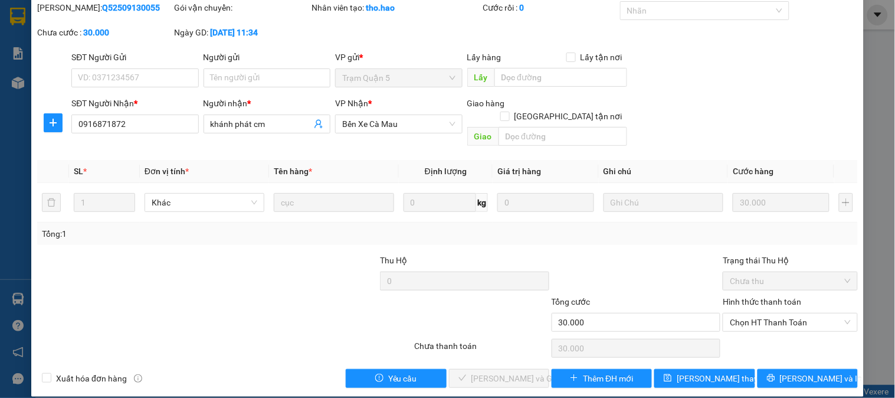
drag, startPoint x: 756, startPoint y: 302, endPoint x: 751, endPoint y: 319, distance: 18.5
click at [756, 313] on span "Chọn HT Thanh Toán" at bounding box center [790, 322] width 120 height 18
drag, startPoint x: 749, startPoint y: 332, endPoint x: 461, endPoint y: 369, distance: 291.0
click at [748, 332] on div "Tại văn phòng" at bounding box center [783, 332] width 119 height 13
type input "0"
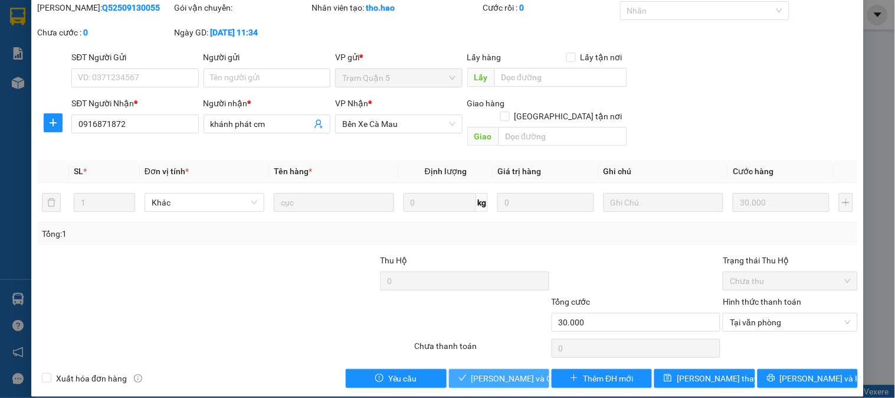
click at [473, 372] on span "[PERSON_NAME] và Giao hàng" at bounding box center [528, 378] width 113 height 13
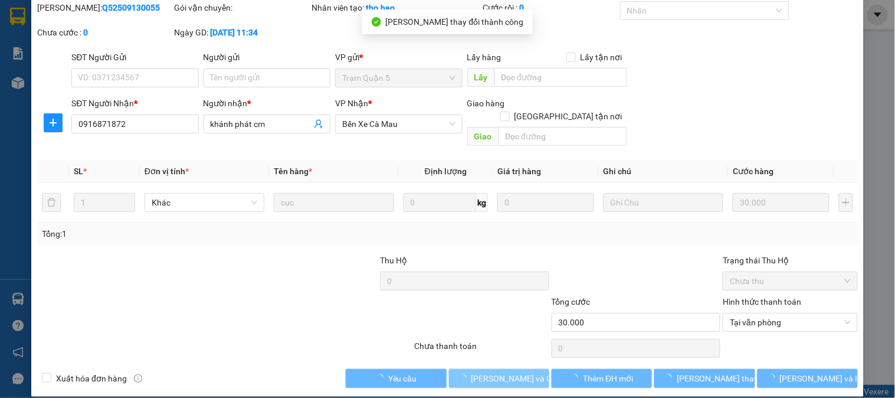
scroll to position [0, 0]
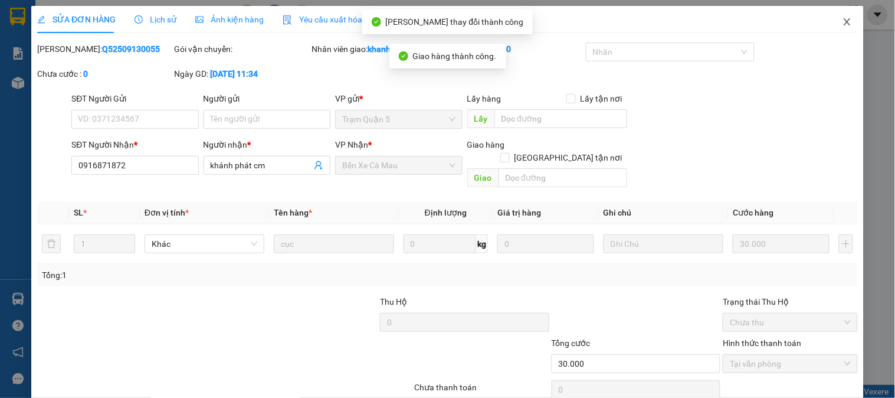
click at [843, 19] on icon "close" at bounding box center [847, 21] width 9 height 9
